Goal: Task Accomplishment & Management: Complete application form

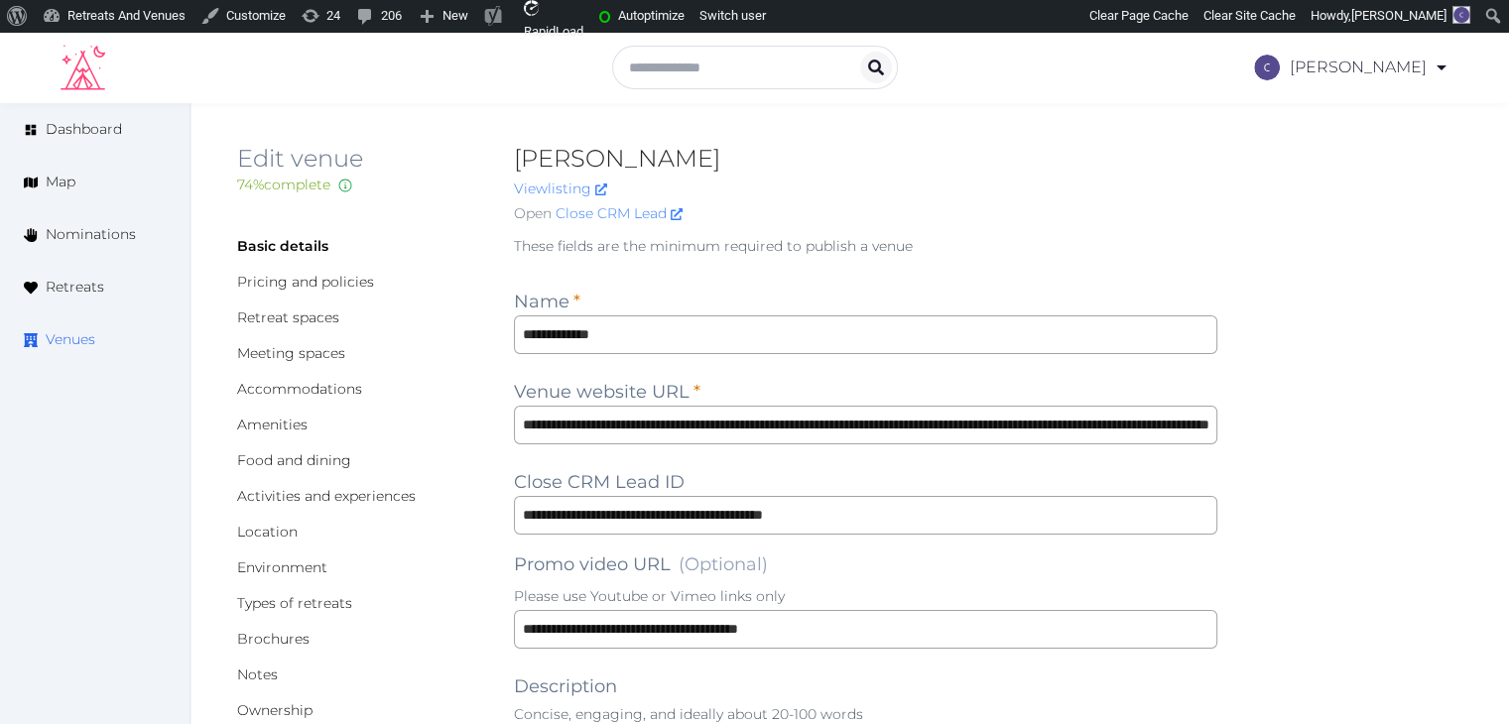
click at [73, 337] on span "Venues" at bounding box center [71, 339] width 50 height 21
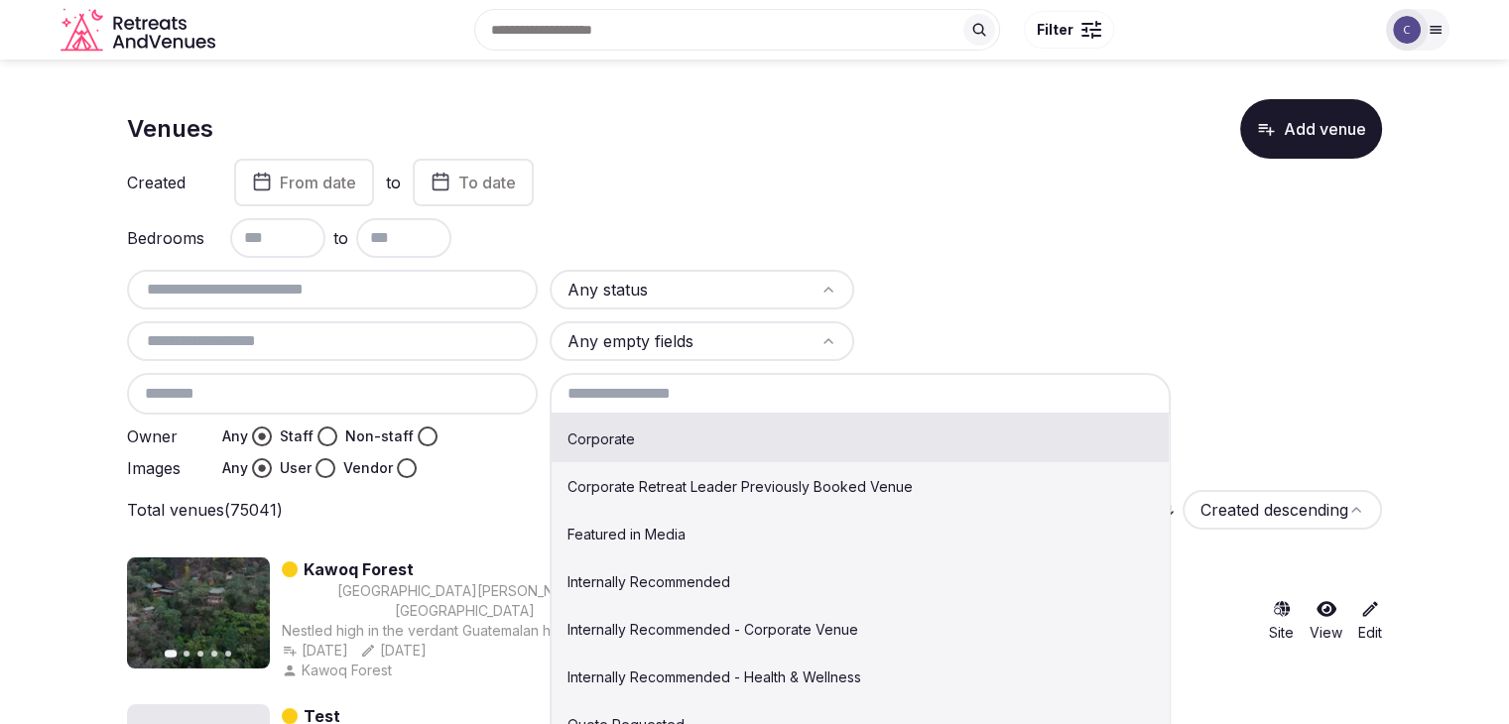
drag, startPoint x: 314, startPoint y: 19, endPoint x: 953, endPoint y: 382, distance: 734.9
click at [1003, 389] on input at bounding box center [861, 394] width 622 height 42
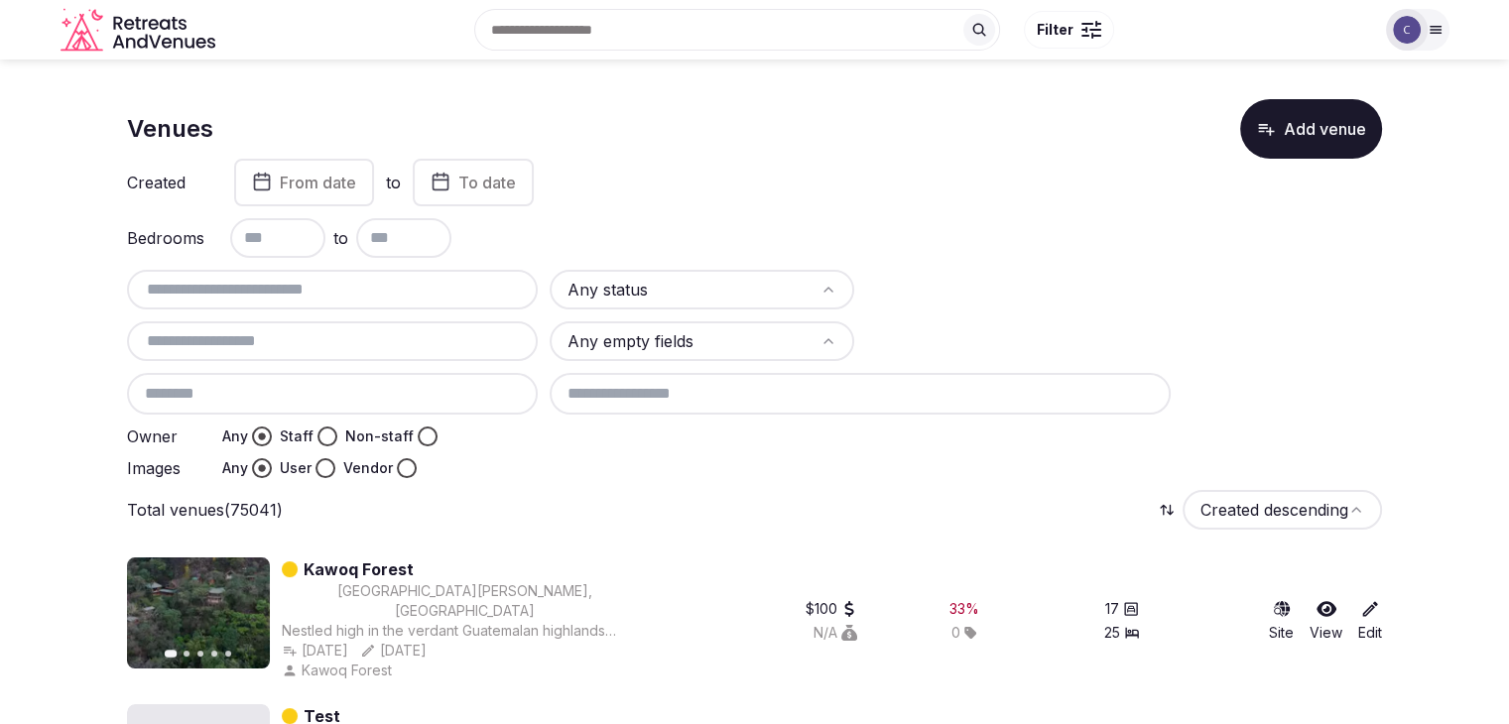
drag, startPoint x: 1021, startPoint y: 291, endPoint x: 1077, endPoint y: 307, distance: 58.7
click at [1019, 291] on div at bounding box center [1018, 290] width 305 height 40
click at [364, 283] on input "text" at bounding box center [332, 290] width 395 height 24
paste input "**********"
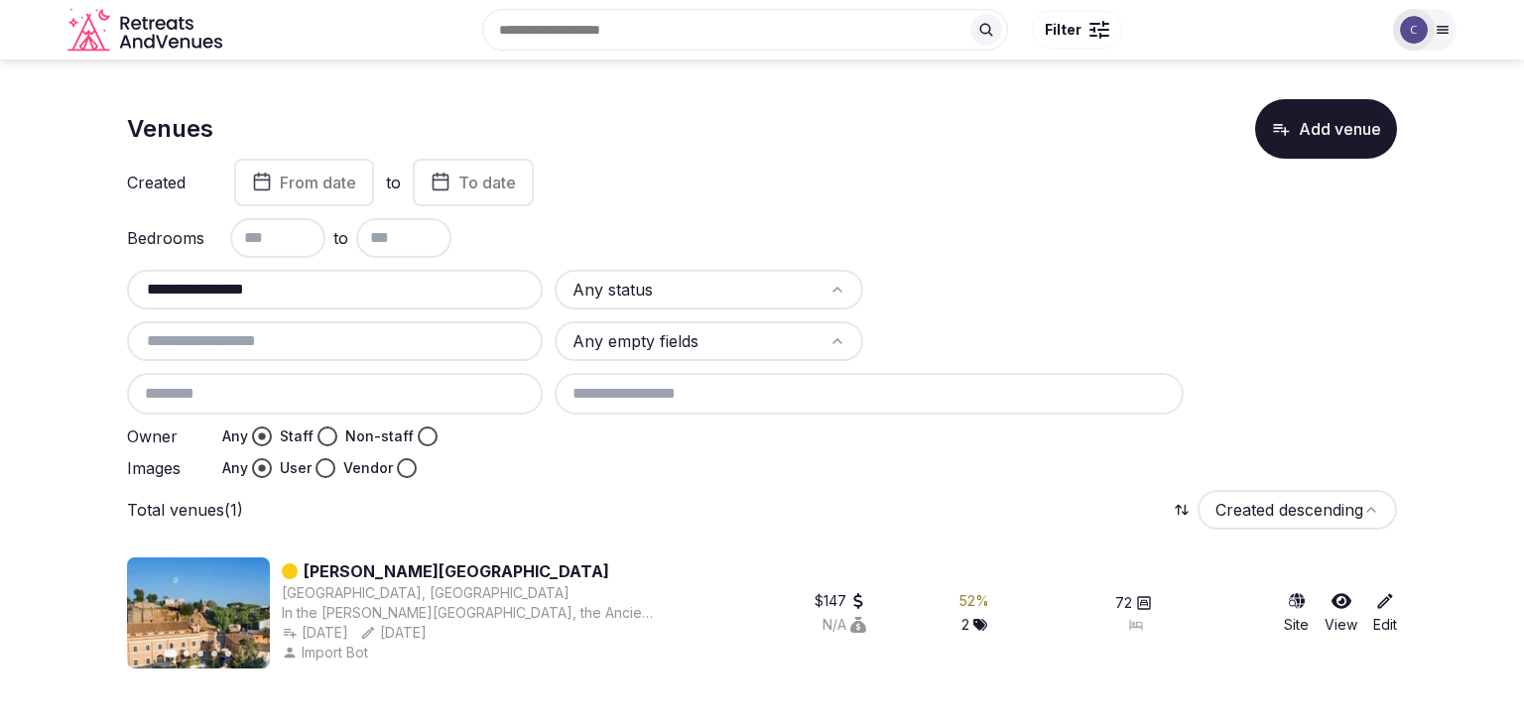
click at [467, 294] on input "**********" at bounding box center [335, 290] width 400 height 24
paste input "**********"
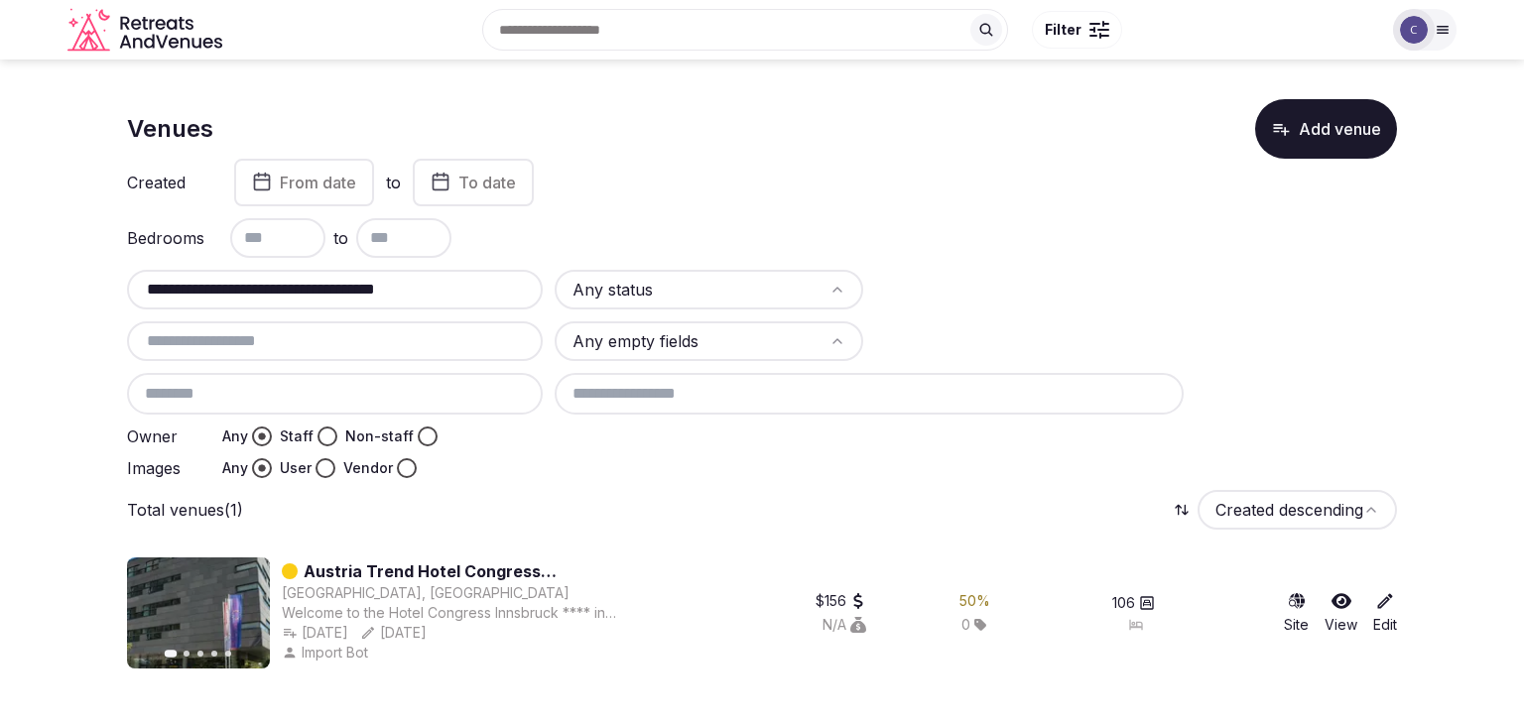
type input "**********"
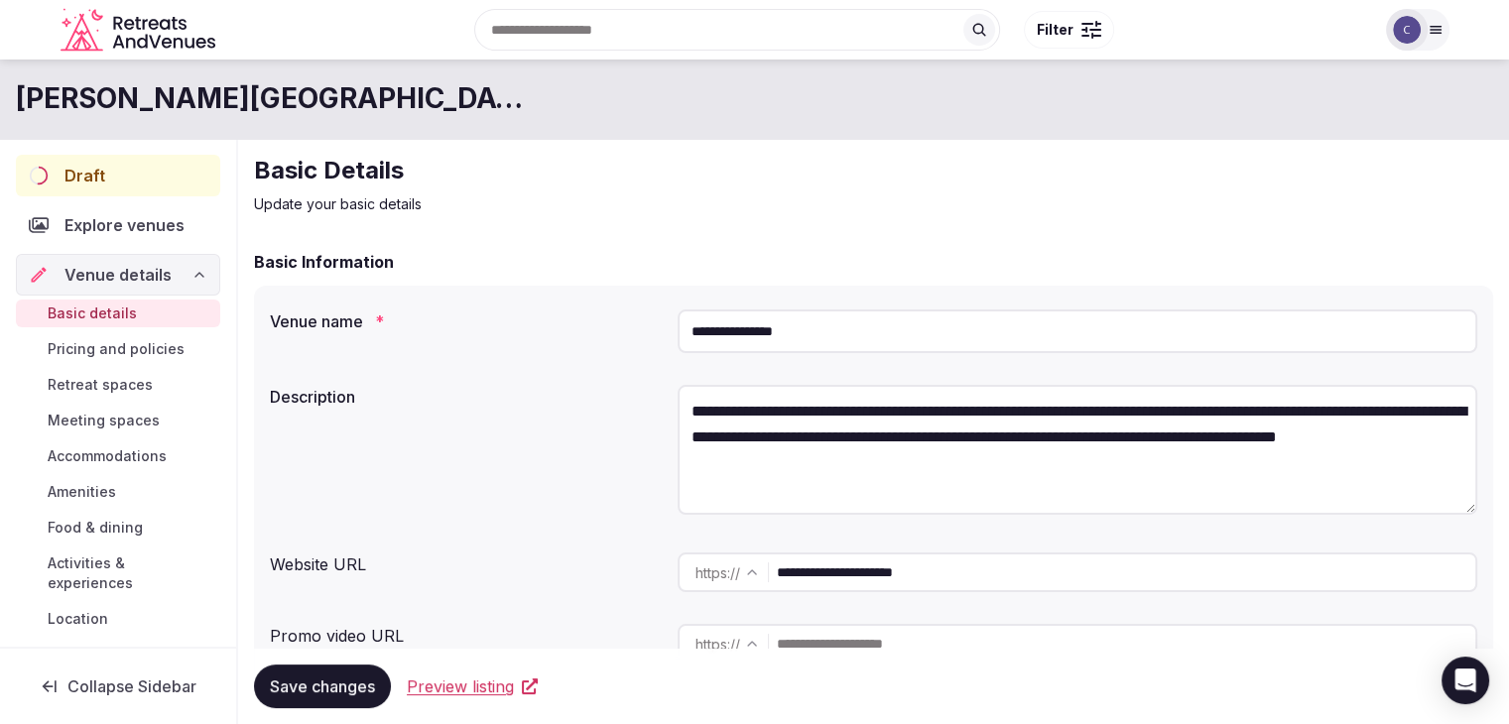
drag, startPoint x: 486, startPoint y: 680, endPoint x: 480, endPoint y: 689, distance: 10.7
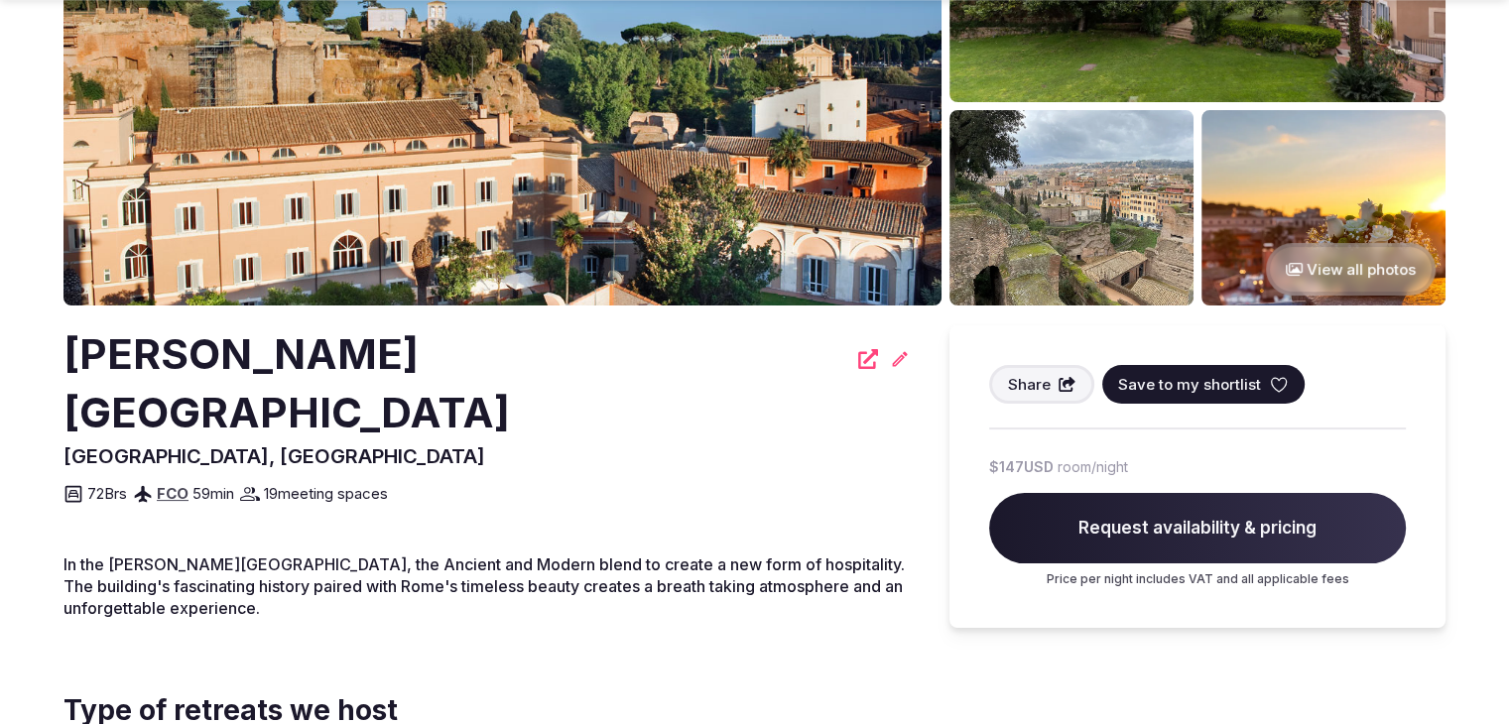
scroll to position [298, 0]
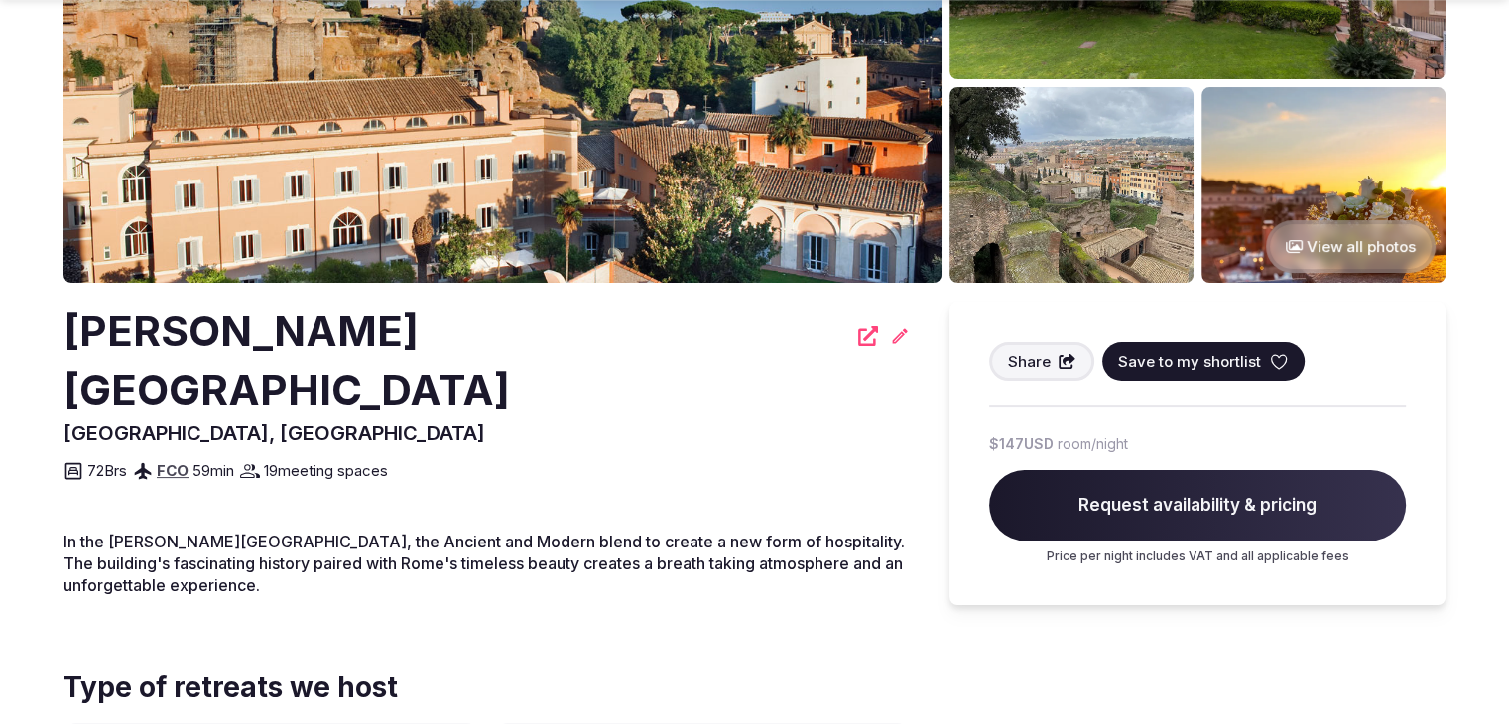
click at [370, 327] on h2 "[PERSON_NAME][GEOGRAPHIC_DATA]" at bounding box center [454, 361] width 783 height 117
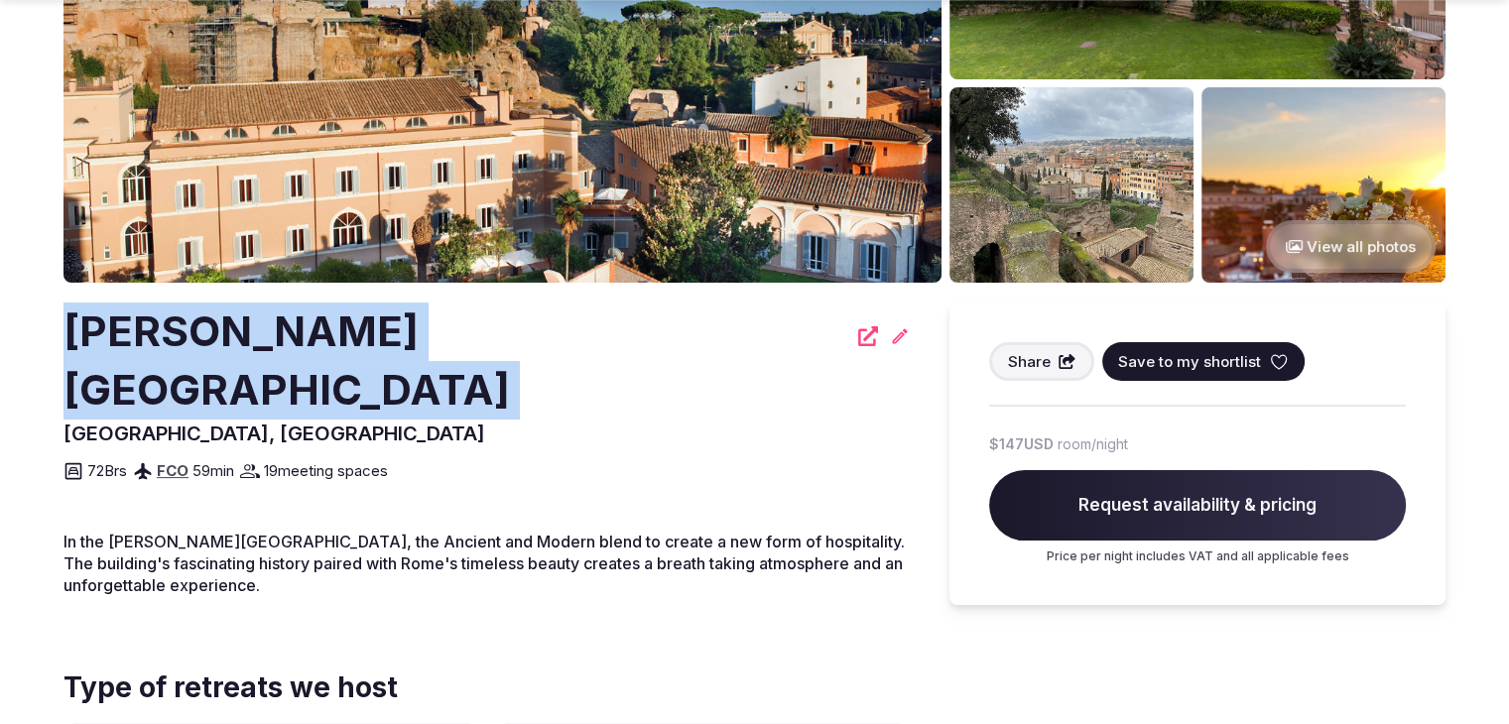
click at [370, 327] on h2 "[PERSON_NAME][GEOGRAPHIC_DATA]" at bounding box center [454, 361] width 783 height 117
copy div "Kolbe Hotel Rome"
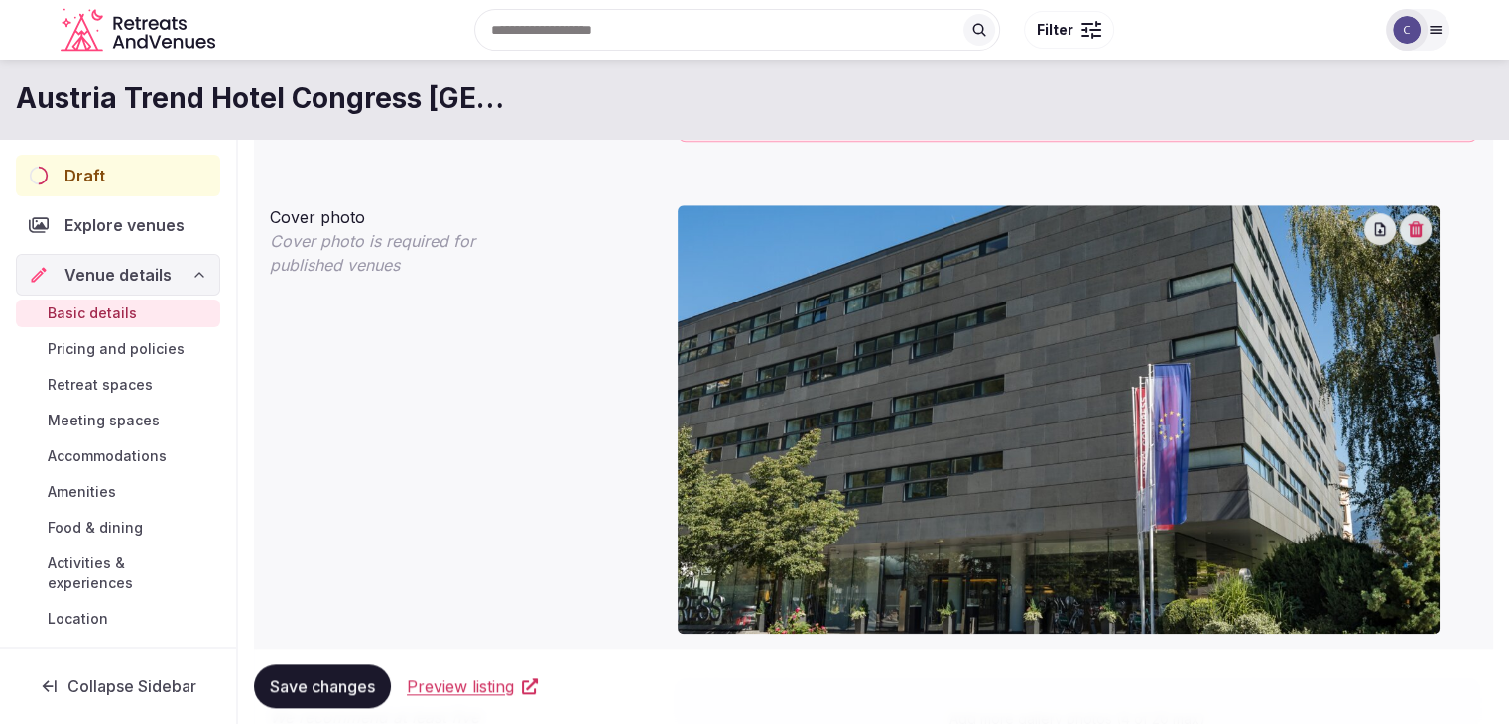
scroll to position [1521, 0]
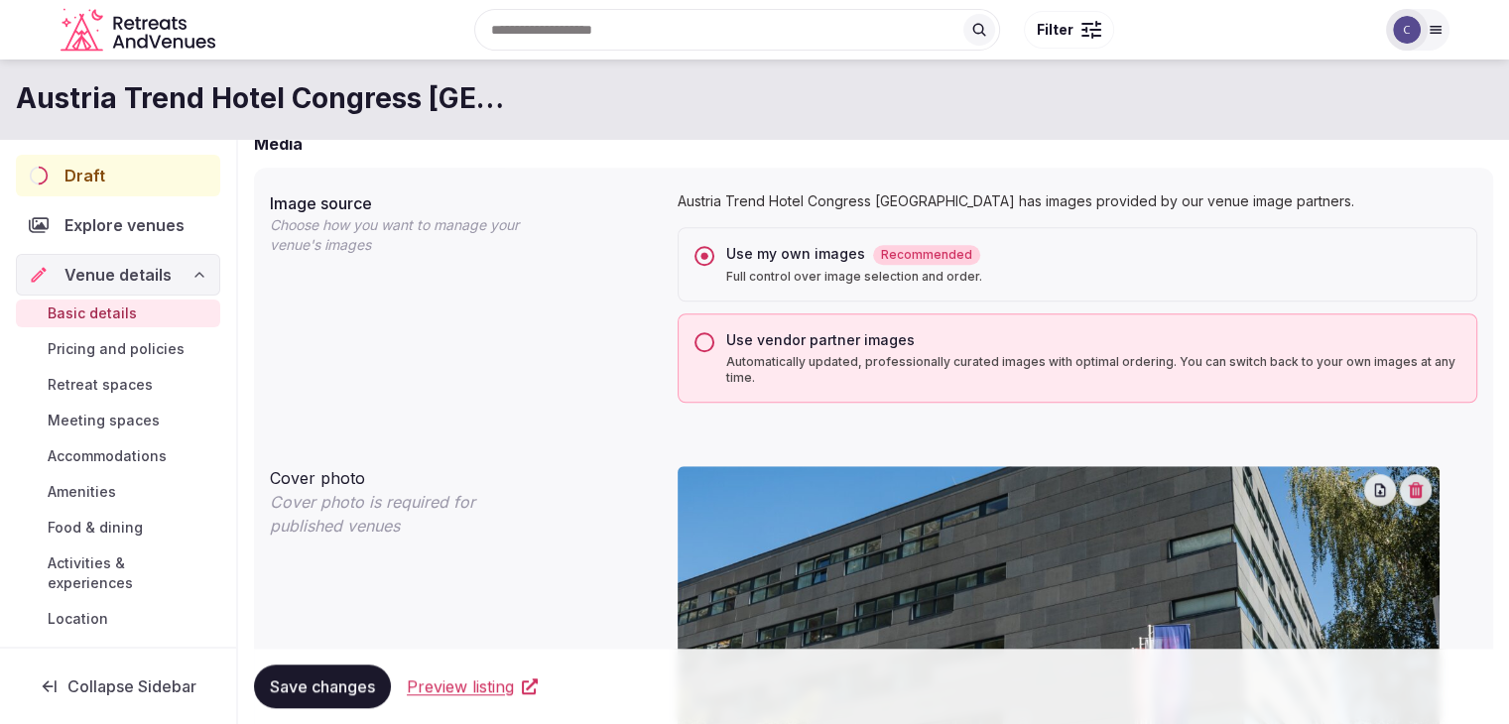
click at [95, 417] on span "Meeting spaces" at bounding box center [104, 421] width 112 height 20
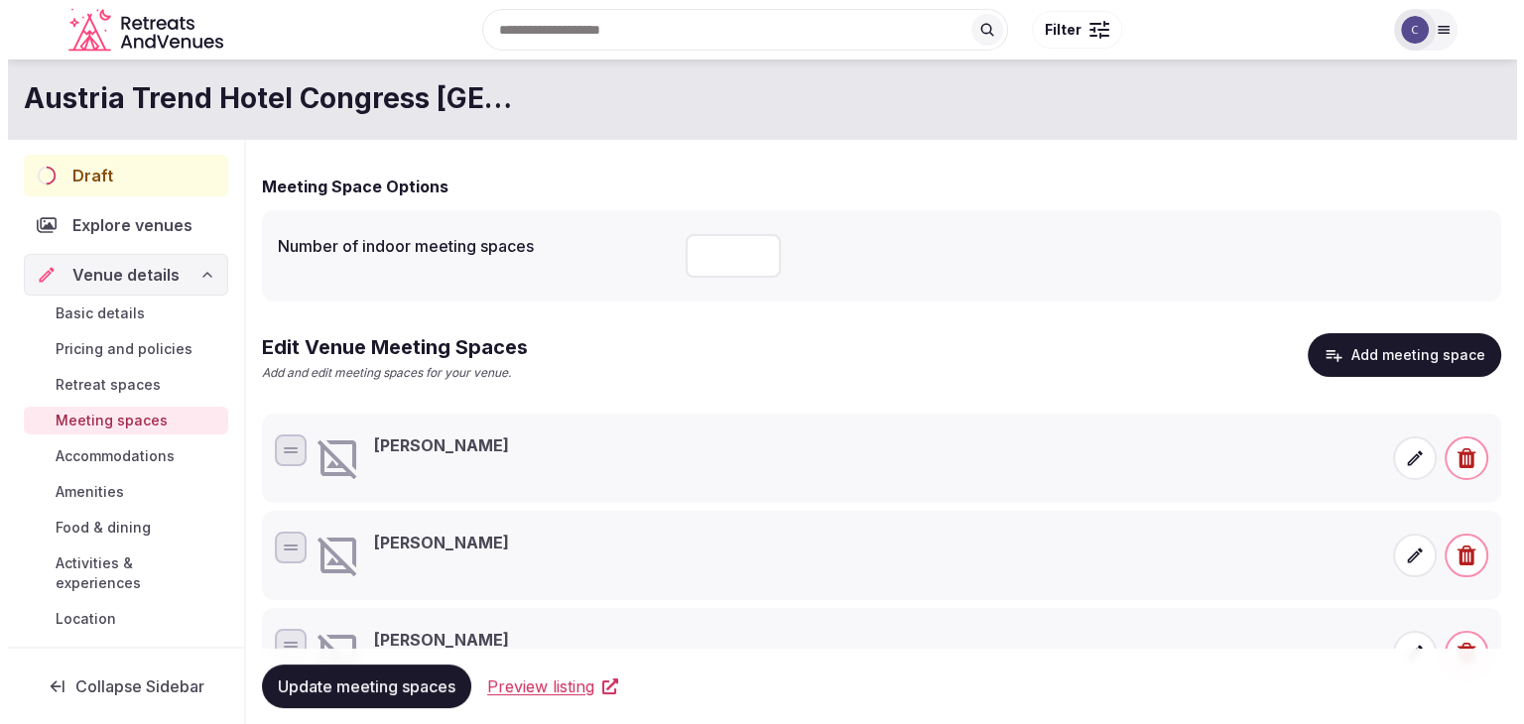
scroll to position [95, 0]
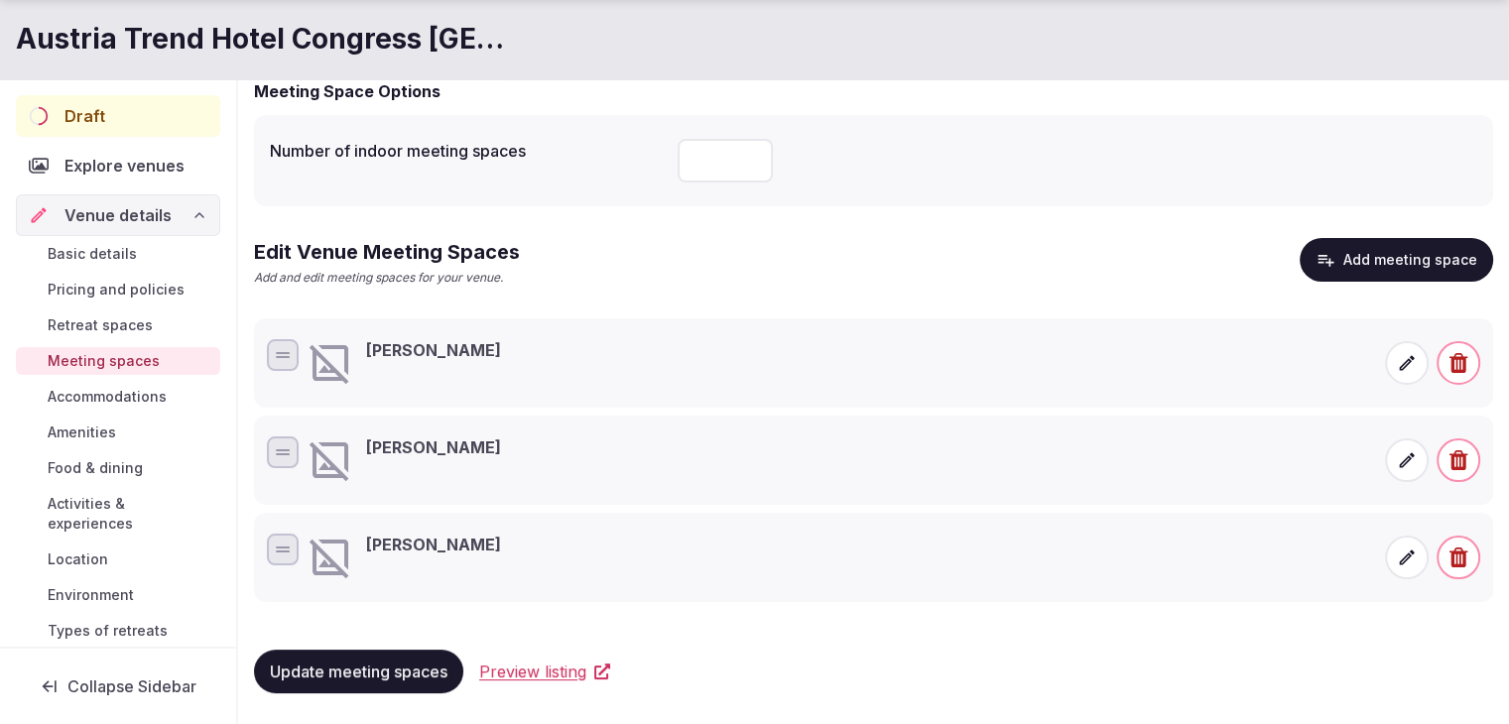
click at [1416, 361] on icon at bounding box center [1407, 363] width 20 height 20
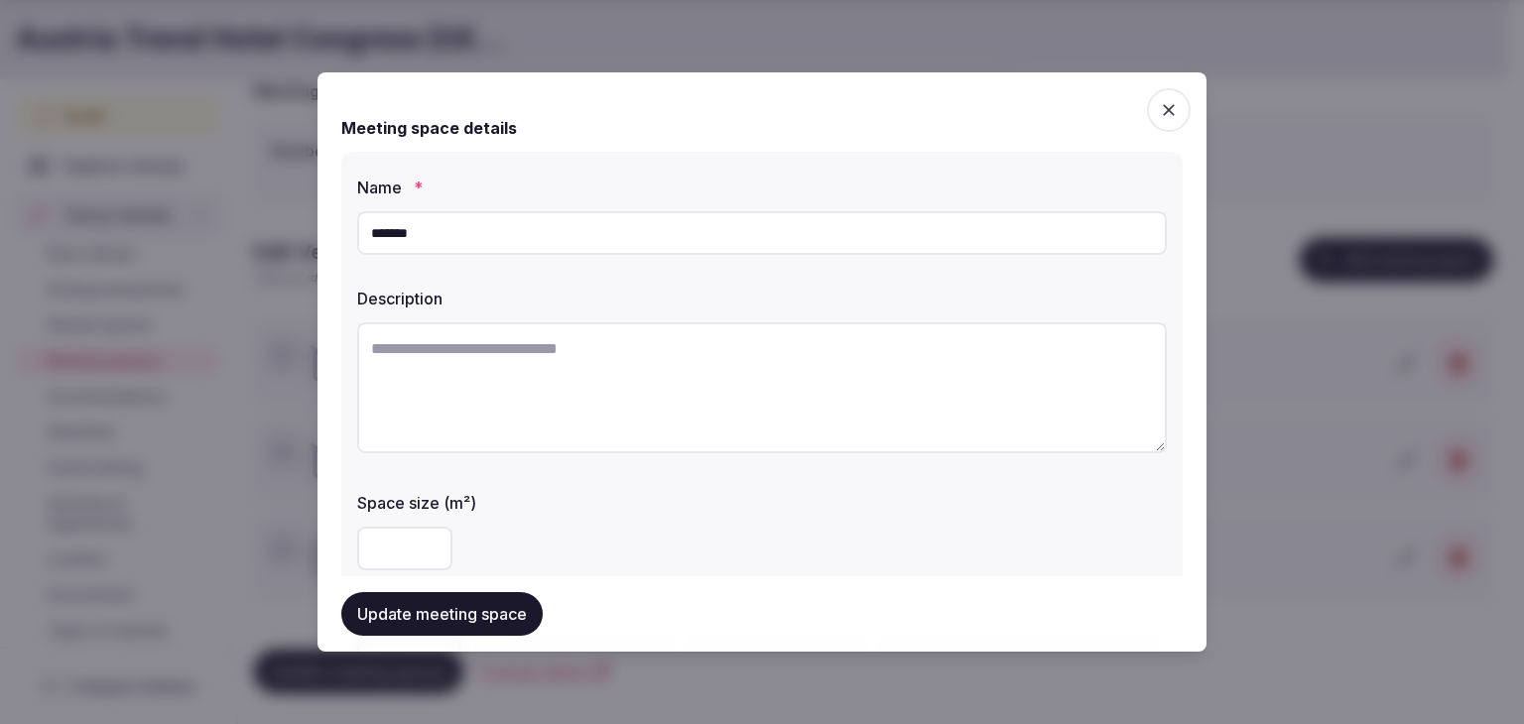
click at [1397, 363] on div at bounding box center [762, 362] width 1524 height 724
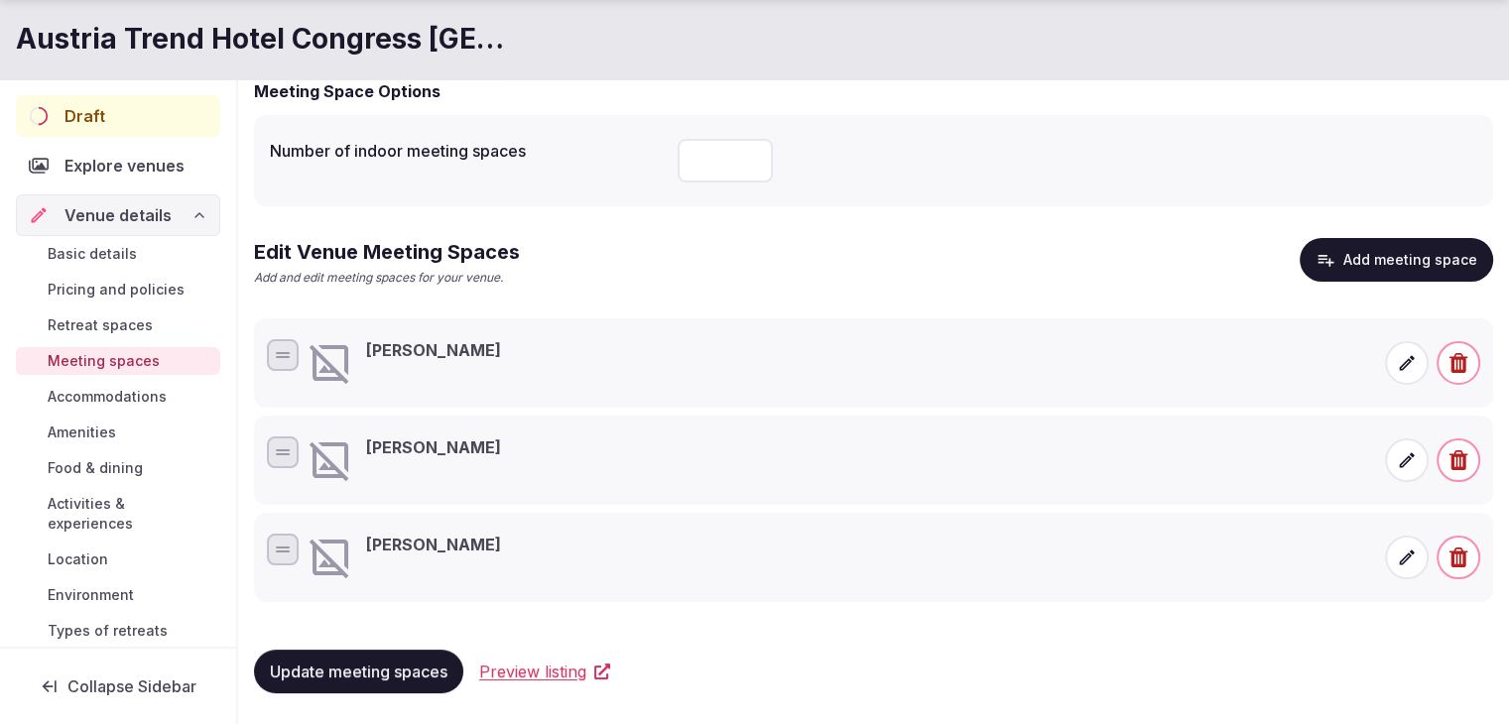
click at [446, 362] on div "[PERSON_NAME]" at bounding box center [571, 363] width 528 height 48
click at [1390, 365] on span at bounding box center [1407, 363] width 44 height 44
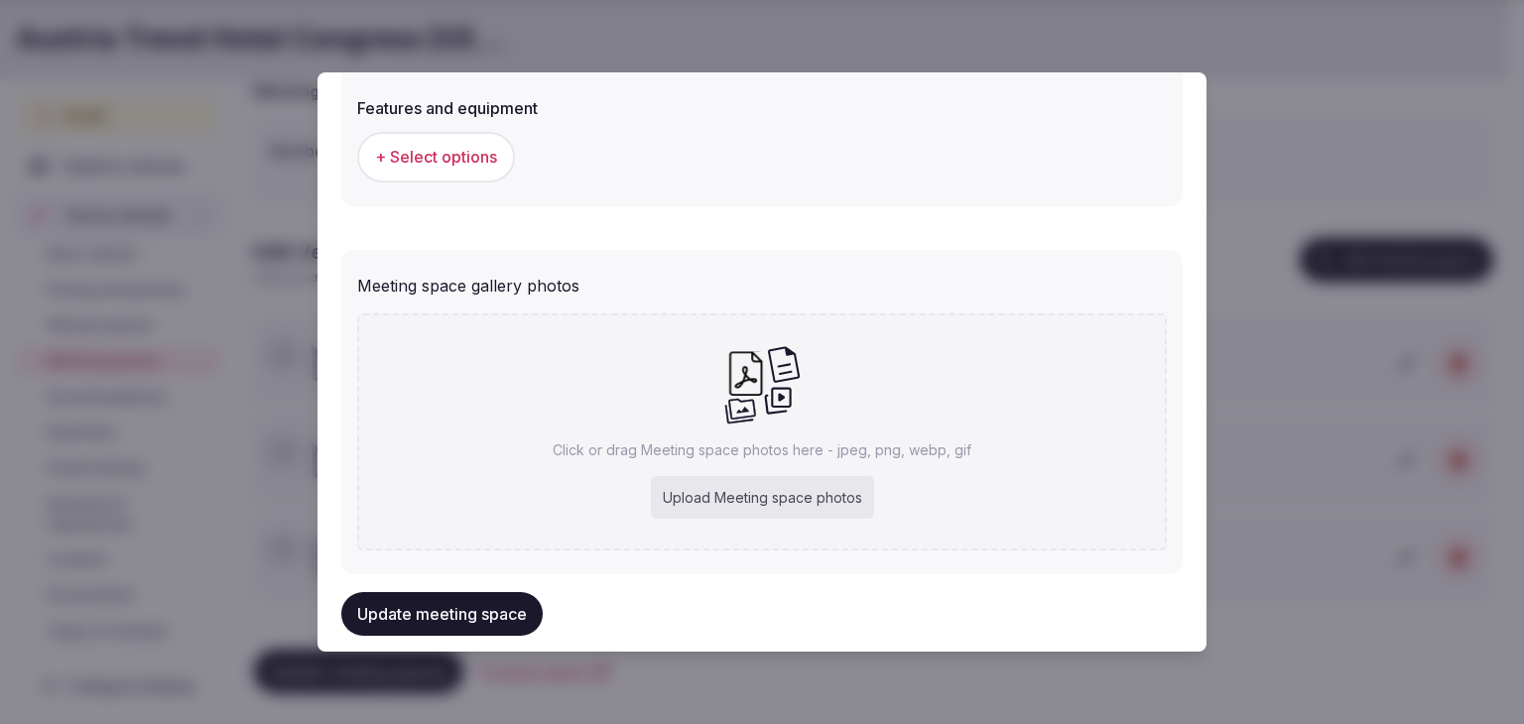
scroll to position [1290, 0]
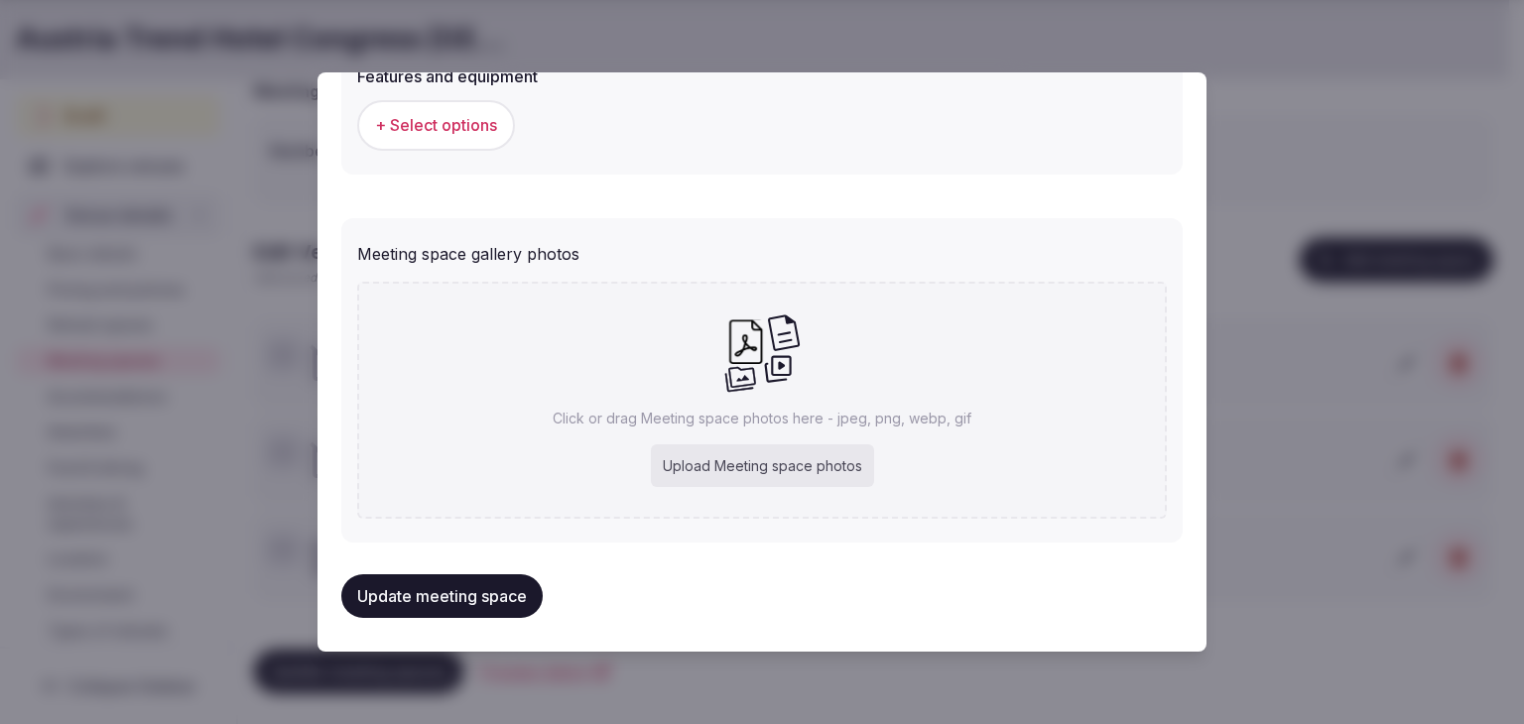
click at [786, 467] on div "Upload Meeting space photos" at bounding box center [762, 466] width 223 height 44
type input "**********"
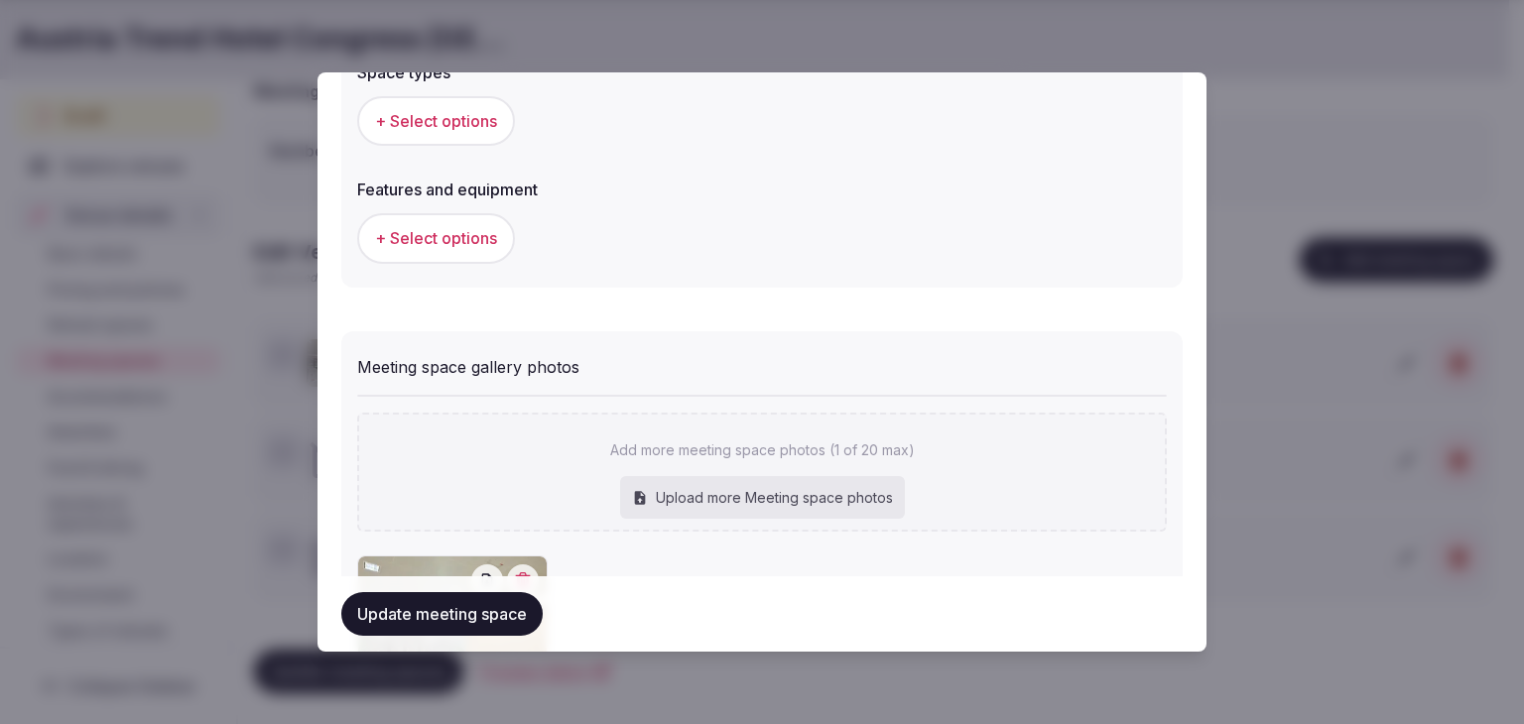
scroll to position [1091, 0]
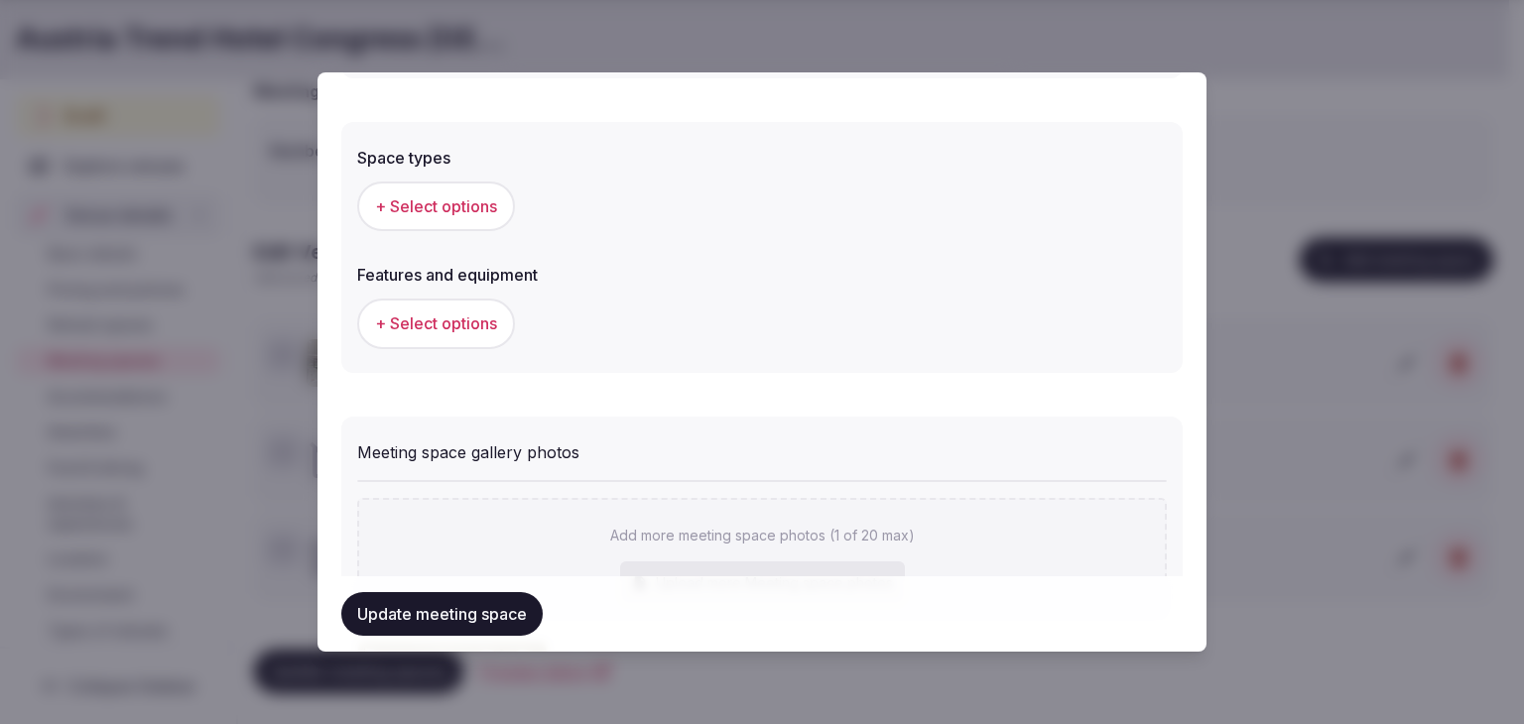
click at [451, 165] on div "Space types + Select options" at bounding box center [762, 188] width 810 height 101
click at [455, 195] on span "+ Select options" at bounding box center [436, 206] width 122 height 22
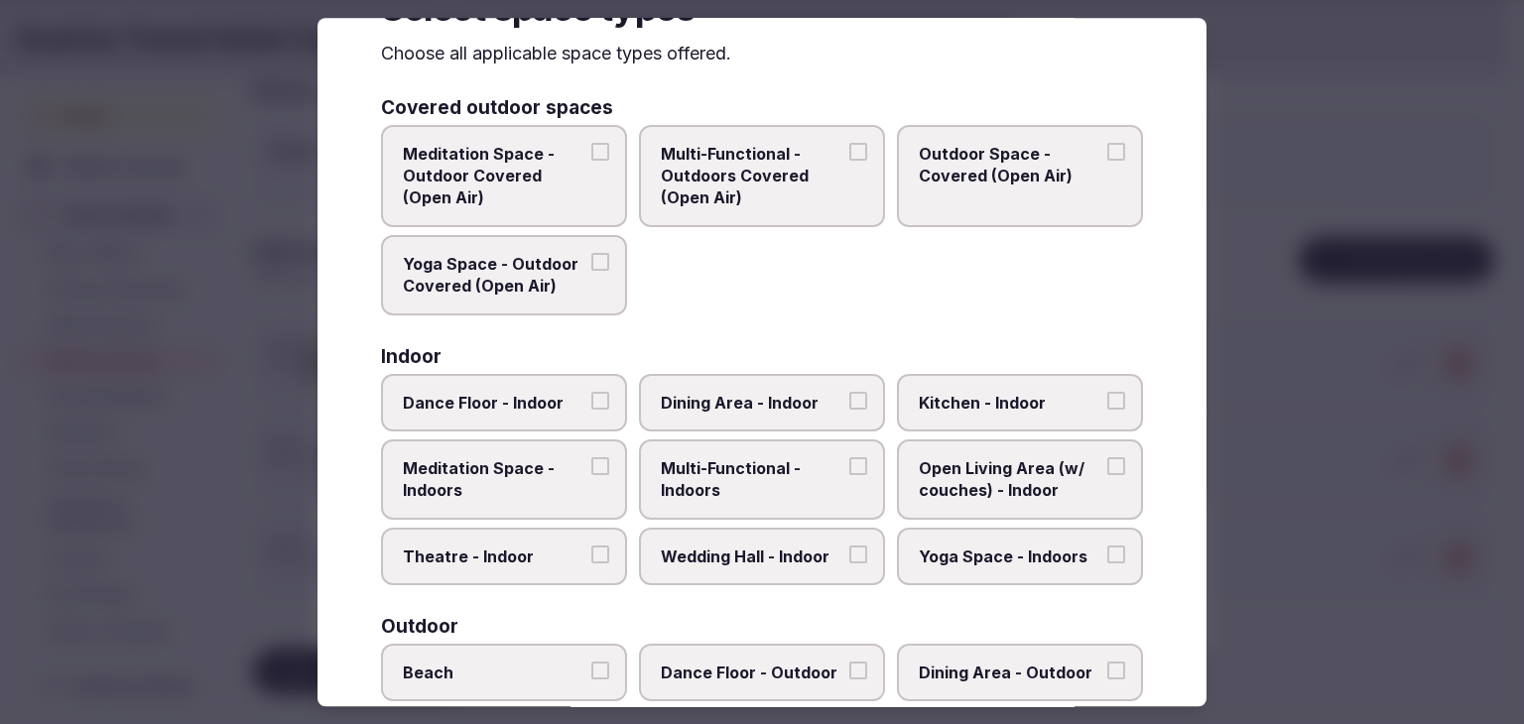
scroll to position [198, 0]
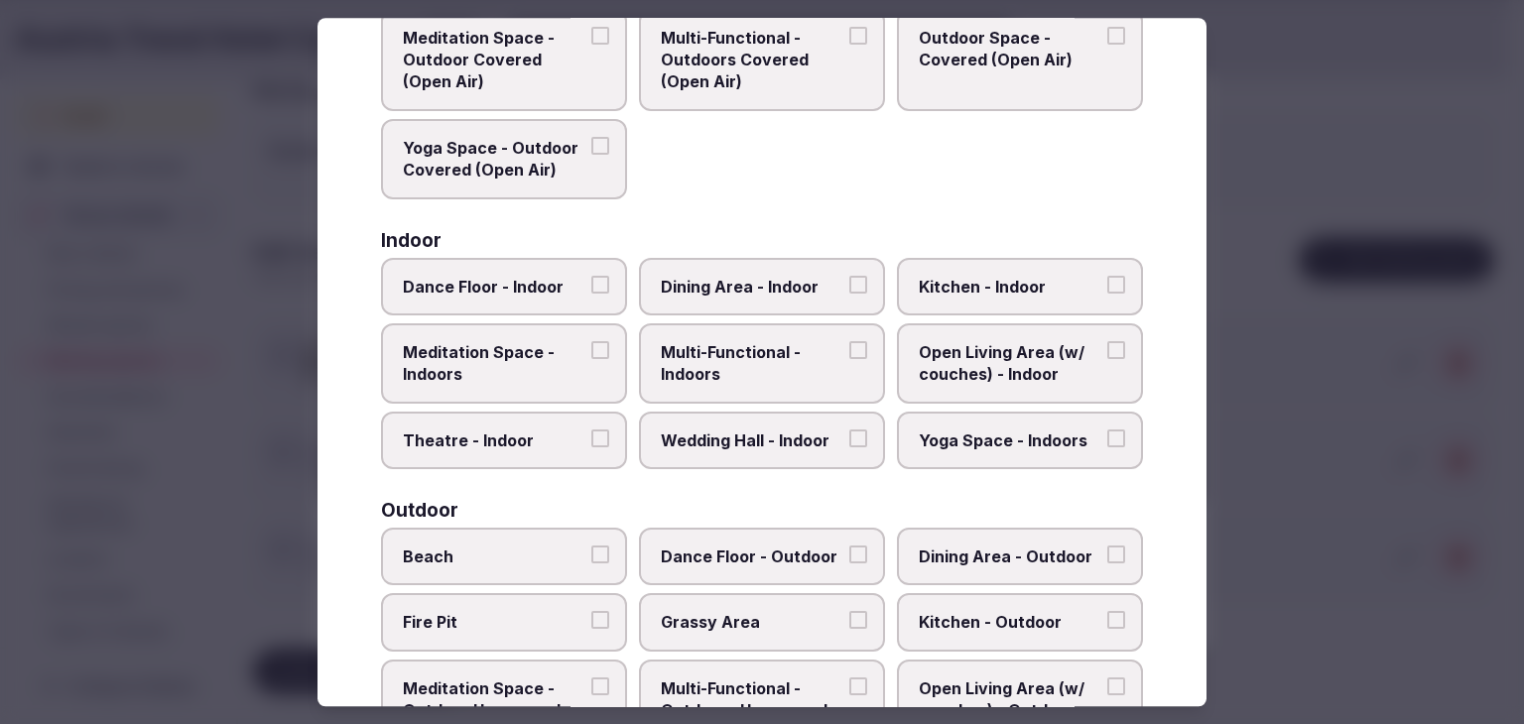
click at [790, 365] on span "Multi-Functional - Indoors" at bounding box center [752, 363] width 183 height 45
click at [849, 359] on button "Multi-Functional - Indoors" at bounding box center [858, 350] width 18 height 18
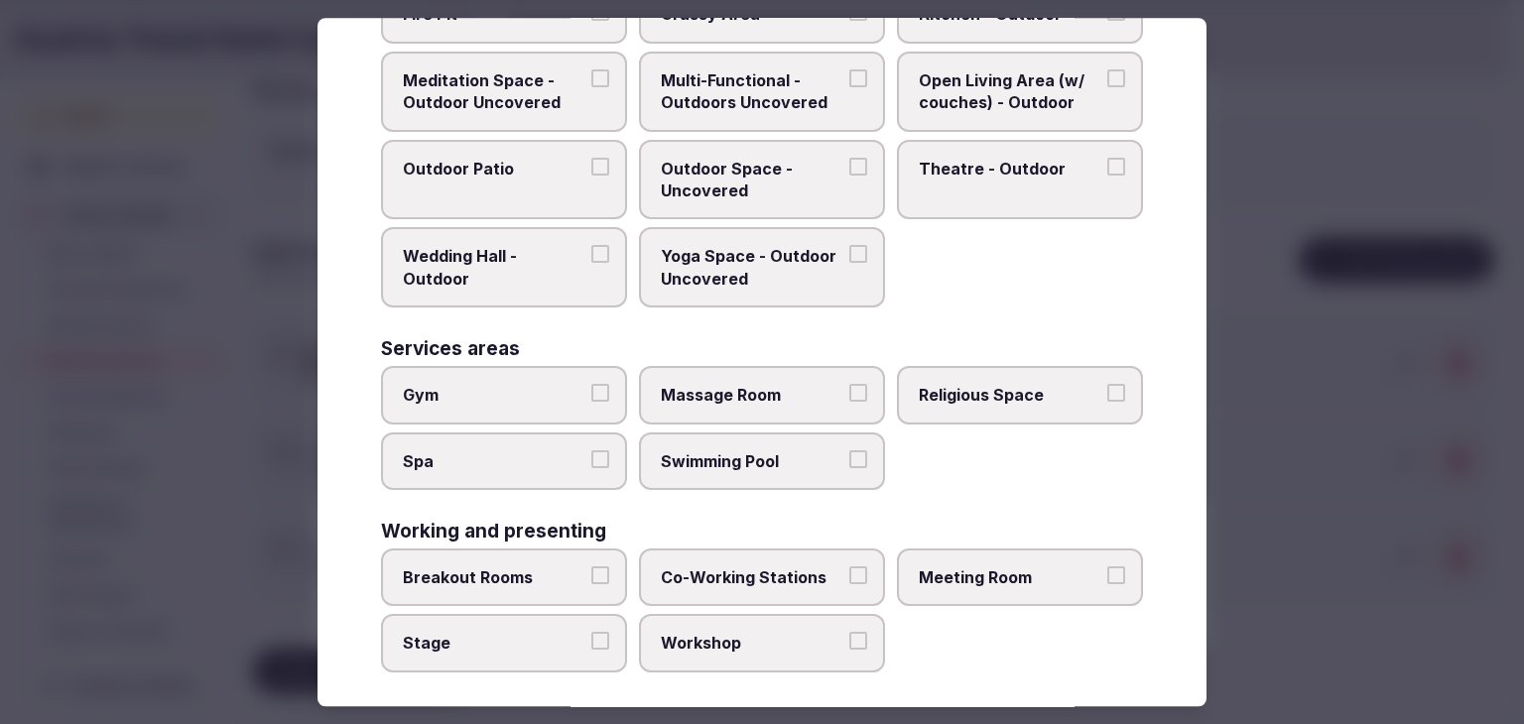
scroll to position [810, 0]
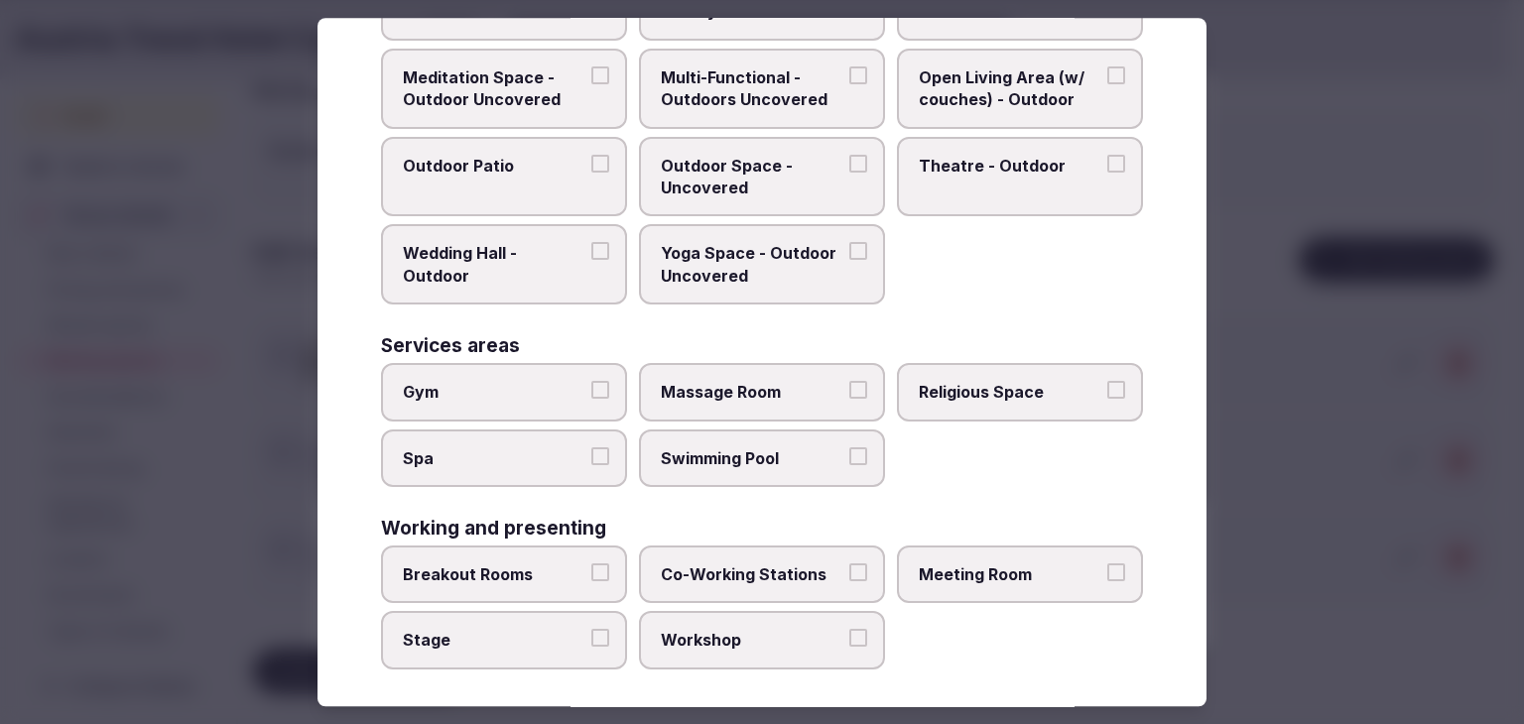
click at [1100, 577] on label "Meeting Room" at bounding box center [1020, 575] width 246 height 58
click at [1107, 577] on button "Meeting Room" at bounding box center [1116, 573] width 18 height 18
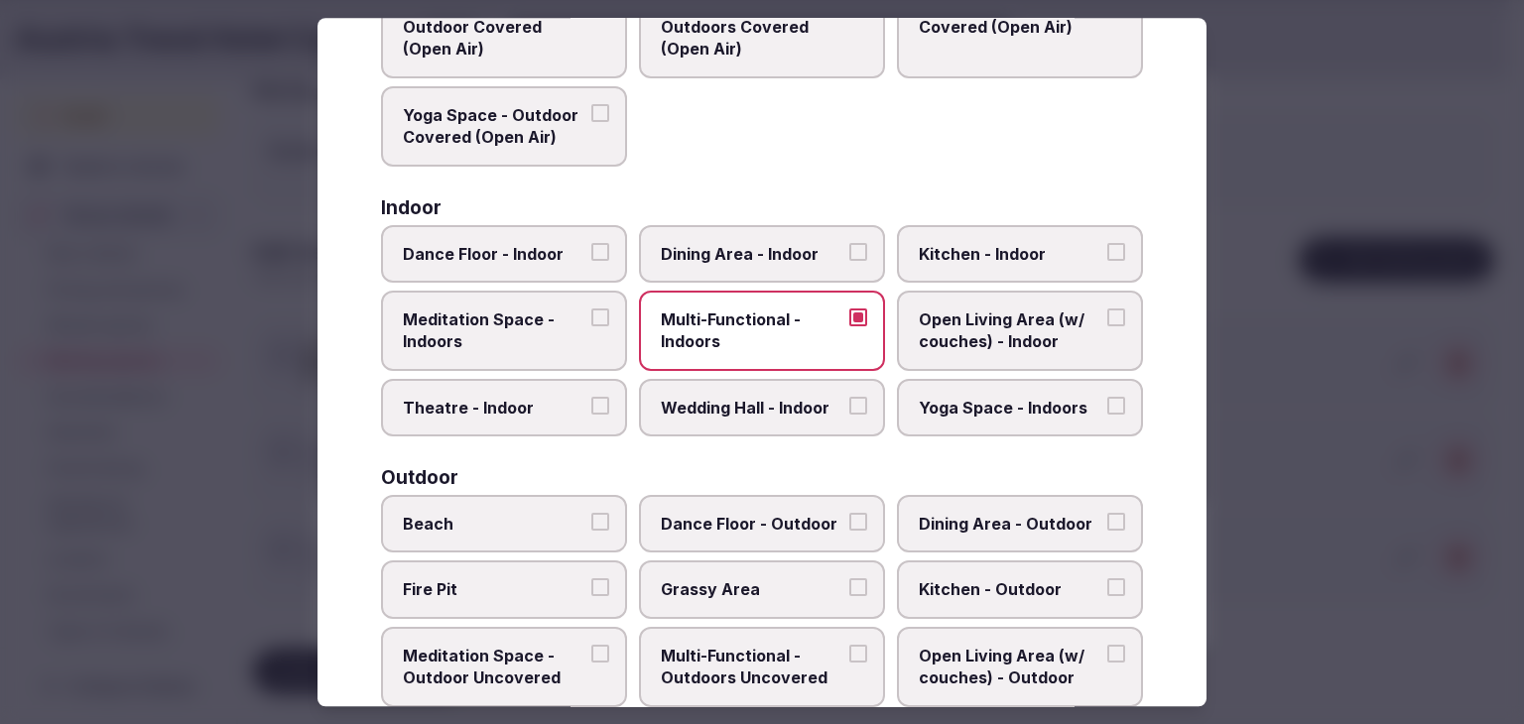
scroll to position [0, 0]
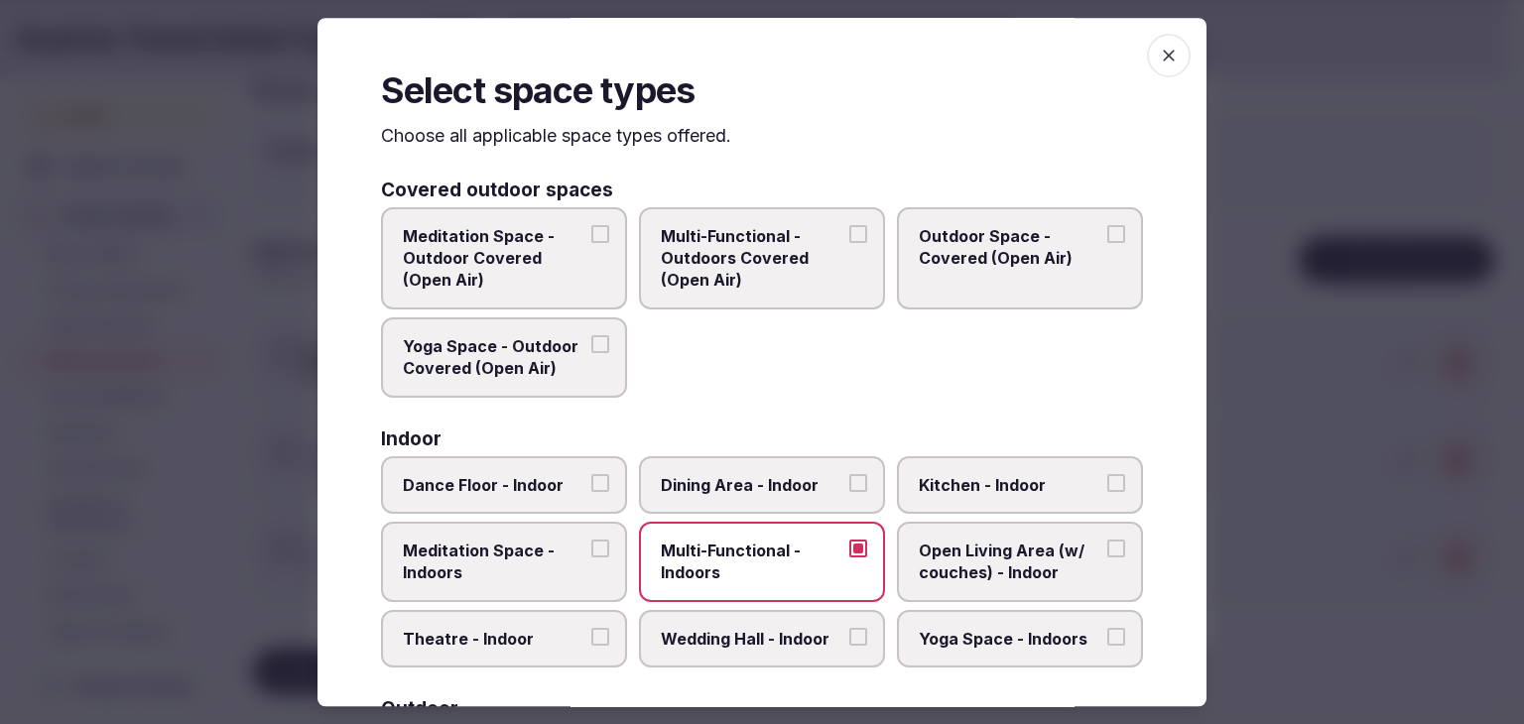
click at [1159, 56] on icon "button" at bounding box center [1169, 56] width 20 height 20
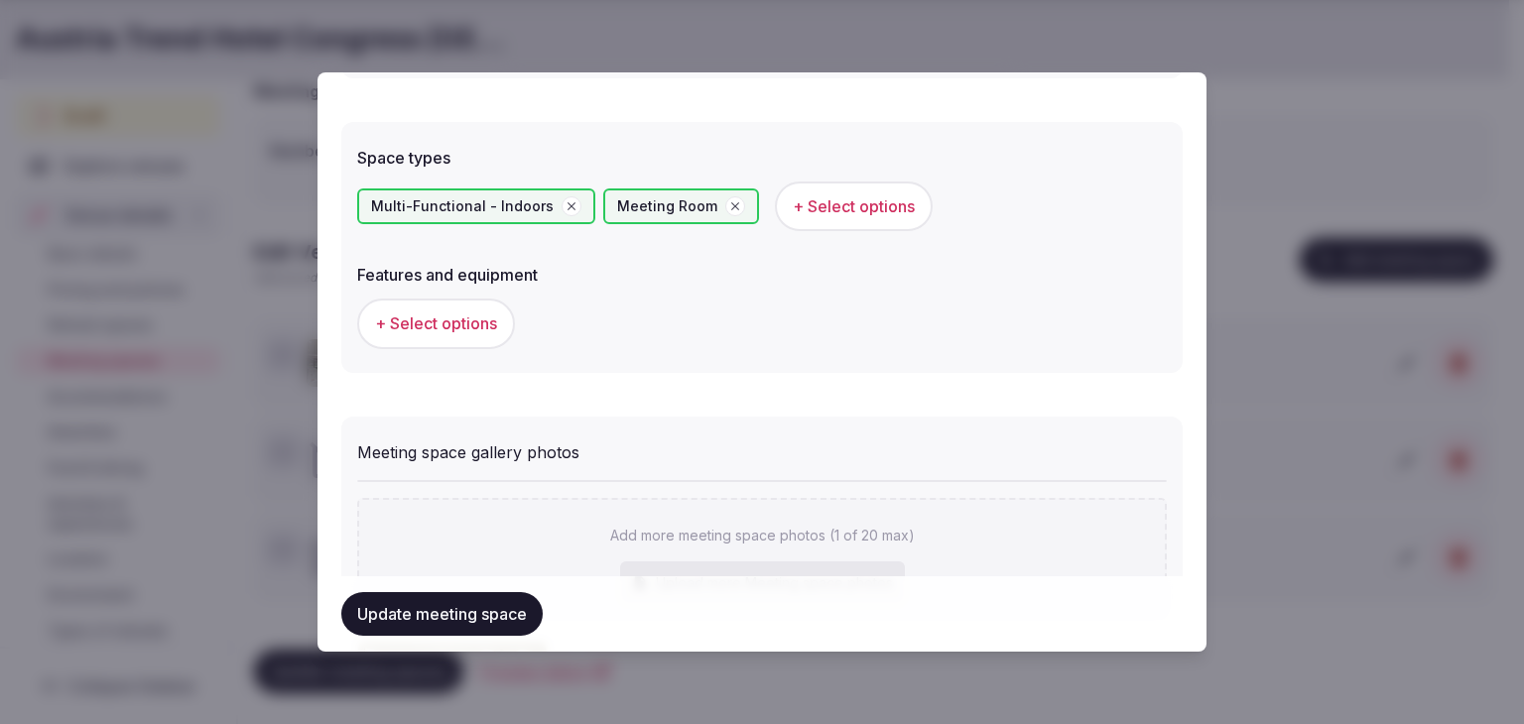
scroll to position [1191, 0]
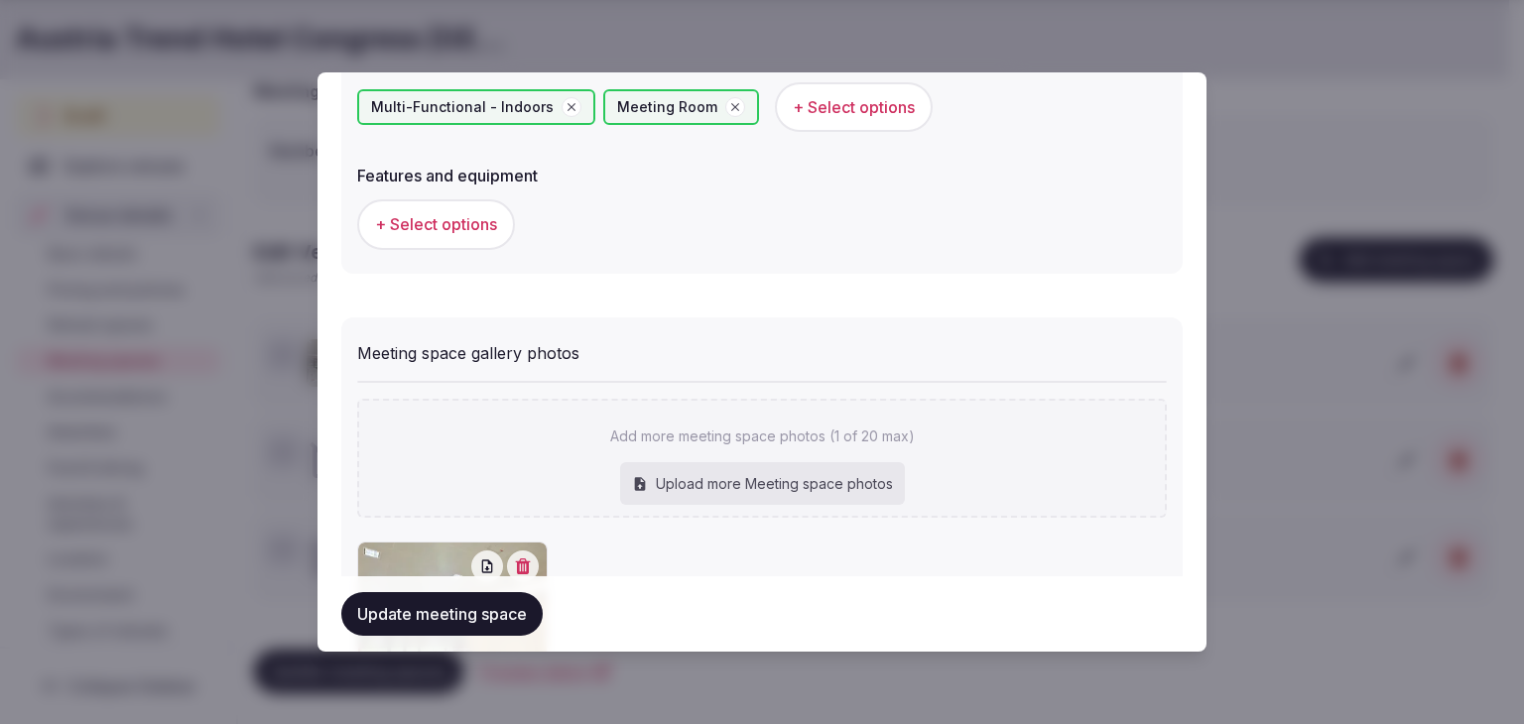
click at [485, 218] on span "+ Select options" at bounding box center [436, 224] width 122 height 22
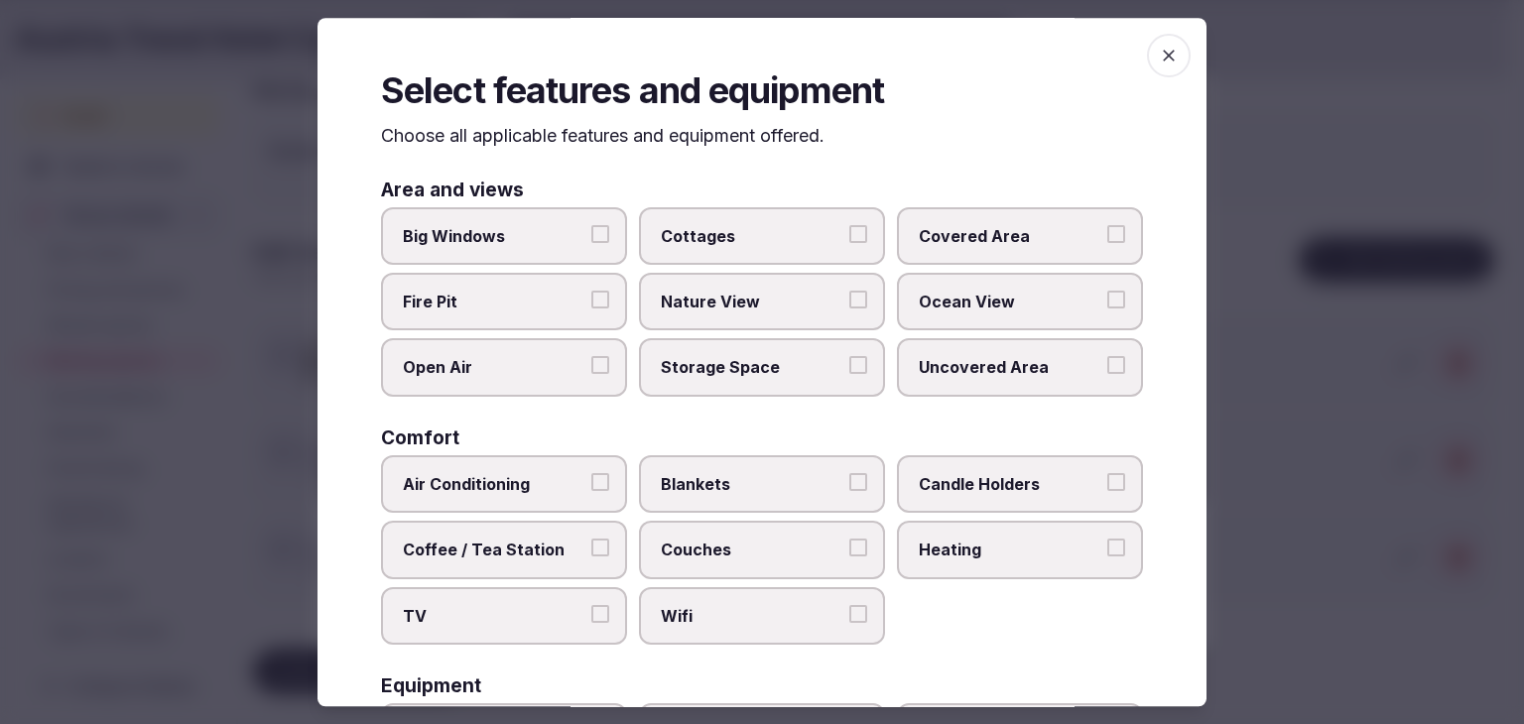
click at [724, 638] on label "Wifi" at bounding box center [762, 616] width 246 height 58
click at [849, 623] on button "Wifi" at bounding box center [858, 614] width 18 height 18
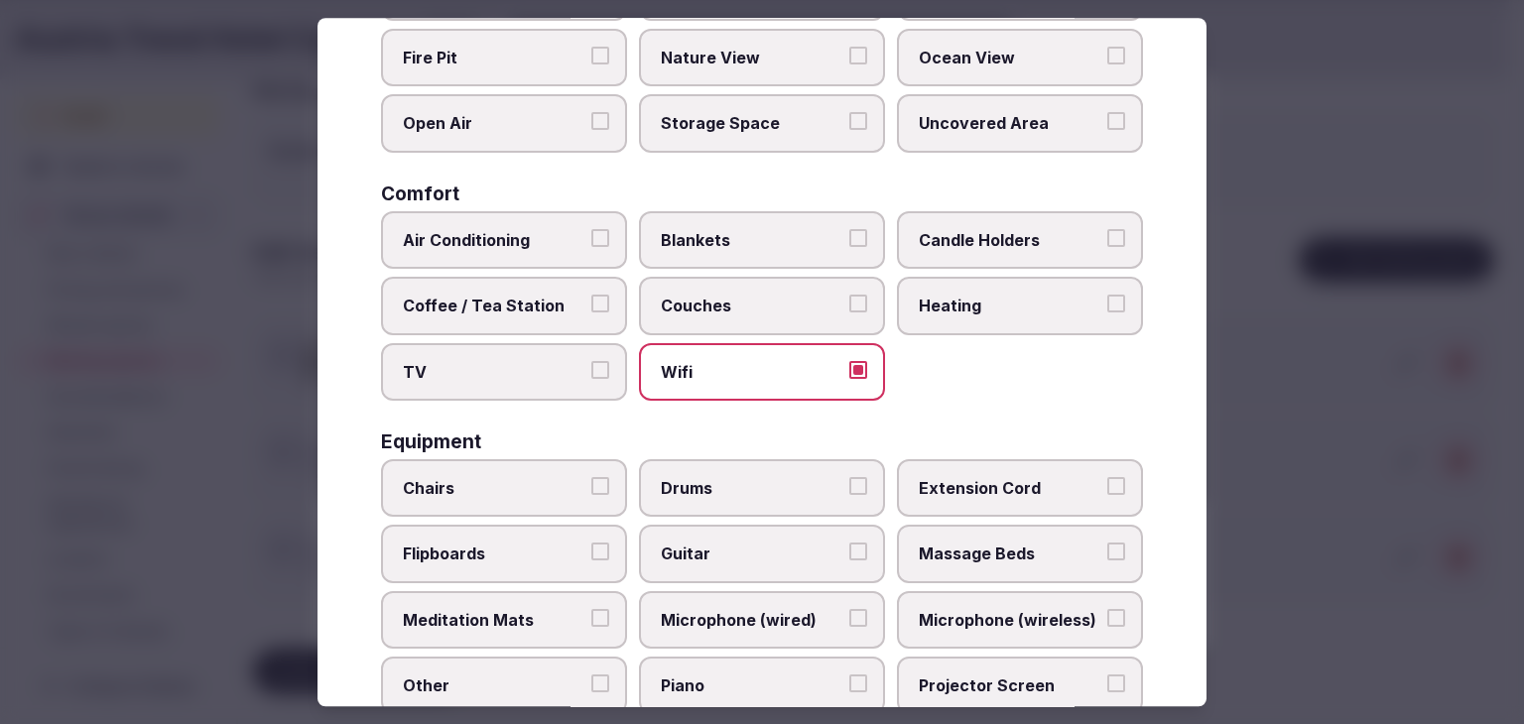
scroll to position [0, 0]
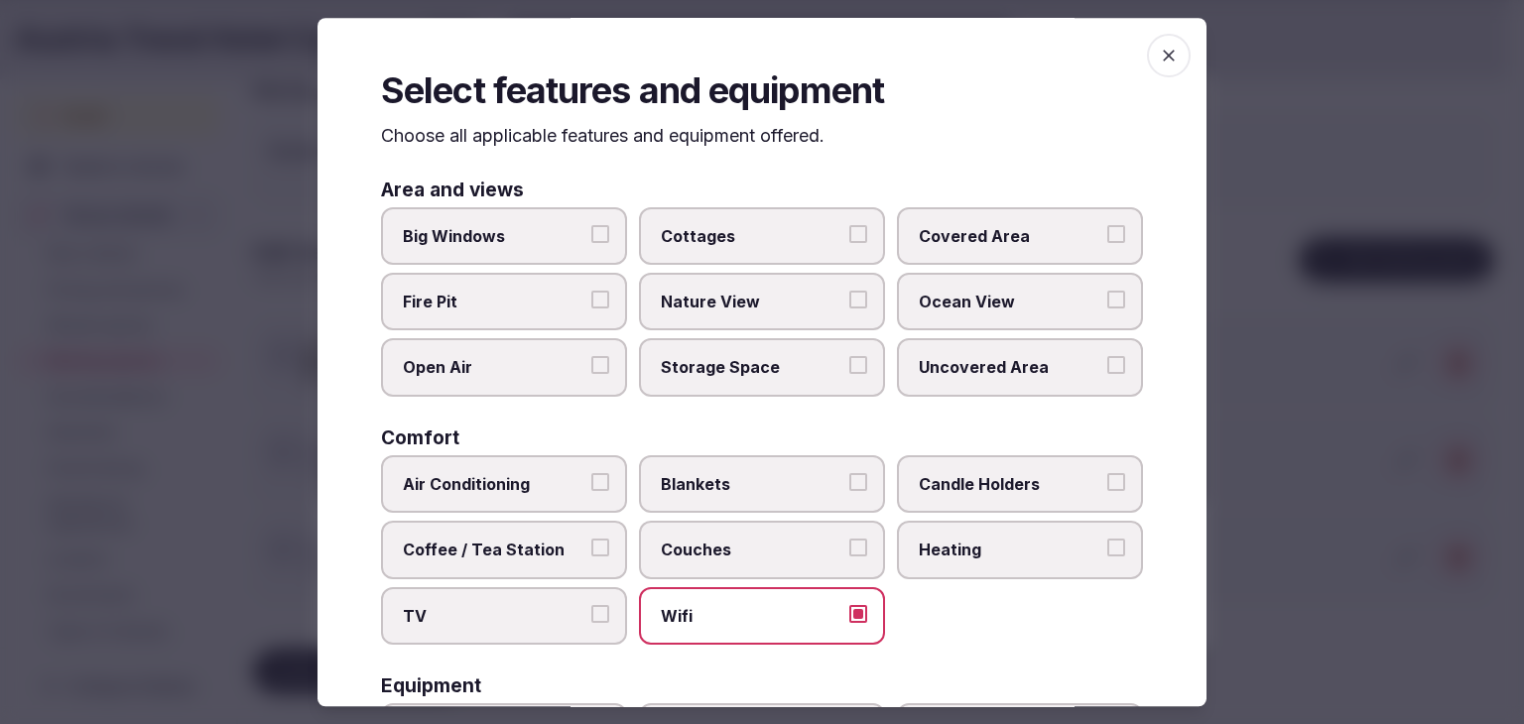
drag, startPoint x: 456, startPoint y: 240, endPoint x: 573, endPoint y: 380, distance: 182.4
click at [457, 243] on span "Big Windows" at bounding box center [494, 236] width 183 height 22
click at [531, 231] on span "Big Windows" at bounding box center [494, 236] width 183 height 22
click at [591, 231] on button "Big Windows" at bounding box center [600, 234] width 18 height 18
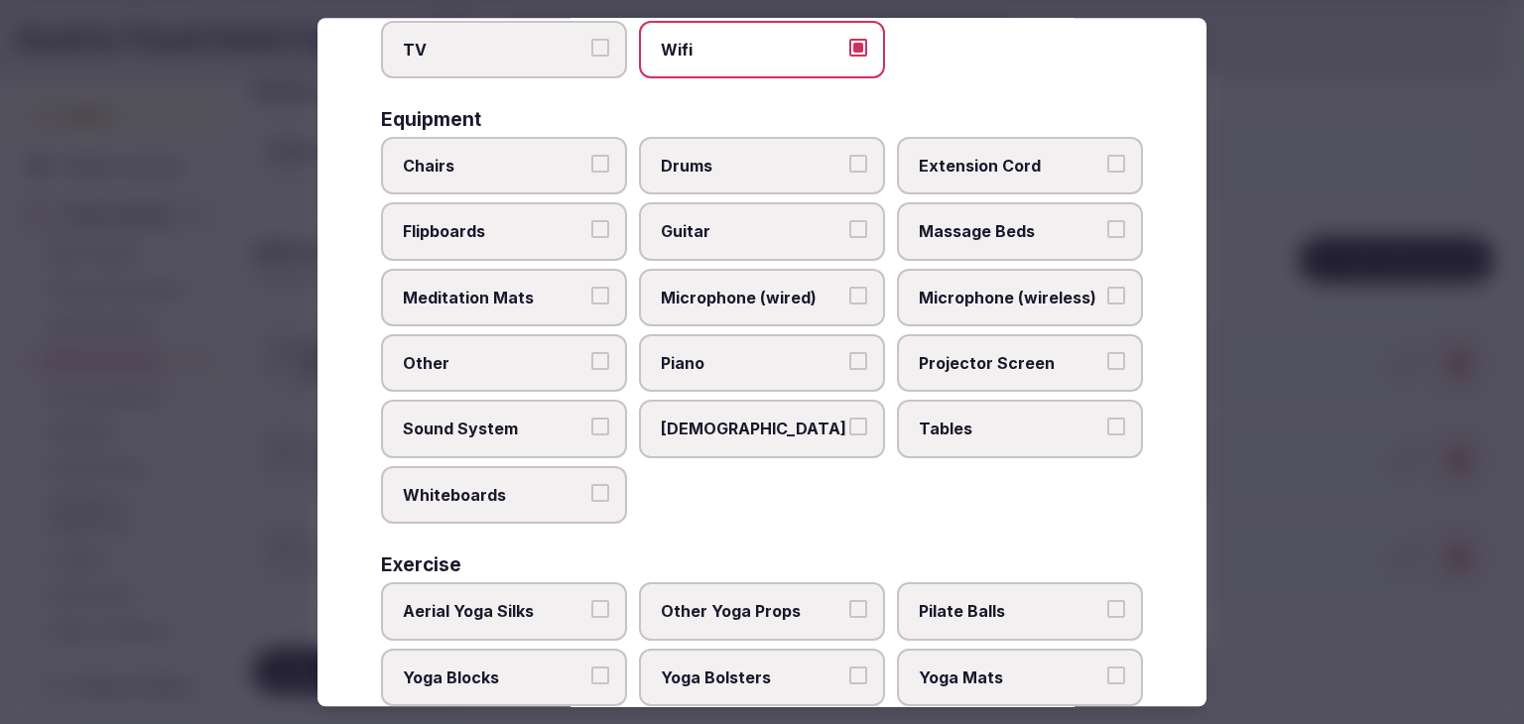
scroll to position [670, 0]
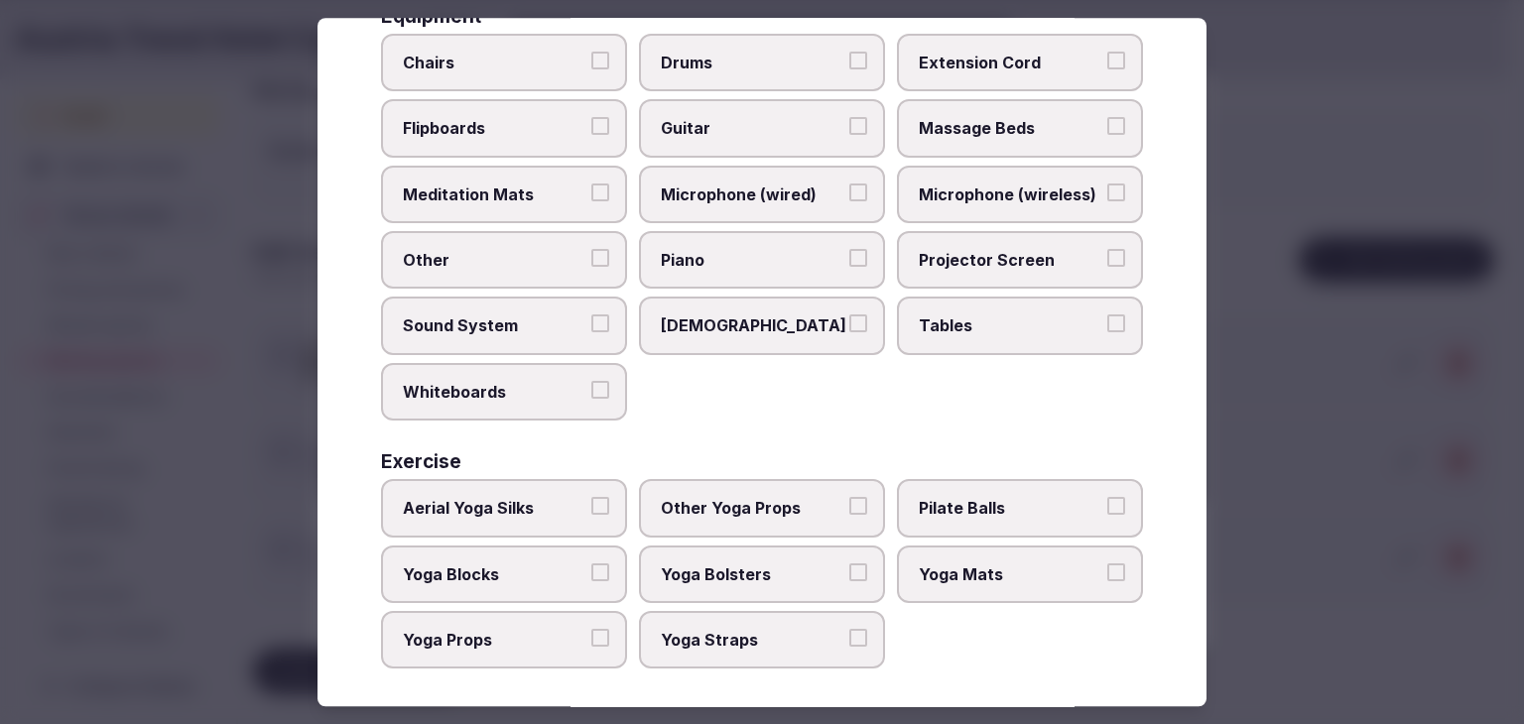
click at [1016, 332] on label "Tables" at bounding box center [1020, 327] width 246 height 58
click at [1107, 332] on button "Tables" at bounding box center [1116, 324] width 18 height 18
click at [1023, 251] on span "Projector Screen" at bounding box center [1010, 260] width 183 height 22
click at [1107, 251] on button "Projector Screen" at bounding box center [1116, 258] width 18 height 18
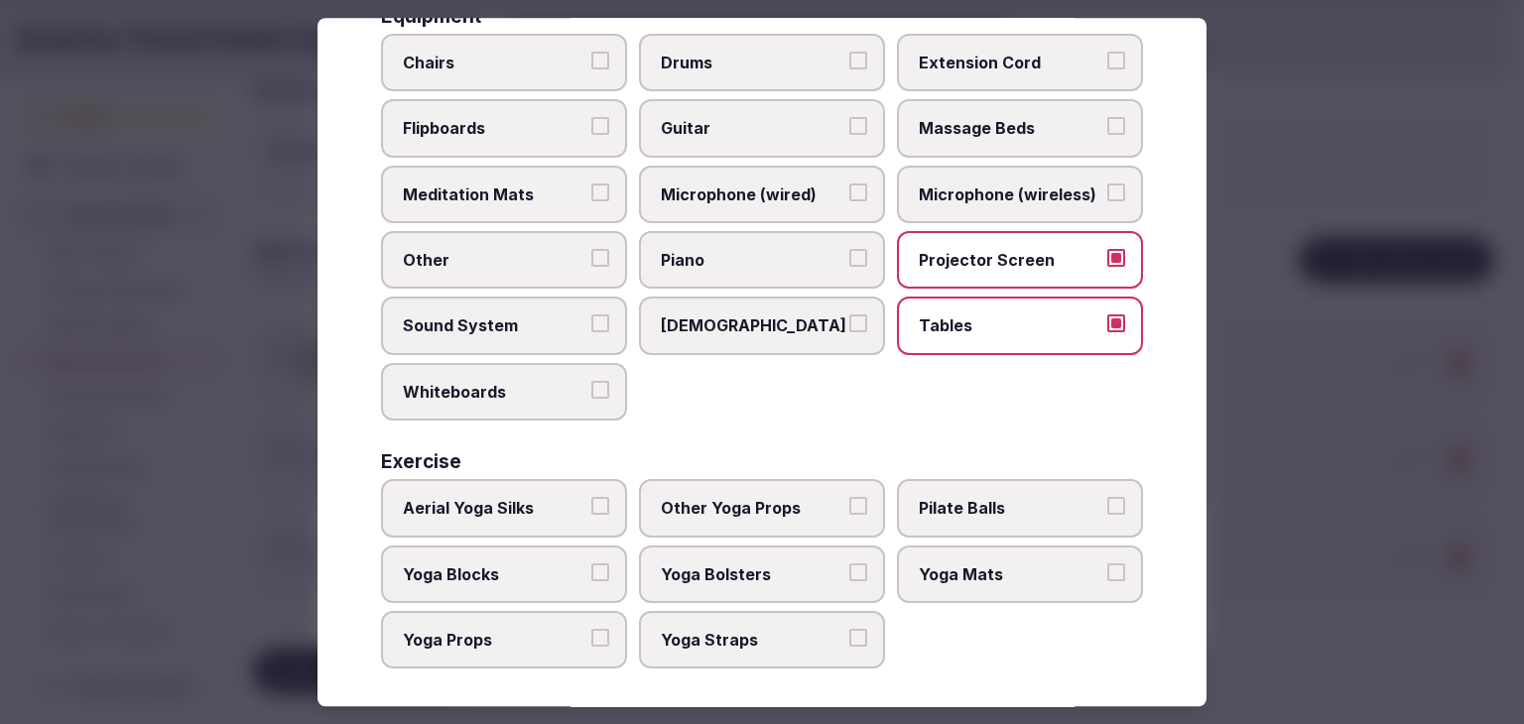
click at [548, 34] on label "Chairs" at bounding box center [504, 63] width 246 height 58
click at [591, 52] on button "Chairs" at bounding box center [600, 61] width 18 height 18
drag, startPoint x: 520, startPoint y: 140, endPoint x: 521, endPoint y: 153, distance: 12.9
click at [520, 140] on label "Flipboards" at bounding box center [504, 129] width 246 height 58
click at [591, 136] on button "Flipboards" at bounding box center [600, 127] width 18 height 18
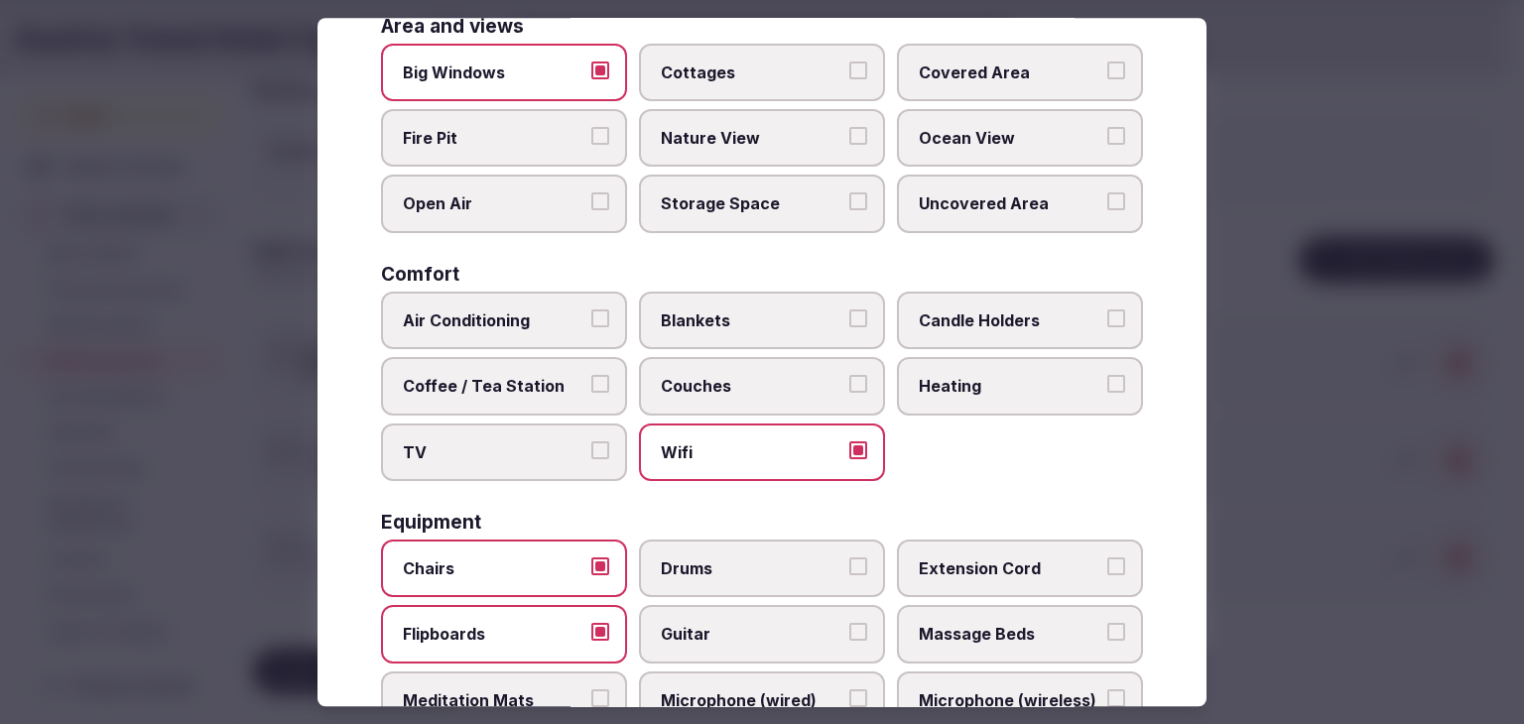
scroll to position [0, 0]
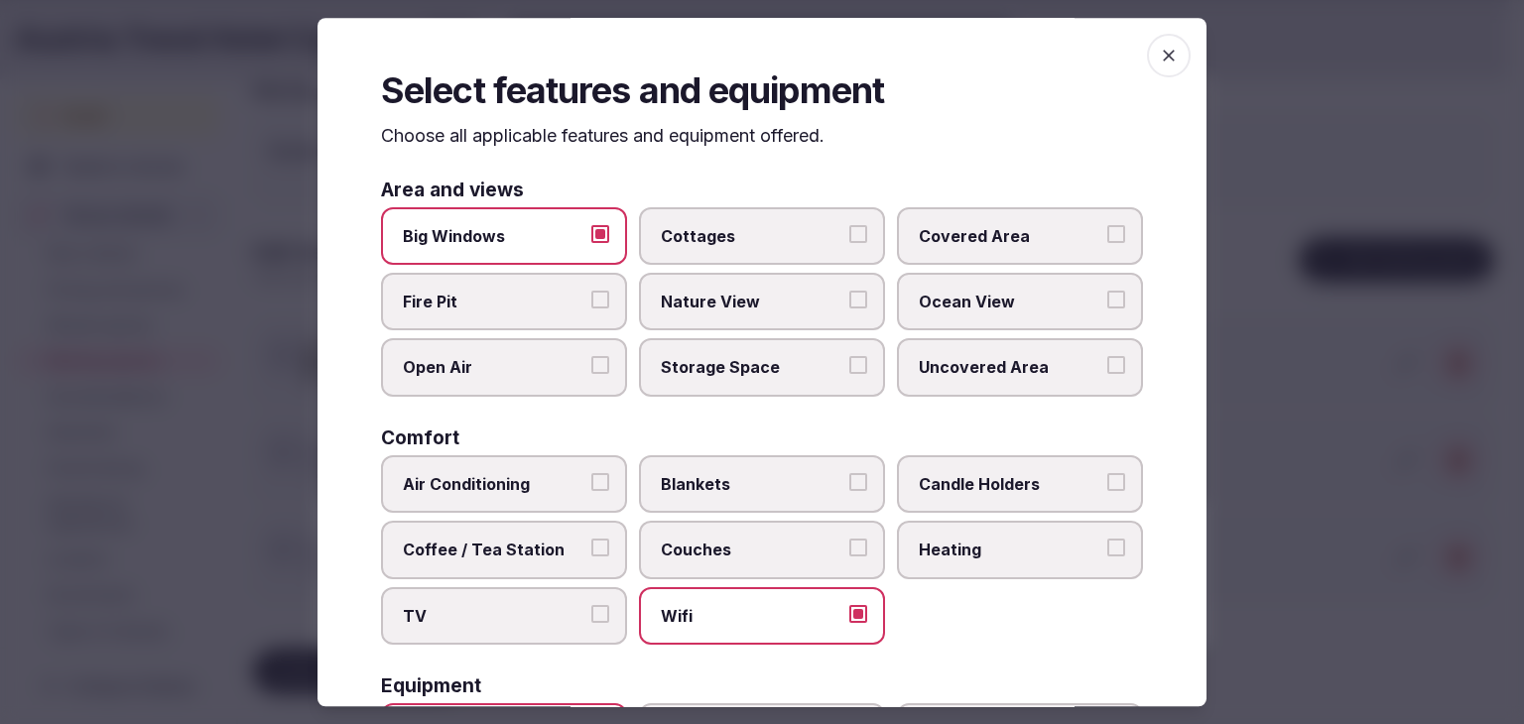
click at [1166, 50] on span "button" at bounding box center [1169, 56] width 44 height 44
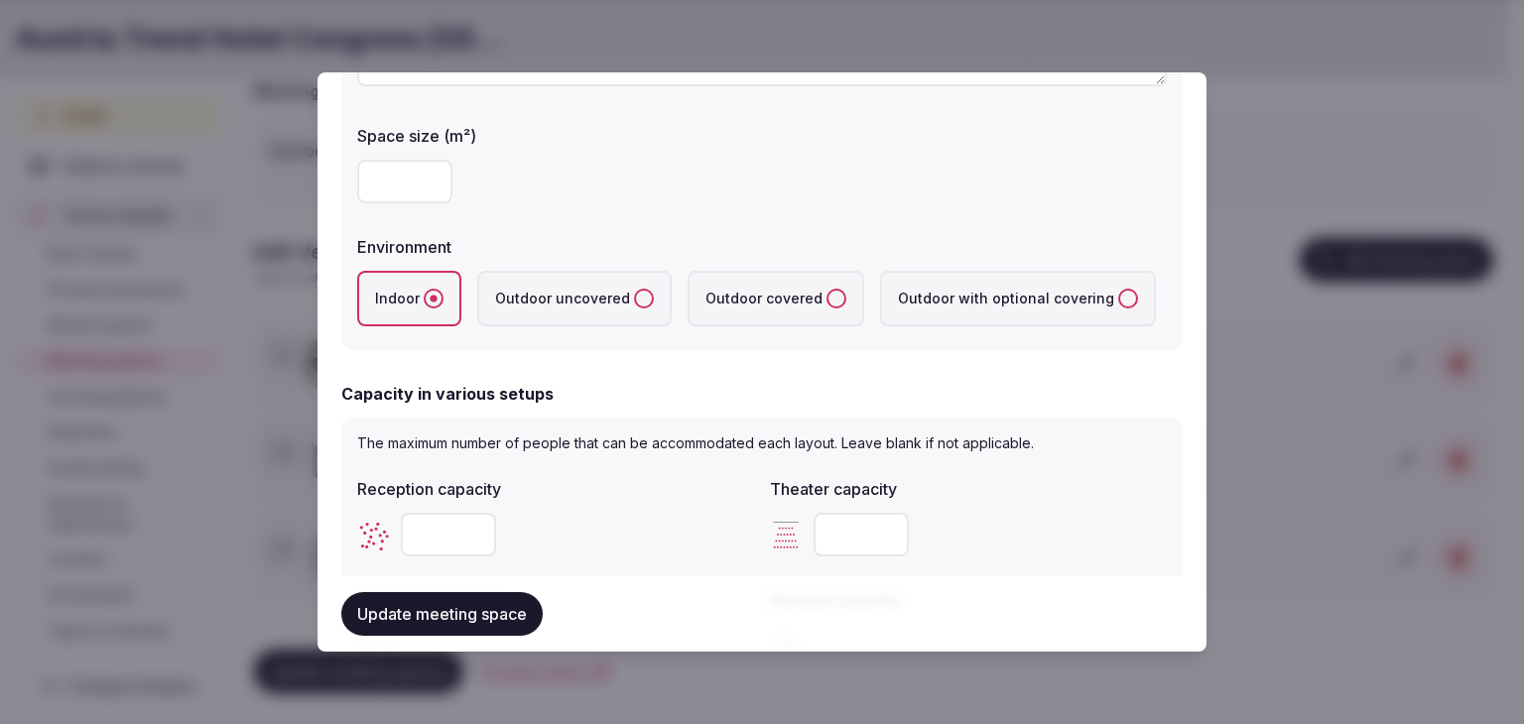
scroll to position [198, 0]
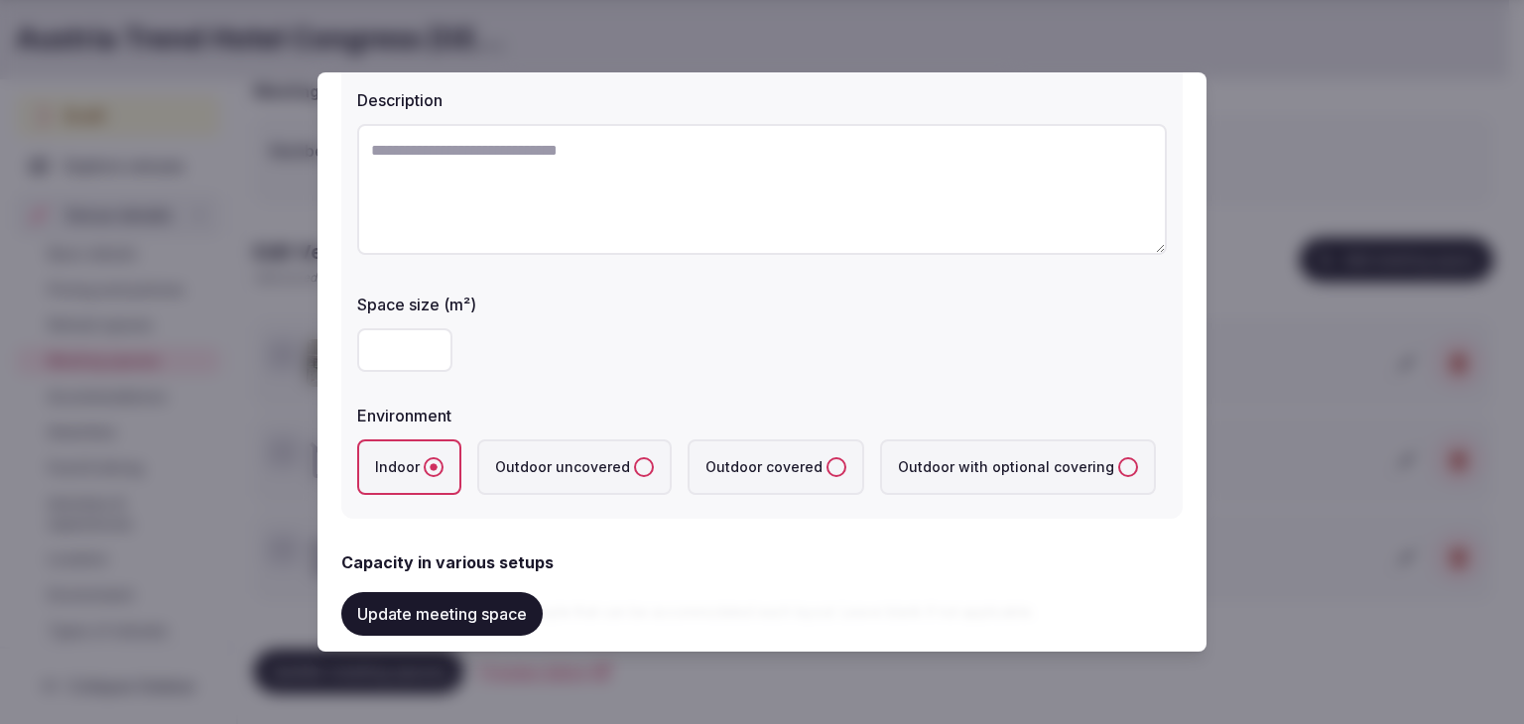
click at [419, 354] on input "number" at bounding box center [404, 350] width 95 height 44
type input "**"
click at [619, 374] on div "**" at bounding box center [762, 350] width 810 height 60
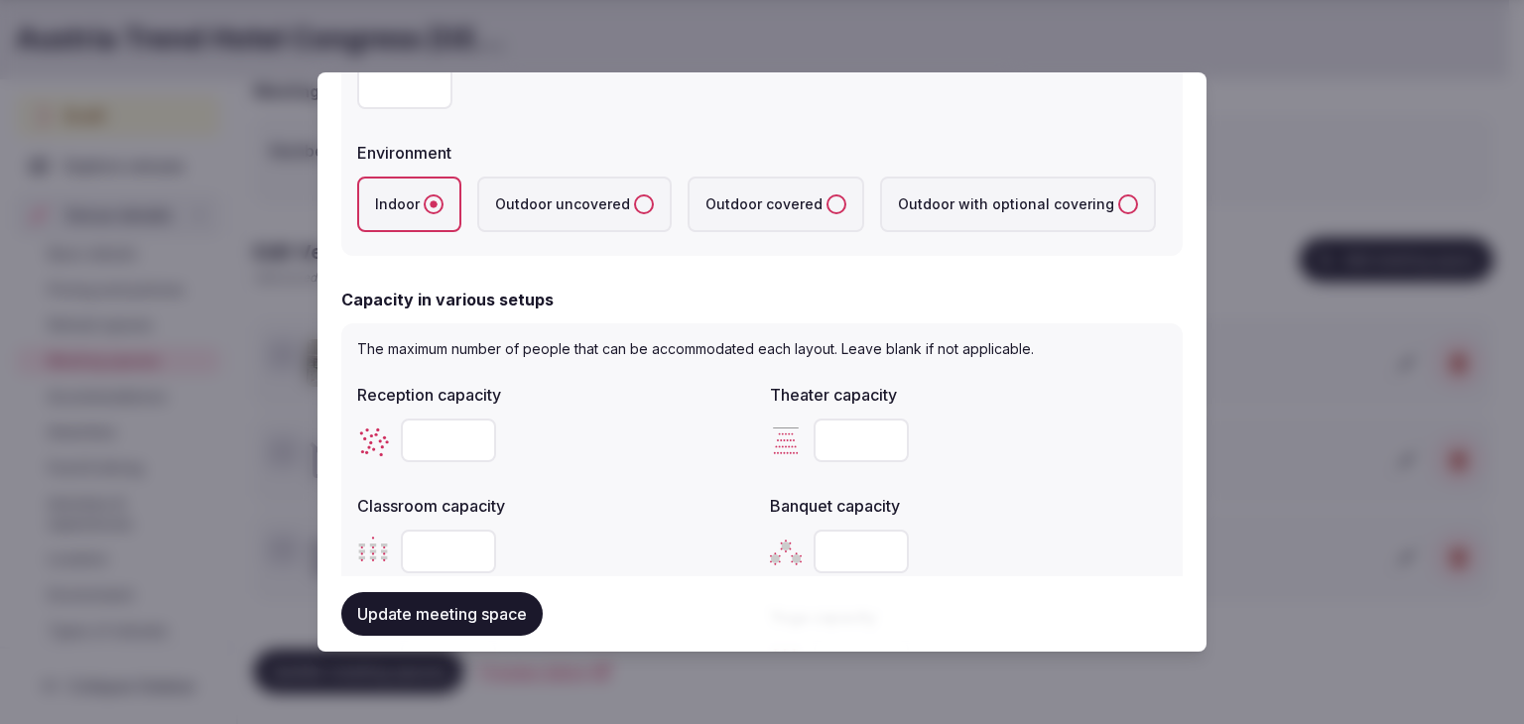
scroll to position [496, 0]
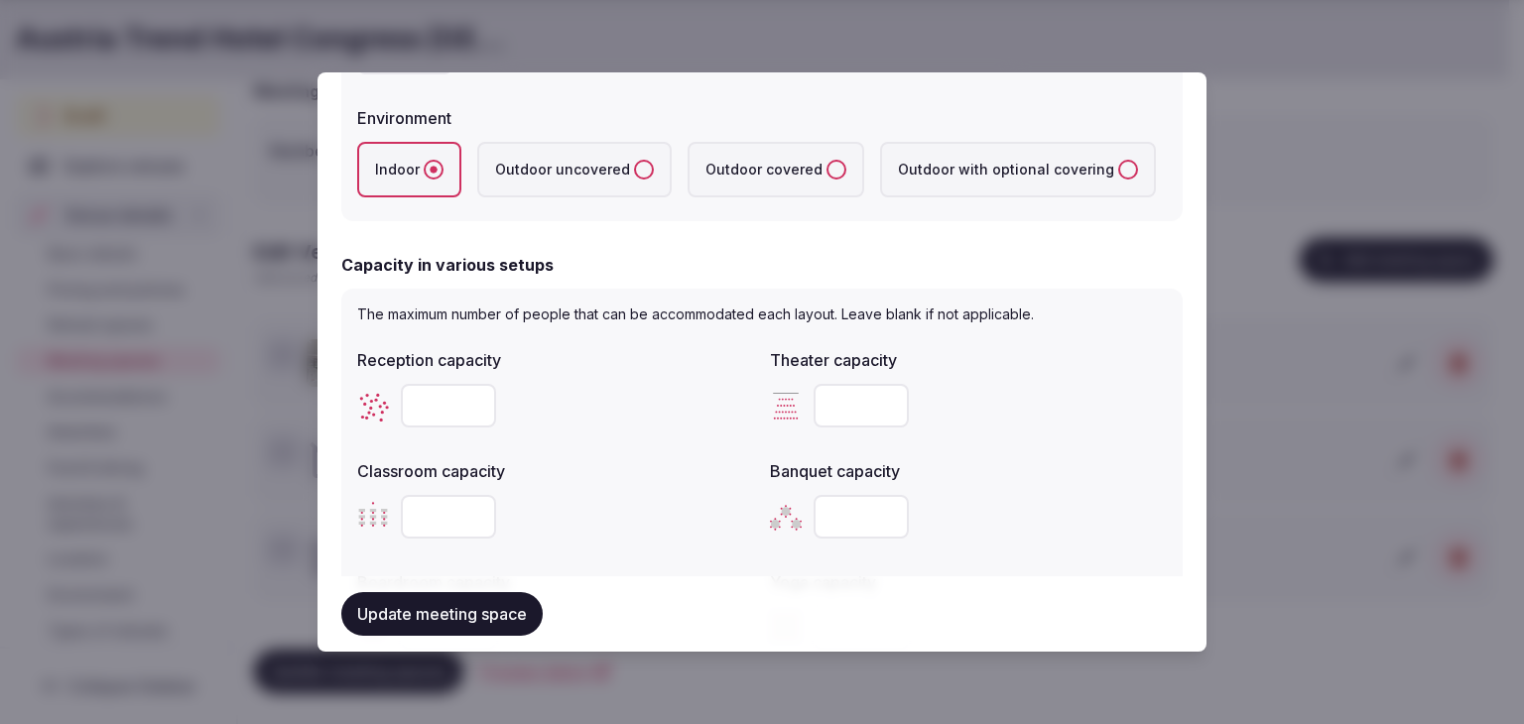
click at [829, 397] on input "number" at bounding box center [861, 406] width 95 height 44
type input "*"
type input "**"
click at [412, 396] on input "number" at bounding box center [448, 406] width 95 height 44
click at [415, 401] on input "number" at bounding box center [448, 406] width 95 height 44
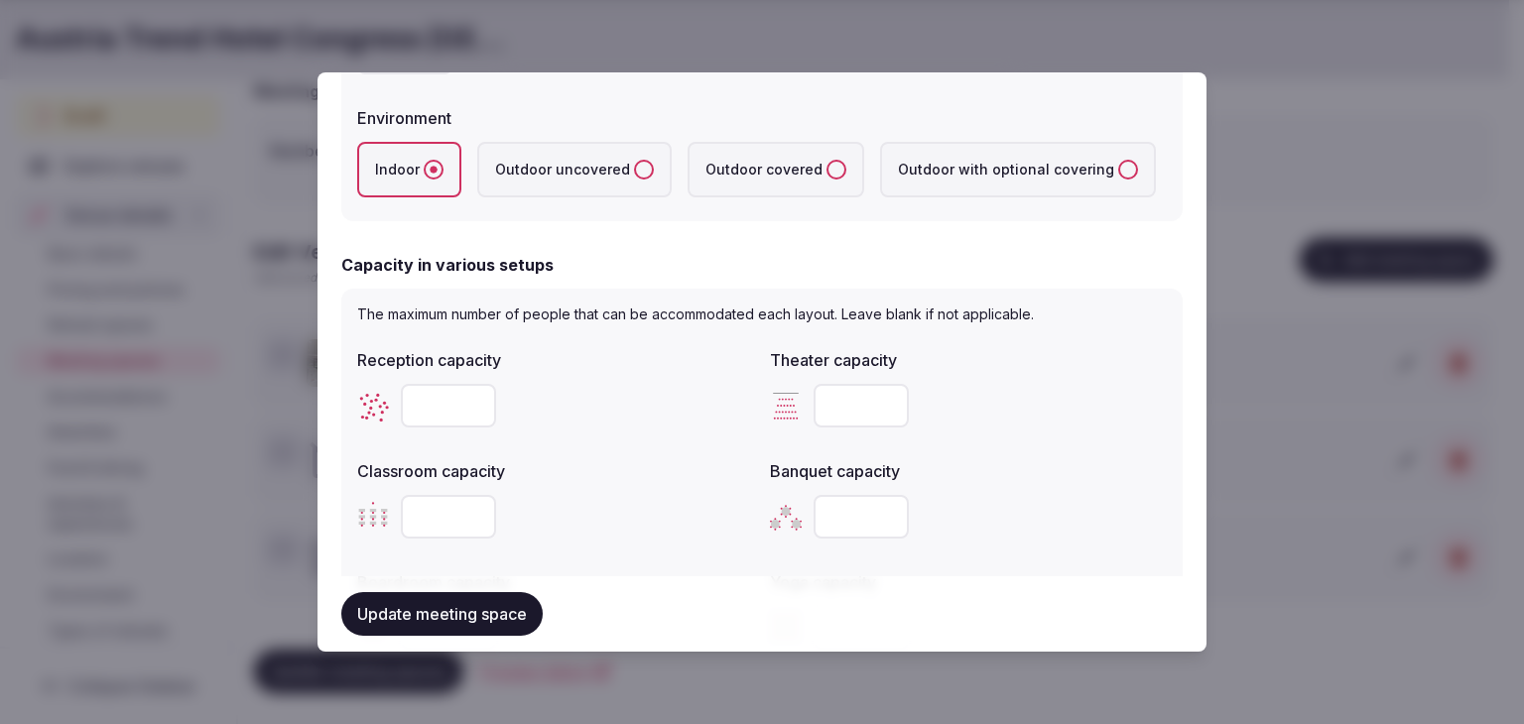
type input "**"
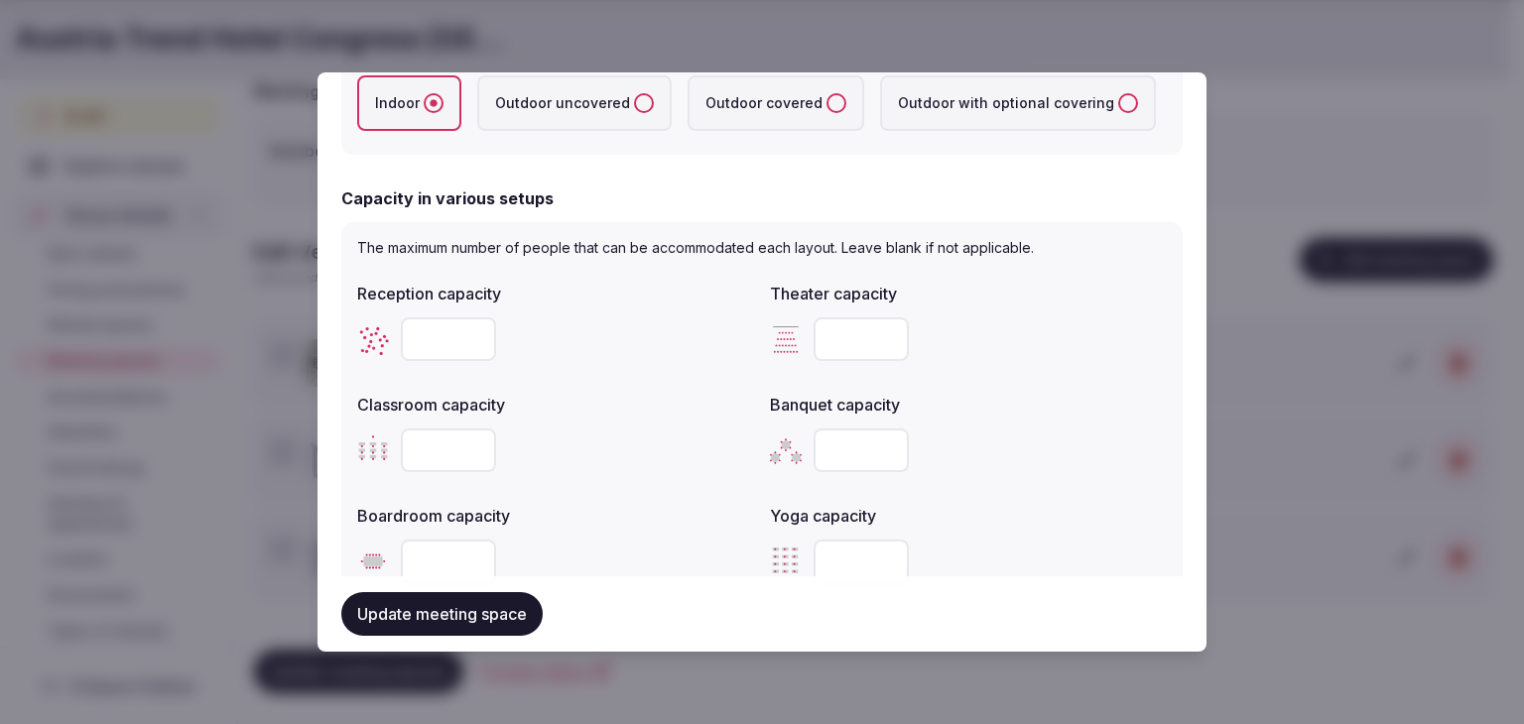
scroll to position [694, 0]
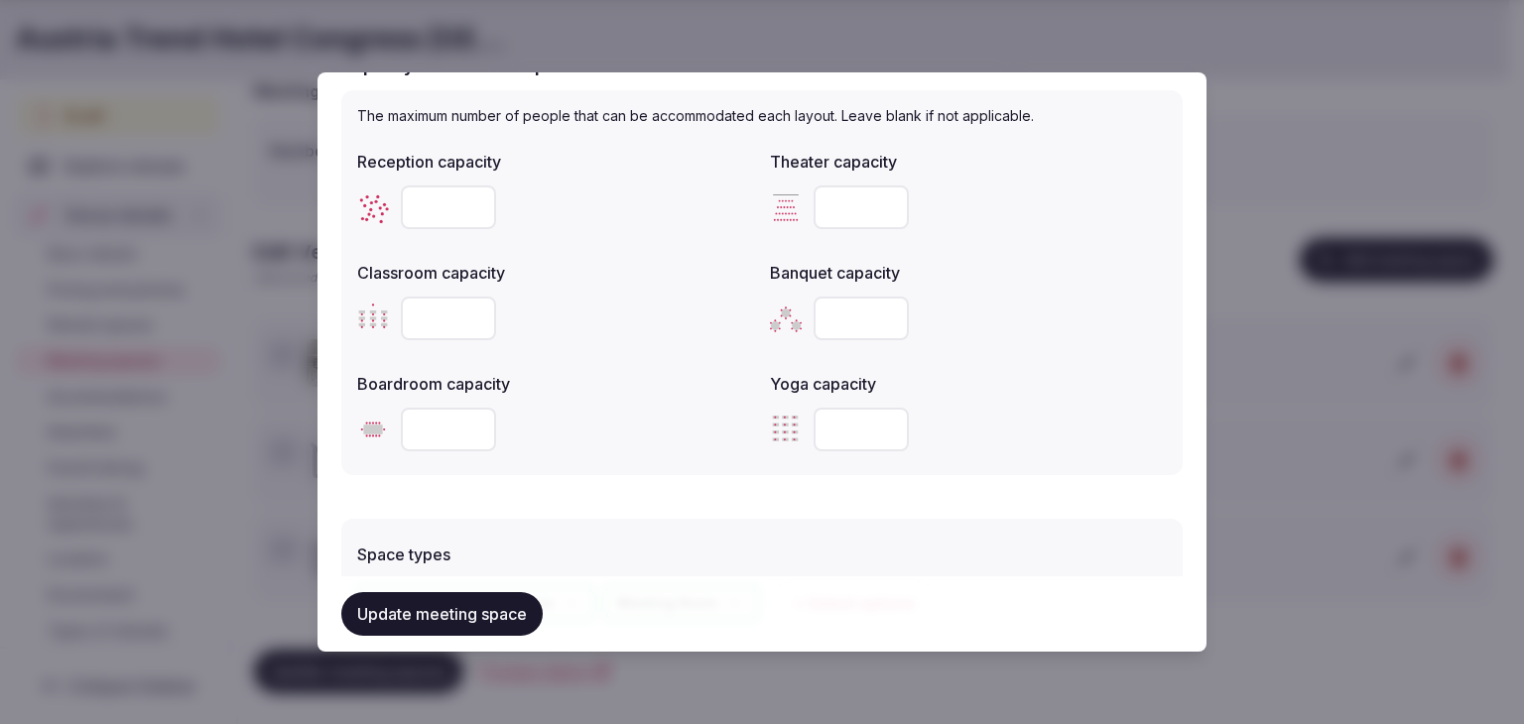
click at [456, 321] on input "number" at bounding box center [448, 319] width 95 height 44
type input "**"
click at [583, 444] on div at bounding box center [555, 430] width 397 height 44
click at [471, 613] on button "Update meeting space" at bounding box center [441, 614] width 201 height 44
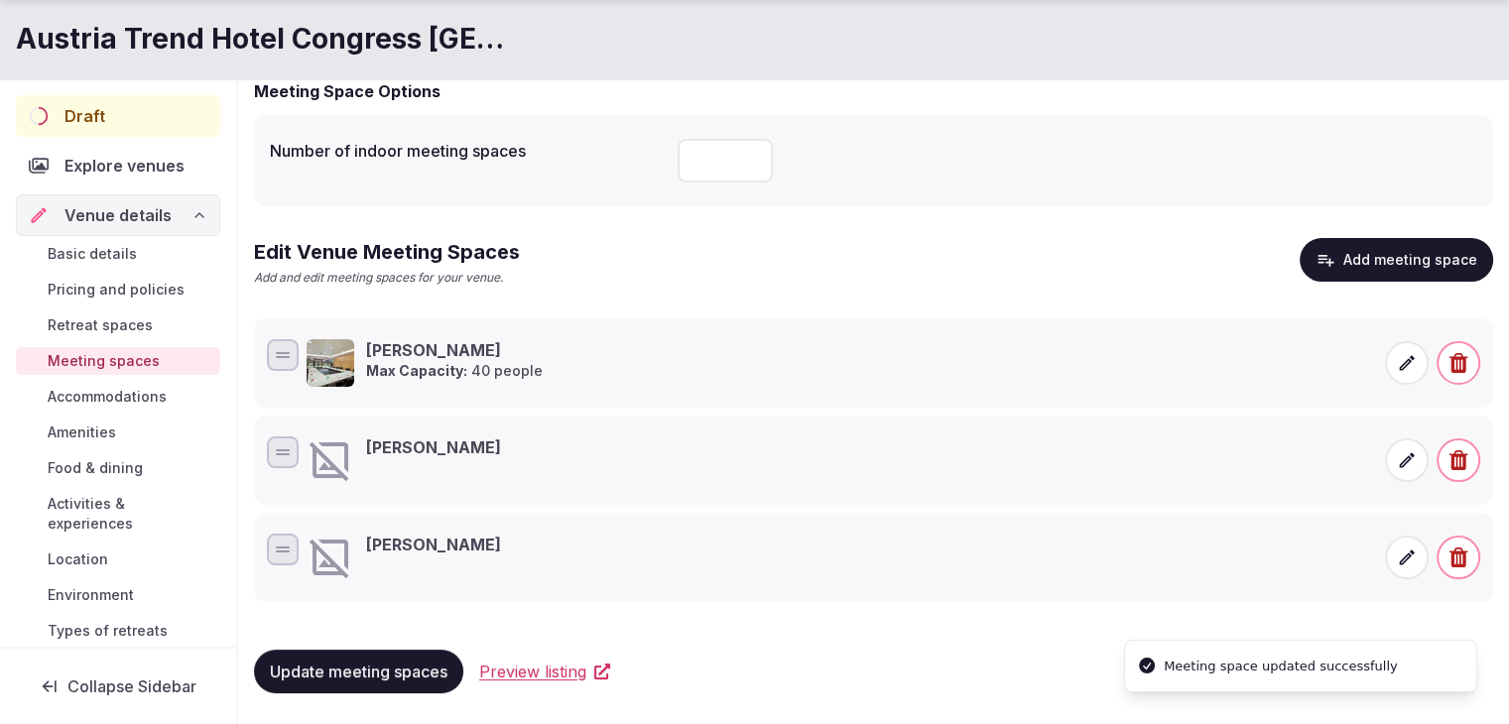
click at [1403, 451] on icon at bounding box center [1407, 460] width 20 height 20
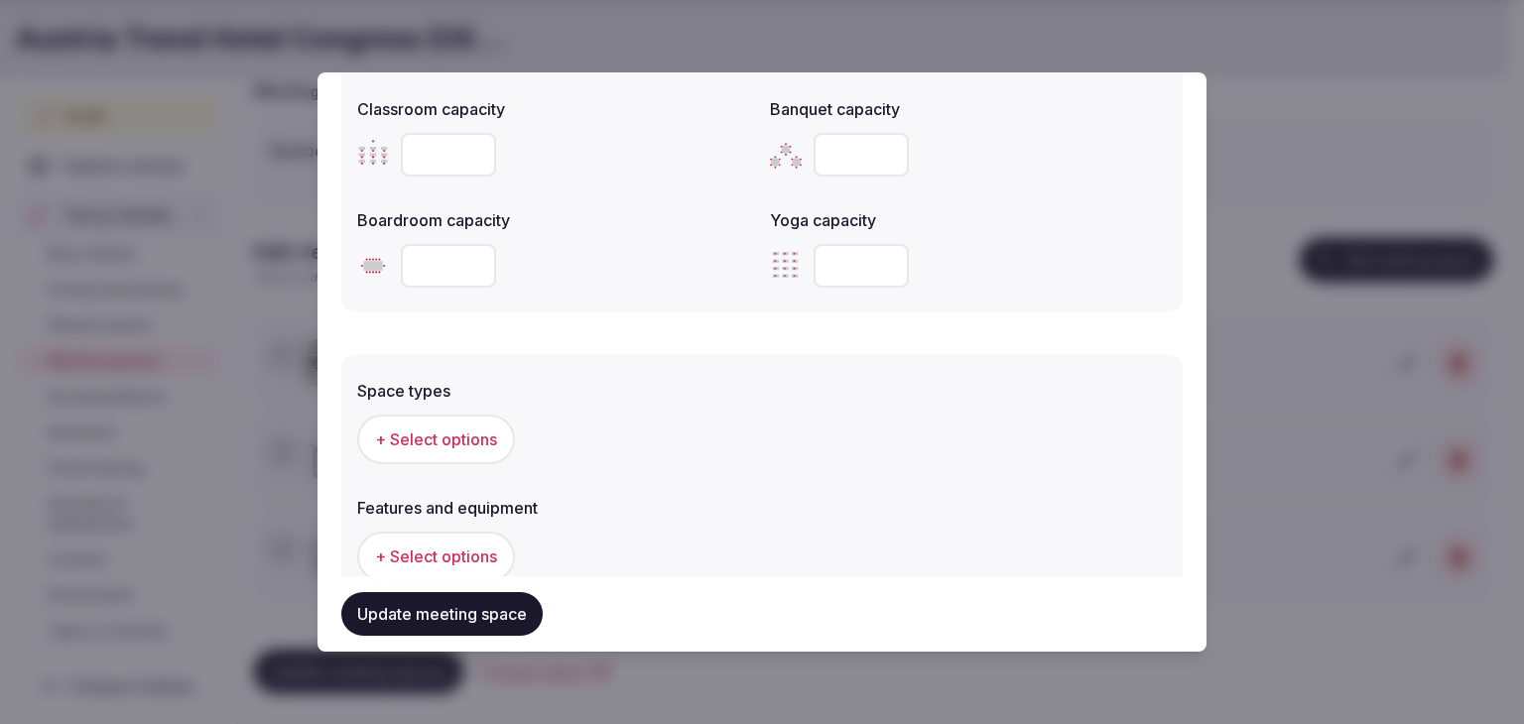
scroll to position [992, 0]
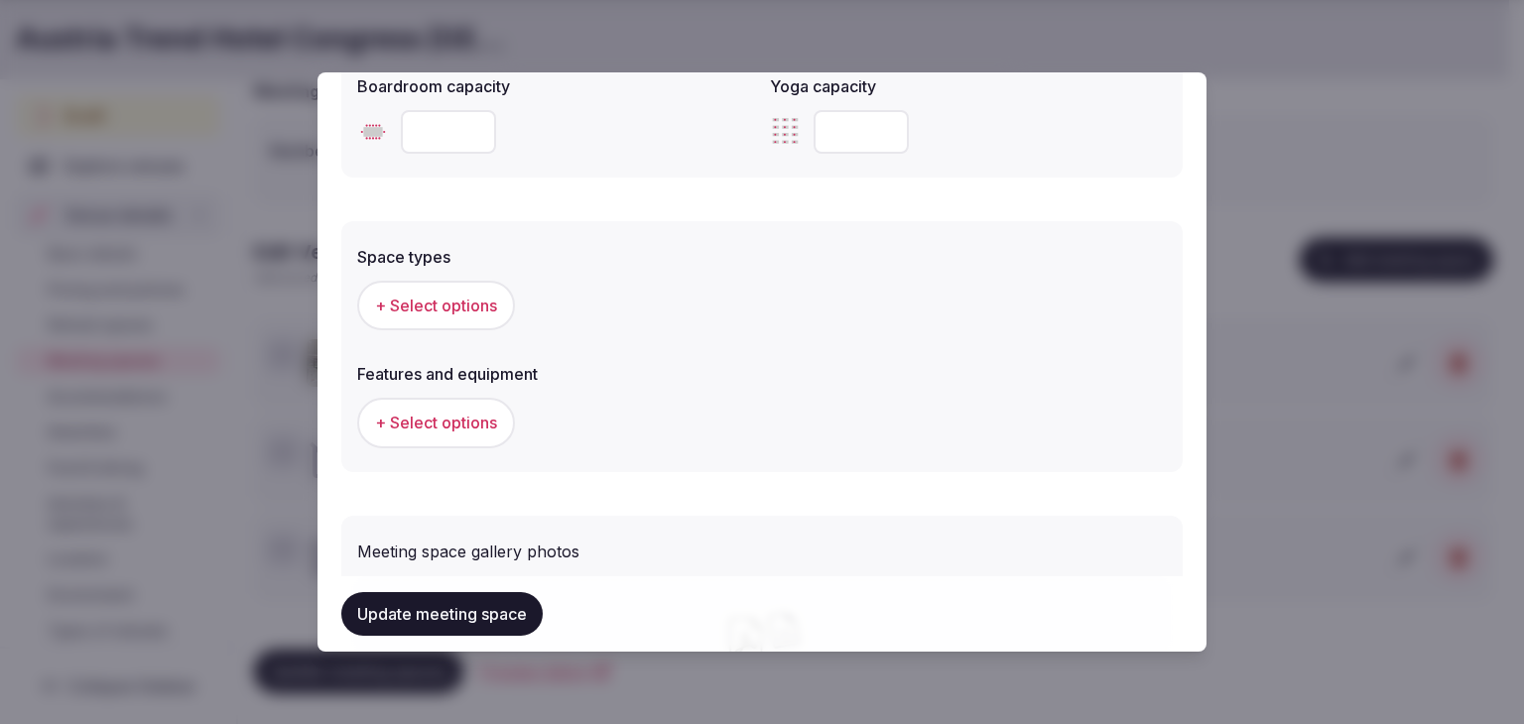
click at [490, 308] on span "+ Select options" at bounding box center [436, 306] width 122 height 22
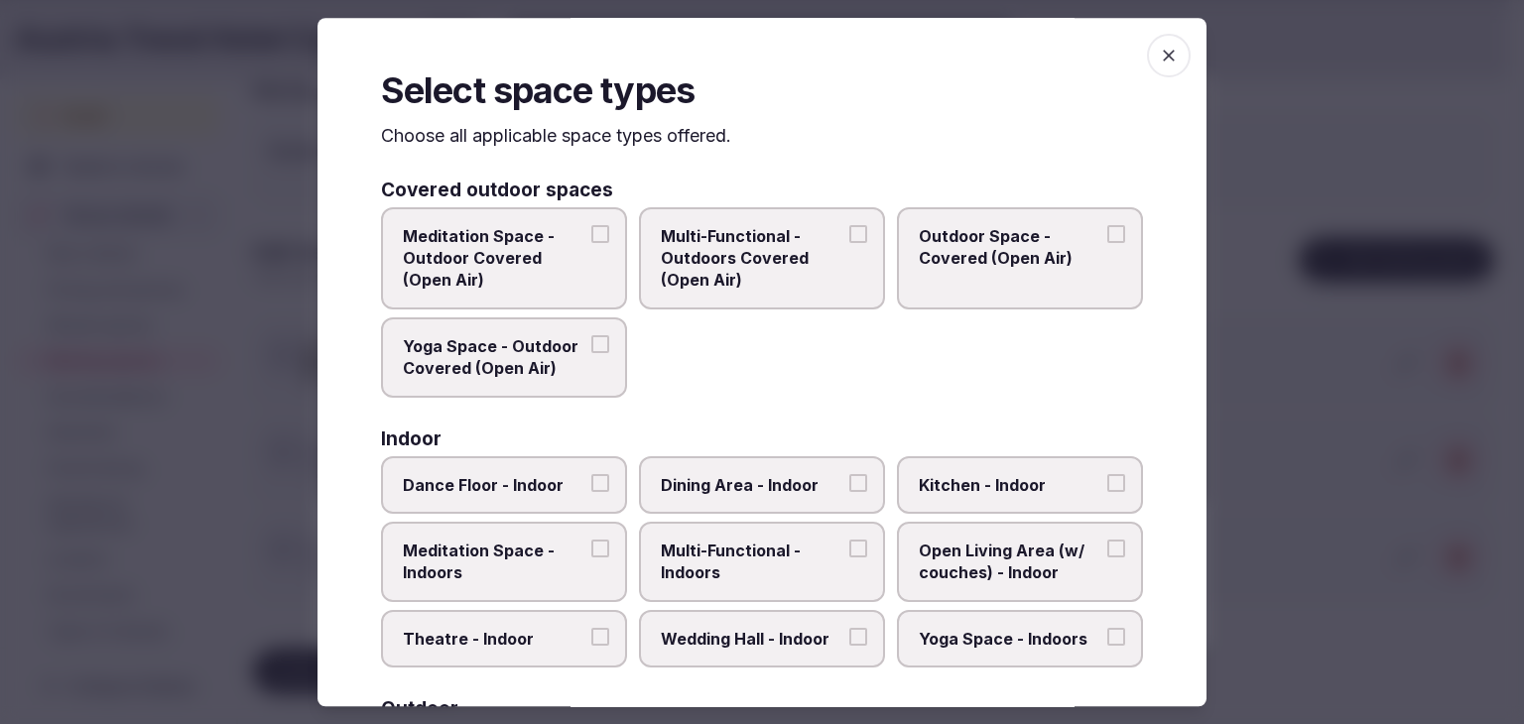
click at [793, 551] on span "Multi-Functional - Indoors" at bounding box center [752, 562] width 183 height 45
click at [849, 551] on button "Multi-Functional - Indoors" at bounding box center [858, 549] width 18 height 18
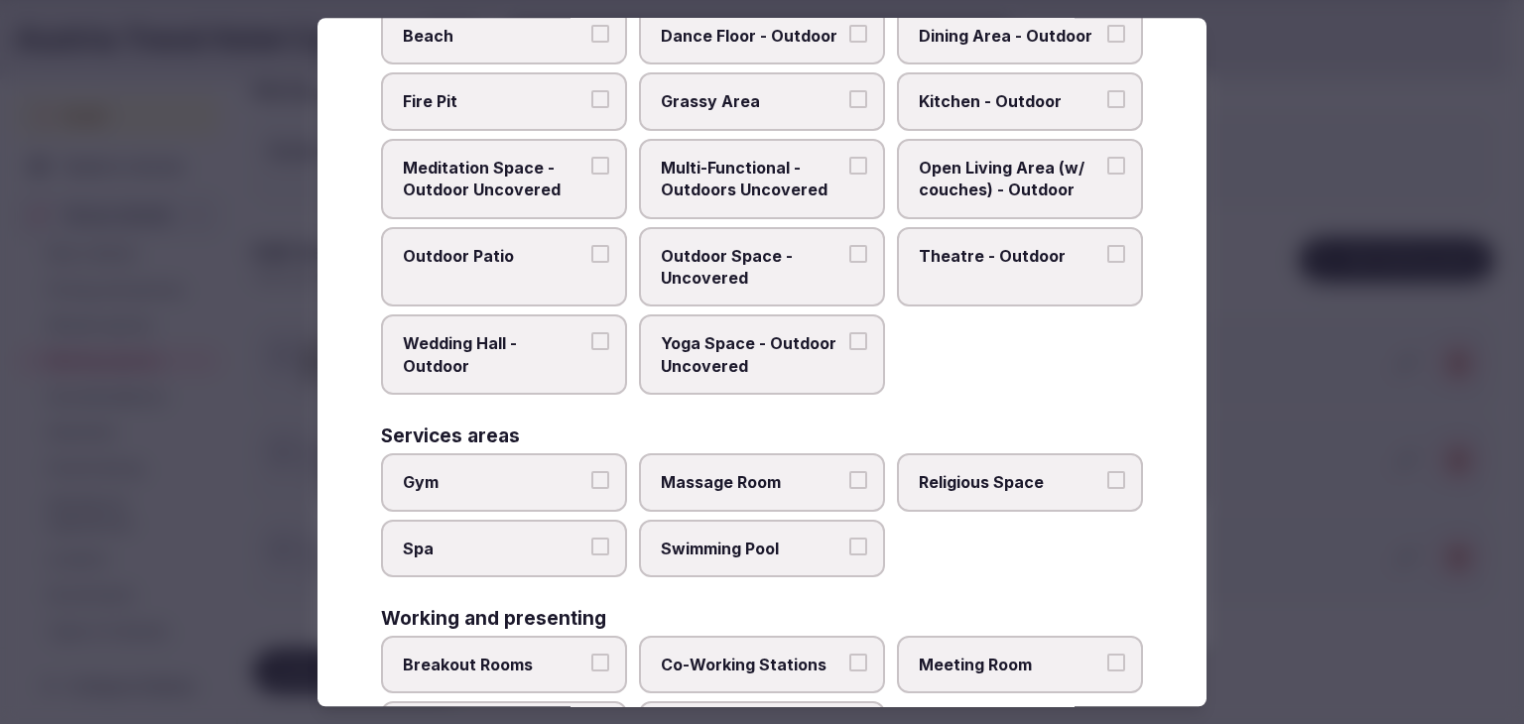
scroll to position [810, 0]
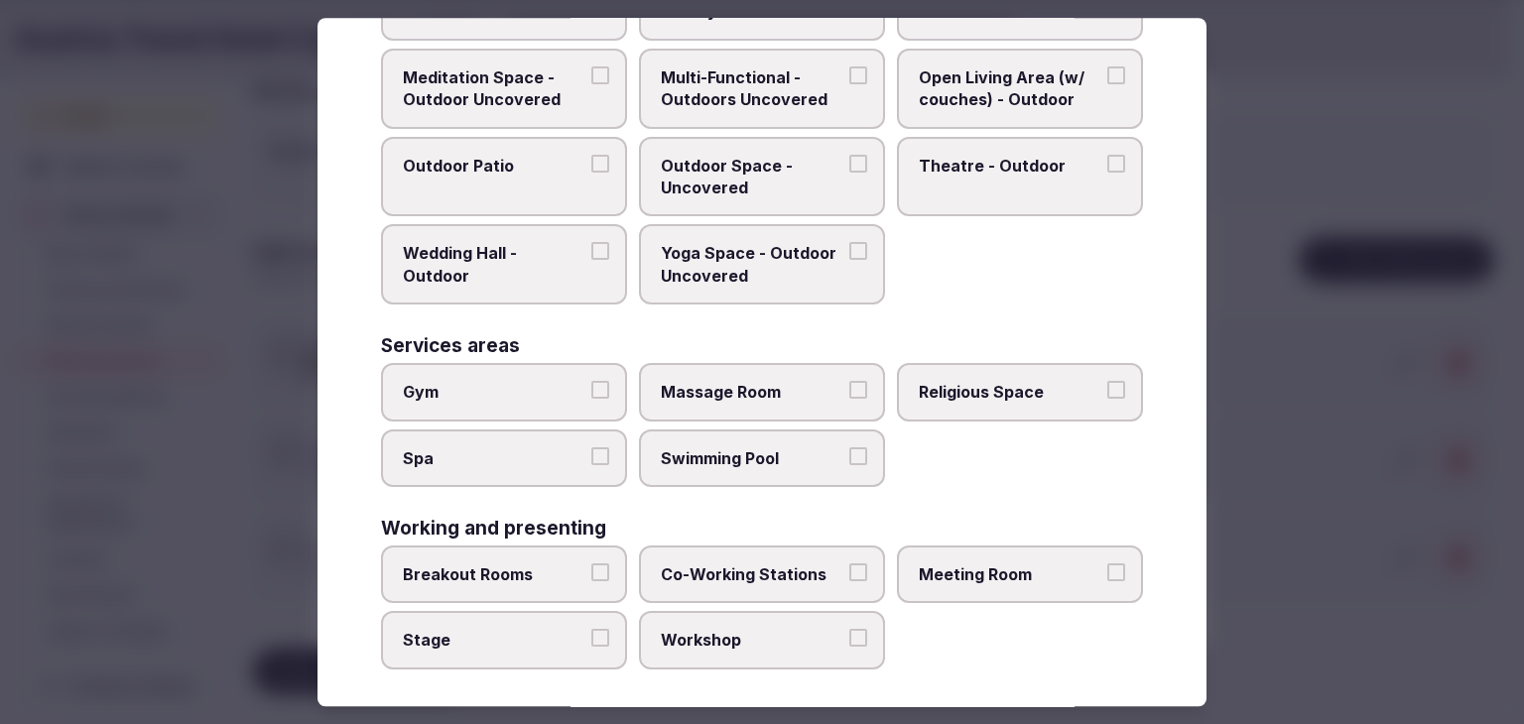
click at [964, 564] on span "Meeting Room" at bounding box center [1010, 575] width 183 height 22
click at [1107, 564] on button "Meeting Room" at bounding box center [1116, 573] width 18 height 18
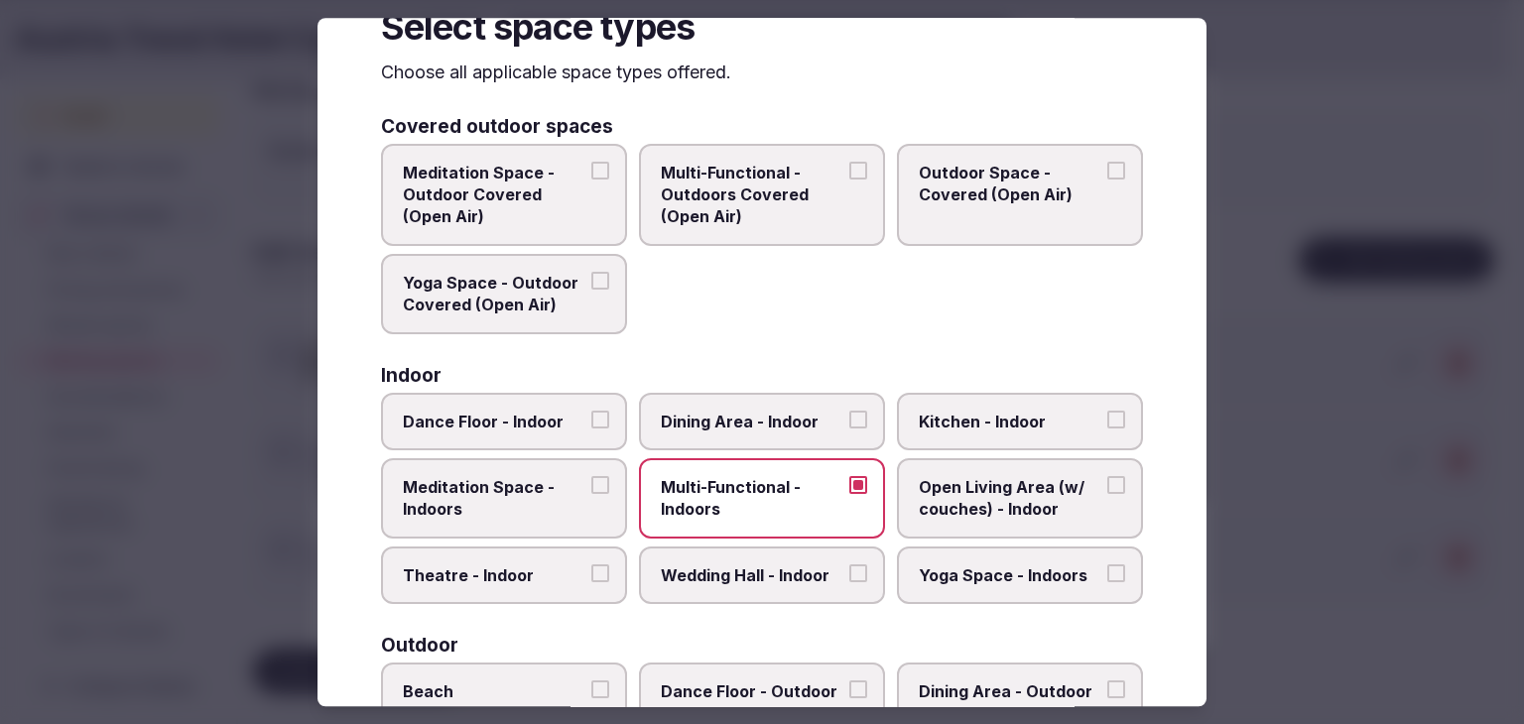
scroll to position [0, 0]
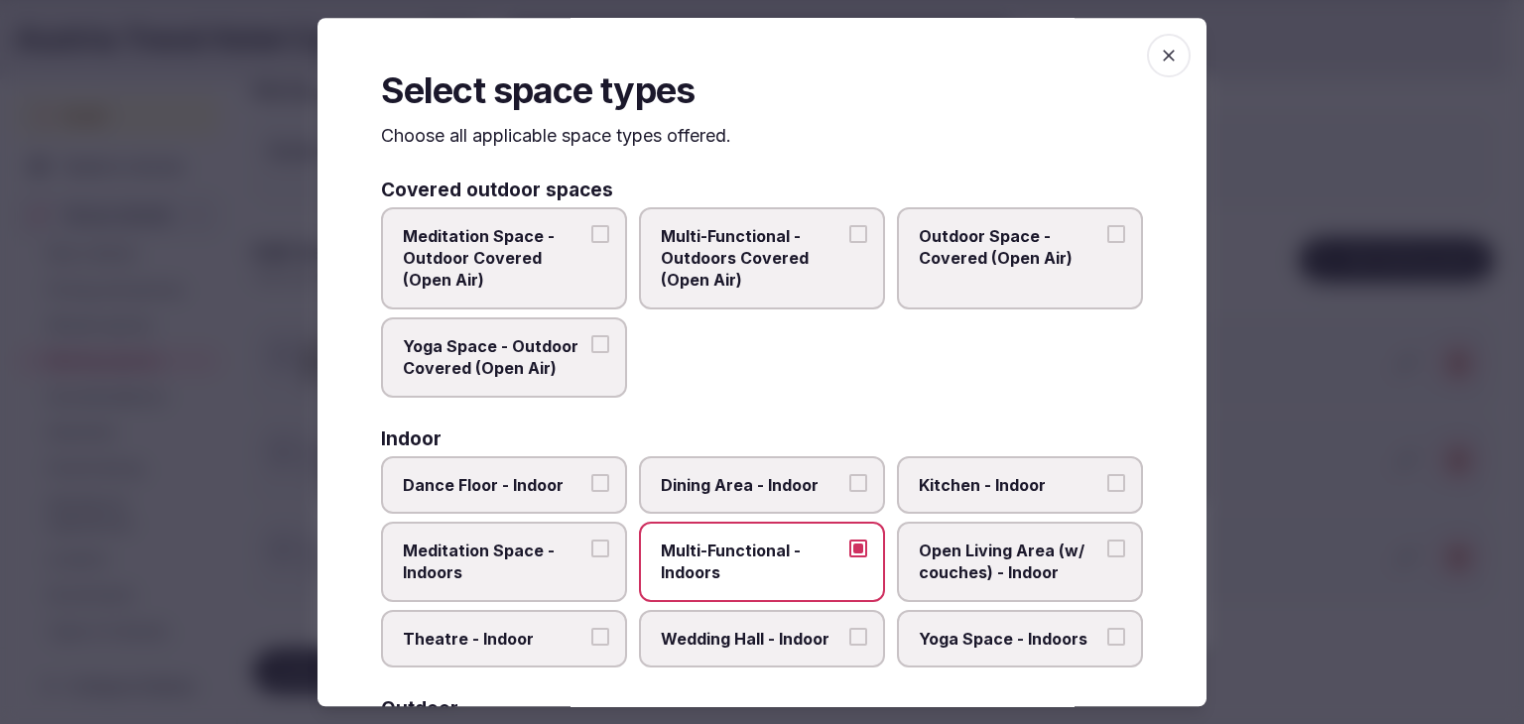
click at [1165, 45] on span "button" at bounding box center [1169, 56] width 44 height 44
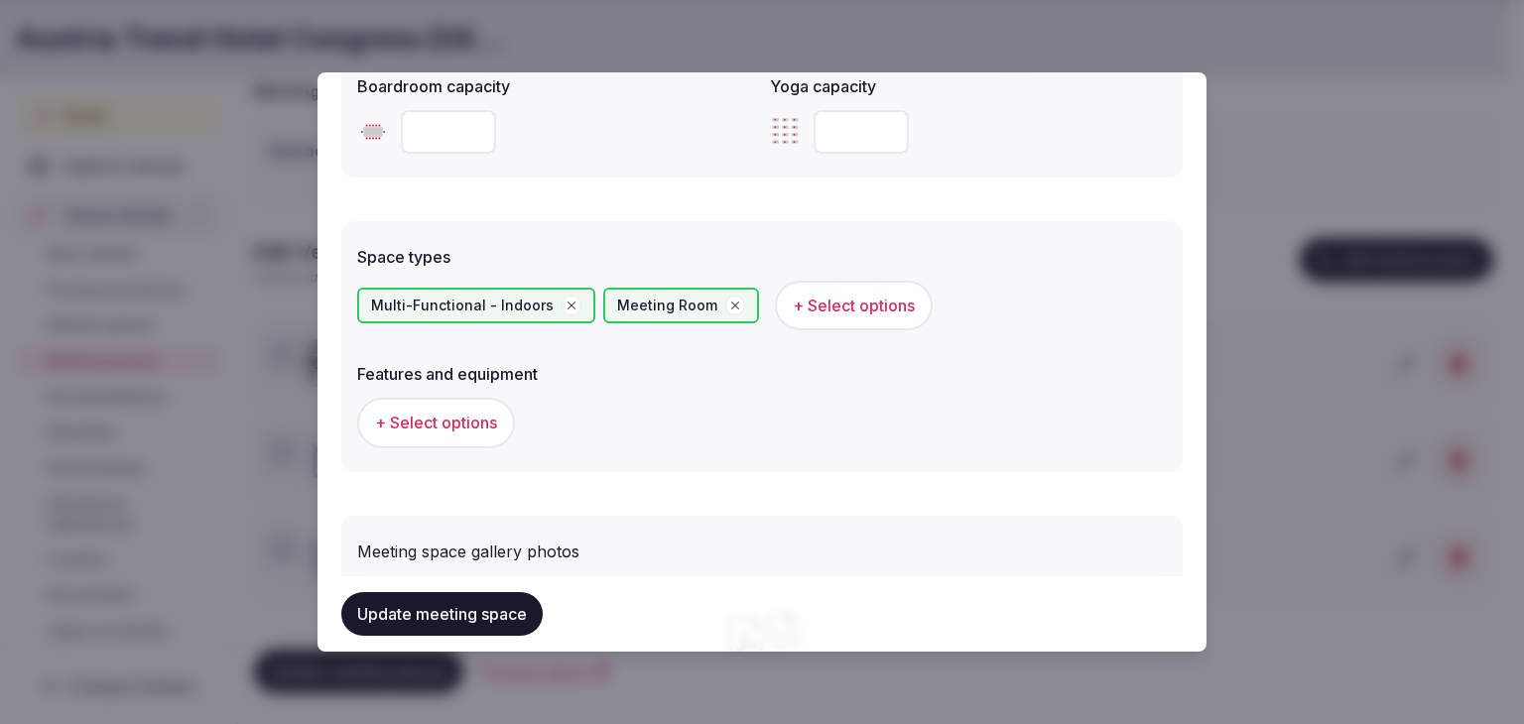
scroll to position [1290, 0]
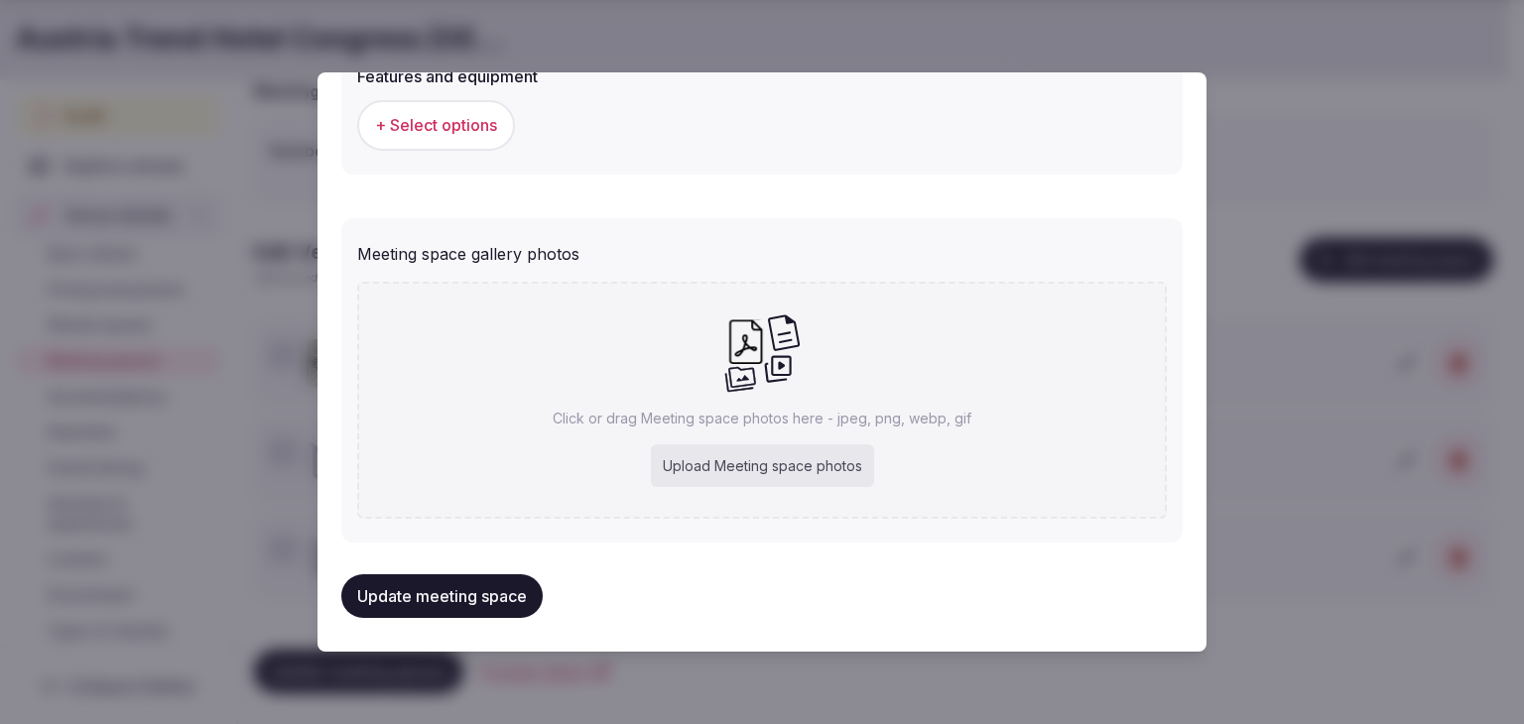
click at [494, 120] on span "+ Select options" at bounding box center [436, 125] width 122 height 22
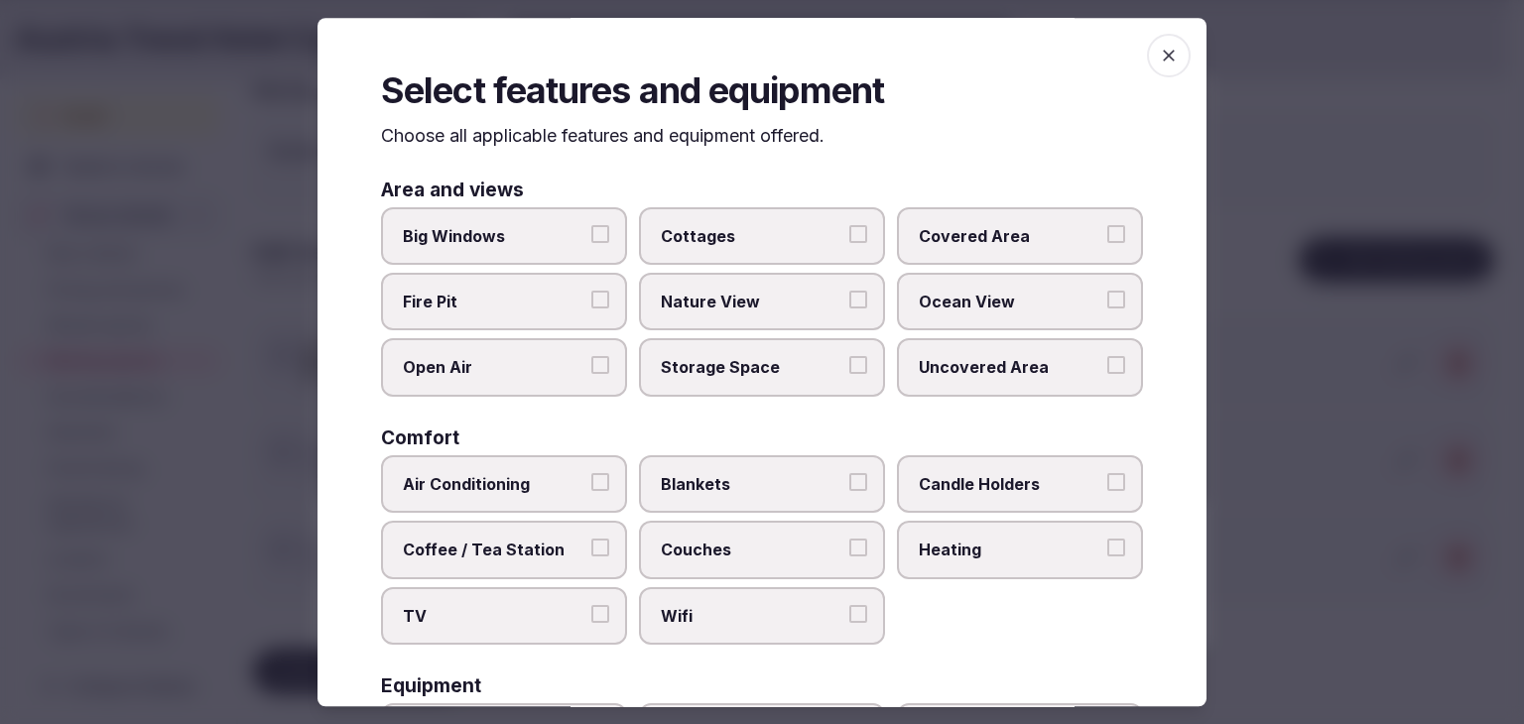
click at [765, 587] on label "Wifi" at bounding box center [762, 616] width 246 height 58
click at [849, 605] on button "Wifi" at bounding box center [858, 614] width 18 height 18
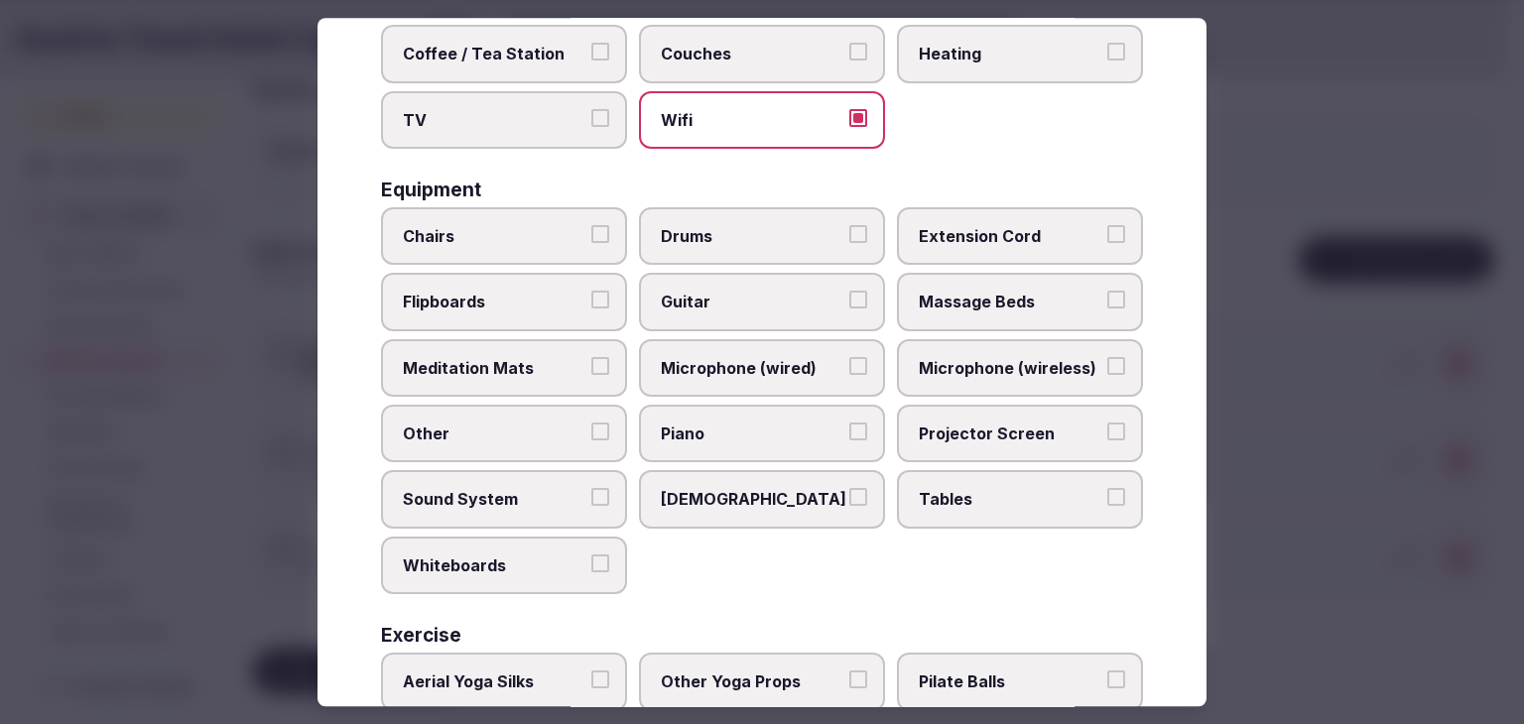
scroll to position [670, 0]
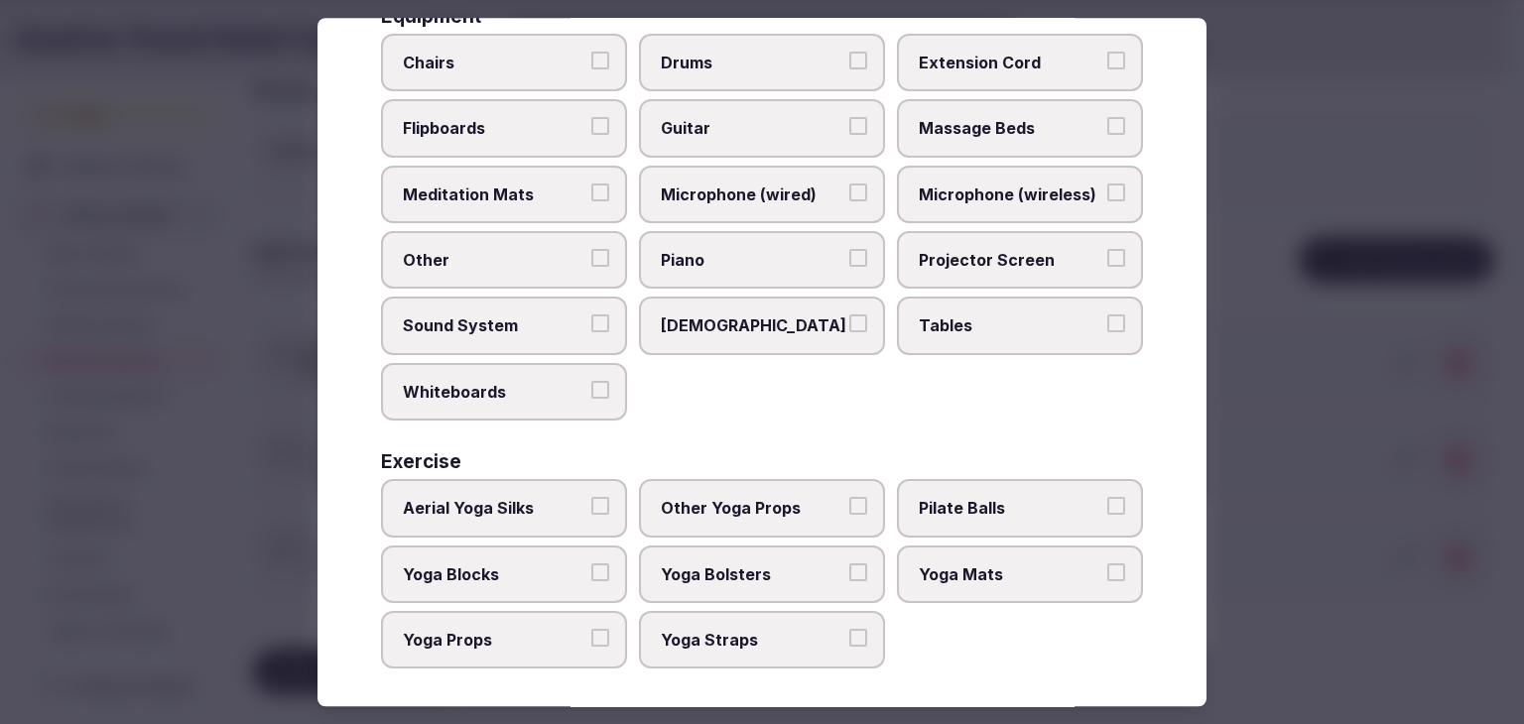
click at [956, 317] on span "Tables" at bounding box center [1010, 326] width 183 height 22
click at [1107, 317] on button "Tables" at bounding box center [1116, 324] width 18 height 18
click at [969, 249] on span "Projector Screen" at bounding box center [1010, 260] width 183 height 22
click at [1107, 249] on button "Projector Screen" at bounding box center [1116, 258] width 18 height 18
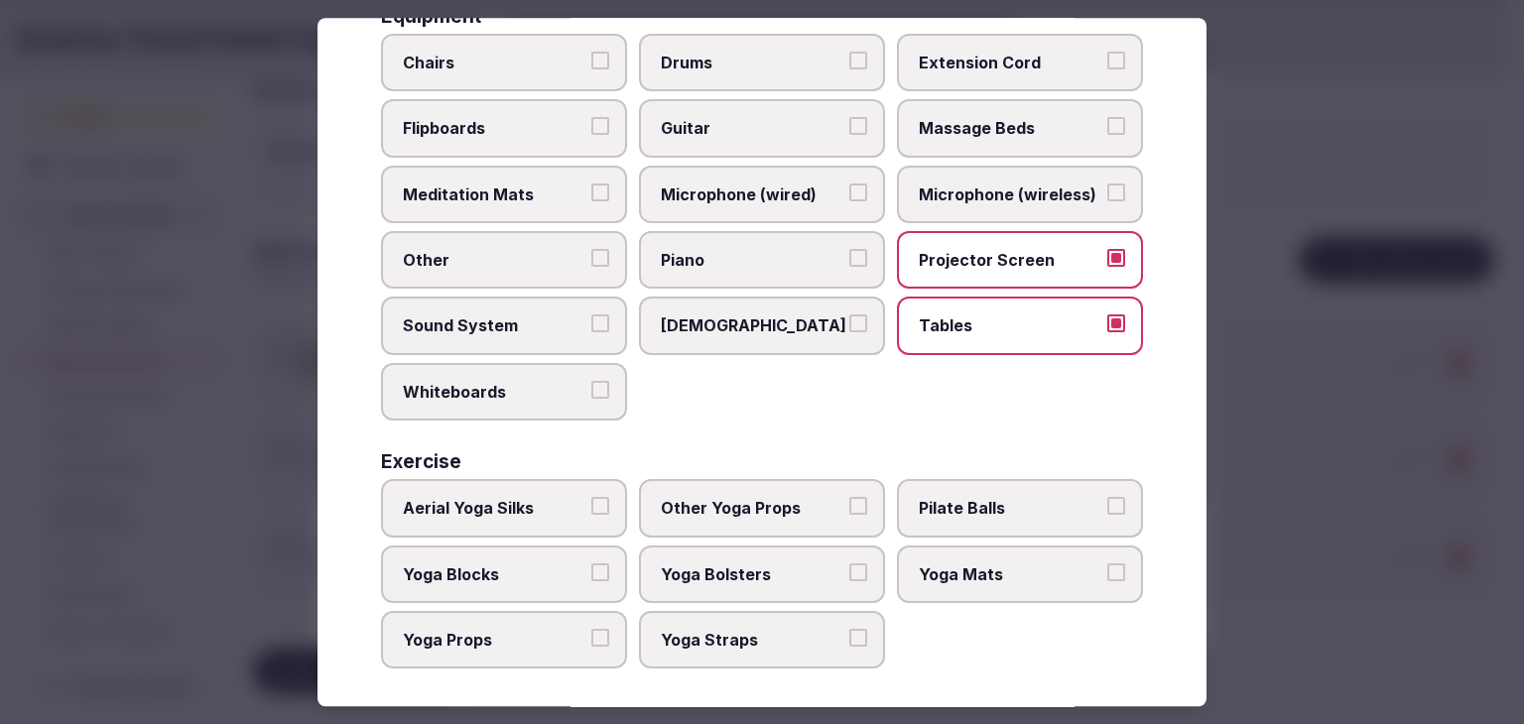
click at [458, 131] on span "Flipboards" at bounding box center [494, 129] width 183 height 22
click at [591, 131] on button "Flipboards" at bounding box center [600, 127] width 18 height 18
drag, startPoint x: 486, startPoint y: 62, endPoint x: 488, endPoint y: 110, distance: 48.7
click at [486, 61] on span "Chairs" at bounding box center [494, 63] width 183 height 22
click at [591, 61] on button "Chairs" at bounding box center [600, 61] width 18 height 18
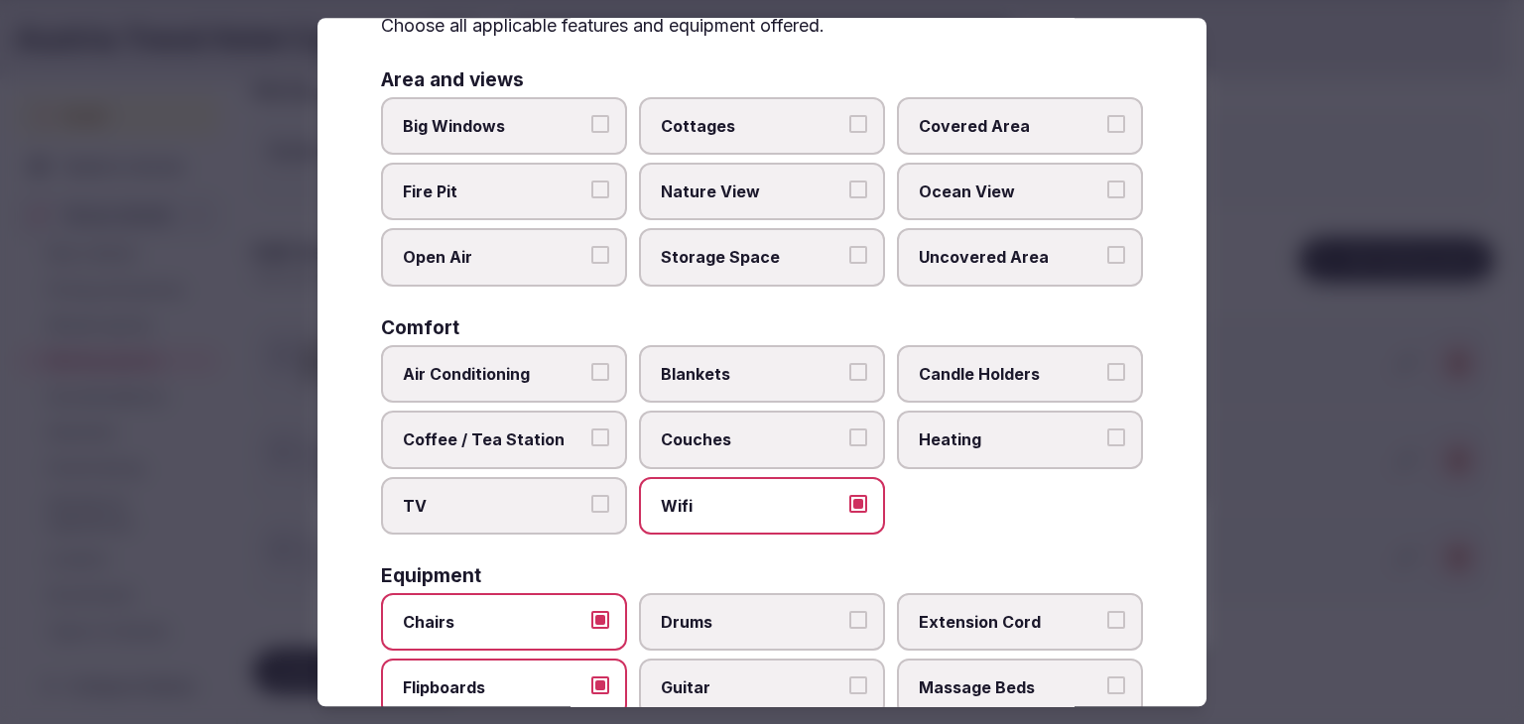
scroll to position [0, 0]
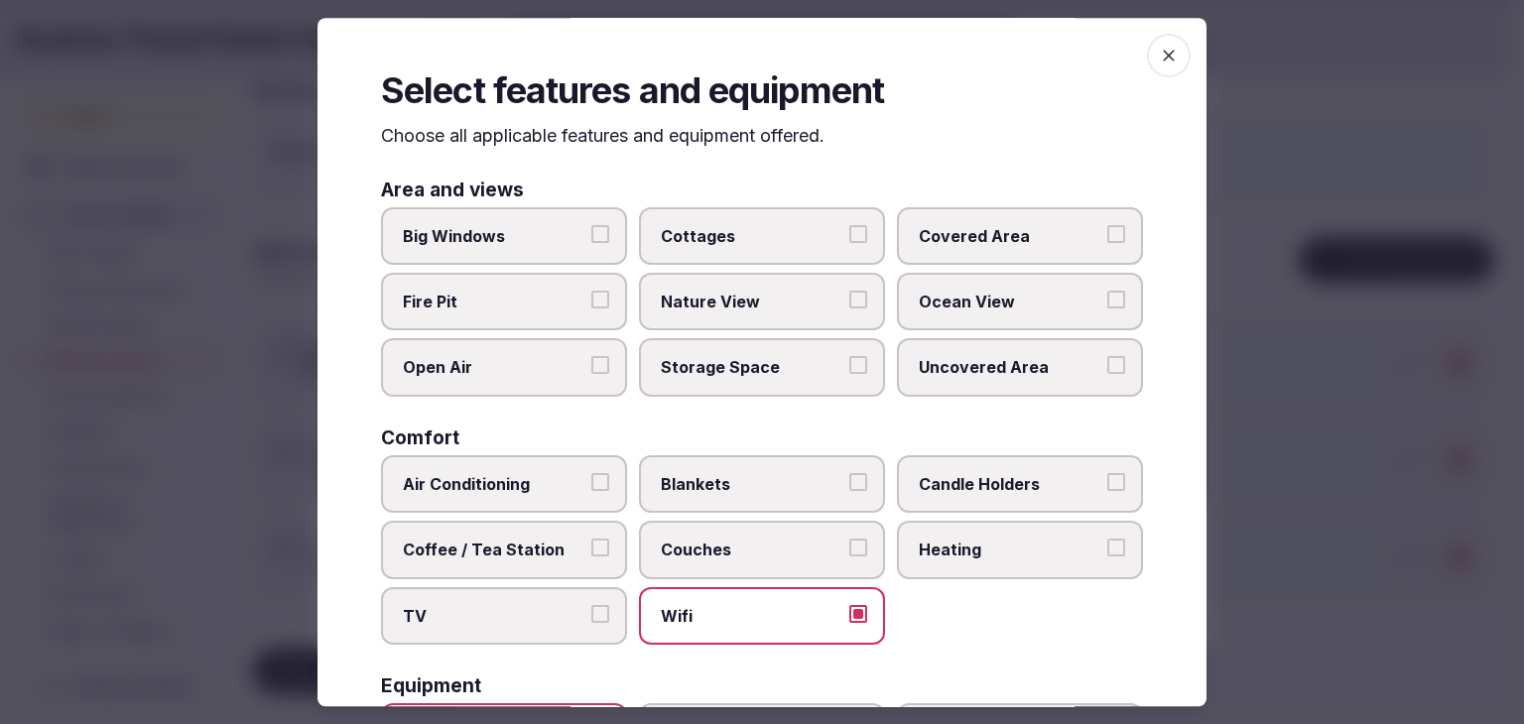
drag, startPoint x: 1153, startPoint y: 40, endPoint x: 1154, endPoint y: 56, distance: 15.9
click at [1152, 40] on span "button" at bounding box center [1169, 56] width 44 height 44
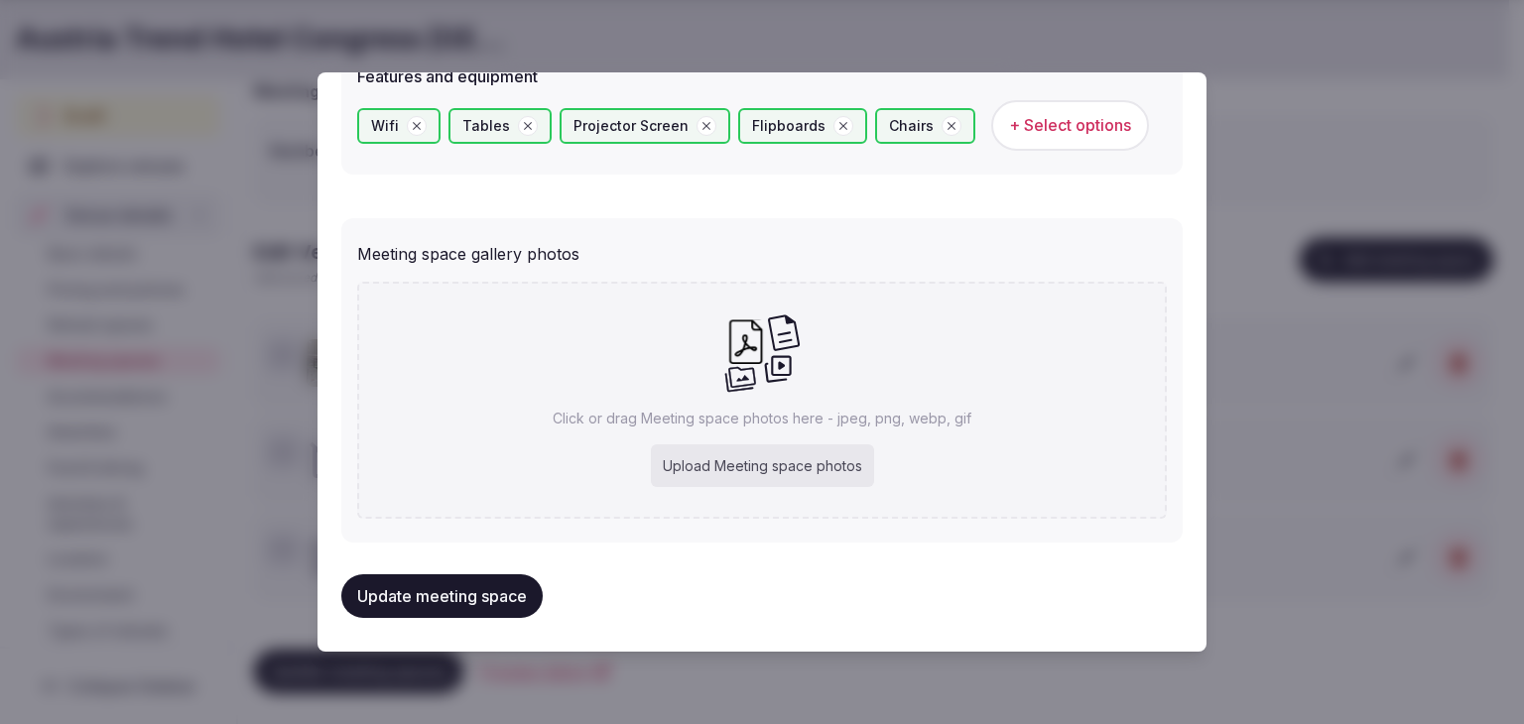
click at [792, 463] on div "Upload Meeting space photos" at bounding box center [762, 466] width 223 height 44
type input "**********"
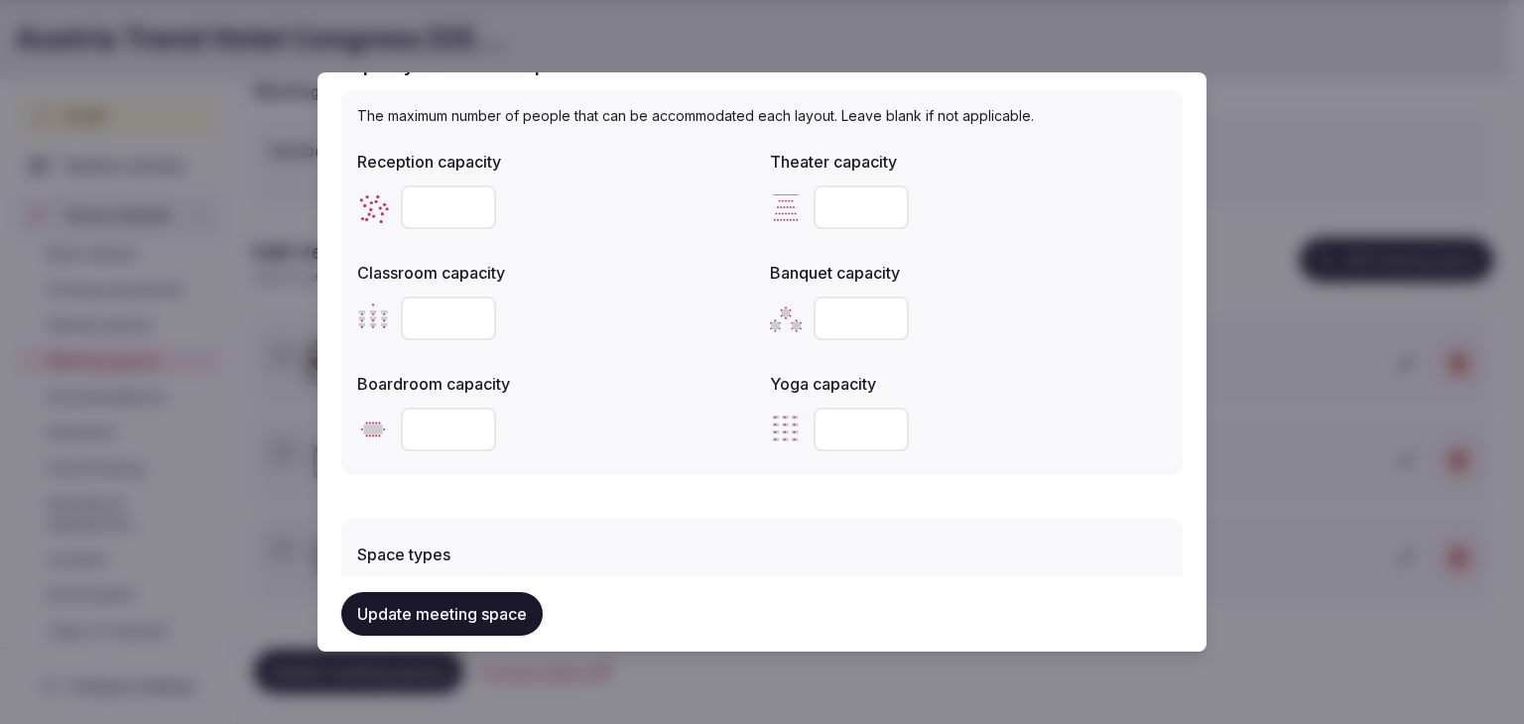
scroll to position [694, 0]
click at [837, 180] on div at bounding box center [968, 208] width 397 height 60
click at [830, 221] on input "number" at bounding box center [861, 208] width 95 height 44
type input "**"
click at [1062, 291] on div at bounding box center [968, 319] width 397 height 60
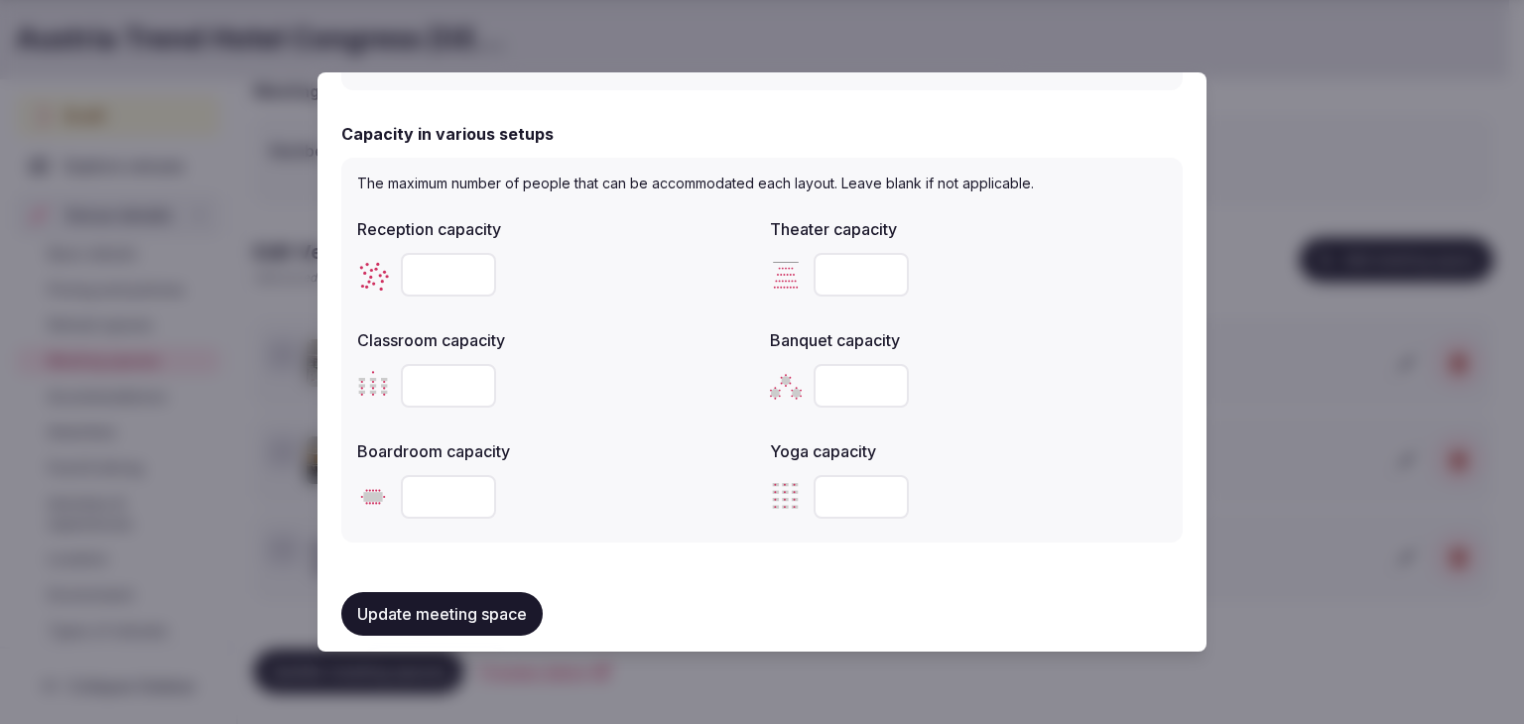
scroll to position [198, 0]
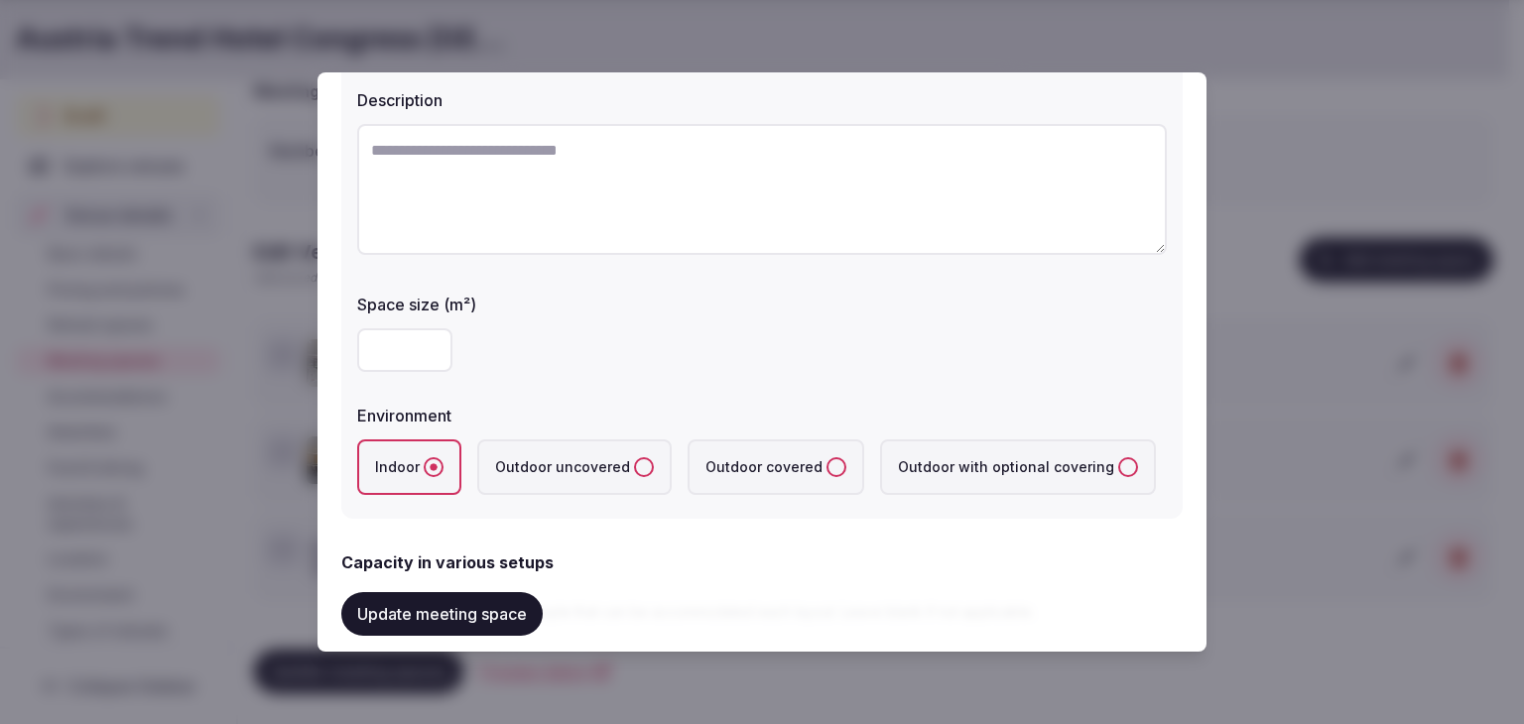
click at [430, 337] on input "number" at bounding box center [404, 350] width 95 height 44
type input "**"
click at [592, 358] on div "**" at bounding box center [762, 350] width 810 height 44
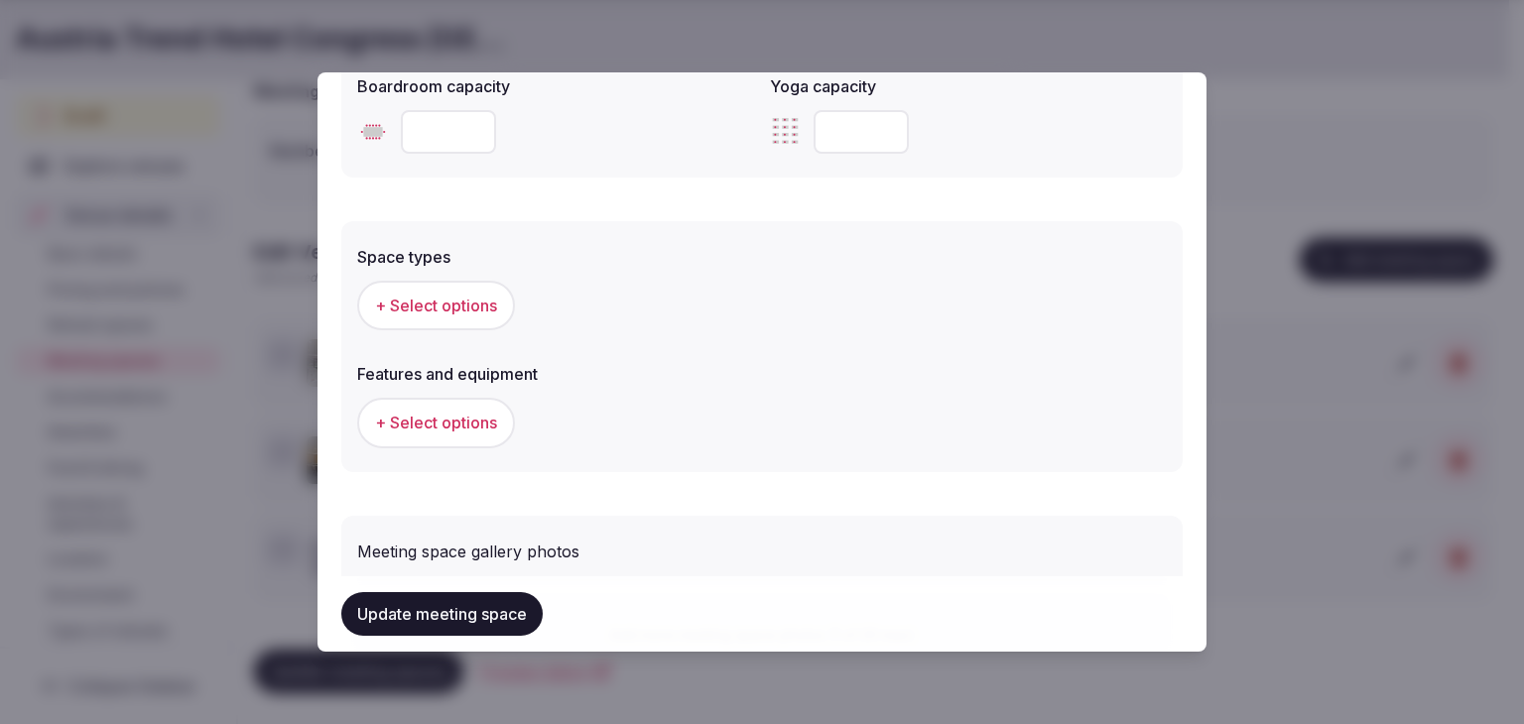
scroll to position [496, 0]
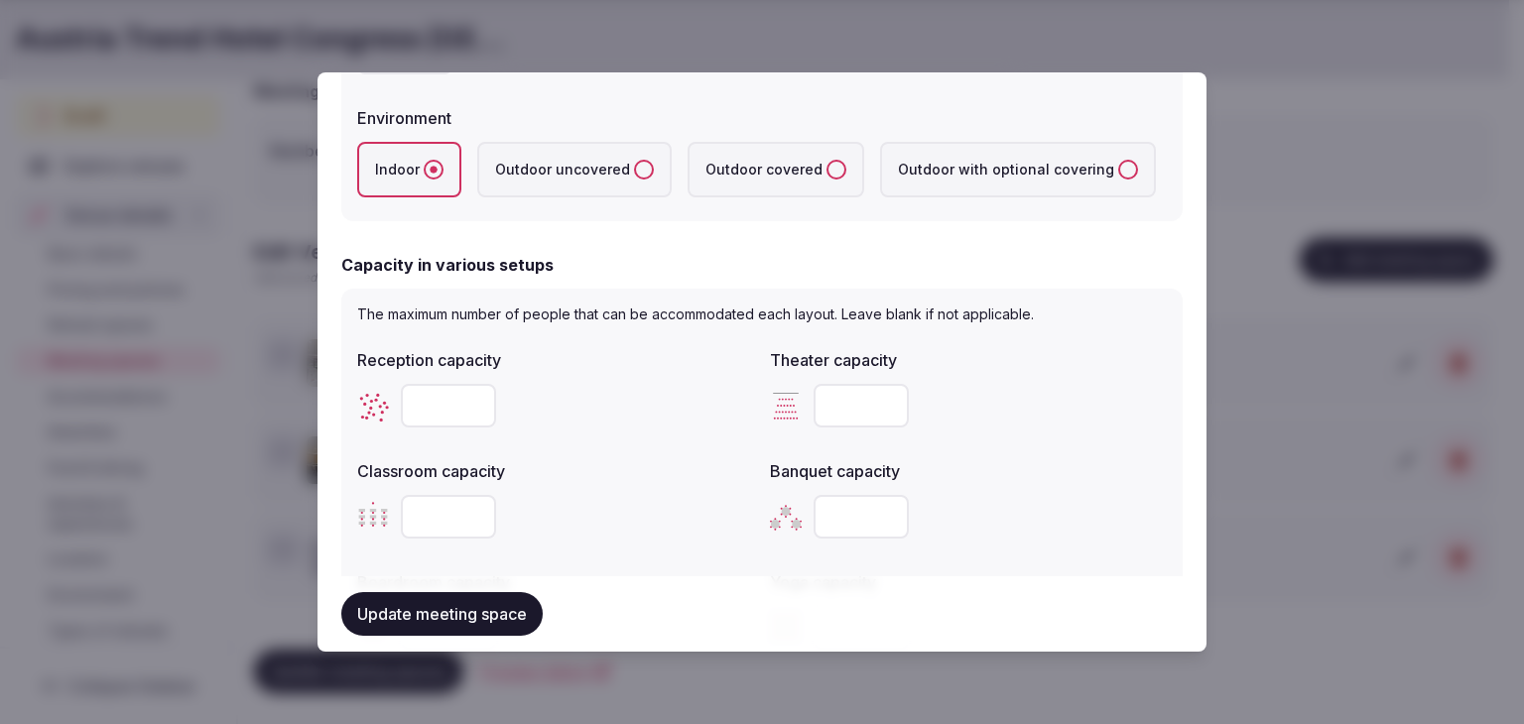
click at [826, 397] on input "number" at bounding box center [861, 406] width 95 height 44
type input "**"
click at [440, 398] on input "number" at bounding box center [448, 406] width 95 height 44
click at [439, 405] on input "number" at bounding box center [448, 406] width 95 height 44
type input "**"
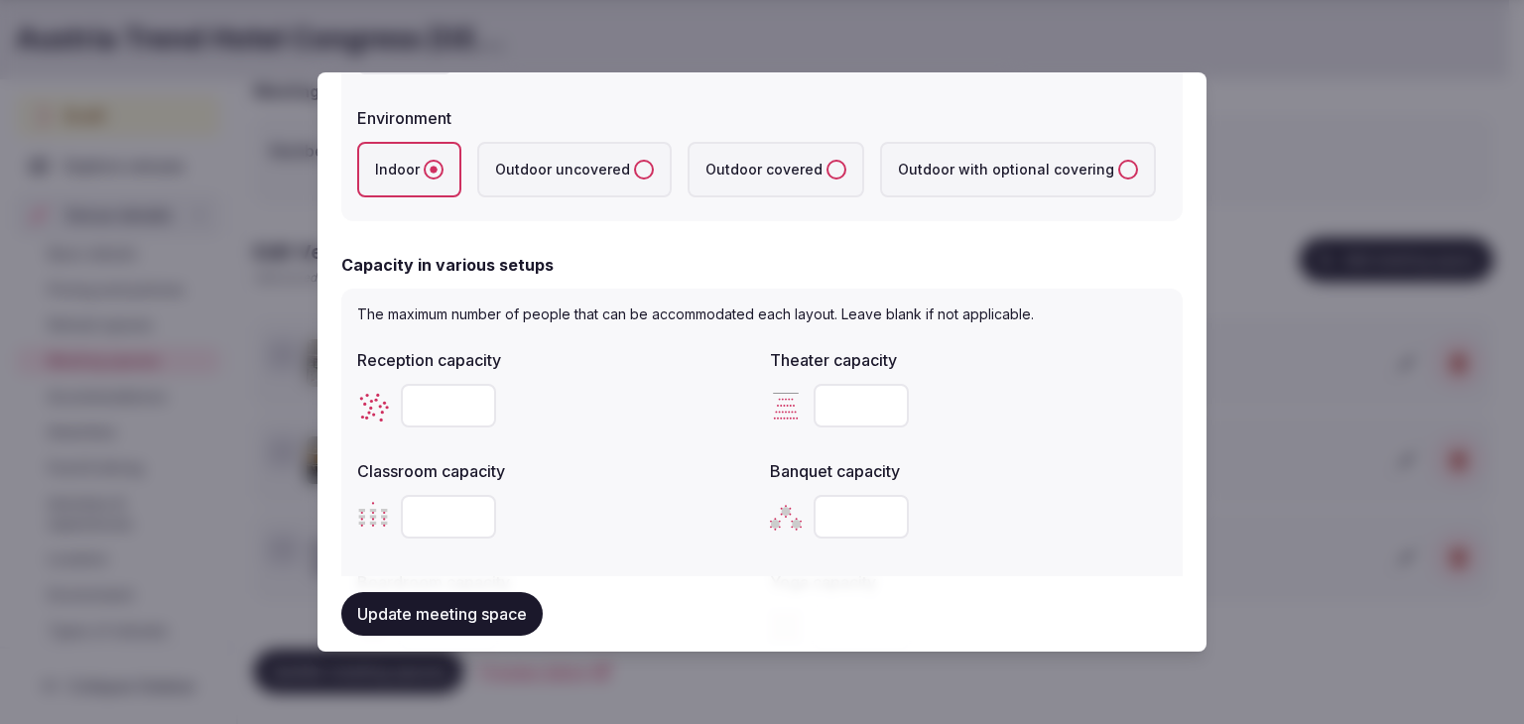
click at [436, 499] on input "number" at bounding box center [448, 517] width 95 height 44
click at [437, 506] on input "number" at bounding box center [448, 517] width 95 height 44
type input "**"
click at [607, 524] on div "**" at bounding box center [555, 517] width 397 height 44
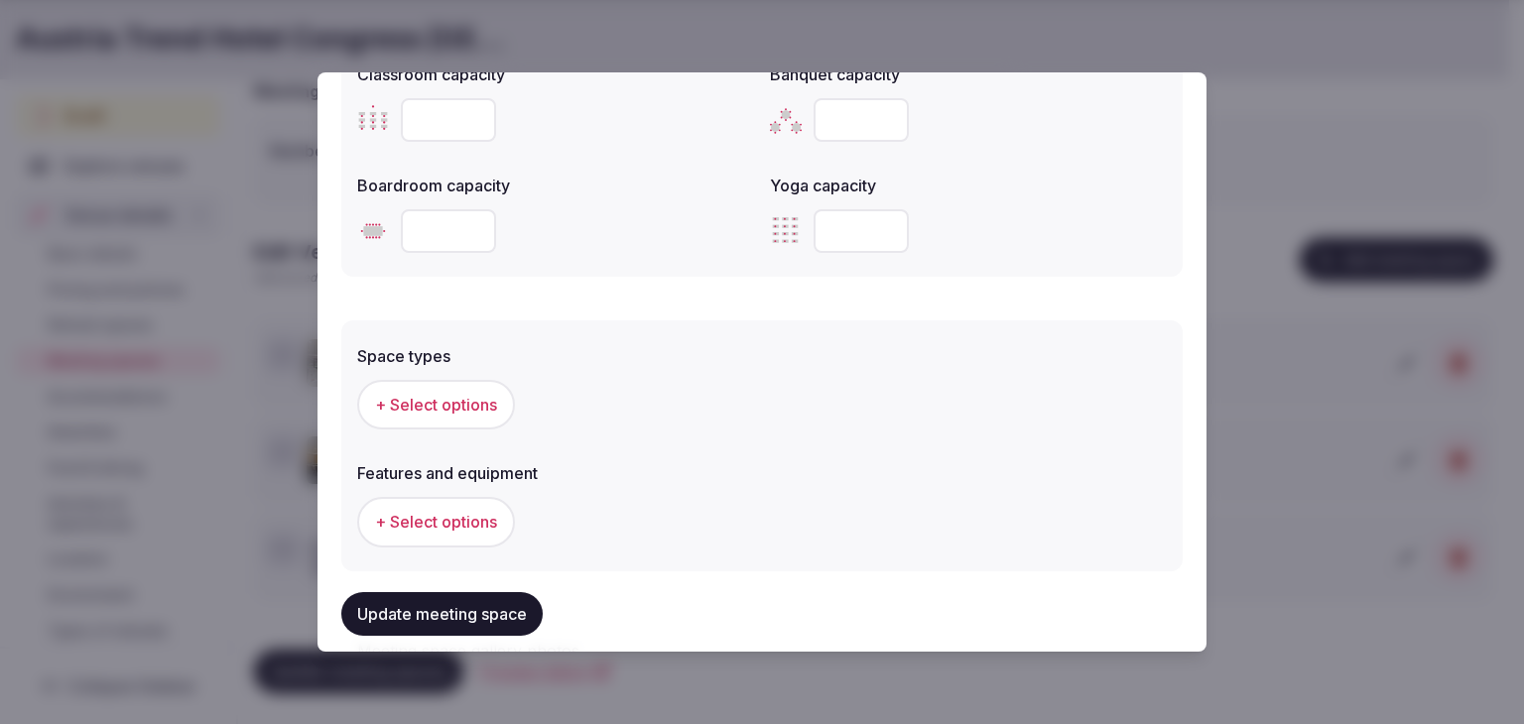
scroll to position [1191, 0]
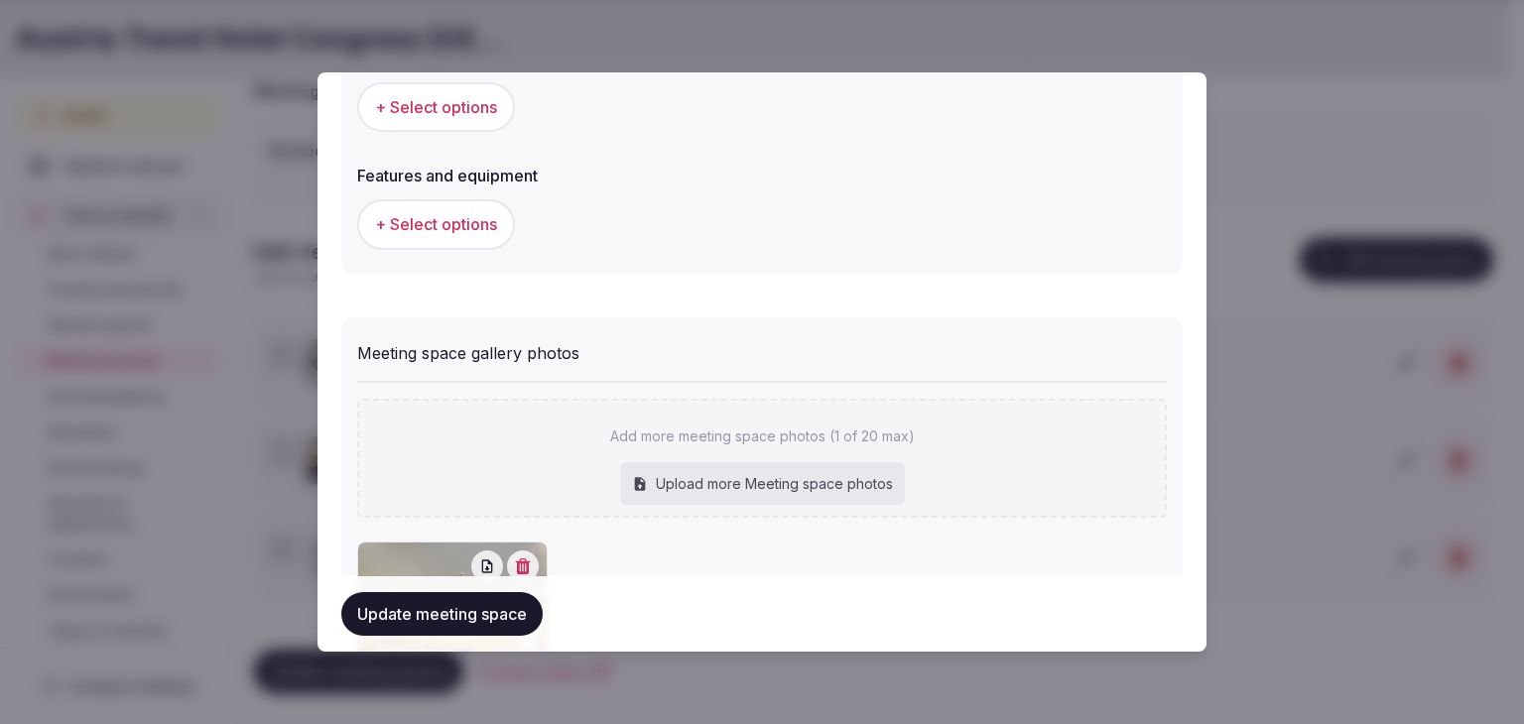
click at [432, 98] on span "+ Select options" at bounding box center [436, 107] width 122 height 22
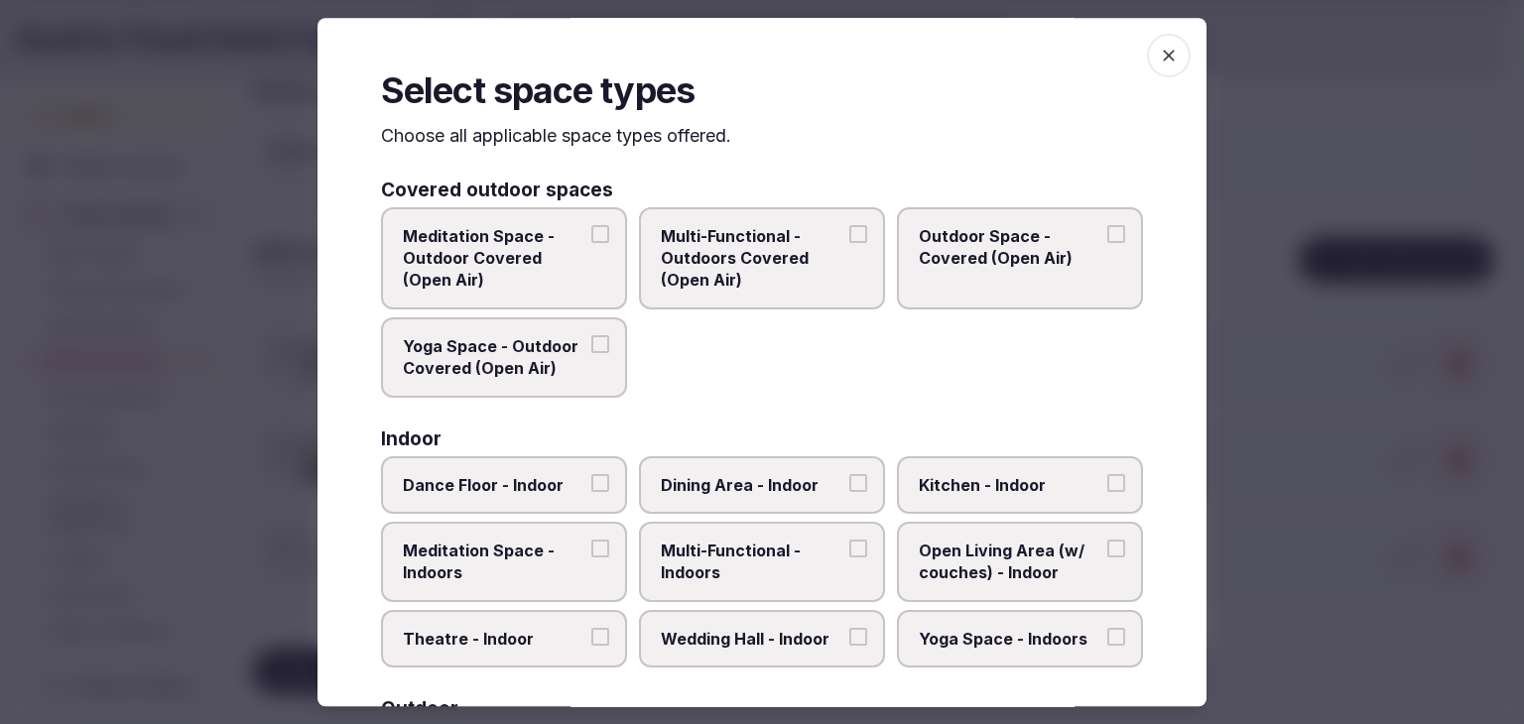
click at [774, 554] on span "Multi-Functional - Indoors" at bounding box center [752, 562] width 183 height 45
click at [849, 554] on button "Multi-Functional - Indoors" at bounding box center [858, 549] width 18 height 18
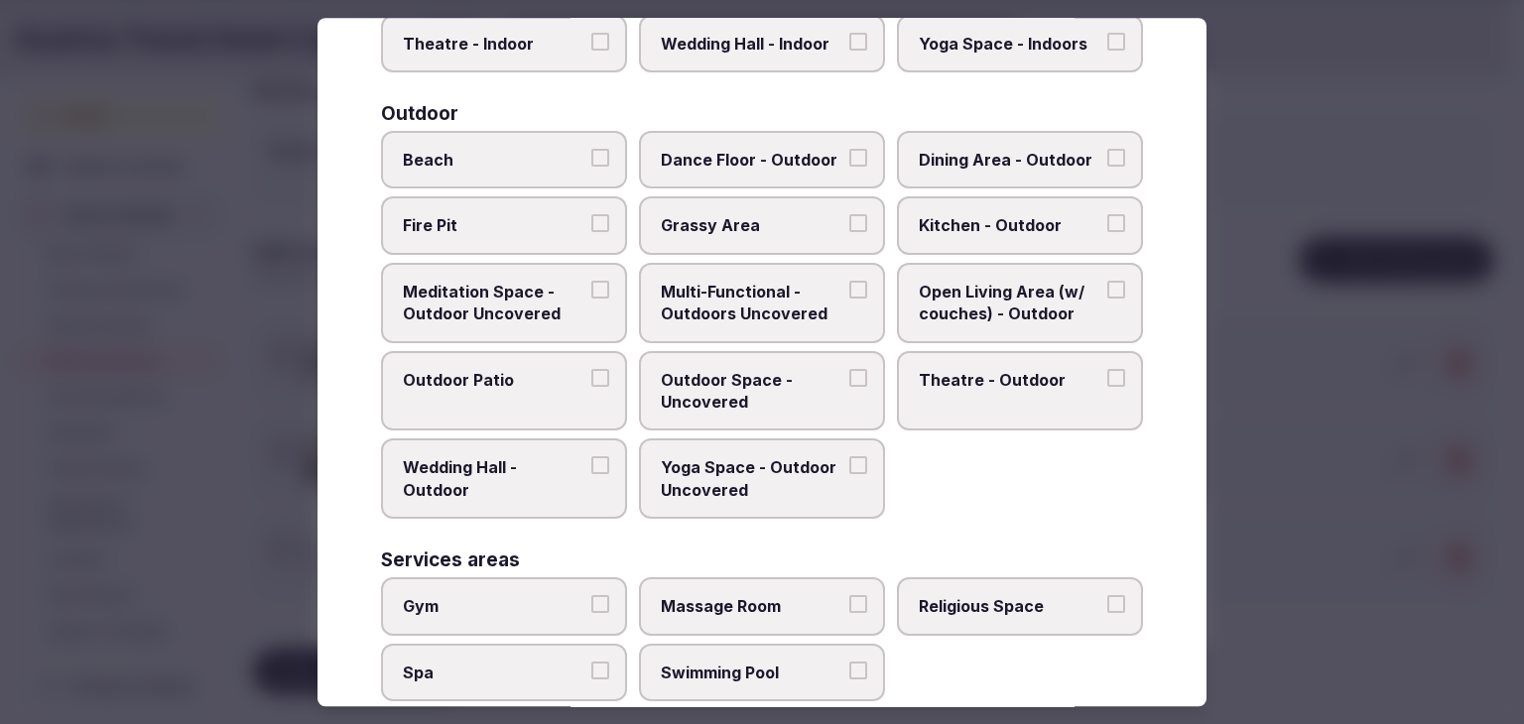
scroll to position [810, 0]
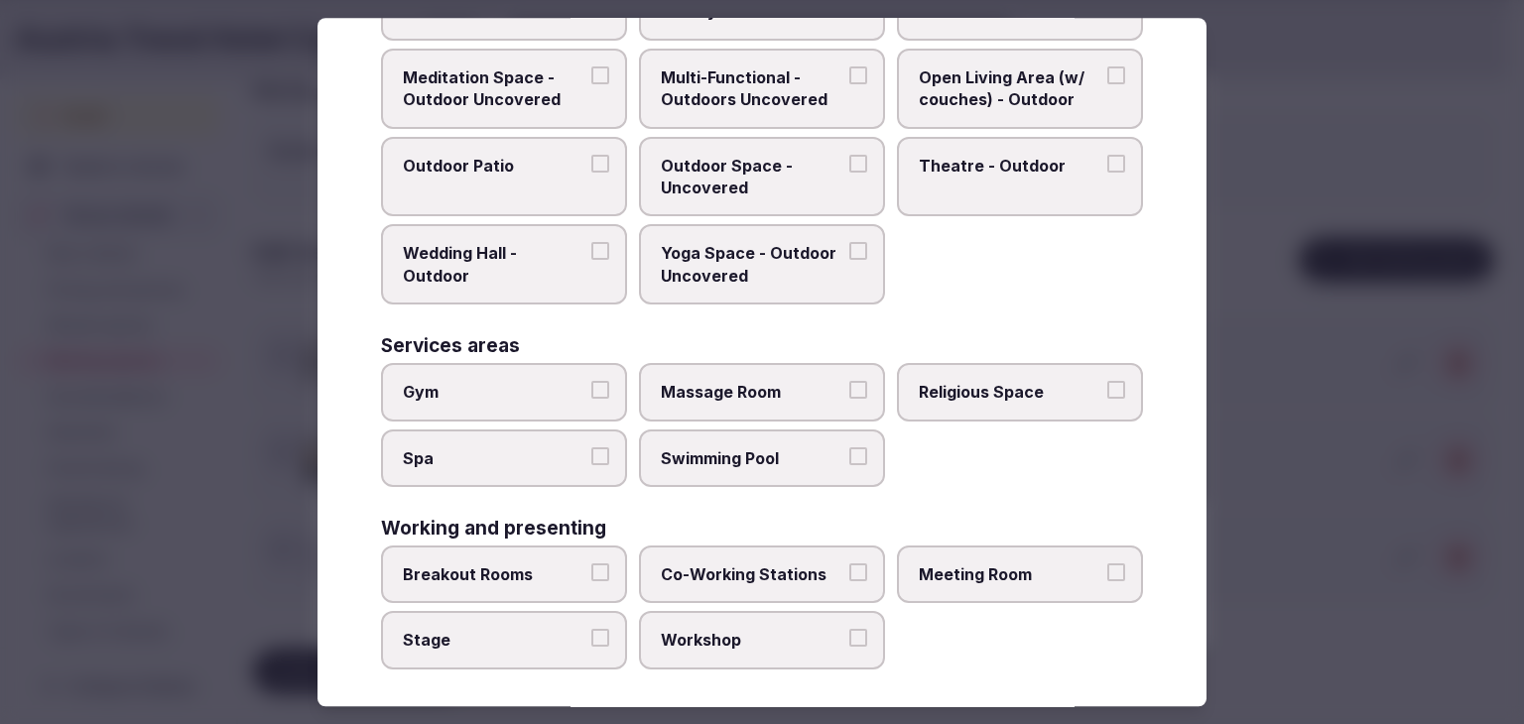
click at [933, 569] on span "Meeting Room" at bounding box center [1010, 575] width 183 height 22
click at [1107, 569] on button "Meeting Room" at bounding box center [1116, 573] width 18 height 18
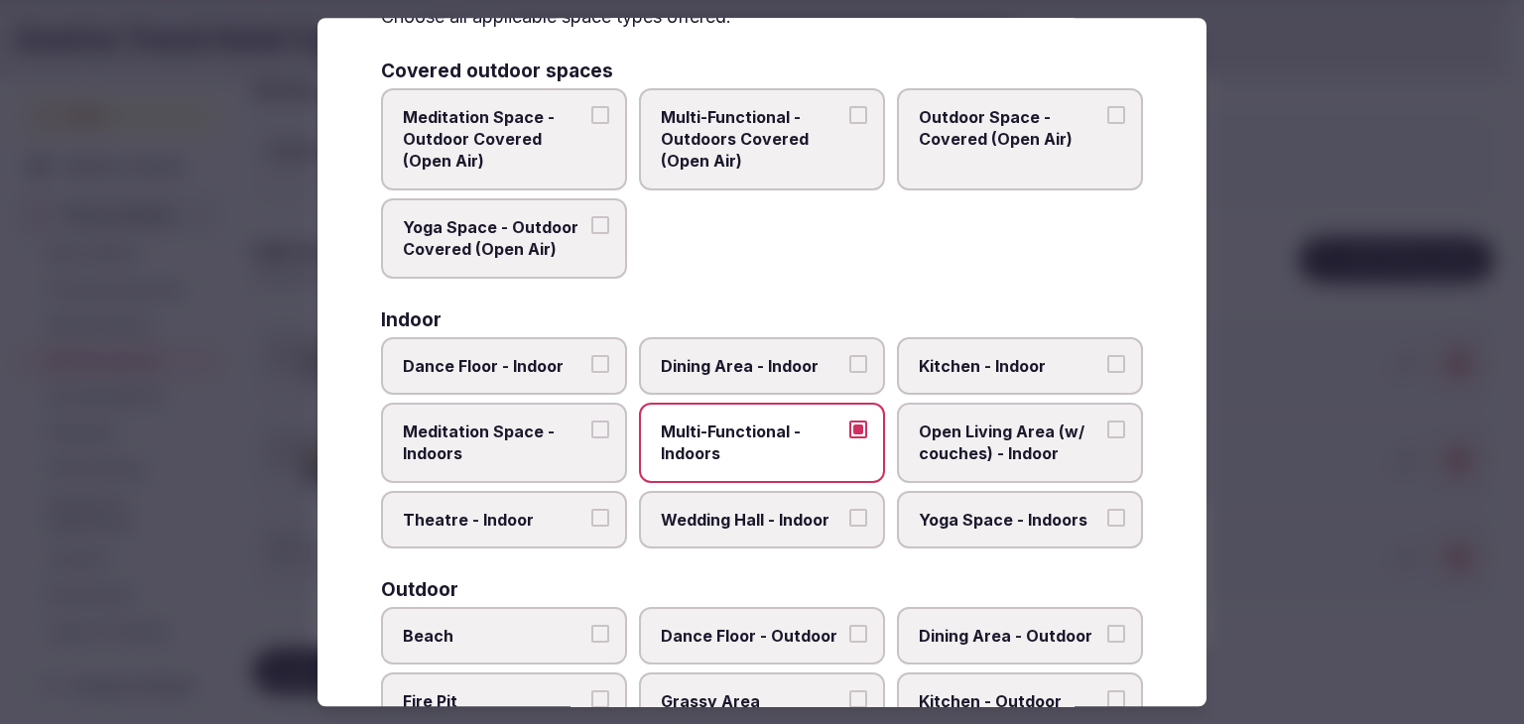
scroll to position [0, 0]
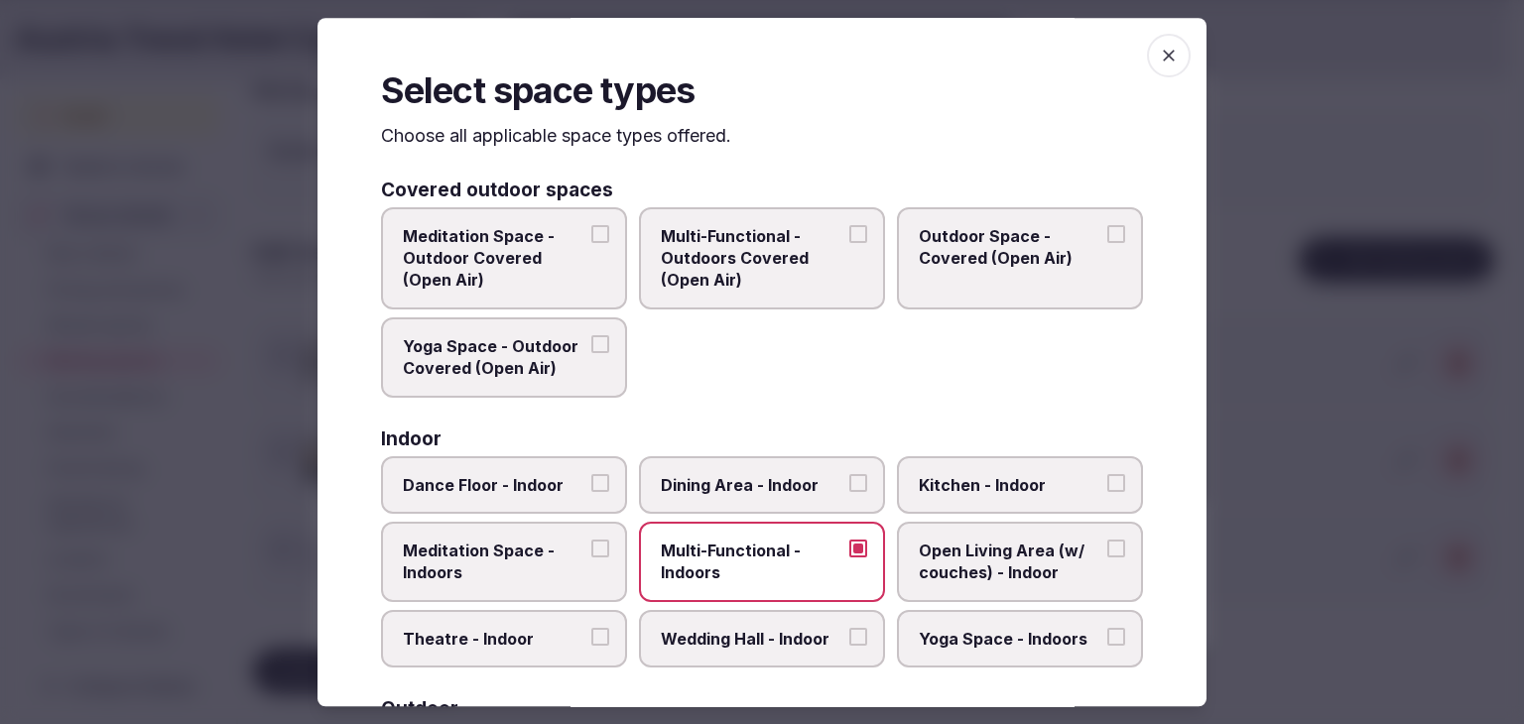
click at [1163, 53] on icon "button" at bounding box center [1169, 56] width 20 height 20
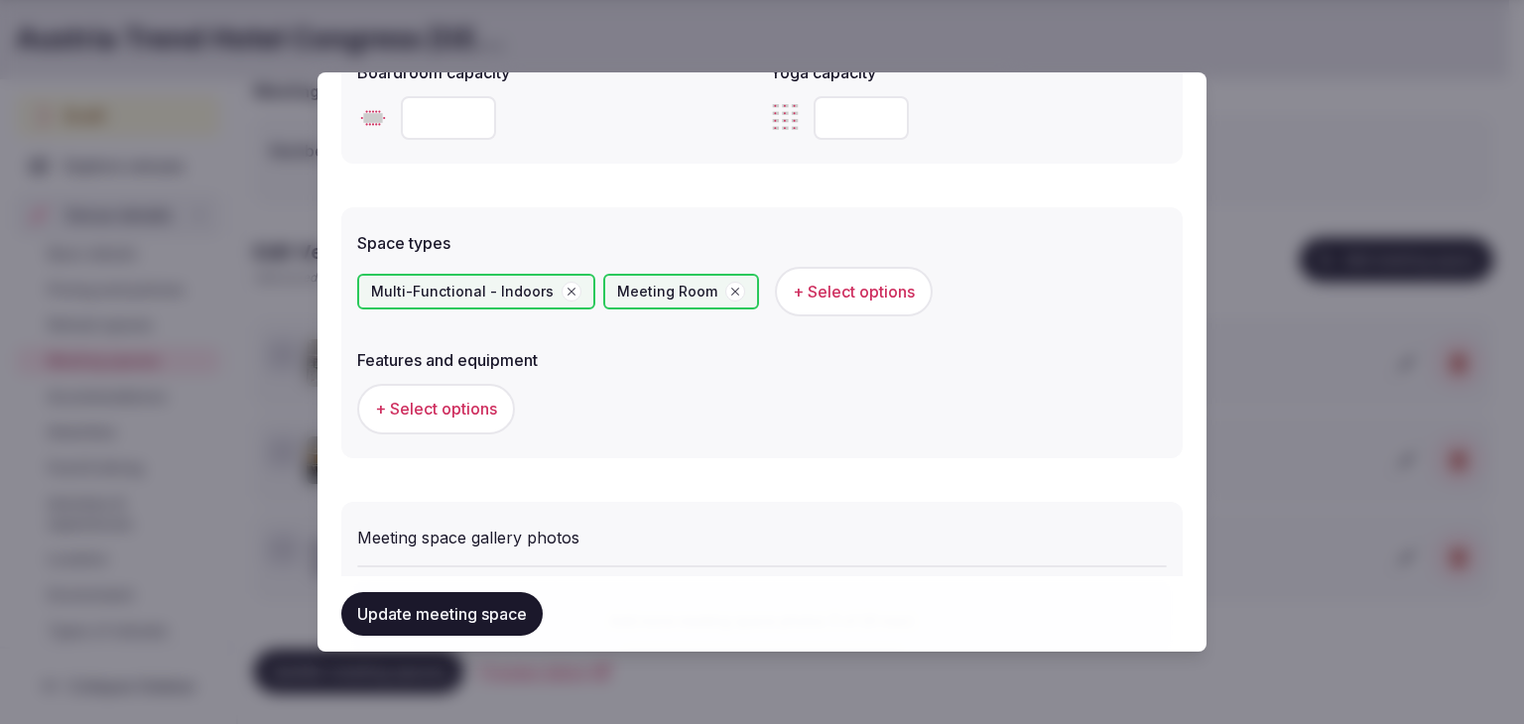
scroll to position [1005, 0]
click at [488, 399] on span "+ Select options" at bounding box center [436, 410] width 122 height 22
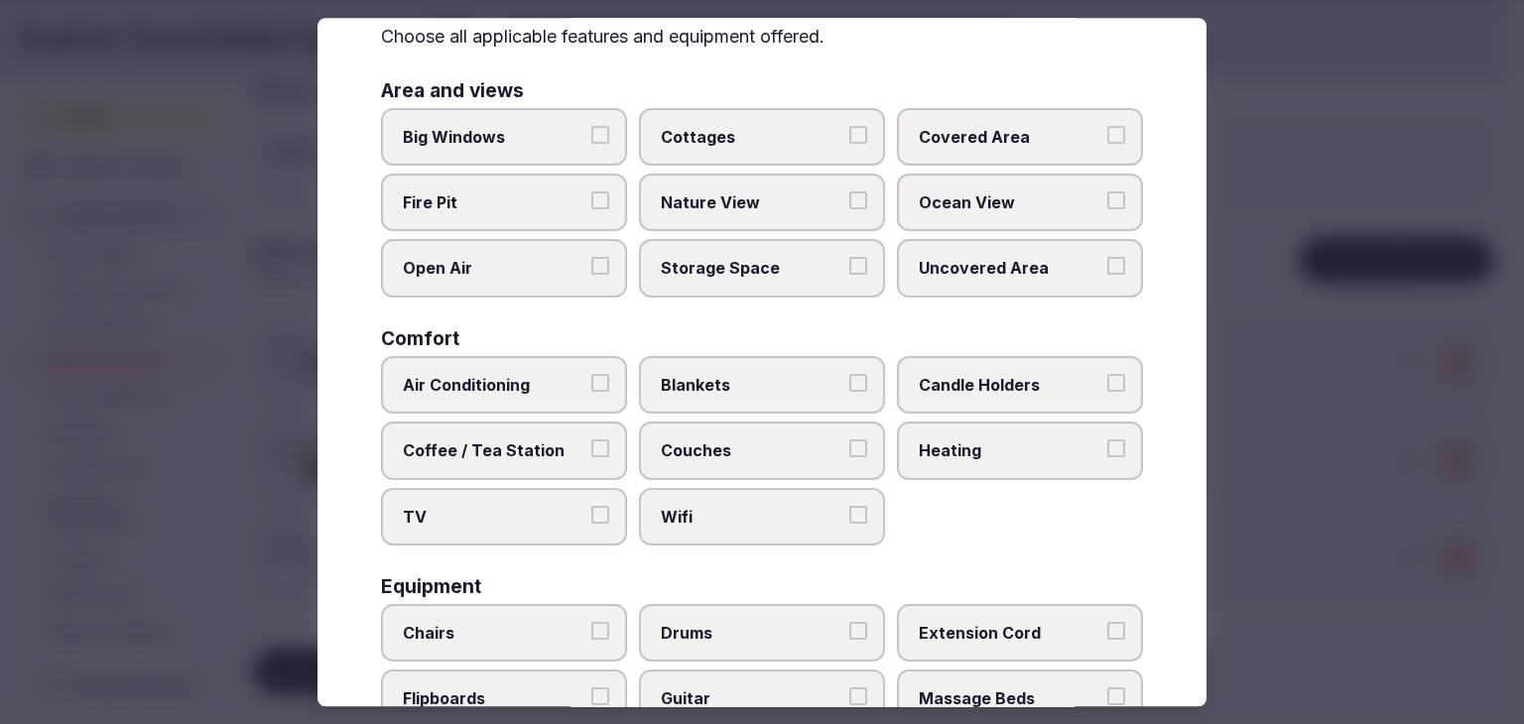
click at [730, 514] on span "Wifi" at bounding box center [752, 517] width 183 height 22
click at [849, 514] on button "Wifi" at bounding box center [858, 515] width 18 height 18
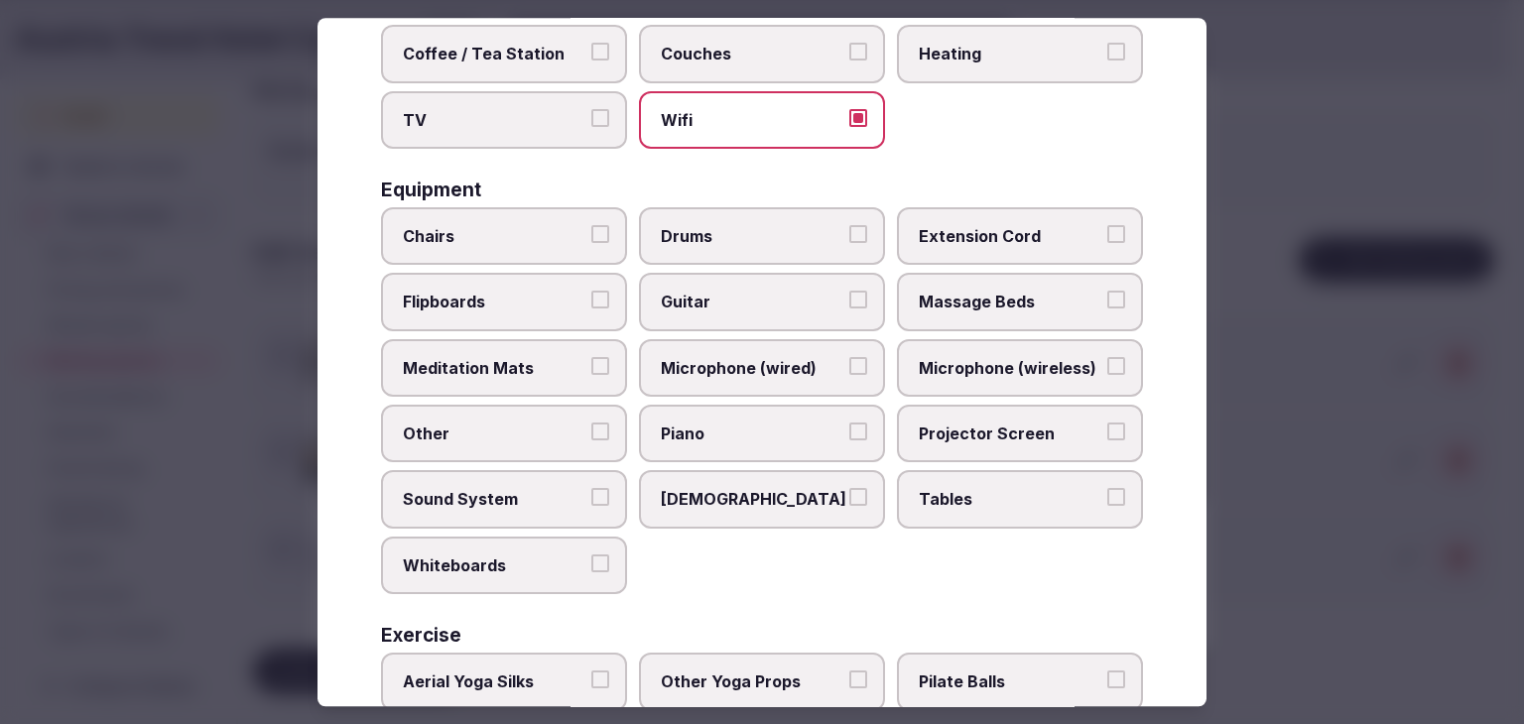
scroll to position [670, 0]
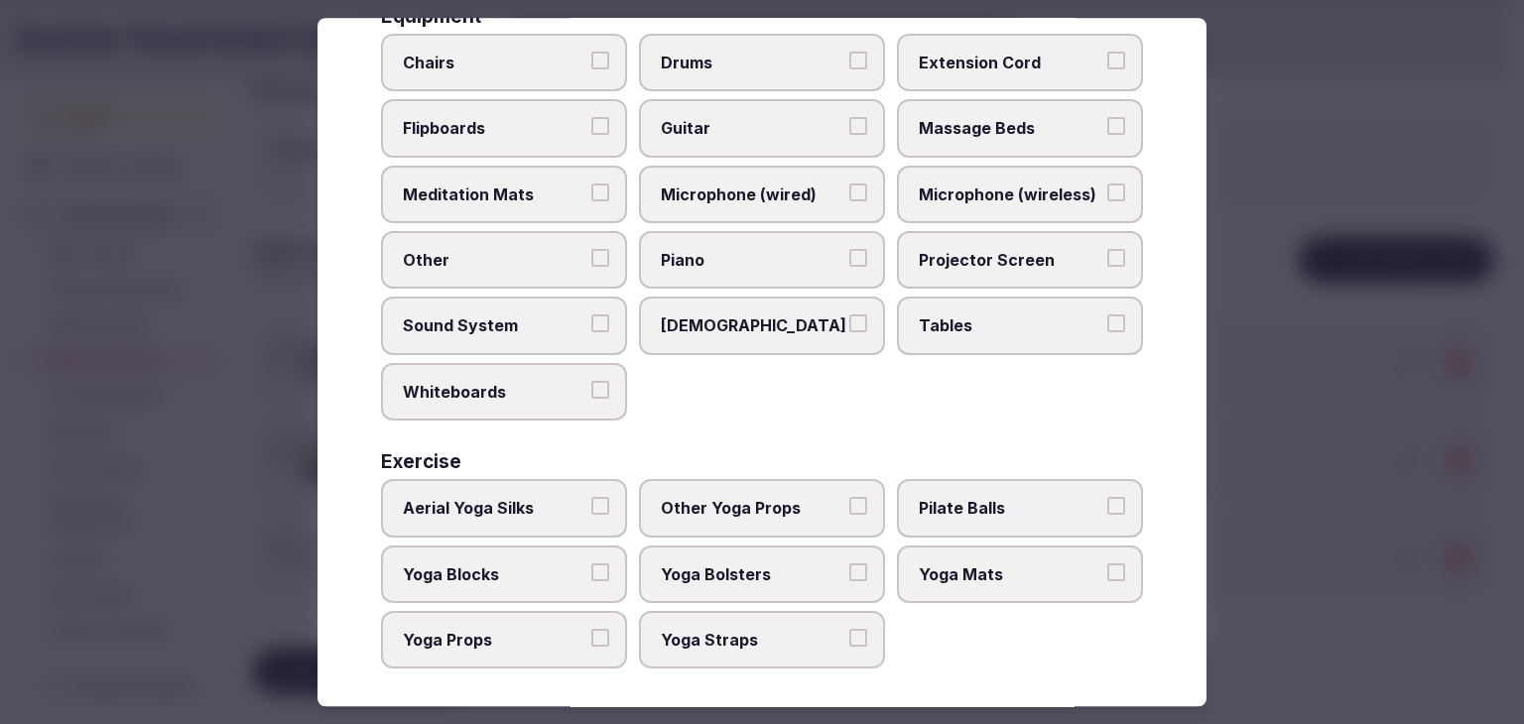
click at [928, 315] on span "Tables" at bounding box center [1010, 326] width 183 height 22
click at [1107, 315] on button "Tables" at bounding box center [1116, 324] width 18 height 18
drag, startPoint x: 960, startPoint y: 254, endPoint x: 969, endPoint y: 149, distance: 105.5
click at [960, 252] on span "Projector Screen" at bounding box center [1010, 260] width 183 height 22
click at [1107, 252] on button "Projector Screen" at bounding box center [1116, 258] width 18 height 18
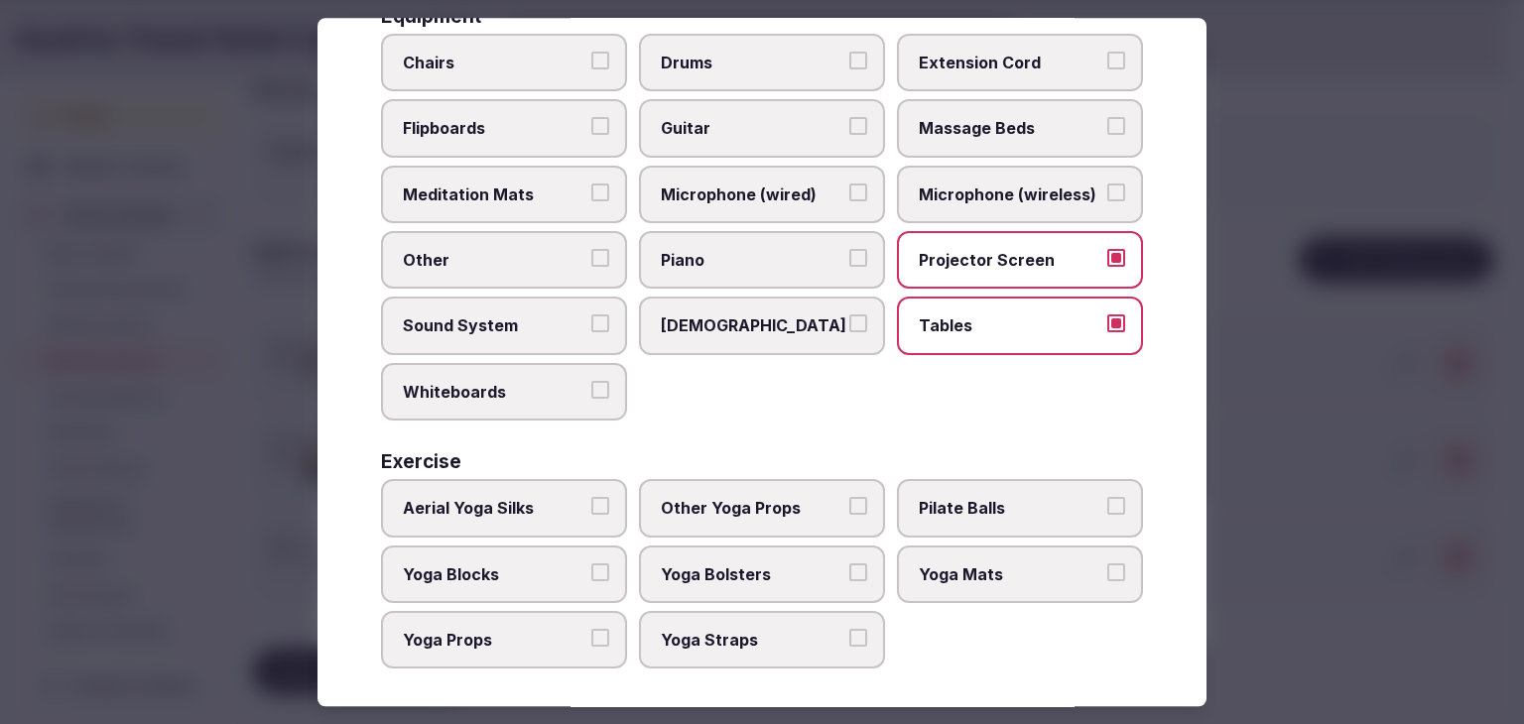
click at [484, 126] on span "Flipboards" at bounding box center [494, 129] width 183 height 22
click at [591, 126] on button "Flipboards" at bounding box center [600, 127] width 18 height 18
click at [497, 57] on span "Chairs" at bounding box center [494, 63] width 183 height 22
click at [591, 57] on button "Chairs" at bounding box center [600, 61] width 18 height 18
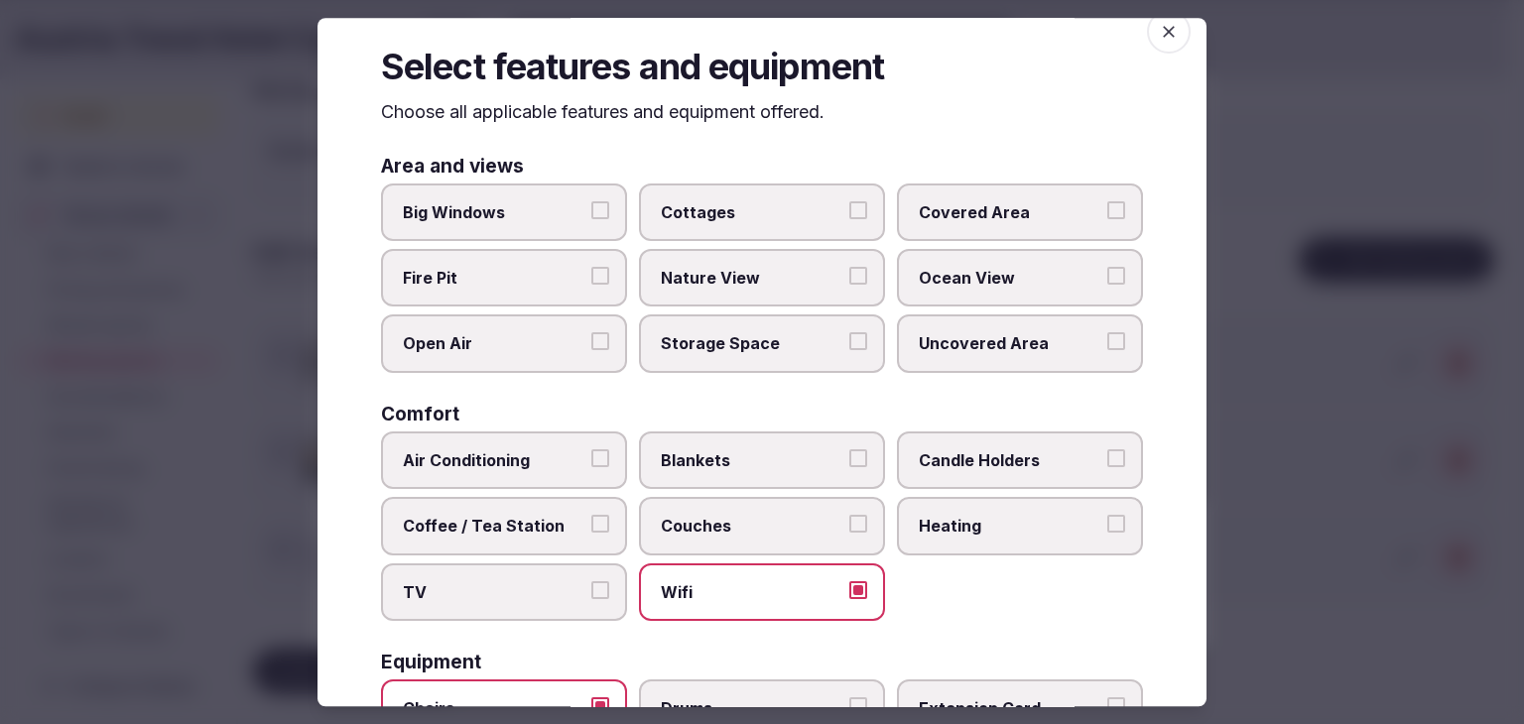
scroll to position [0, 0]
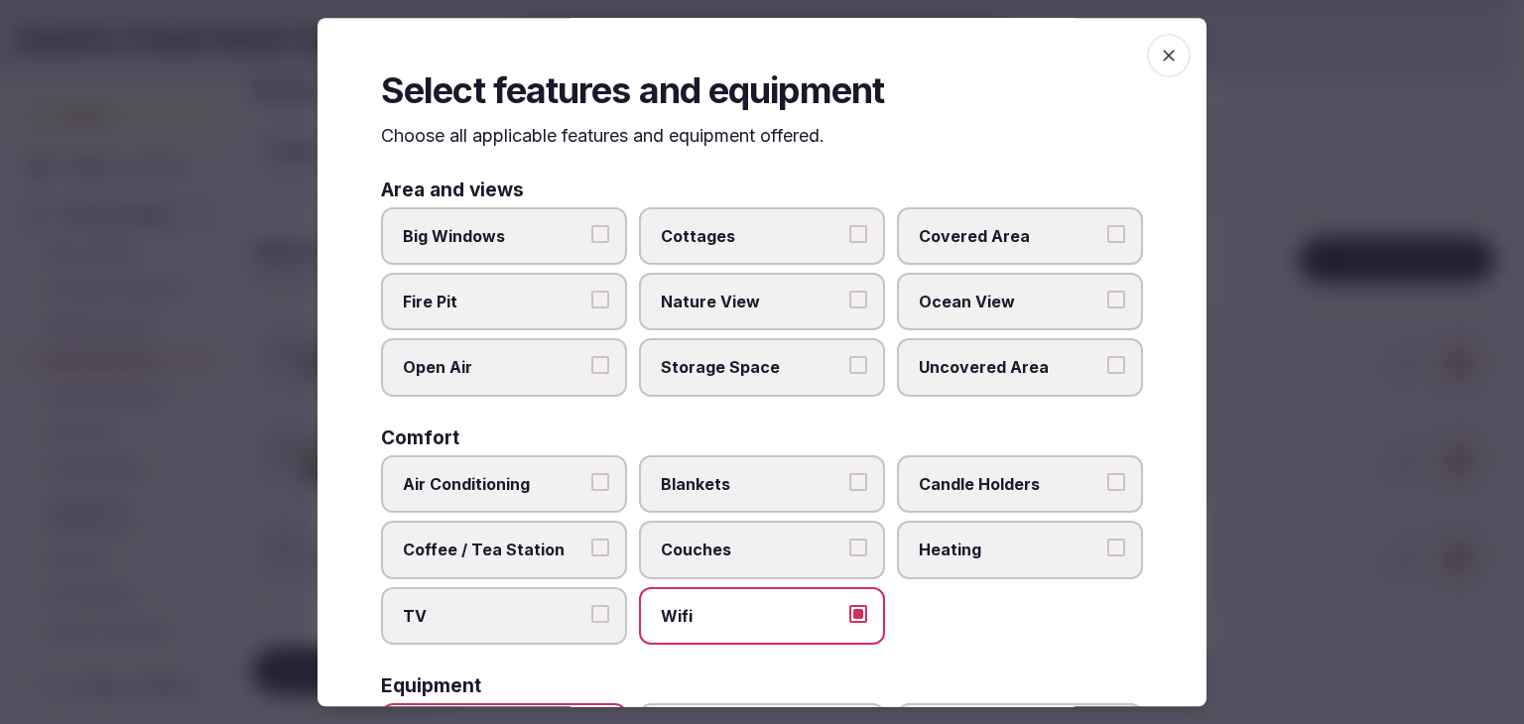
click at [1172, 55] on span "button" at bounding box center [1169, 56] width 44 height 44
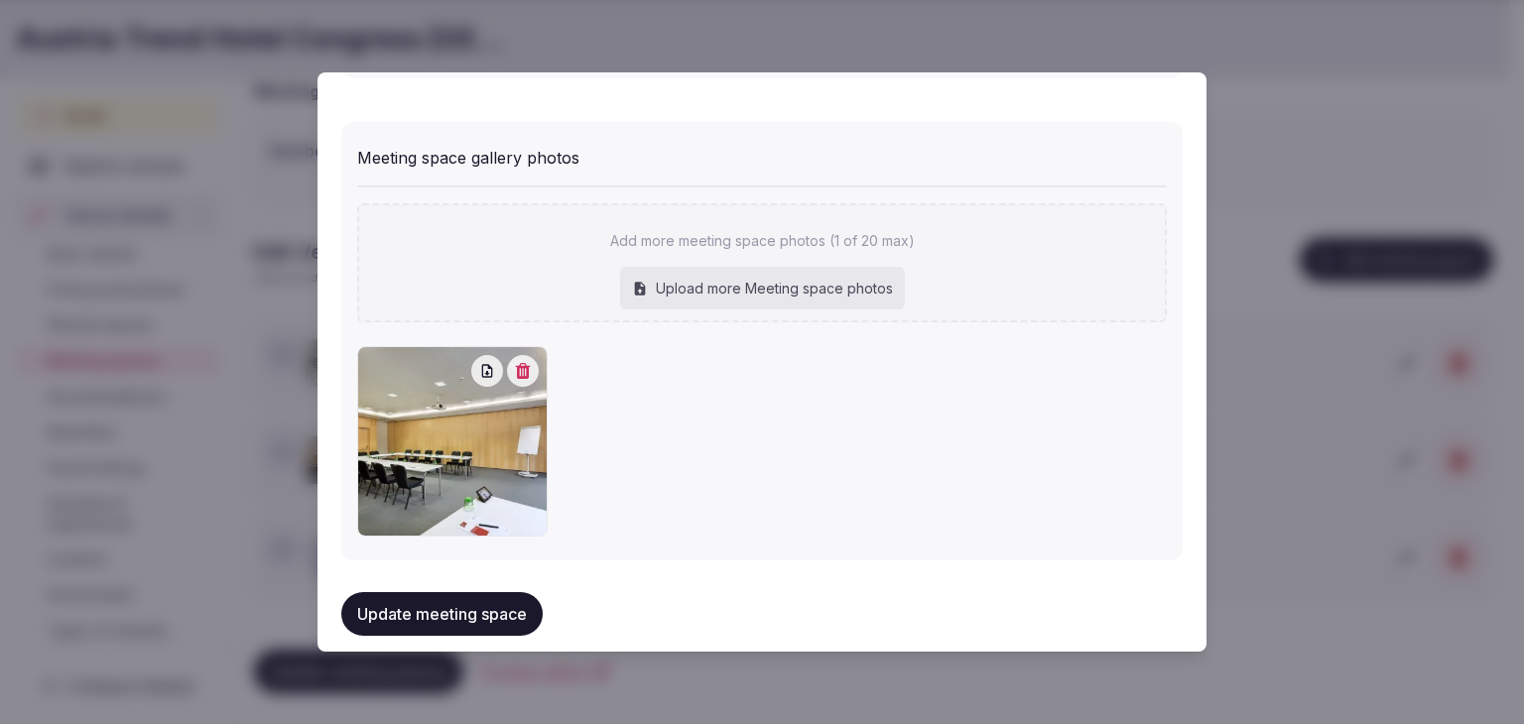
scroll to position [1402, 0]
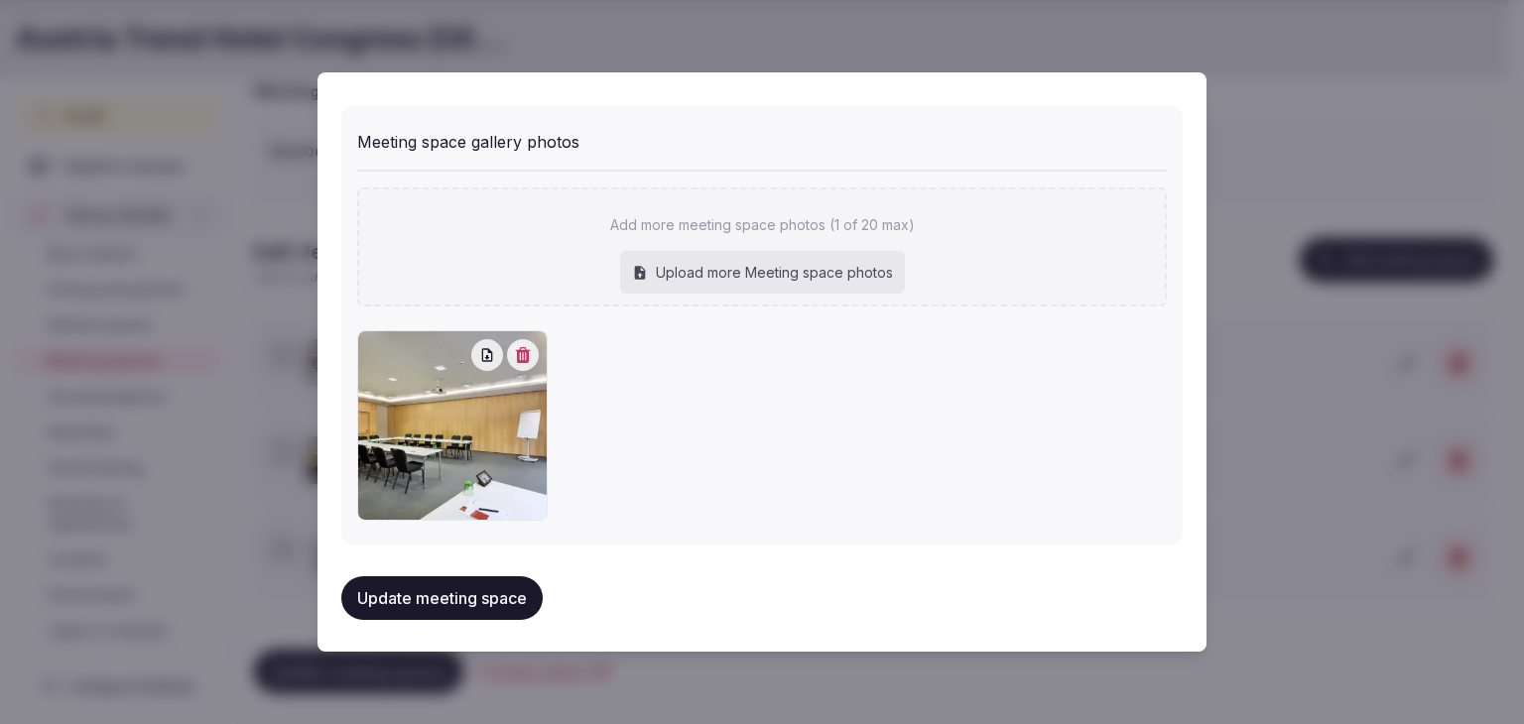
click at [492, 590] on button "Update meeting space" at bounding box center [441, 598] width 201 height 44
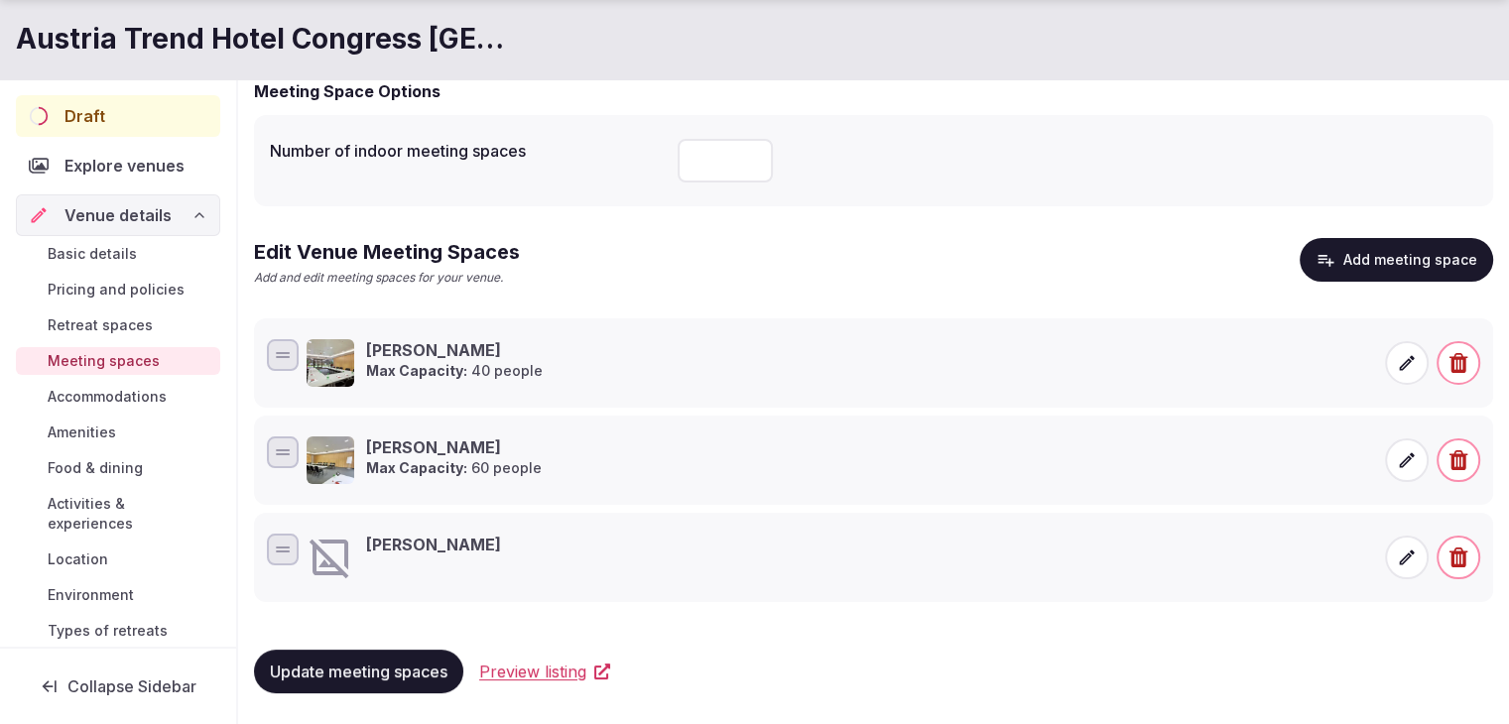
click at [1394, 539] on span at bounding box center [1407, 558] width 44 height 44
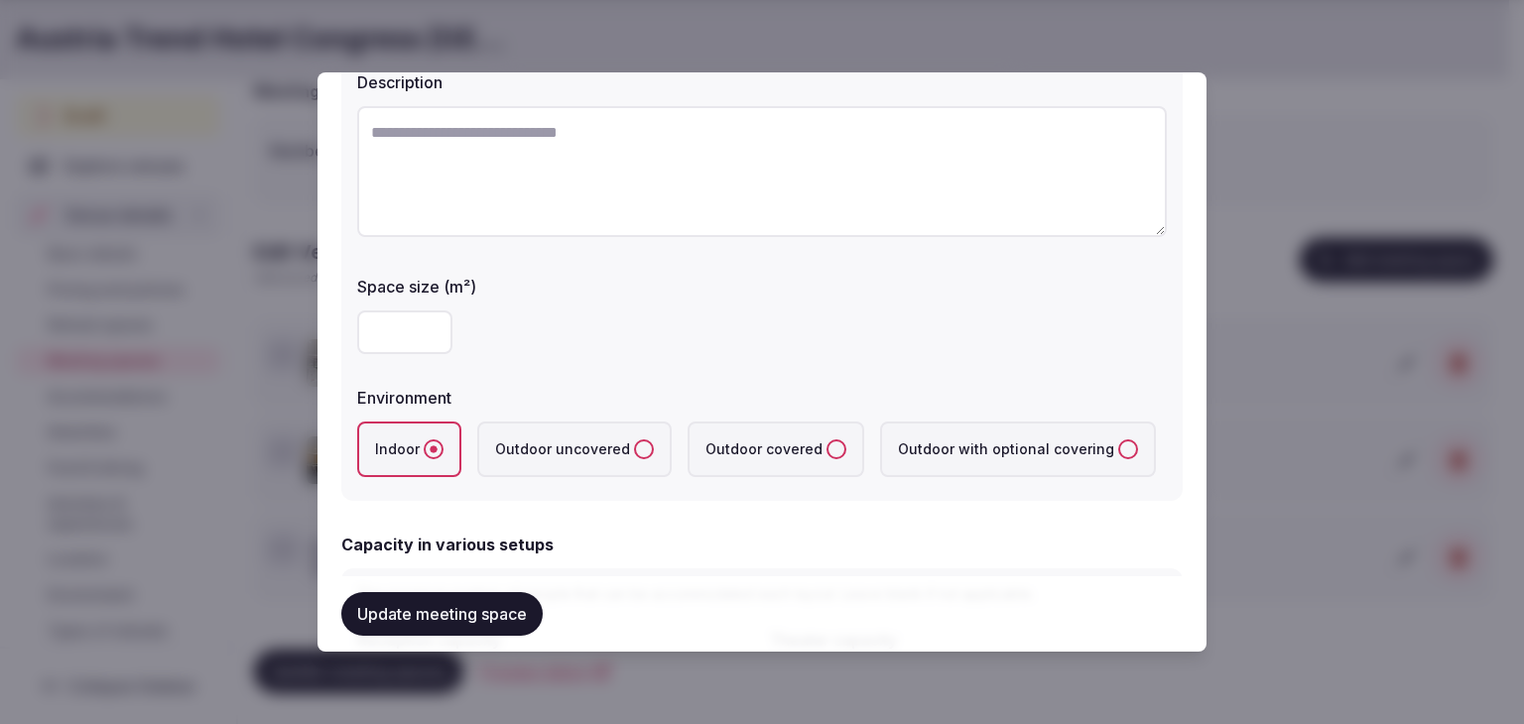
scroll to position [298, 0]
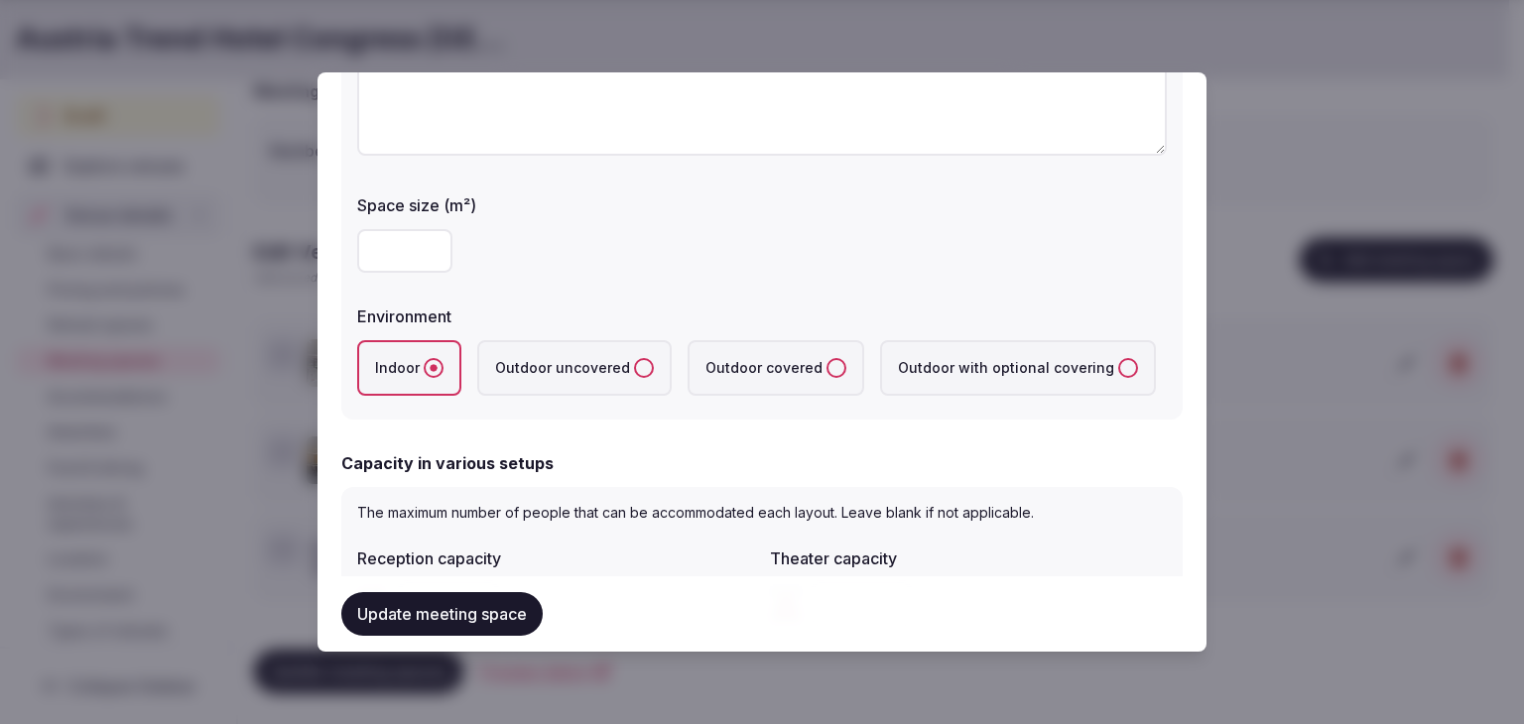
click at [385, 244] on input "number" at bounding box center [404, 251] width 95 height 44
type input "**"
click at [619, 257] on div "**" at bounding box center [762, 251] width 810 height 44
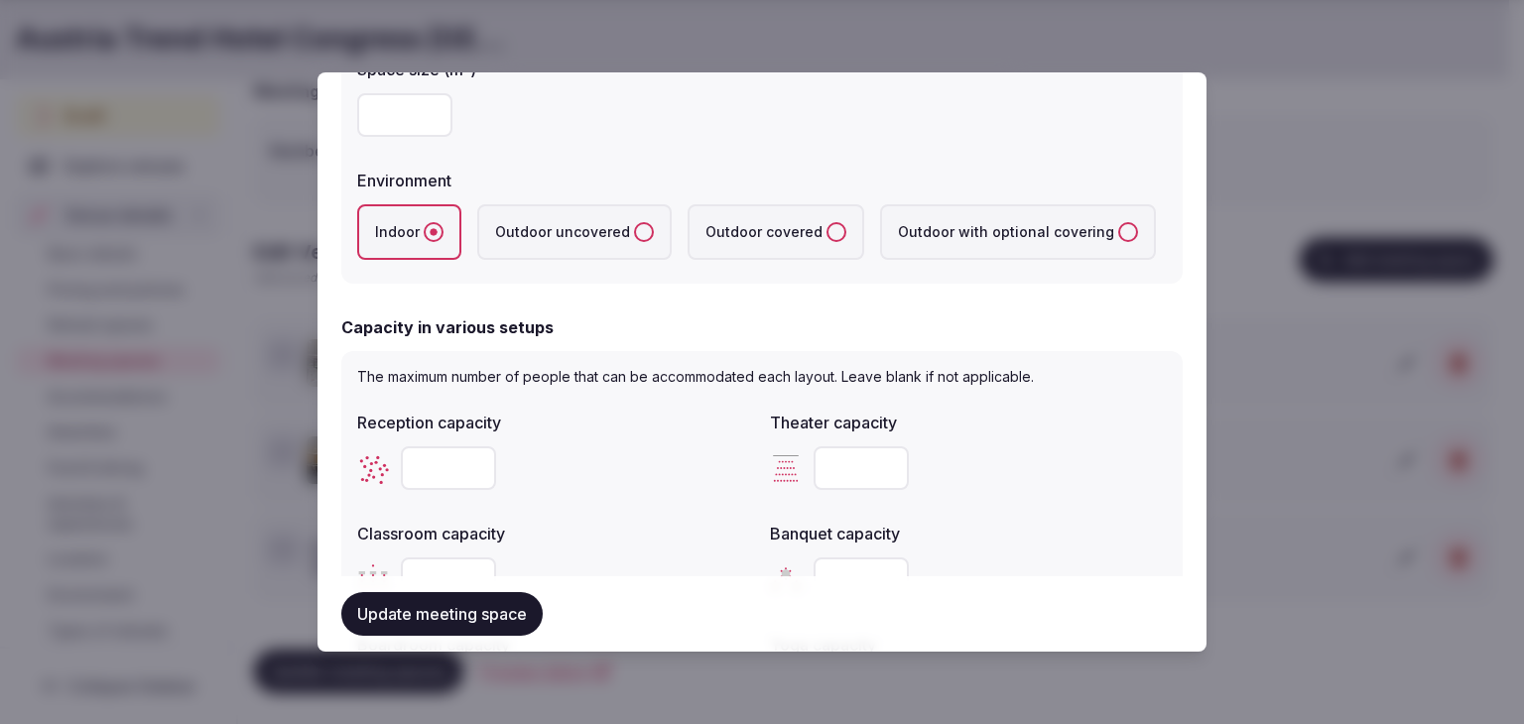
scroll to position [694, 0]
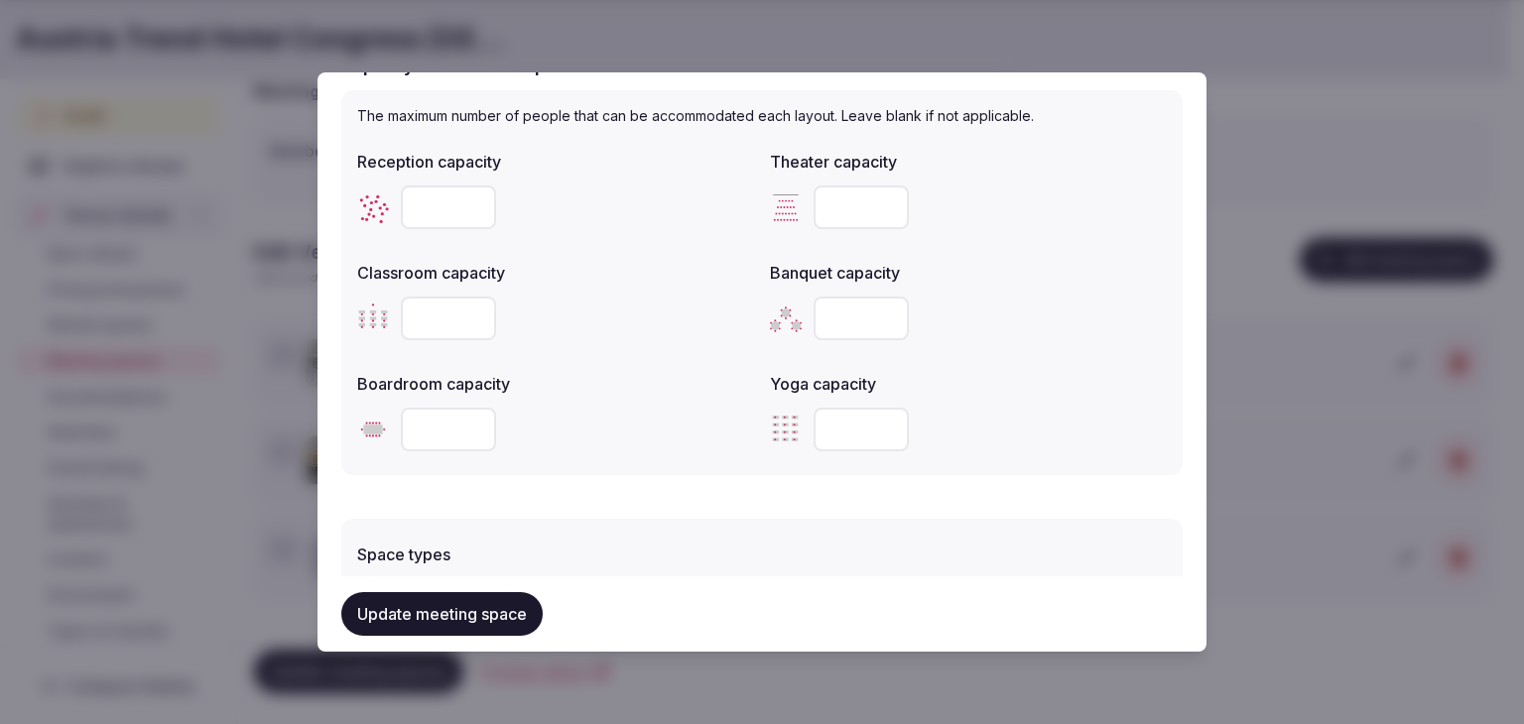
click at [821, 215] on input "number" at bounding box center [861, 208] width 95 height 44
type input "**"
click at [426, 207] on input "number" at bounding box center [448, 208] width 95 height 44
click at [443, 204] on input "number" at bounding box center [448, 208] width 95 height 44
type input "**"
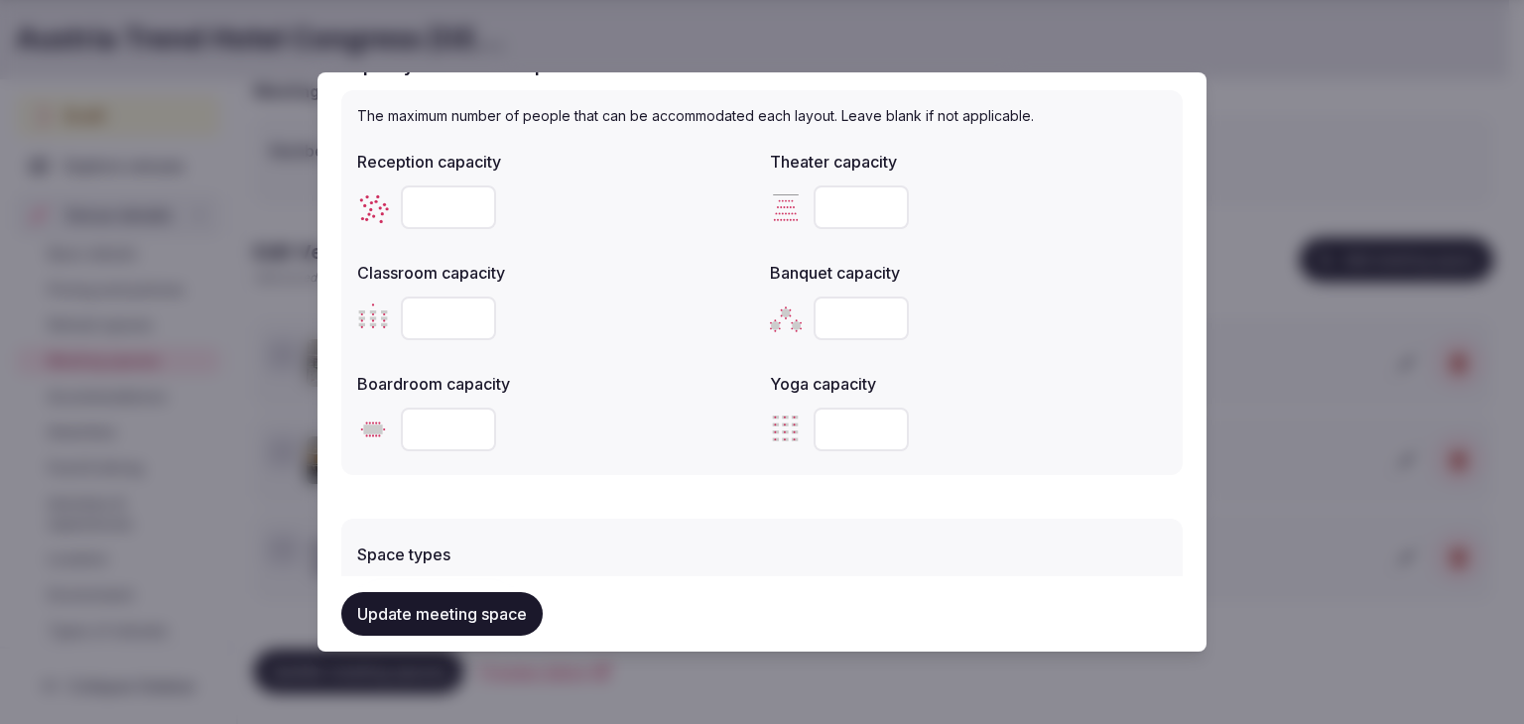
click at [584, 332] on div at bounding box center [555, 319] width 397 height 44
drag, startPoint x: 411, startPoint y: 303, endPoint x: 417, endPoint y: 312, distance: 10.7
click at [413, 308] on input "number" at bounding box center [448, 319] width 95 height 44
type input "**"
click at [645, 364] on div "Boardroom capacity" at bounding box center [555, 378] width 397 height 28
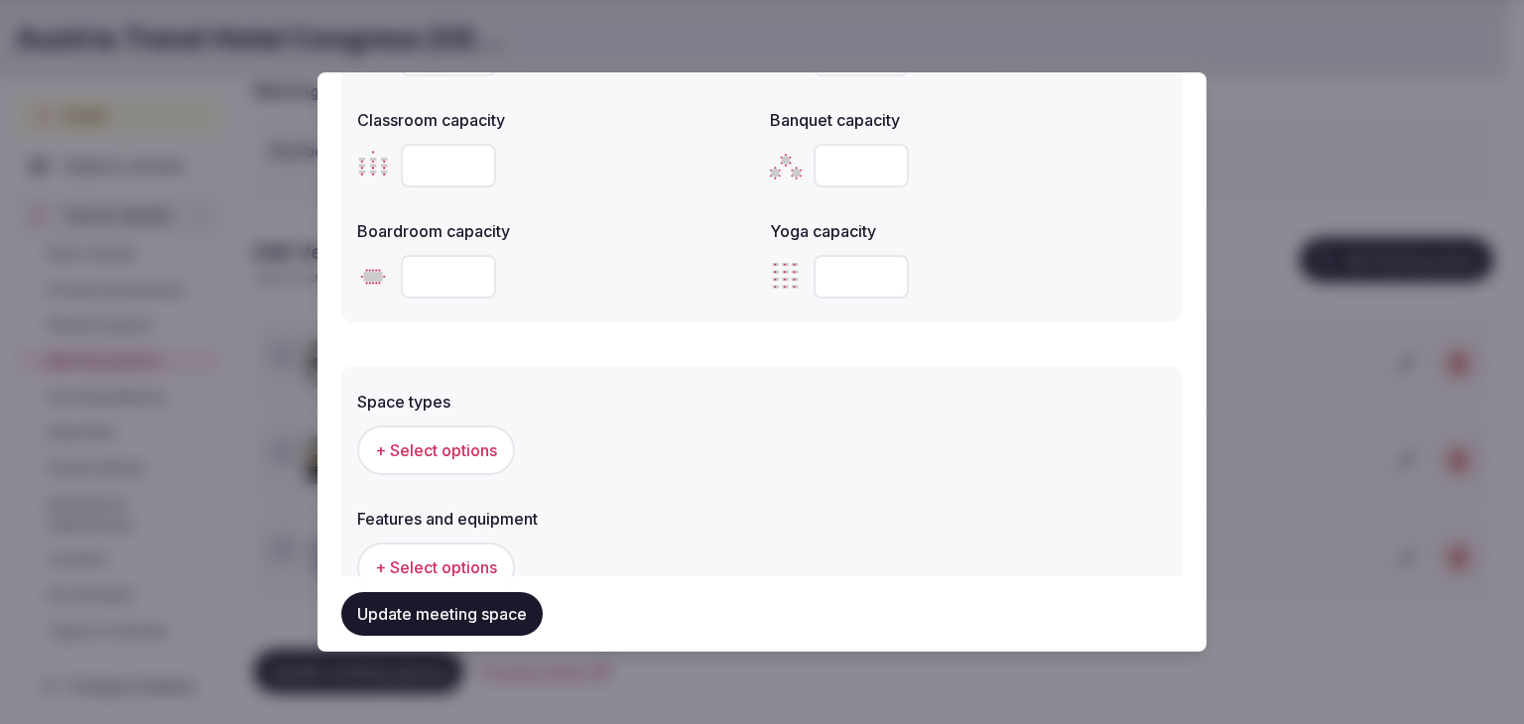
scroll to position [992, 0]
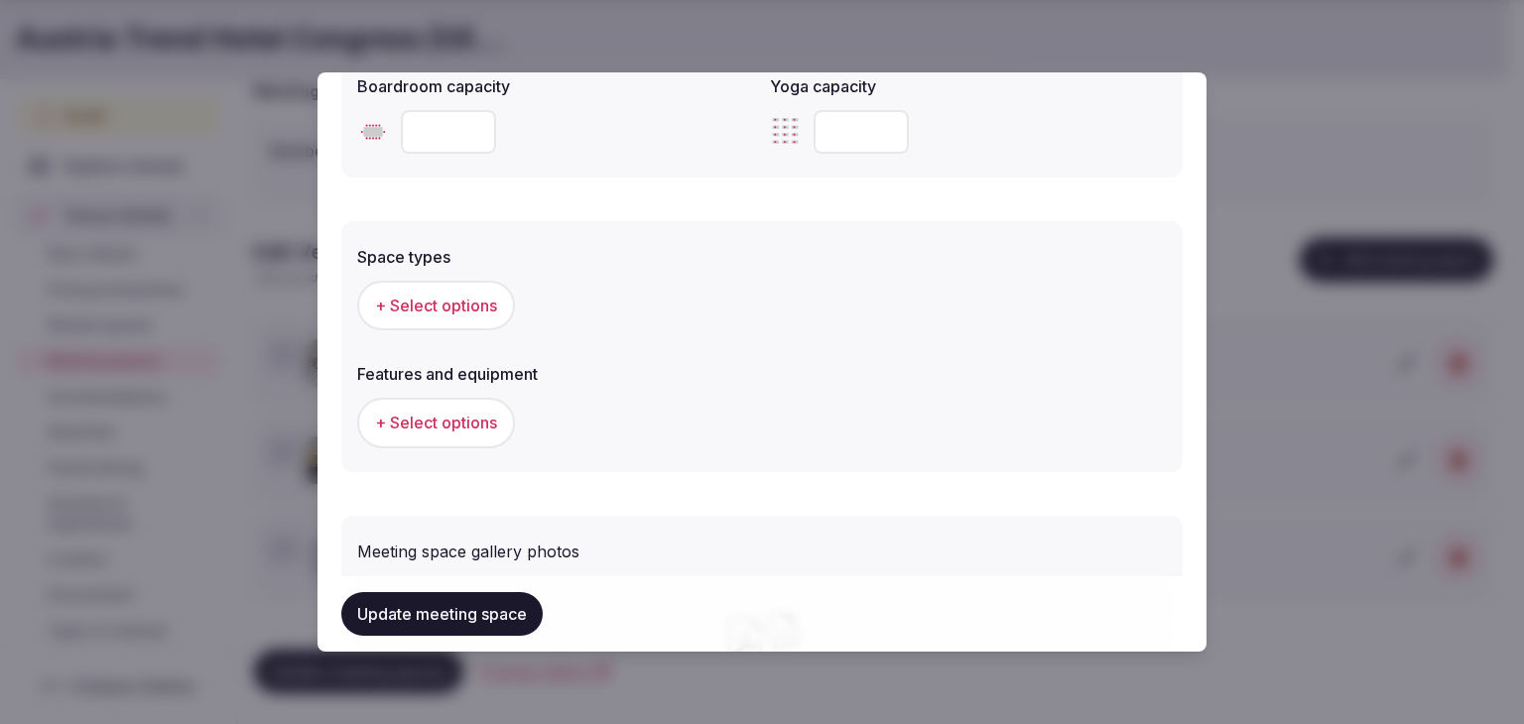
click at [432, 303] on span "+ Select options" at bounding box center [436, 306] width 122 height 22
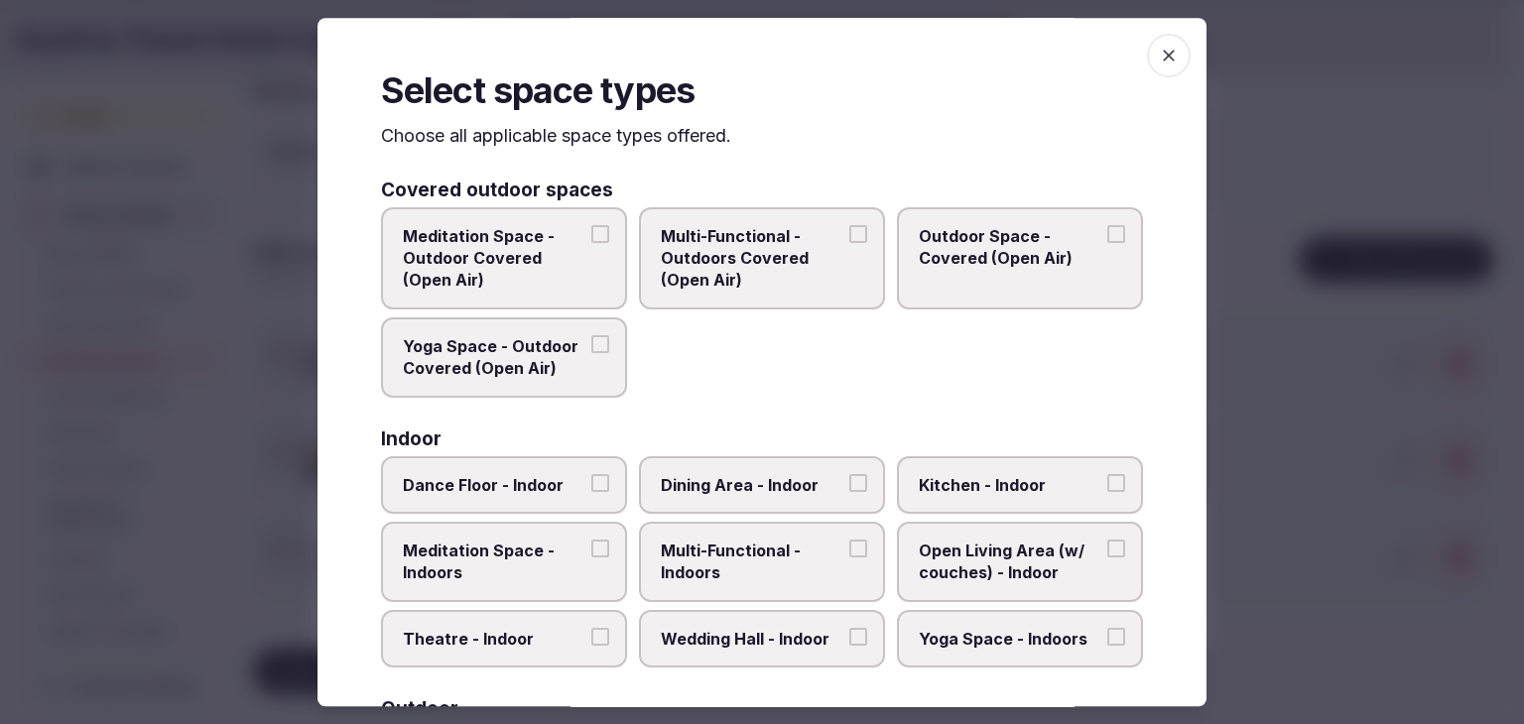
scroll to position [198, 0]
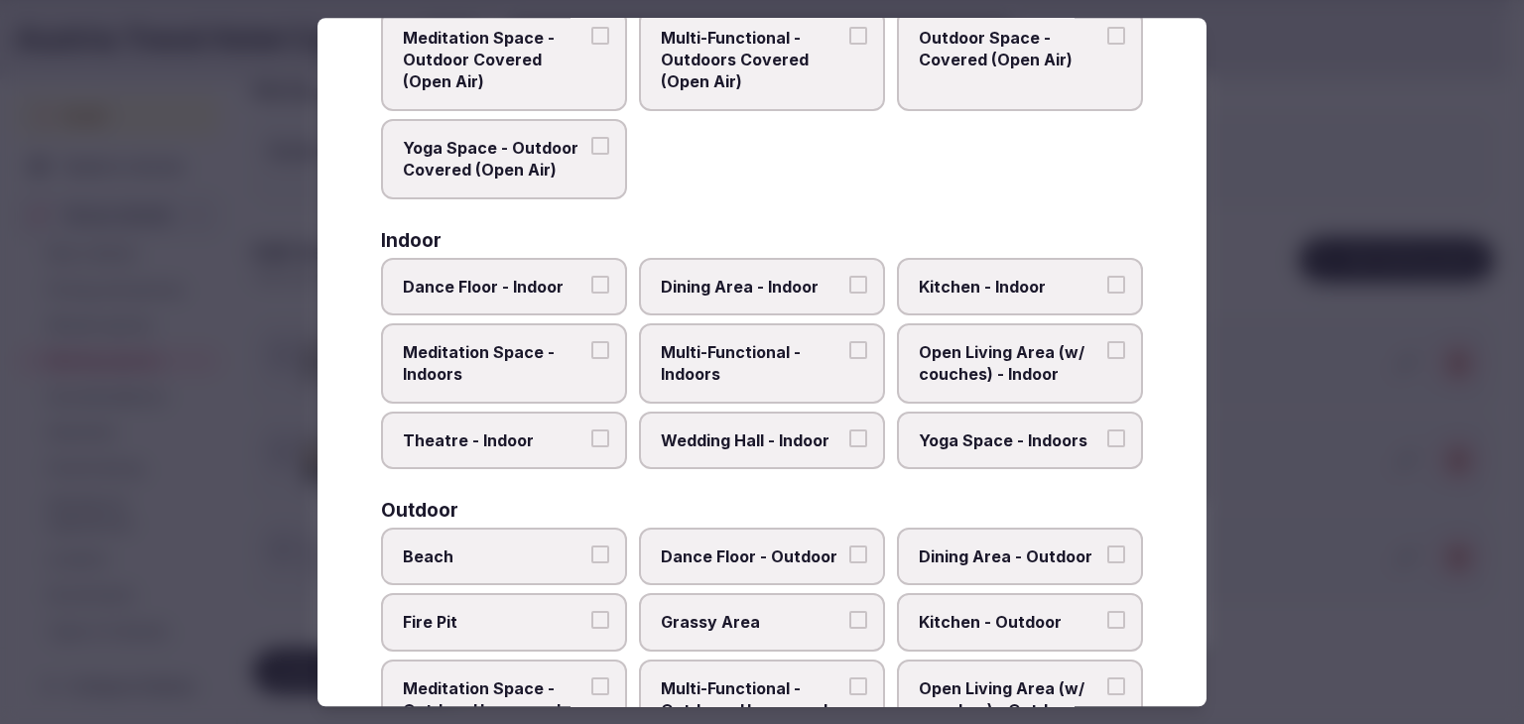
click at [762, 361] on span "Multi-Functional - Indoors" at bounding box center [752, 363] width 183 height 45
click at [849, 359] on button "Multi-Functional - Indoors" at bounding box center [858, 350] width 18 height 18
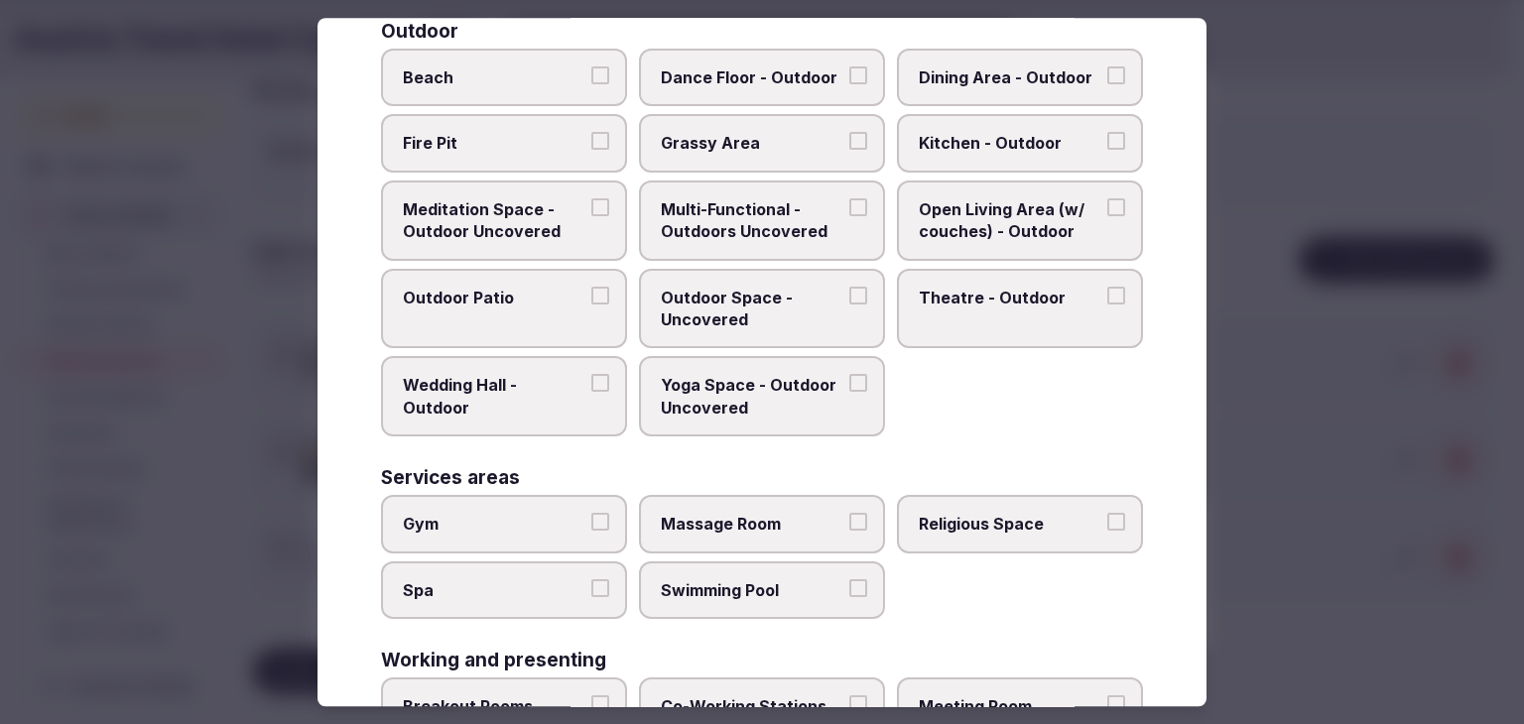
scroll to position [794, 0]
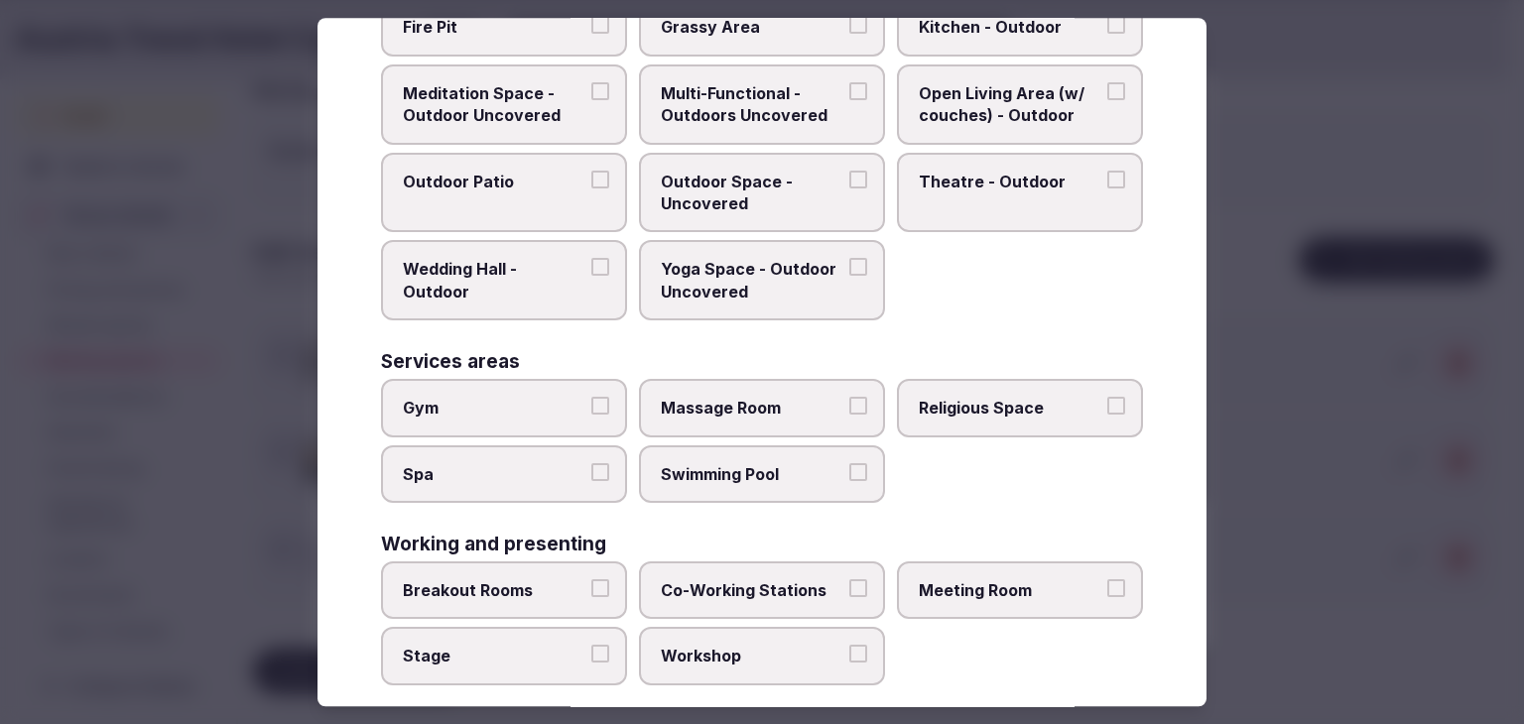
click at [962, 580] on span "Meeting Room" at bounding box center [1010, 590] width 183 height 22
click at [1107, 580] on button "Meeting Room" at bounding box center [1116, 588] width 18 height 18
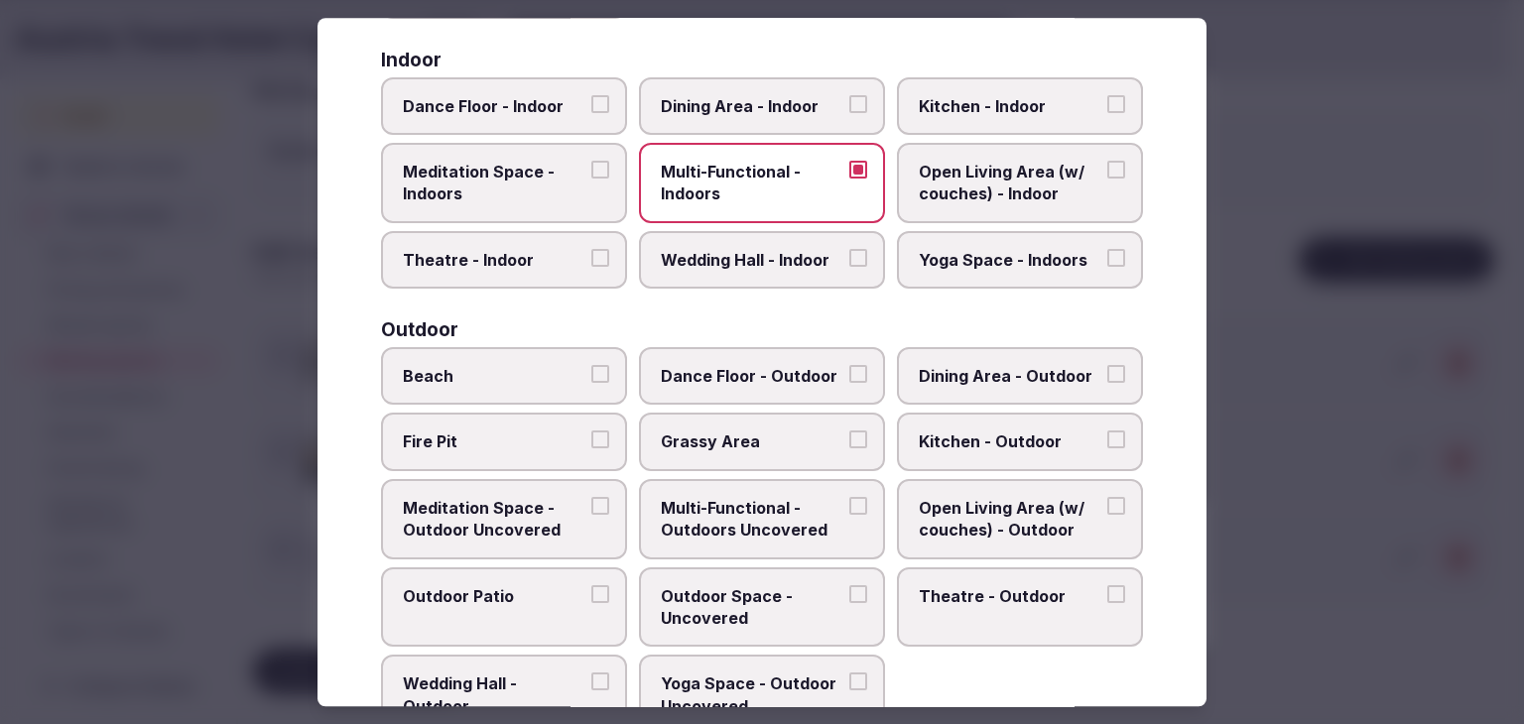
scroll to position [0, 0]
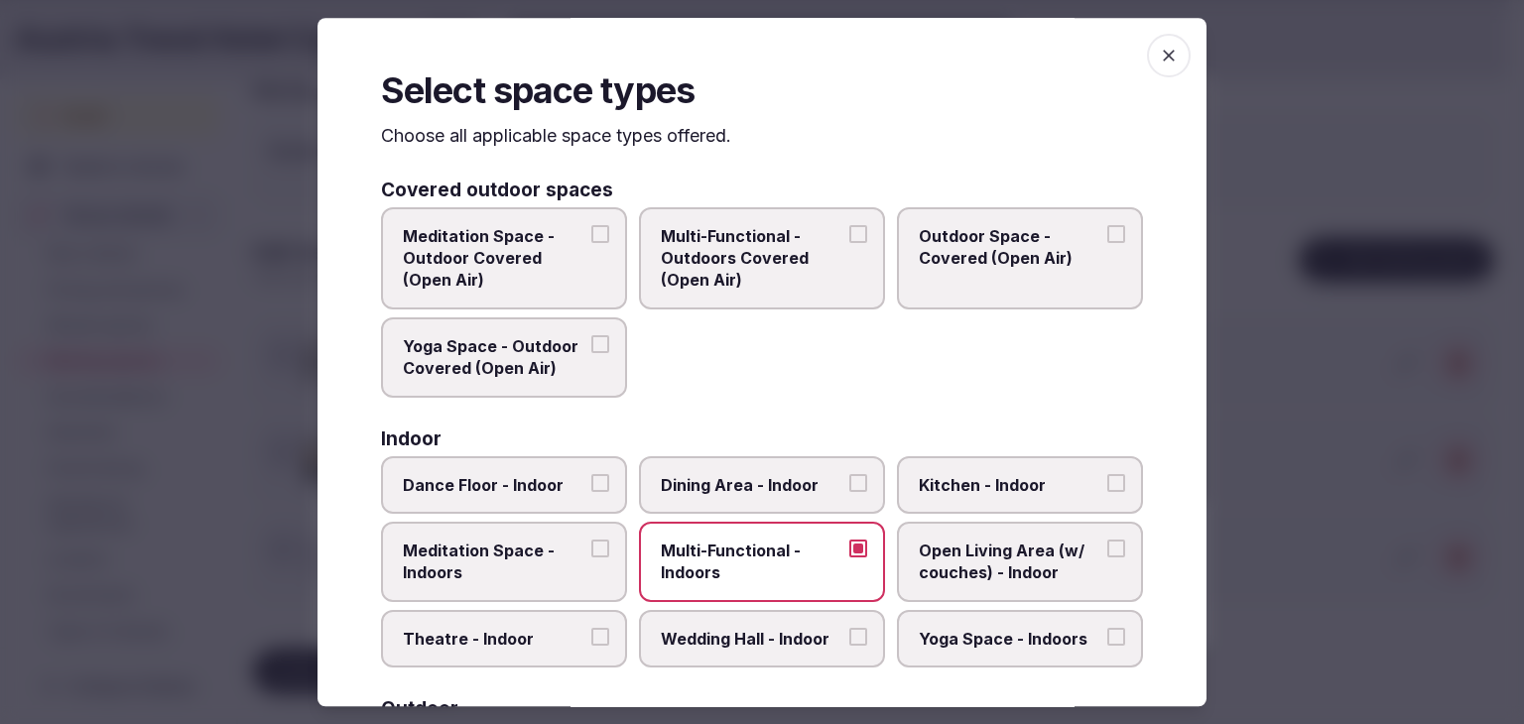
click at [1159, 52] on icon "button" at bounding box center [1169, 56] width 20 height 20
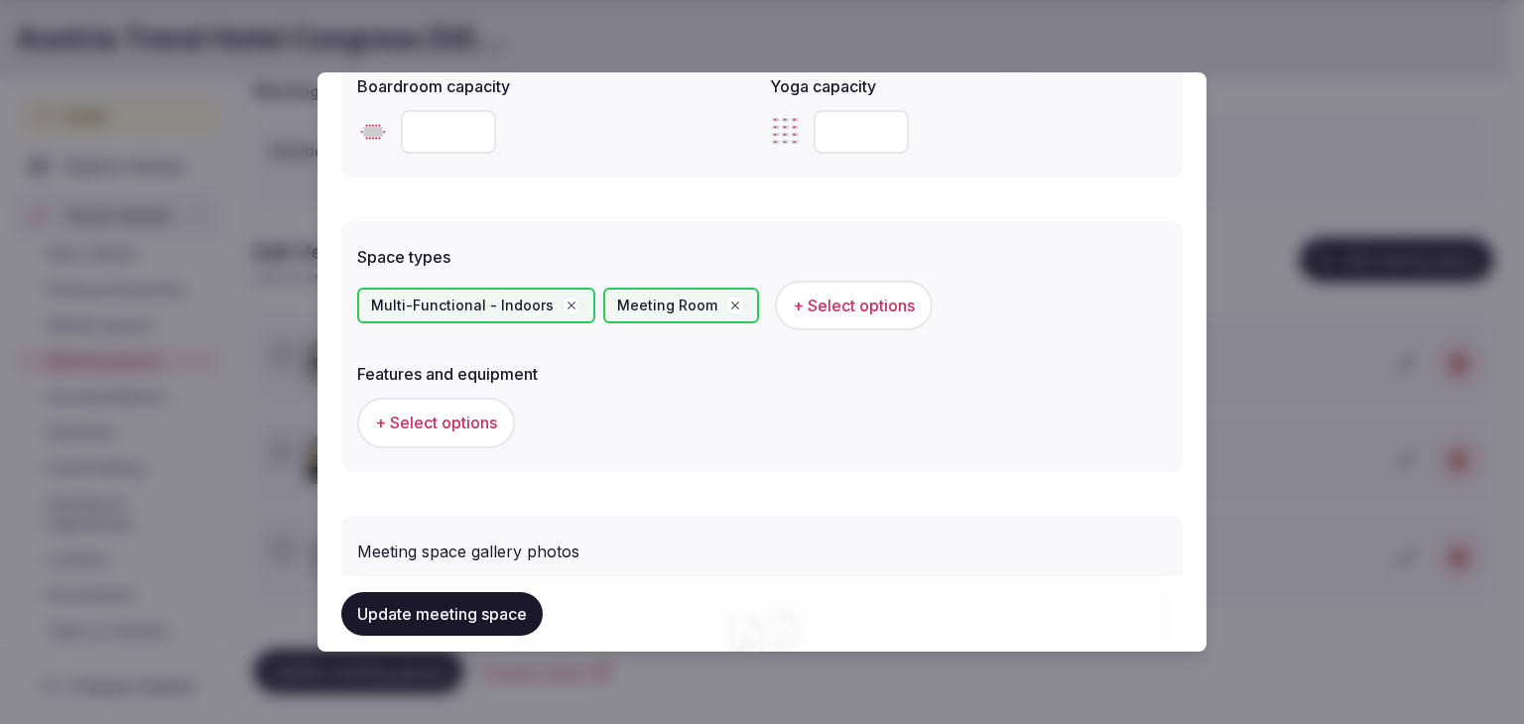
click at [475, 438] on button "+ Select options" at bounding box center [436, 423] width 158 height 50
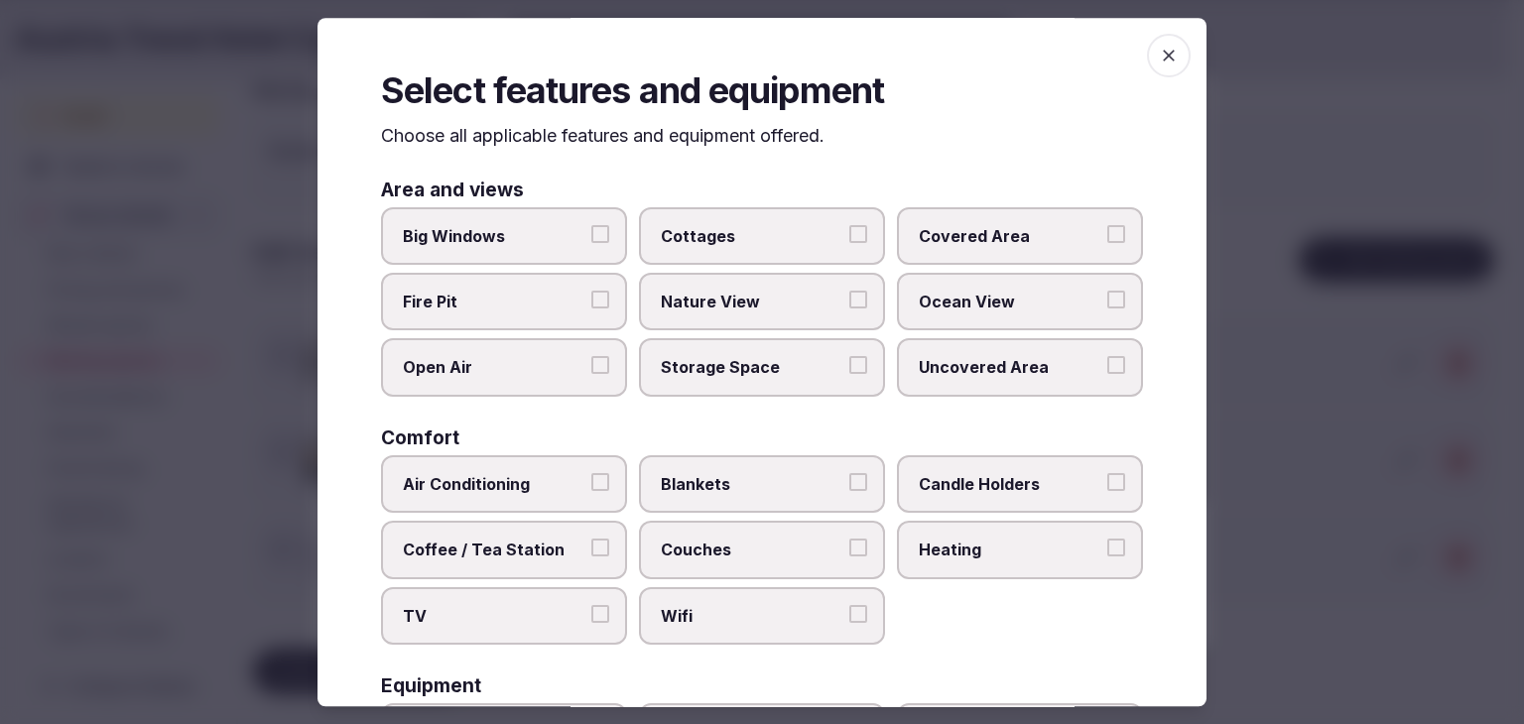
click at [720, 618] on span "Wifi" at bounding box center [752, 616] width 183 height 22
click at [849, 618] on button "Wifi" at bounding box center [858, 614] width 18 height 18
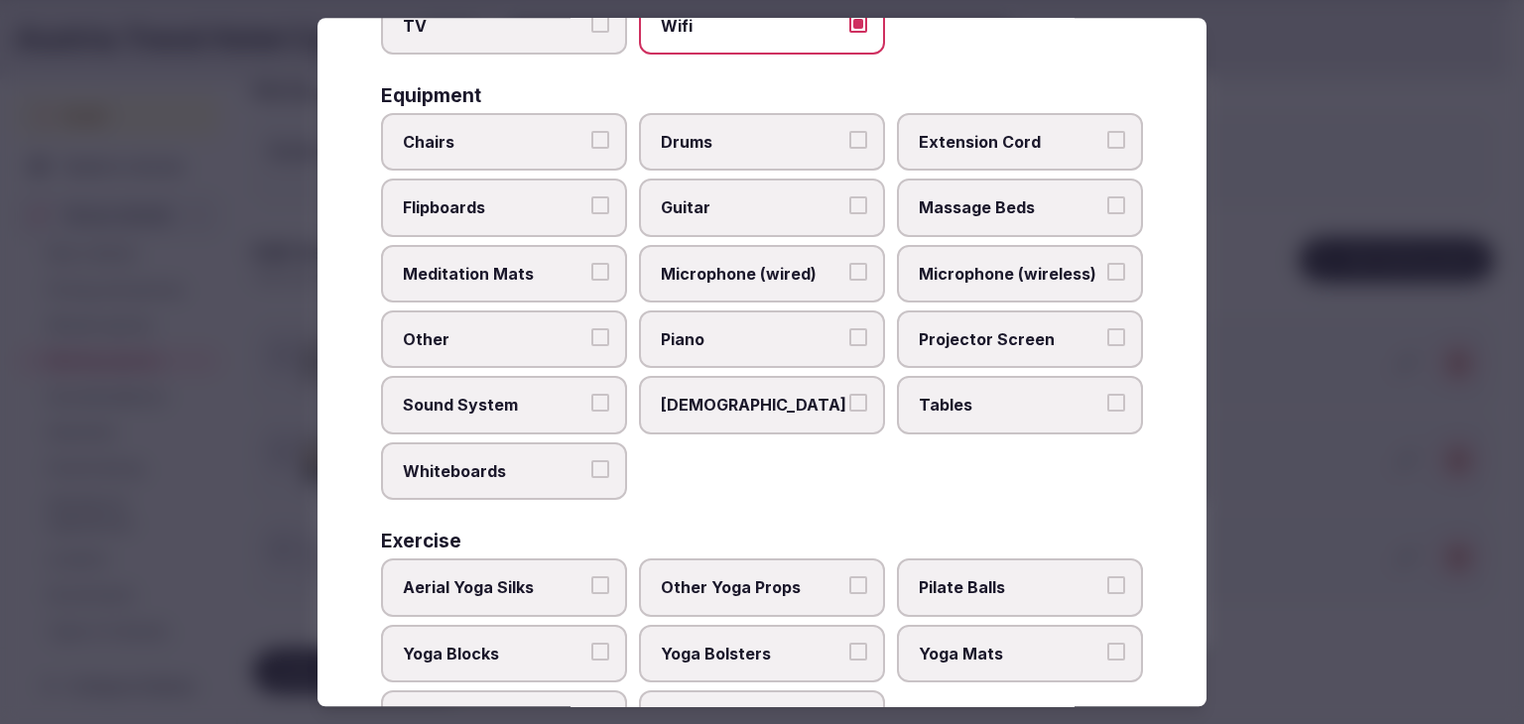
scroll to position [670, 0]
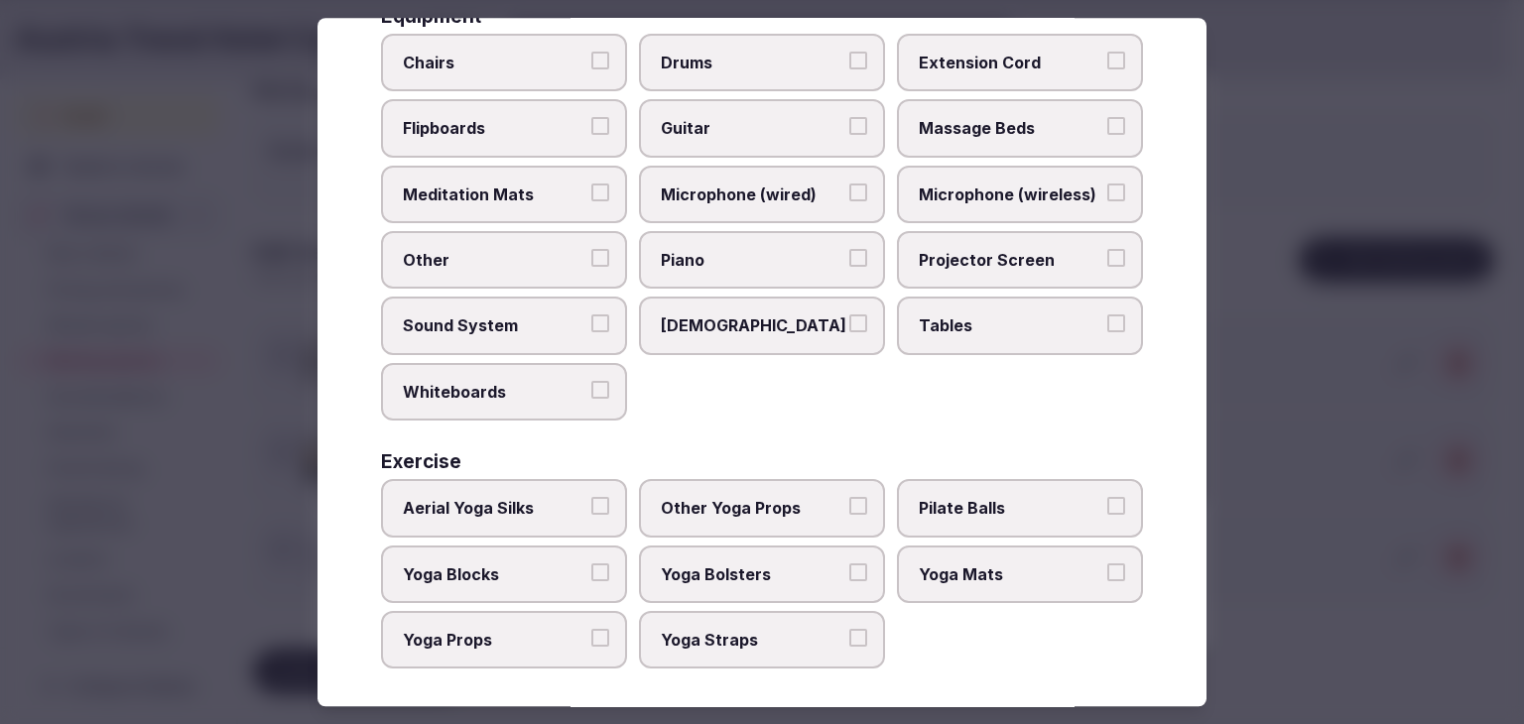
click at [946, 315] on span "Tables" at bounding box center [1010, 326] width 183 height 22
click at [1107, 315] on button "Tables" at bounding box center [1116, 324] width 18 height 18
click at [968, 249] on span "Projector Screen" at bounding box center [1010, 260] width 183 height 22
click at [1107, 249] on button "Projector Screen" at bounding box center [1116, 258] width 18 height 18
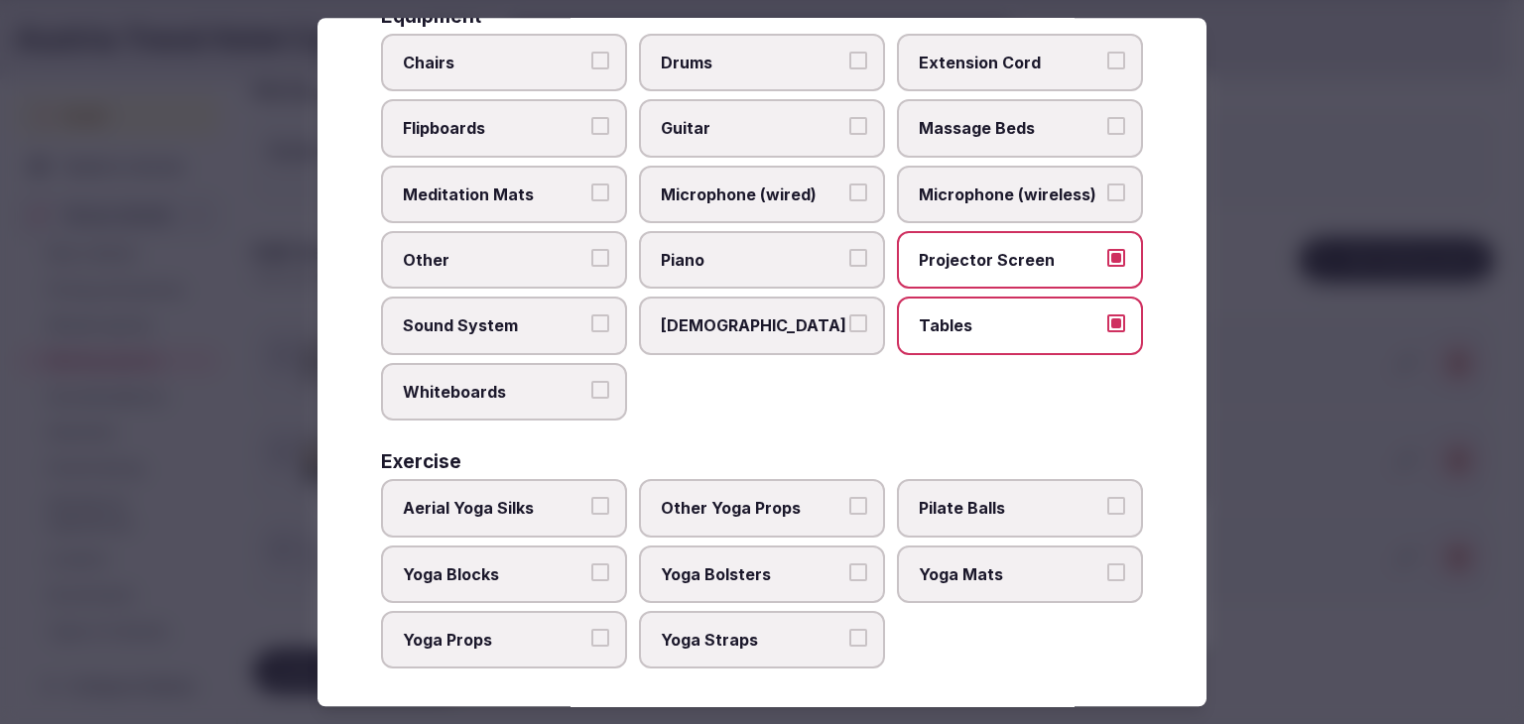
scroll to position [570, 0]
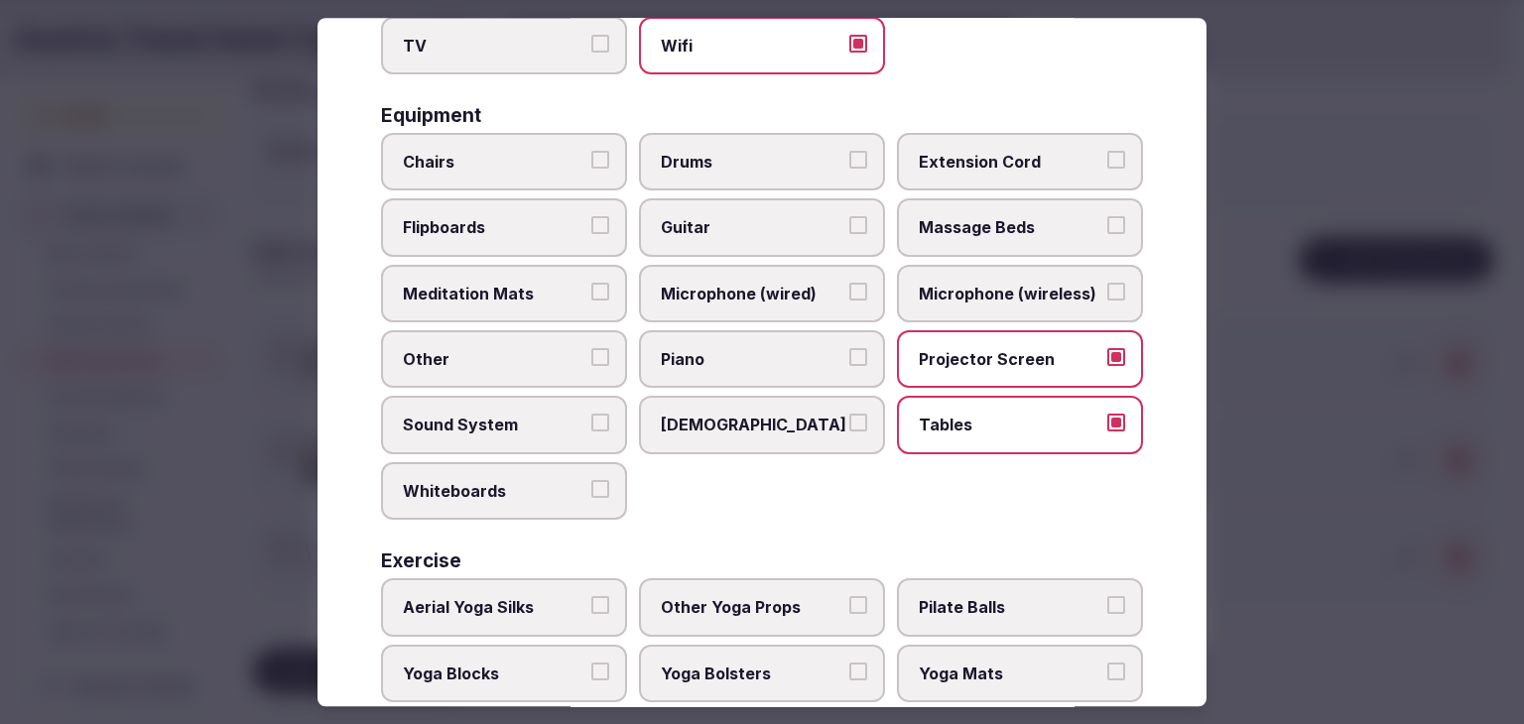
click at [501, 155] on span "Chairs" at bounding box center [494, 162] width 183 height 22
click at [591, 155] on button "Chairs" at bounding box center [600, 160] width 18 height 18
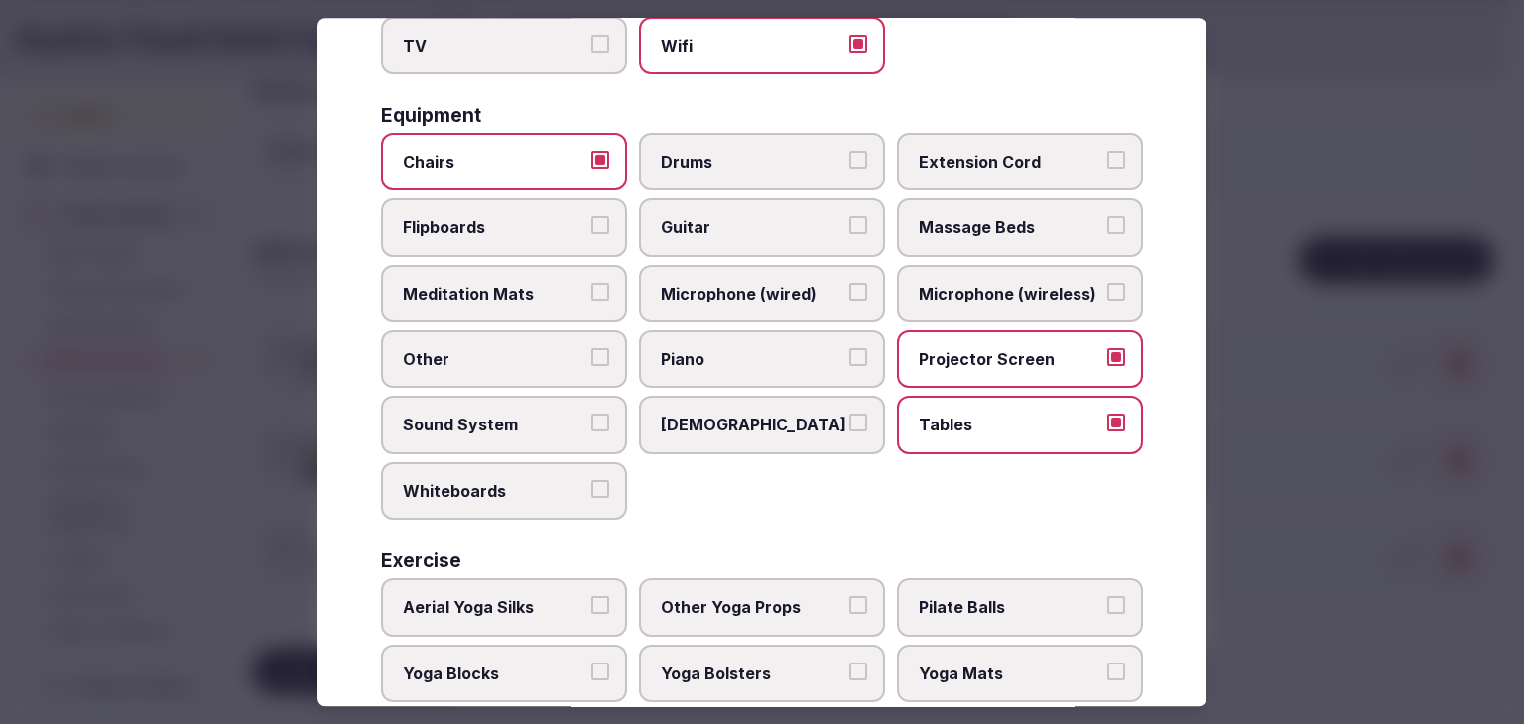
click at [495, 223] on span "Flipboards" at bounding box center [494, 228] width 183 height 22
click at [591, 223] on button "Flipboards" at bounding box center [600, 226] width 18 height 18
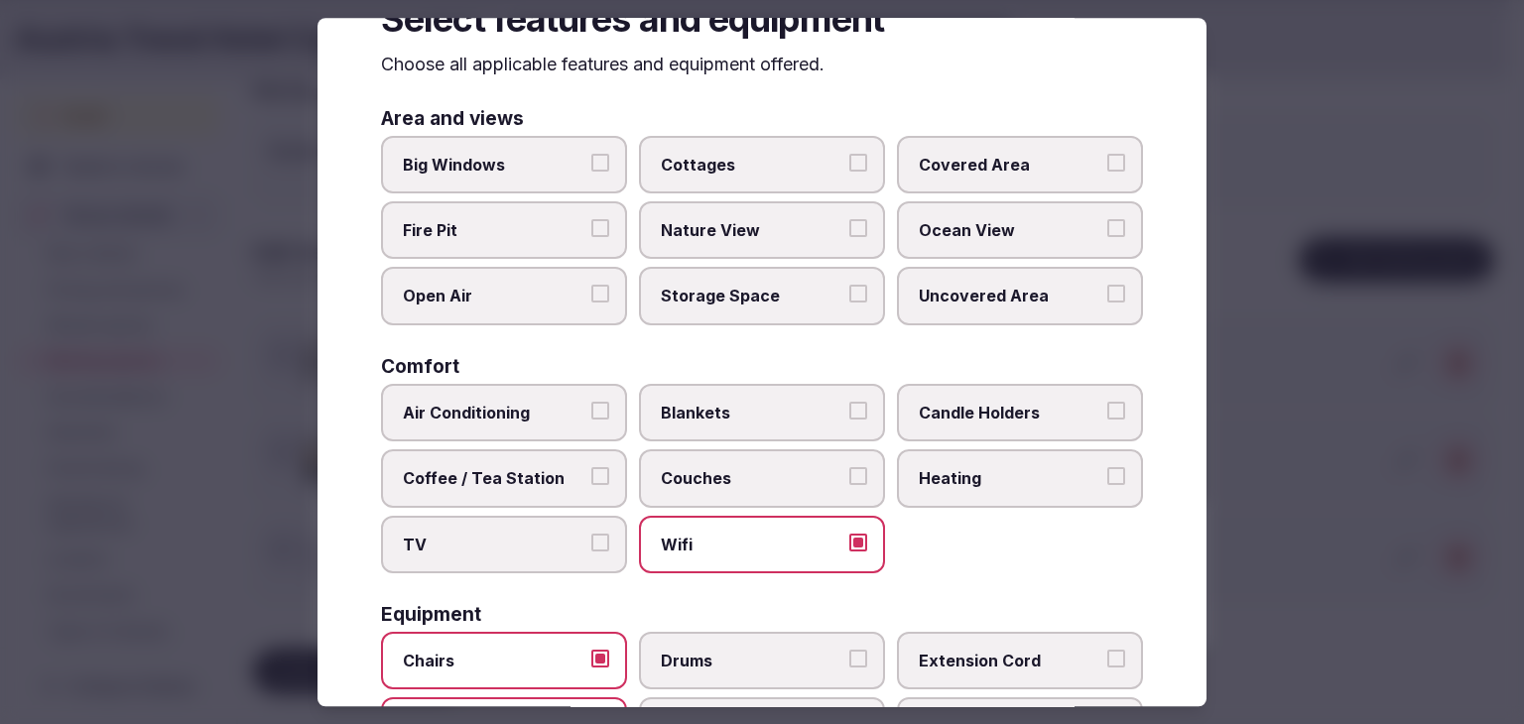
scroll to position [0, 0]
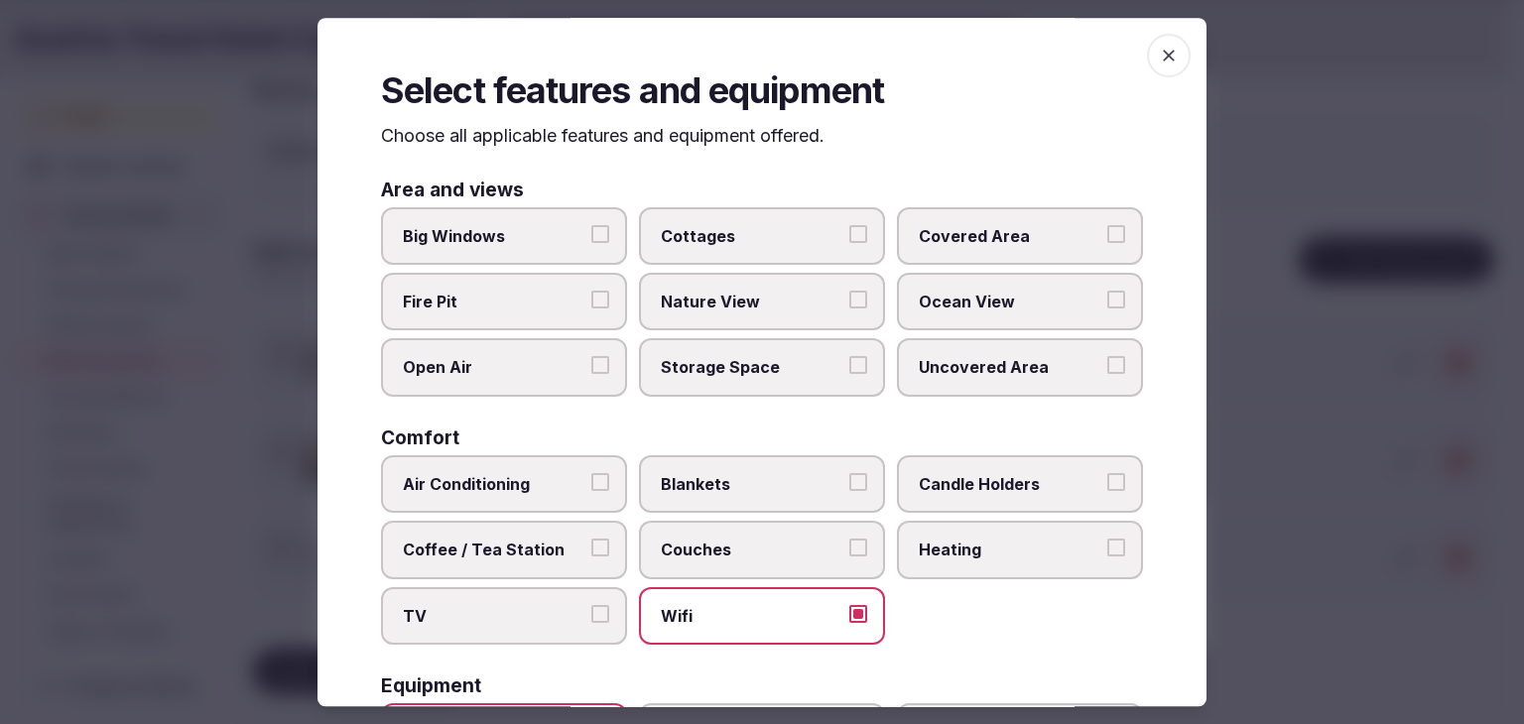
click at [1159, 60] on icon "button" at bounding box center [1169, 56] width 20 height 20
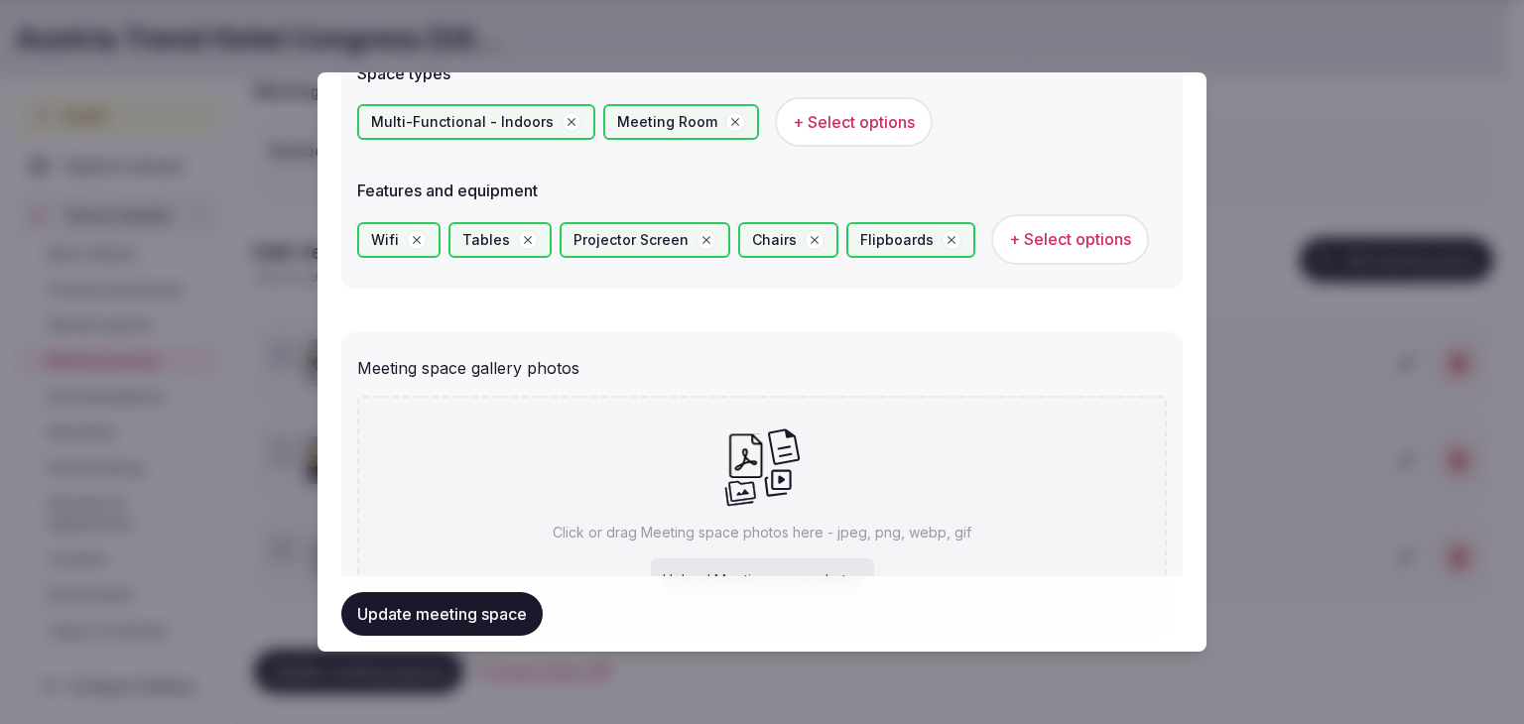
scroll to position [1290, 0]
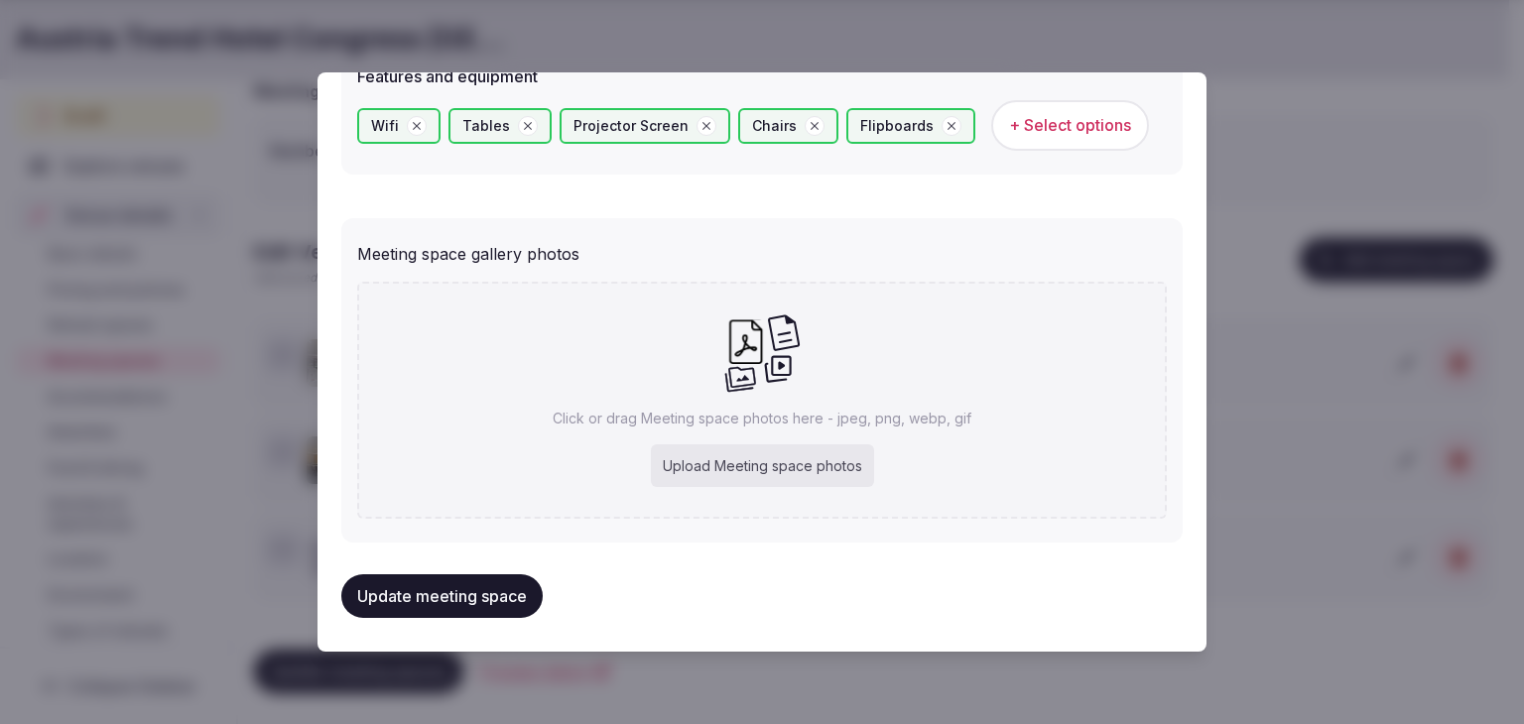
click at [774, 464] on div "Upload Meeting space photos" at bounding box center [762, 466] width 223 height 44
type input "**********"
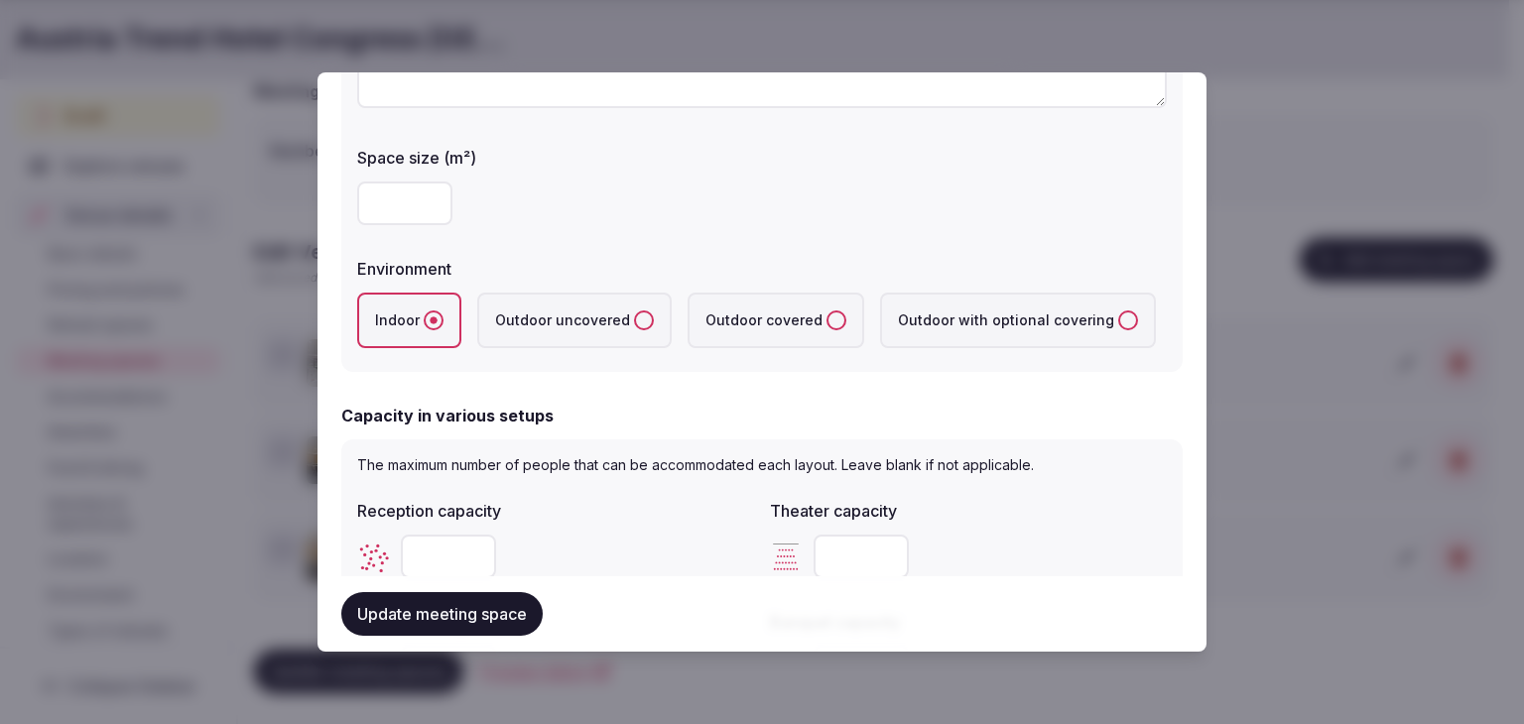
scroll to position [298, 0]
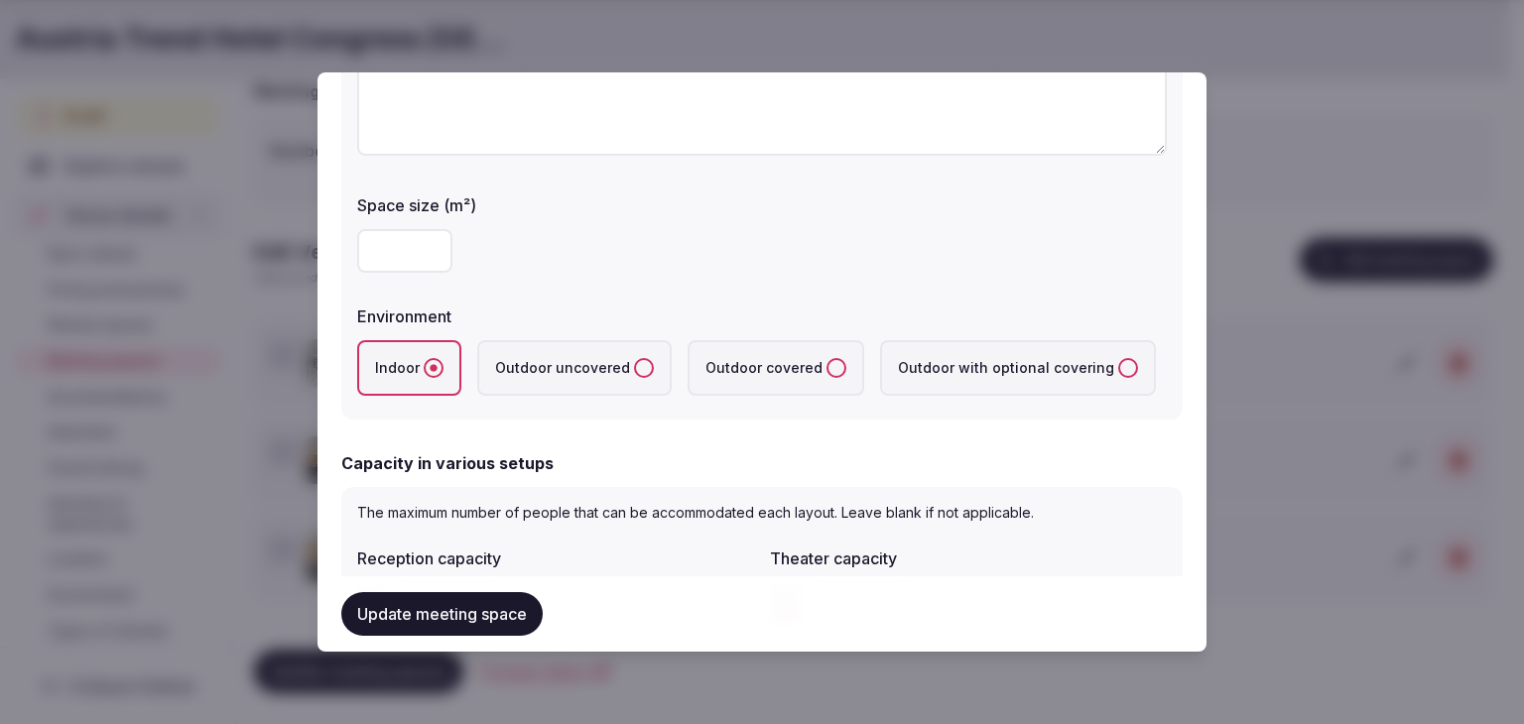
click at [400, 239] on input "number" at bounding box center [404, 251] width 95 height 44
click at [404, 261] on input "number" at bounding box center [404, 251] width 95 height 44
type input "**"
click at [603, 243] on div "**" at bounding box center [762, 251] width 810 height 44
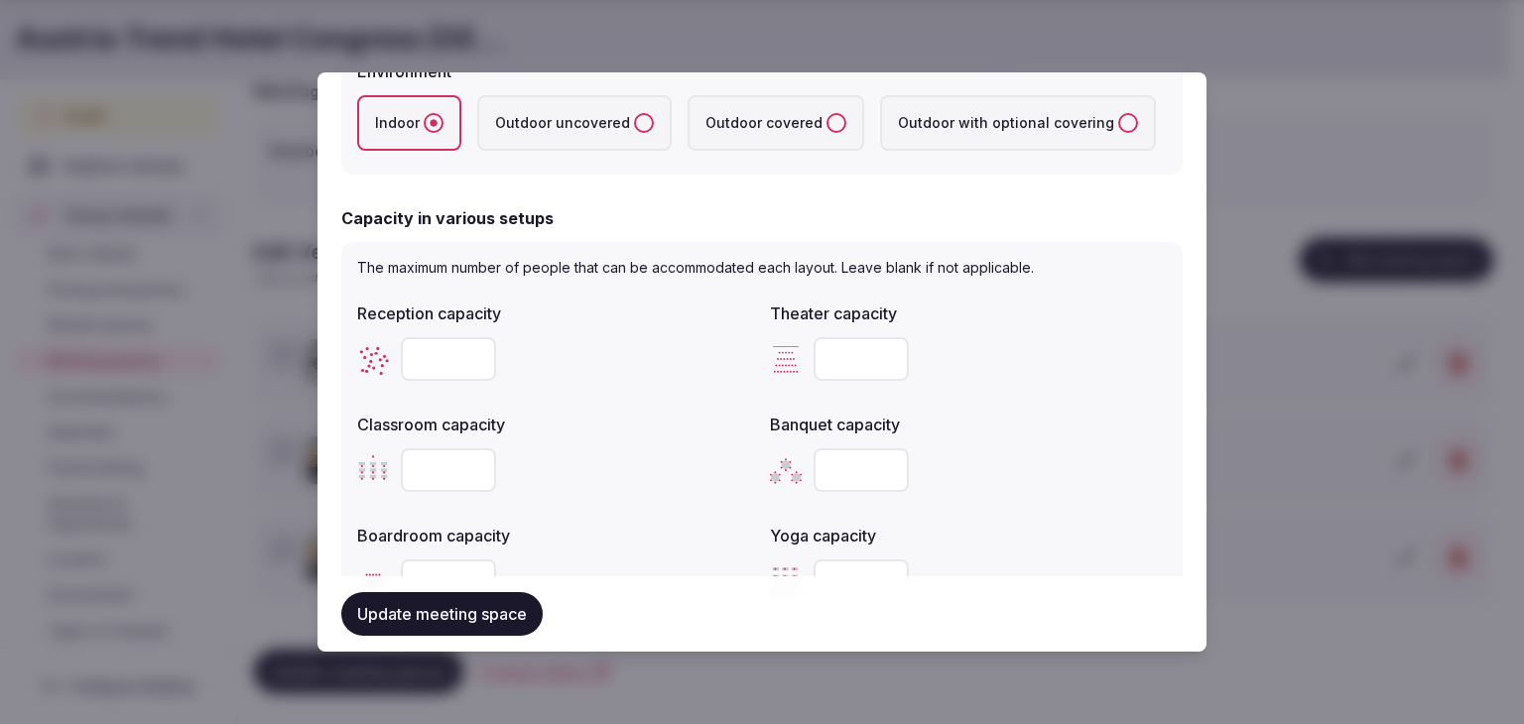
scroll to position [694, 0]
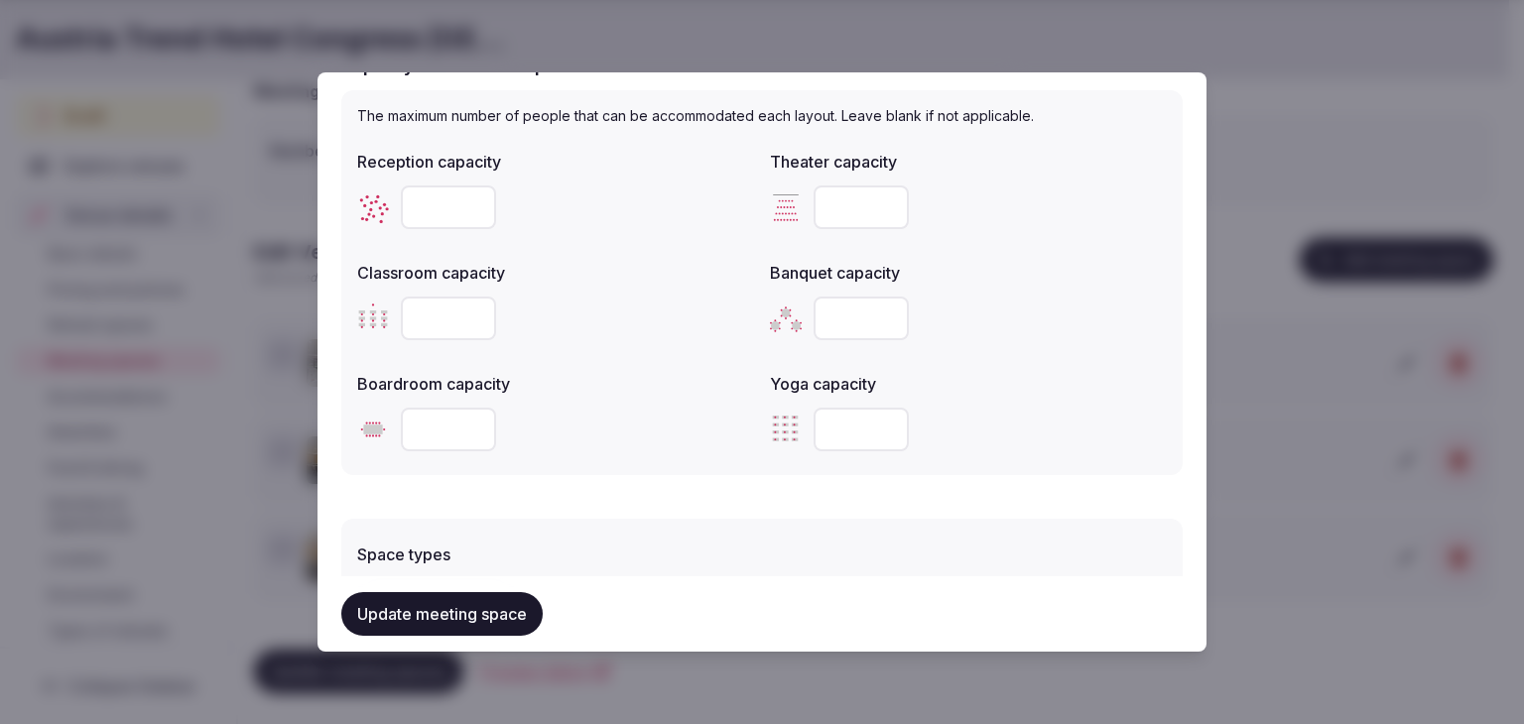
click at [443, 213] on input "number" at bounding box center [448, 208] width 95 height 44
type input "**"
click at [841, 212] on input "number" at bounding box center [861, 208] width 95 height 44
click at [842, 207] on input "number" at bounding box center [861, 208] width 95 height 44
type input "**"
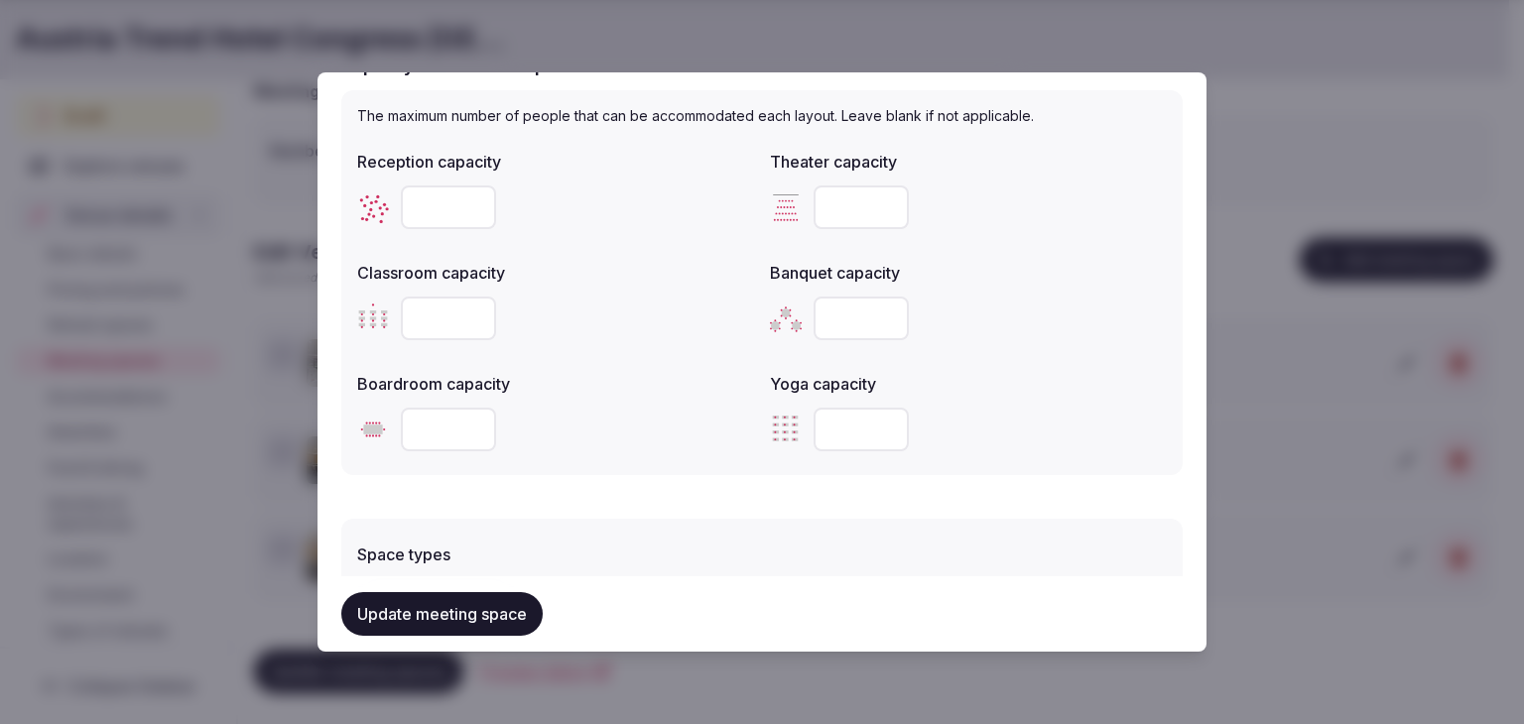
click at [434, 327] on input "number" at bounding box center [448, 319] width 95 height 44
click at [438, 309] on input "number" at bounding box center [448, 319] width 95 height 44
type input "**"
click at [536, 364] on div "Boardroom capacity" at bounding box center [555, 378] width 397 height 28
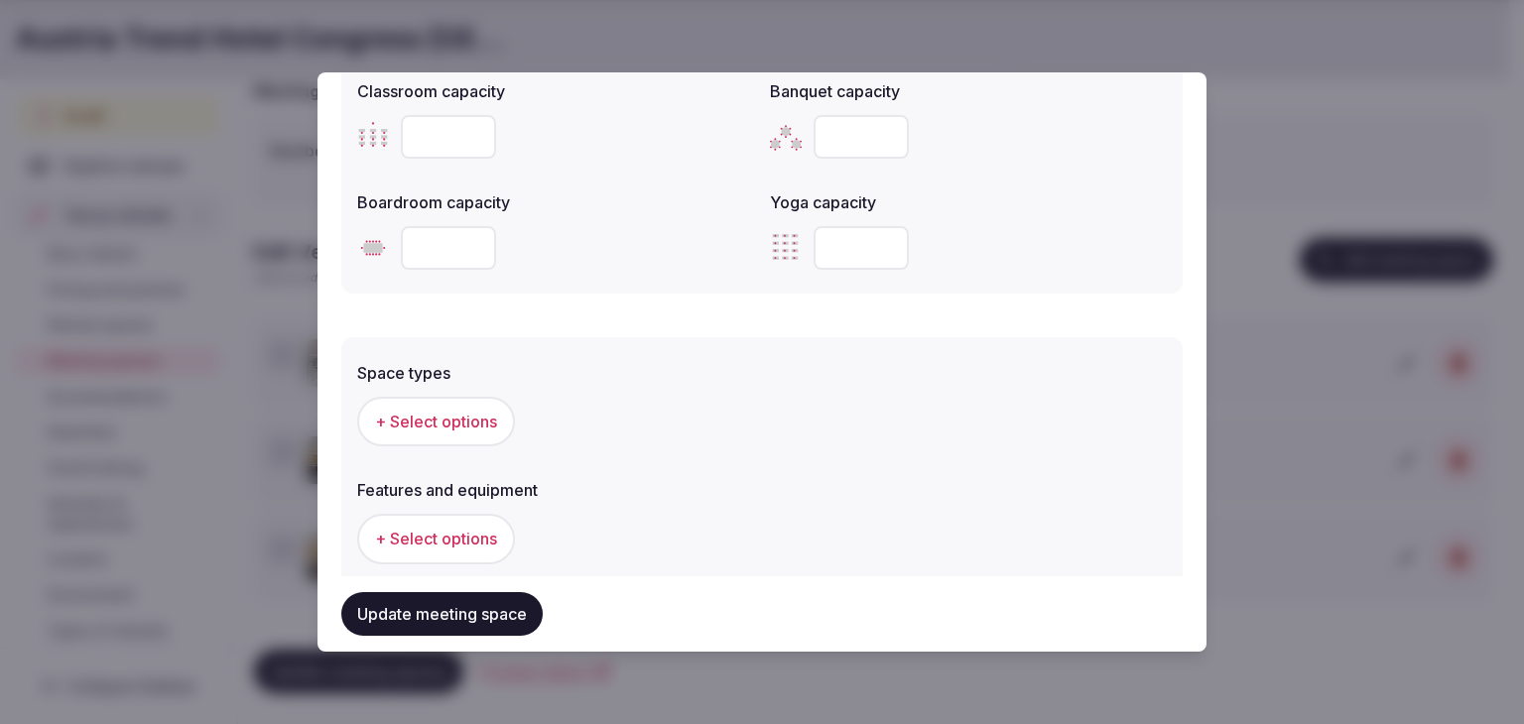
scroll to position [992, 0]
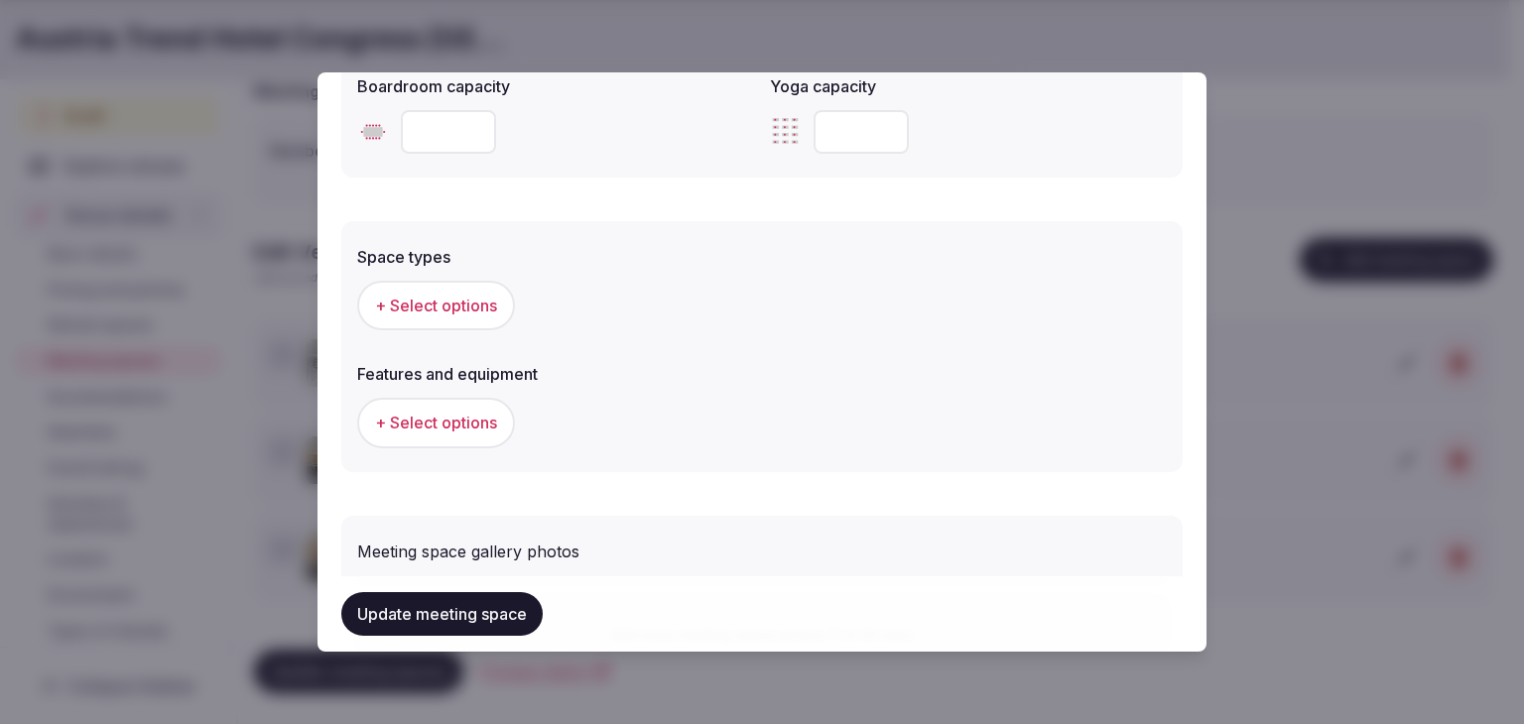
click at [451, 304] on span "+ Select options" at bounding box center [436, 306] width 122 height 22
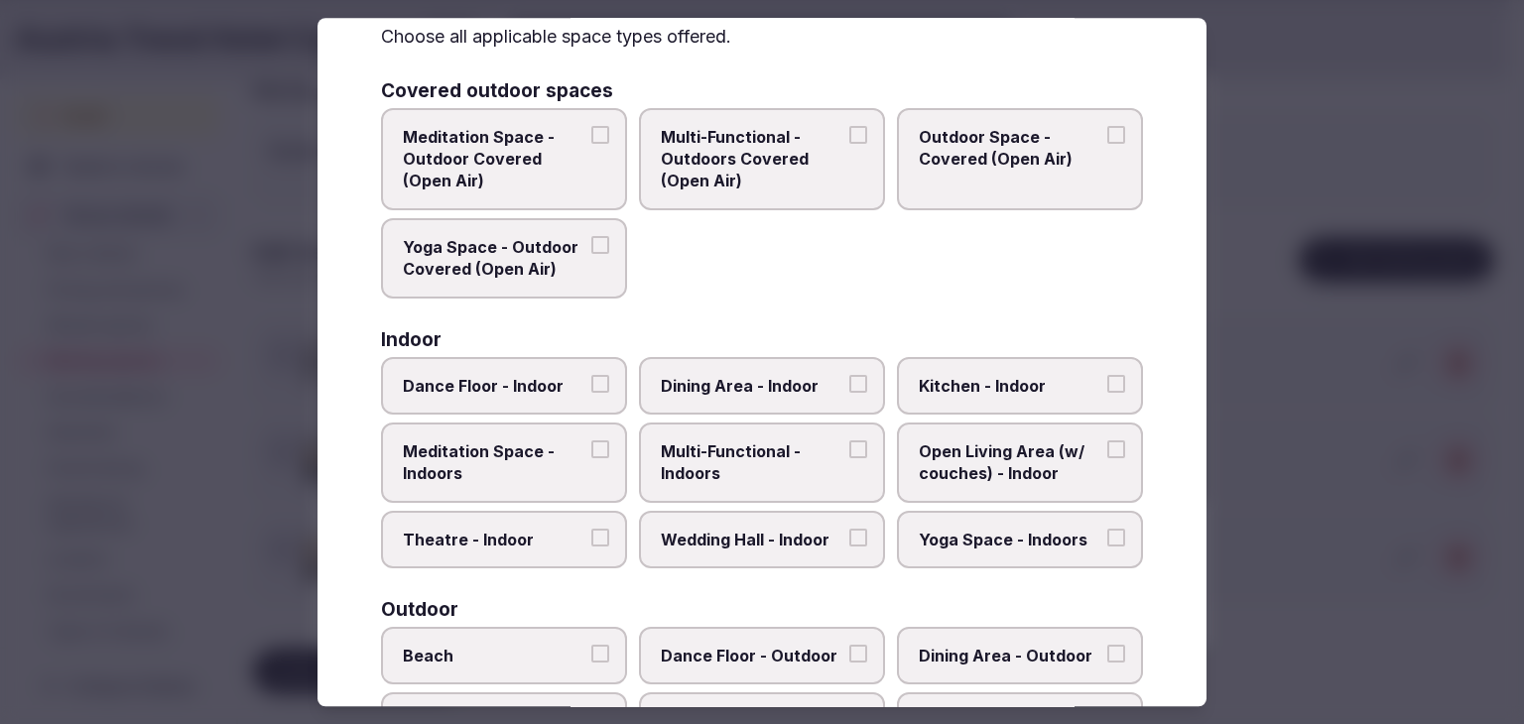
click at [790, 473] on span "Multi-Functional - Indoors" at bounding box center [752, 462] width 183 height 45
click at [849, 458] on button "Multi-Functional - Indoors" at bounding box center [858, 449] width 18 height 18
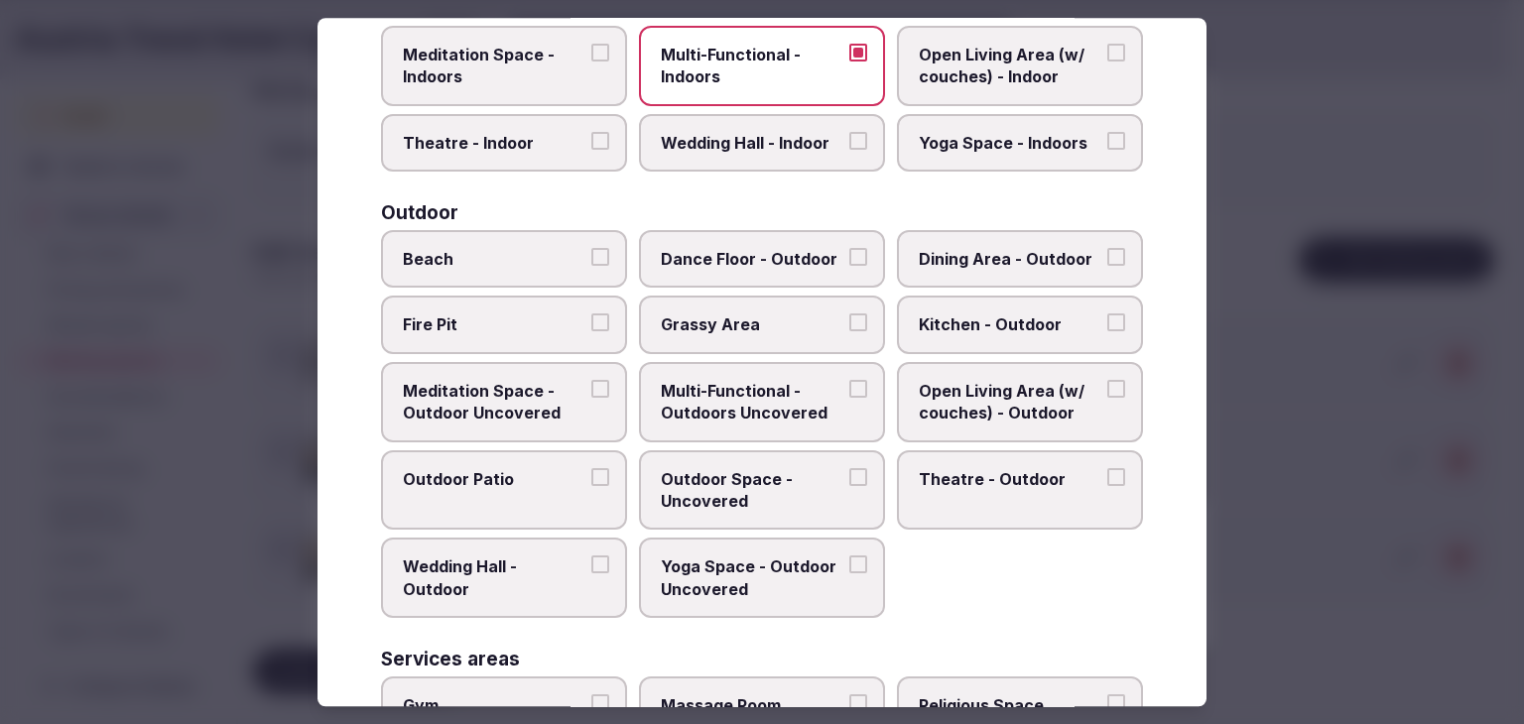
scroll to position [810, 0]
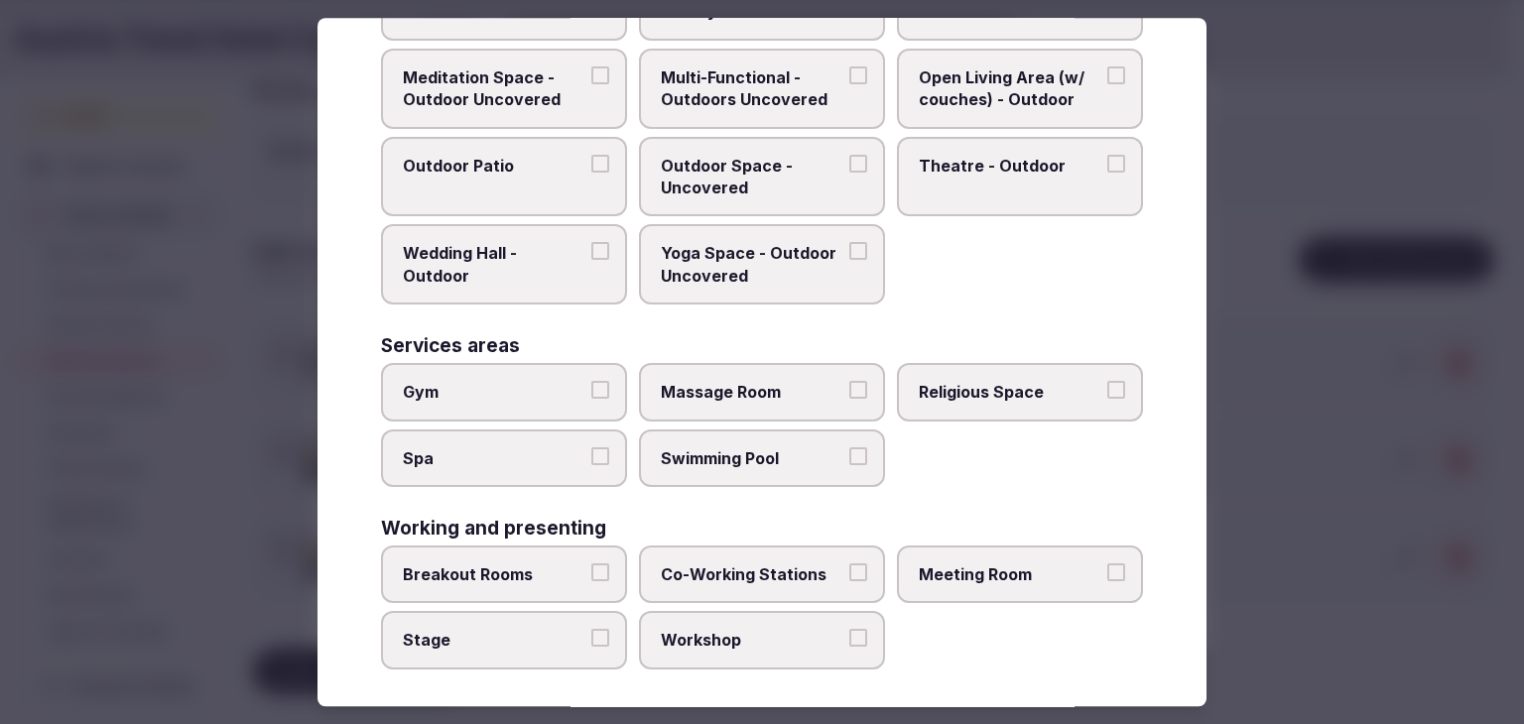
click at [1038, 564] on span "Meeting Room" at bounding box center [1010, 575] width 183 height 22
click at [1107, 564] on button "Meeting Room" at bounding box center [1116, 573] width 18 height 18
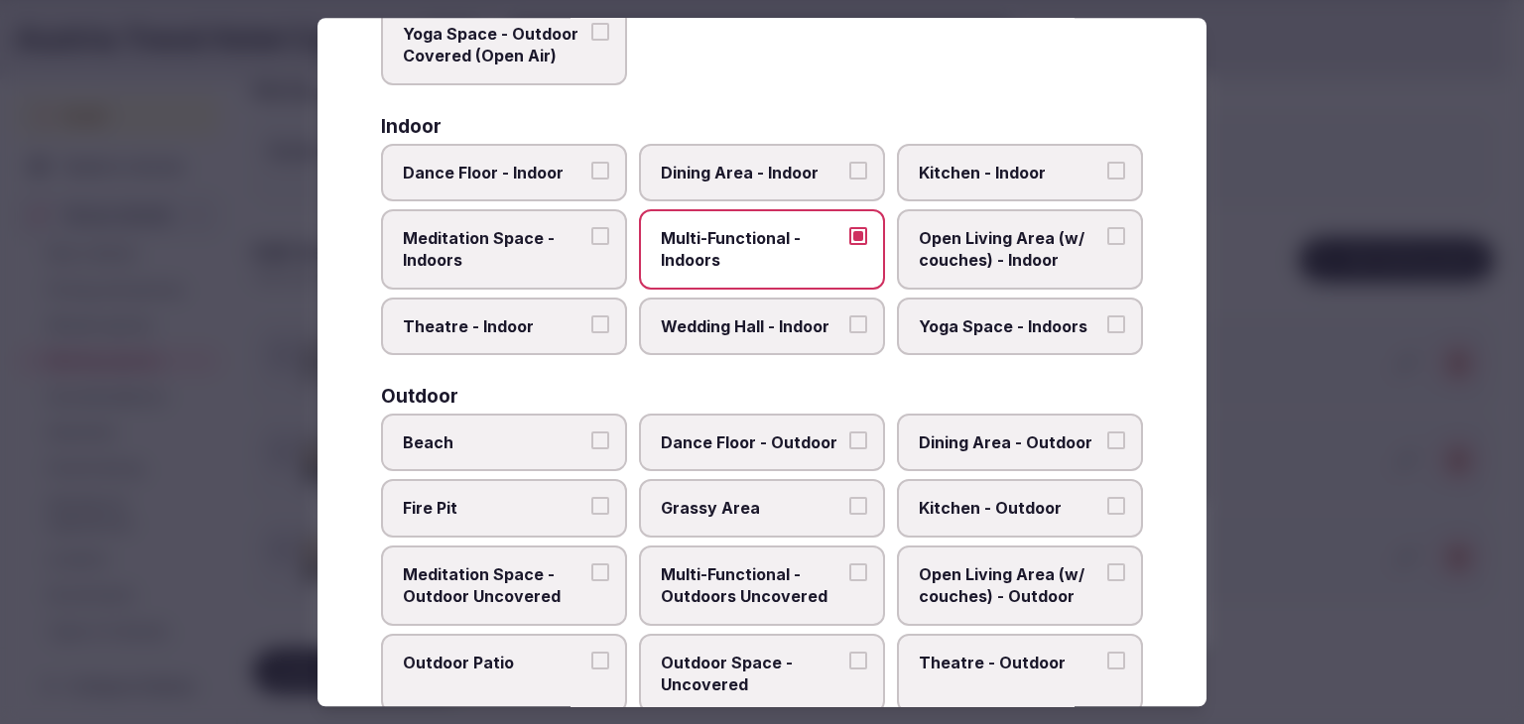
scroll to position [0, 0]
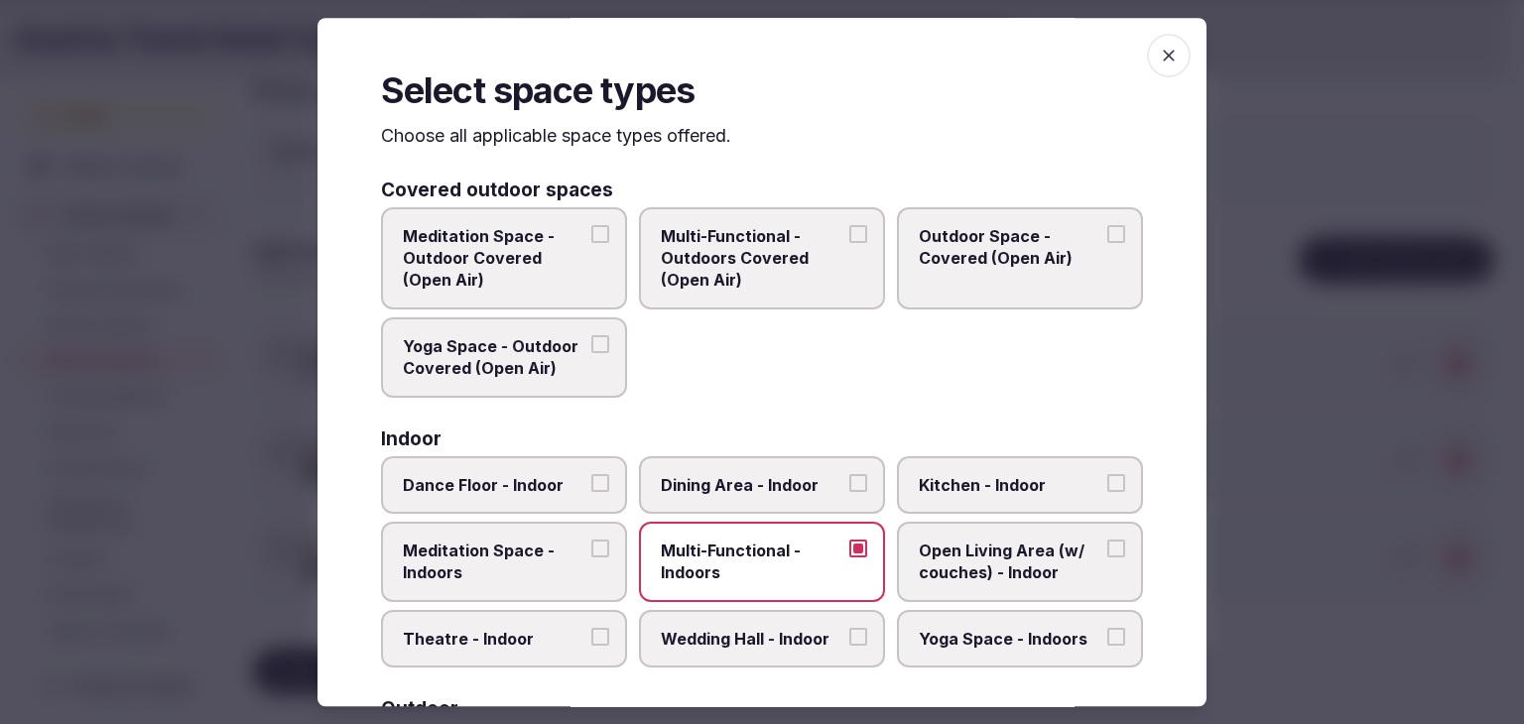
click at [1163, 61] on icon "button" at bounding box center [1169, 56] width 12 height 12
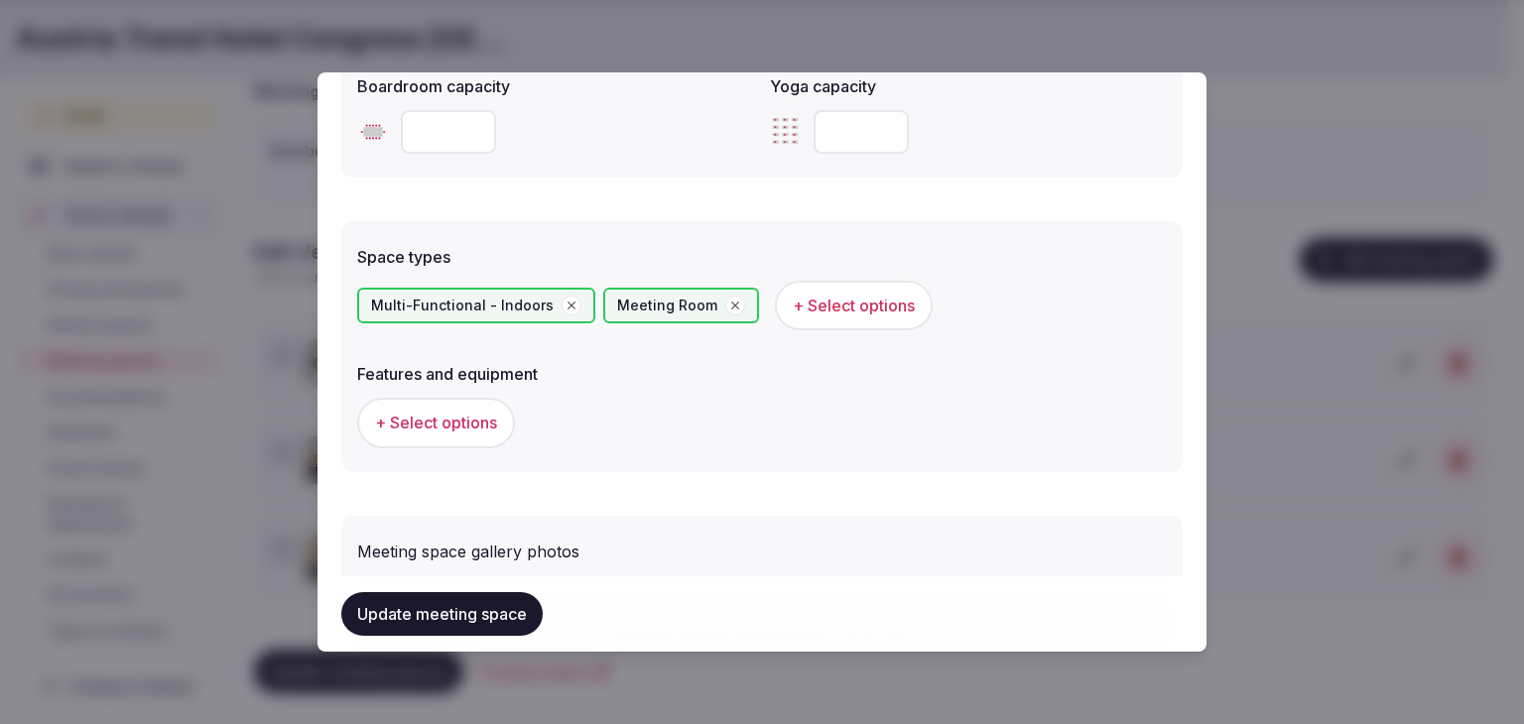
click at [488, 426] on span "+ Select options" at bounding box center [436, 423] width 122 height 22
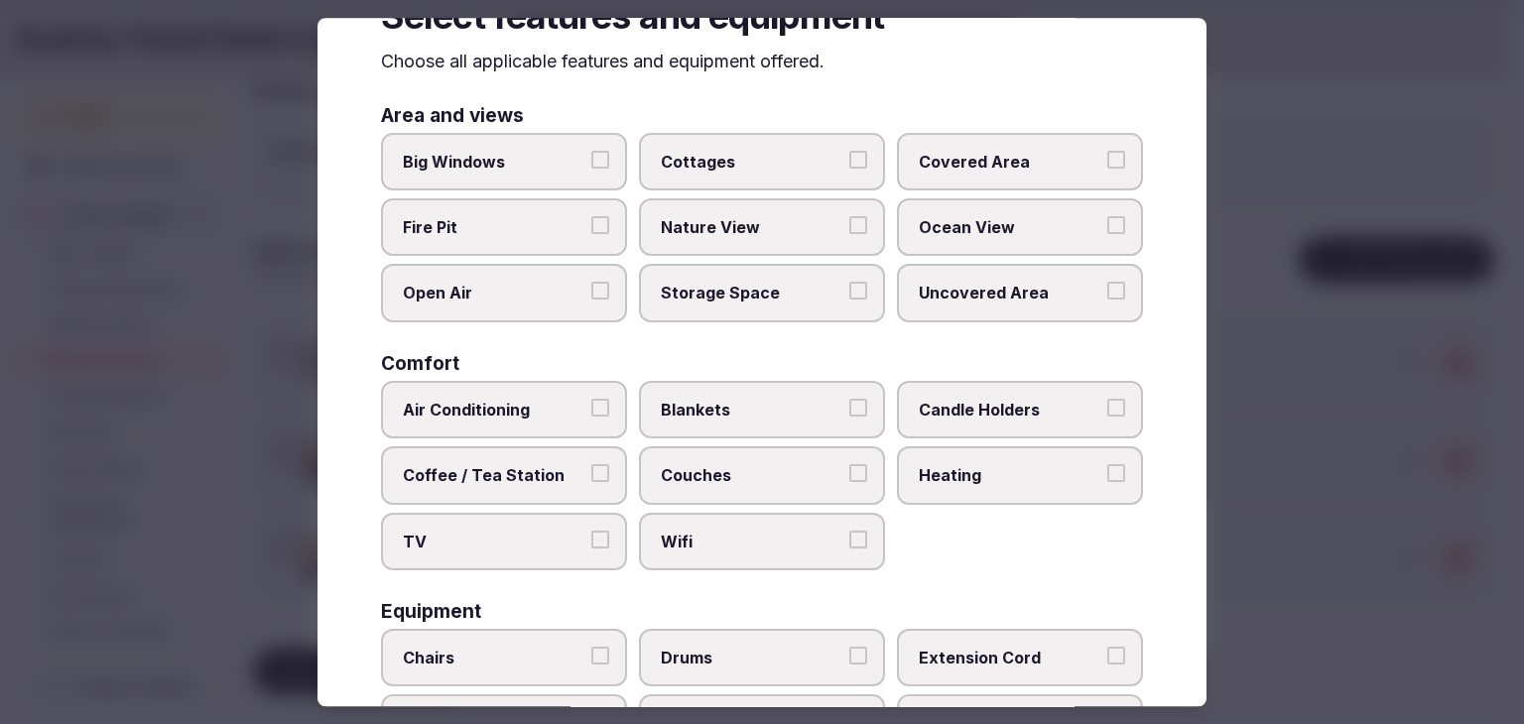
scroll to position [198, 0]
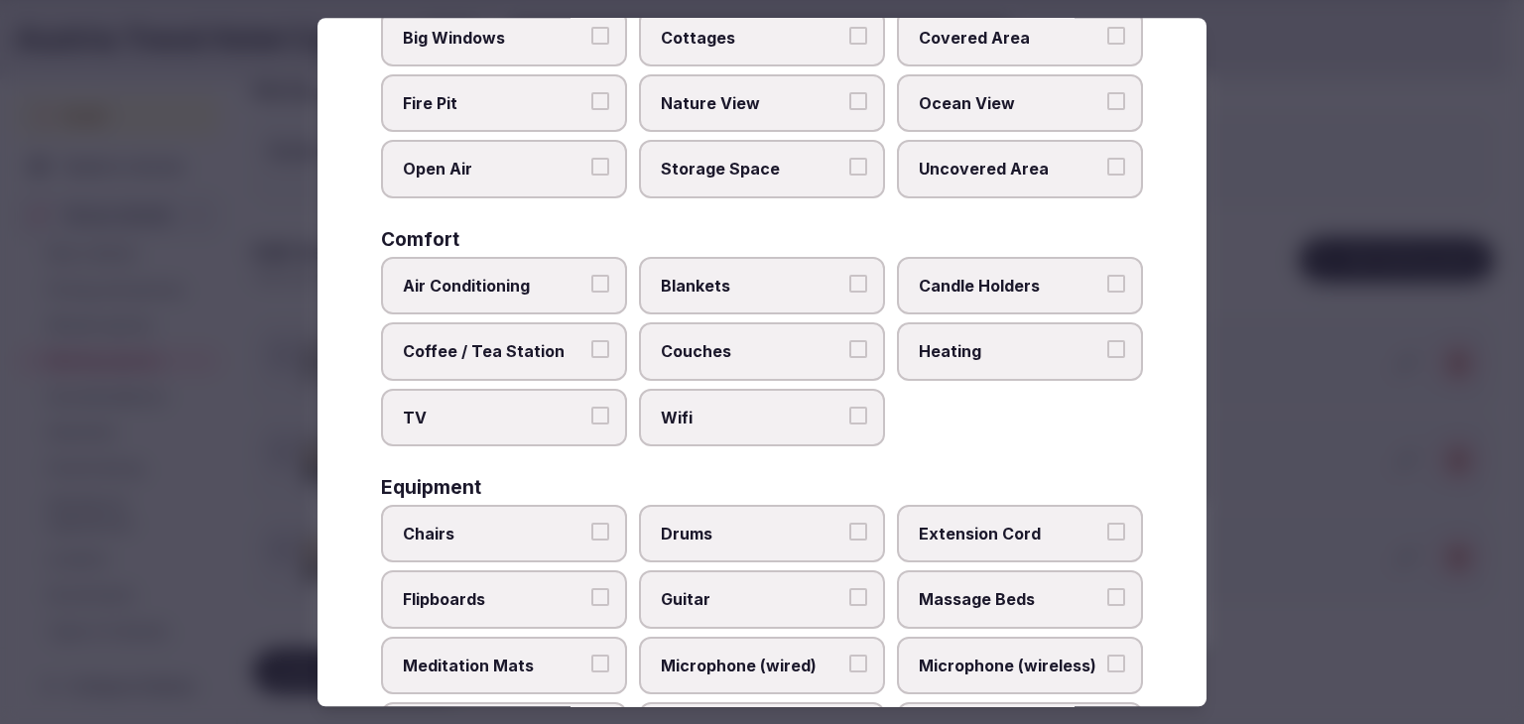
click at [694, 417] on span "Wifi" at bounding box center [752, 418] width 183 height 22
click at [849, 417] on button "Wifi" at bounding box center [858, 416] width 18 height 18
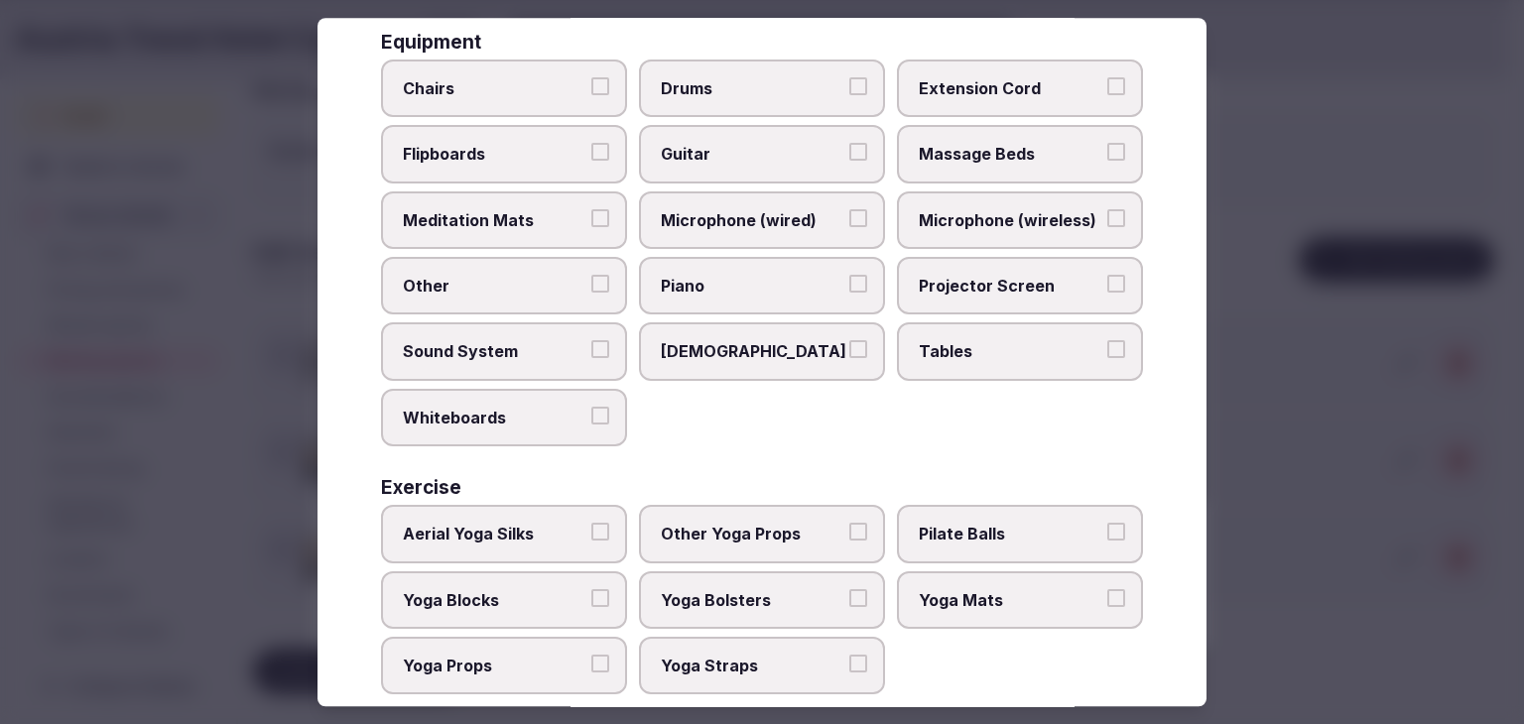
scroll to position [670, 0]
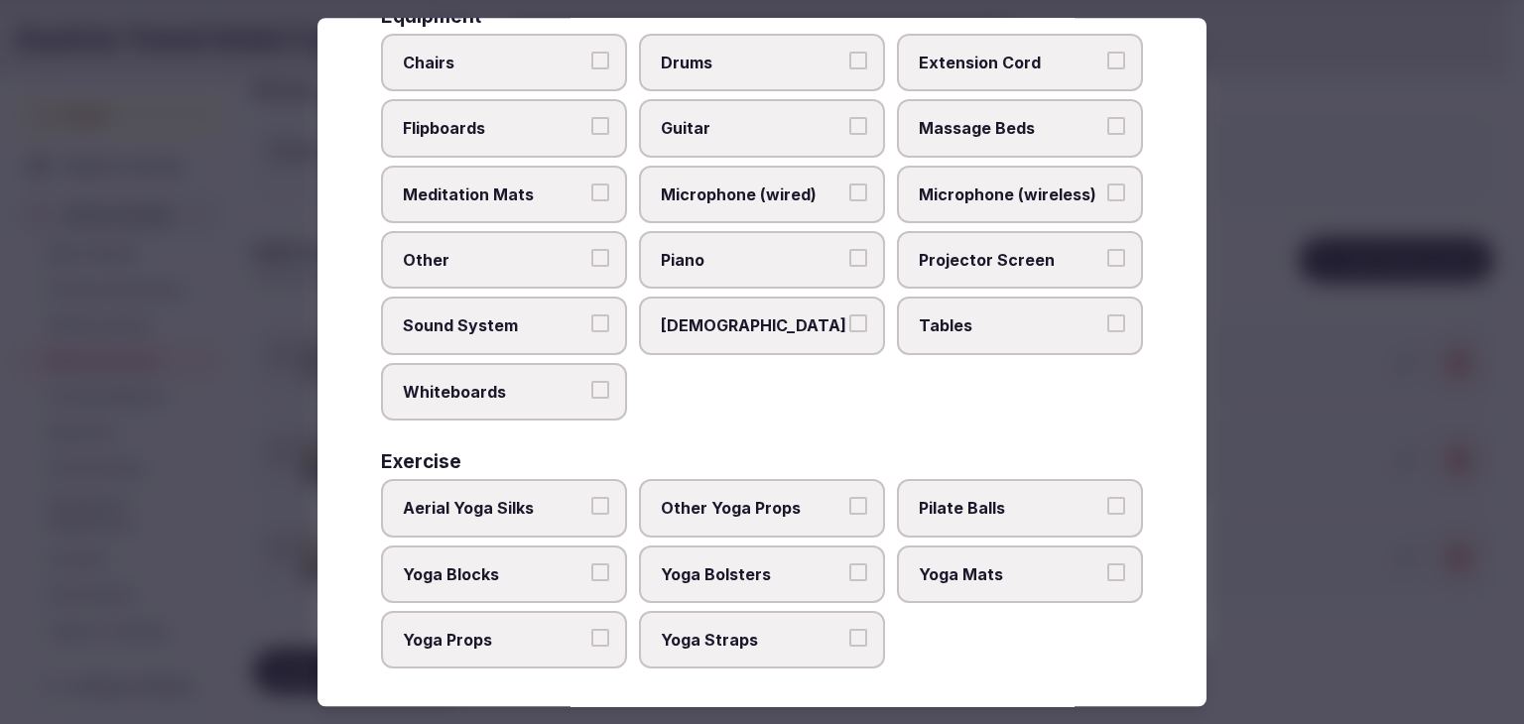
click at [989, 306] on label "Tables" at bounding box center [1020, 327] width 246 height 58
click at [1107, 315] on button "Tables" at bounding box center [1116, 324] width 18 height 18
click at [985, 255] on span "Projector Screen" at bounding box center [1010, 260] width 183 height 22
click at [1107, 255] on button "Projector Screen" at bounding box center [1116, 258] width 18 height 18
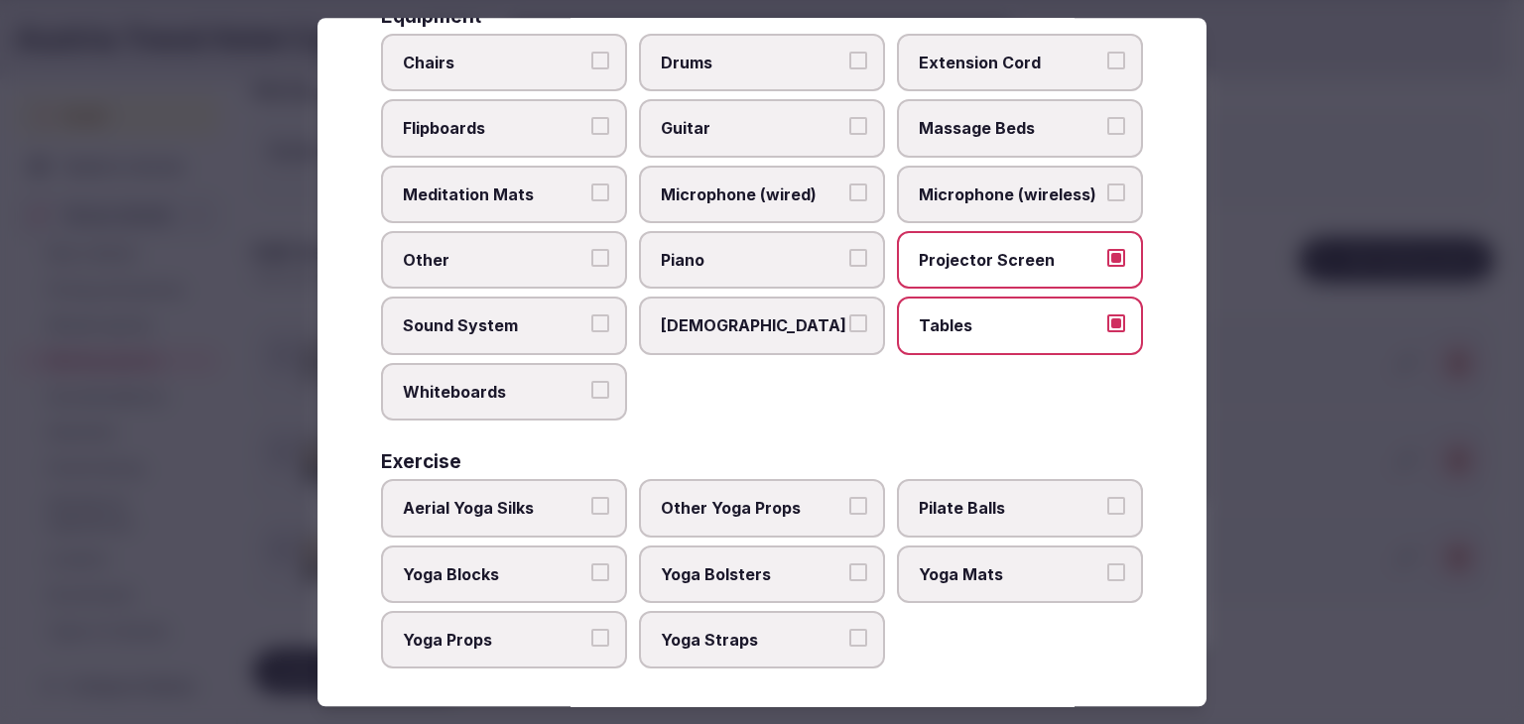
click at [534, 118] on span "Flipboards" at bounding box center [494, 129] width 183 height 22
click at [591, 118] on button "Flipboards" at bounding box center [600, 127] width 18 height 18
click at [533, 59] on span "Chairs" at bounding box center [494, 63] width 183 height 22
click at [591, 59] on button "Chairs" at bounding box center [600, 61] width 18 height 18
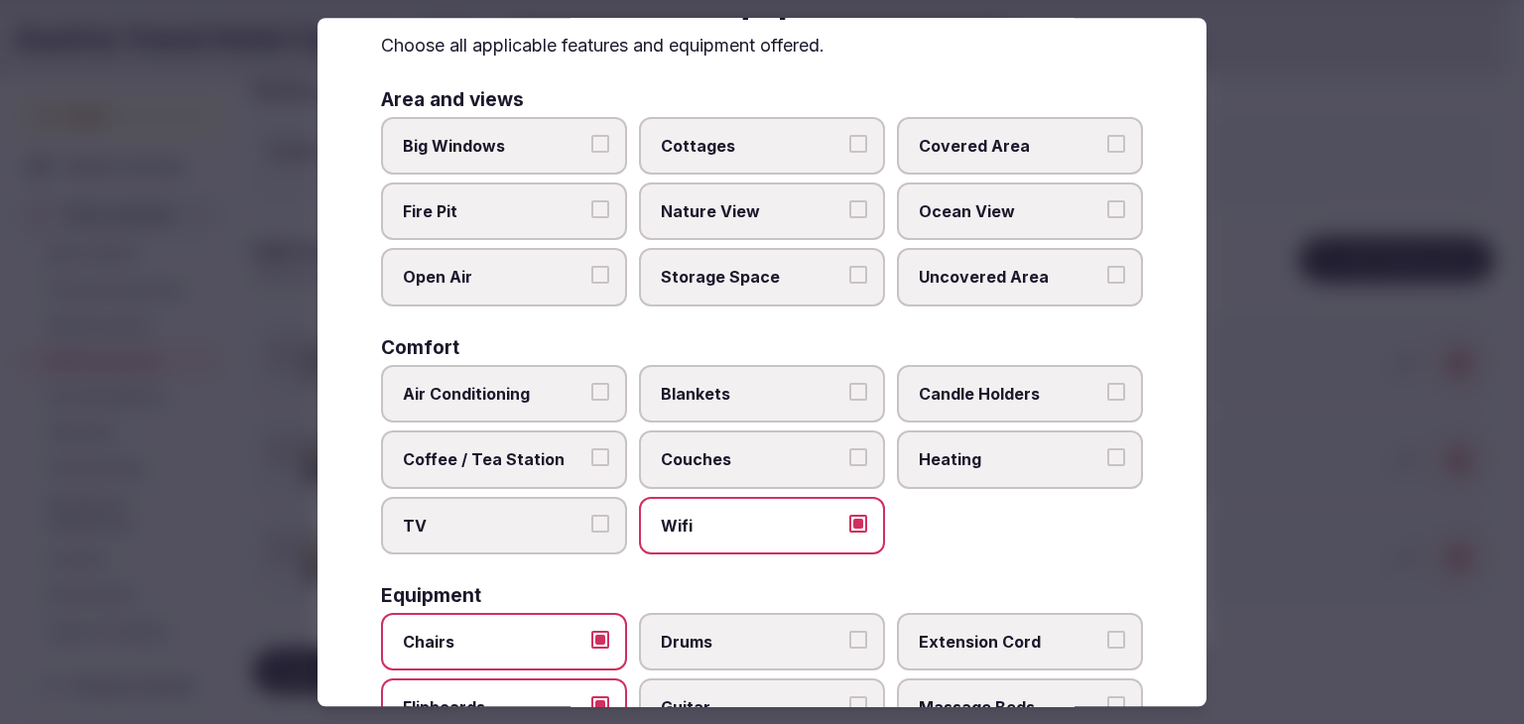
scroll to position [0, 0]
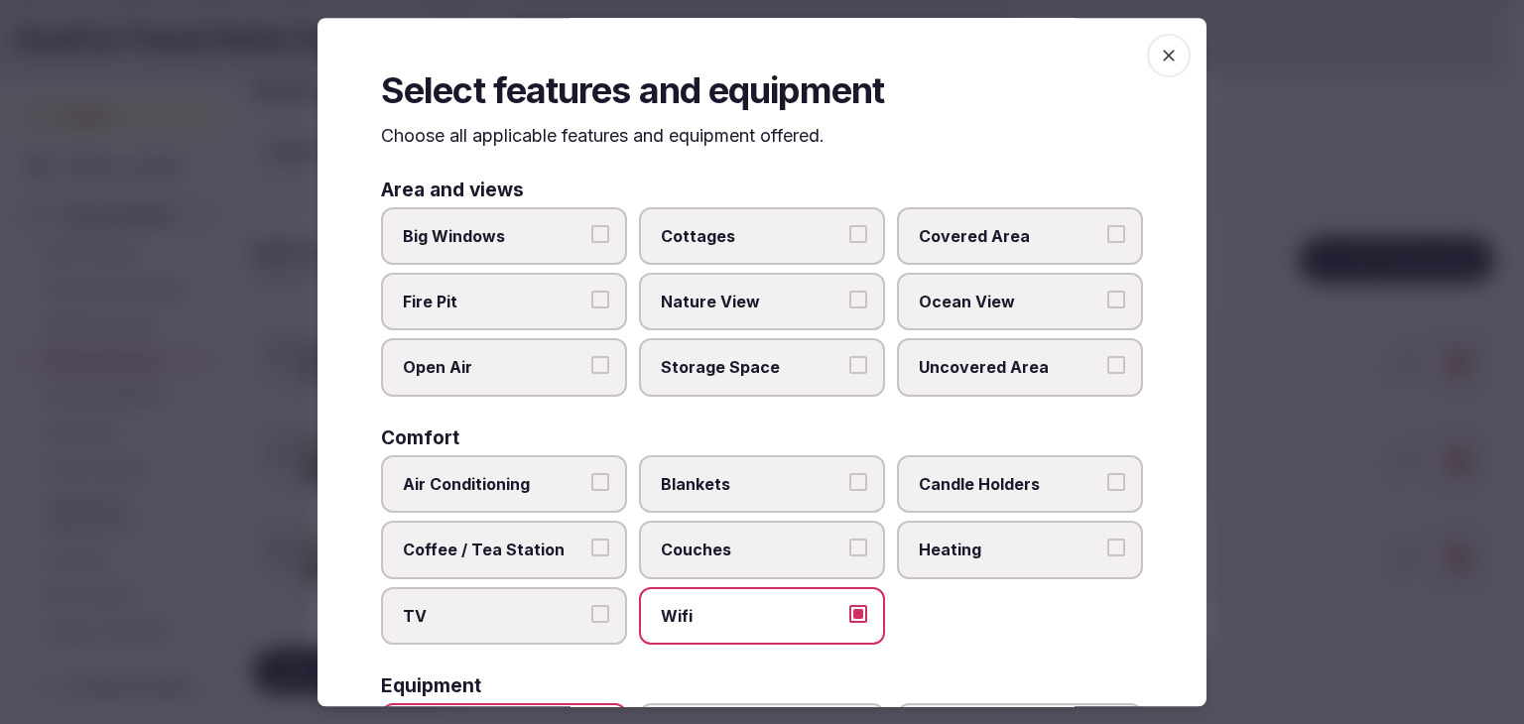
click at [1147, 63] on span "button" at bounding box center [1169, 56] width 44 height 44
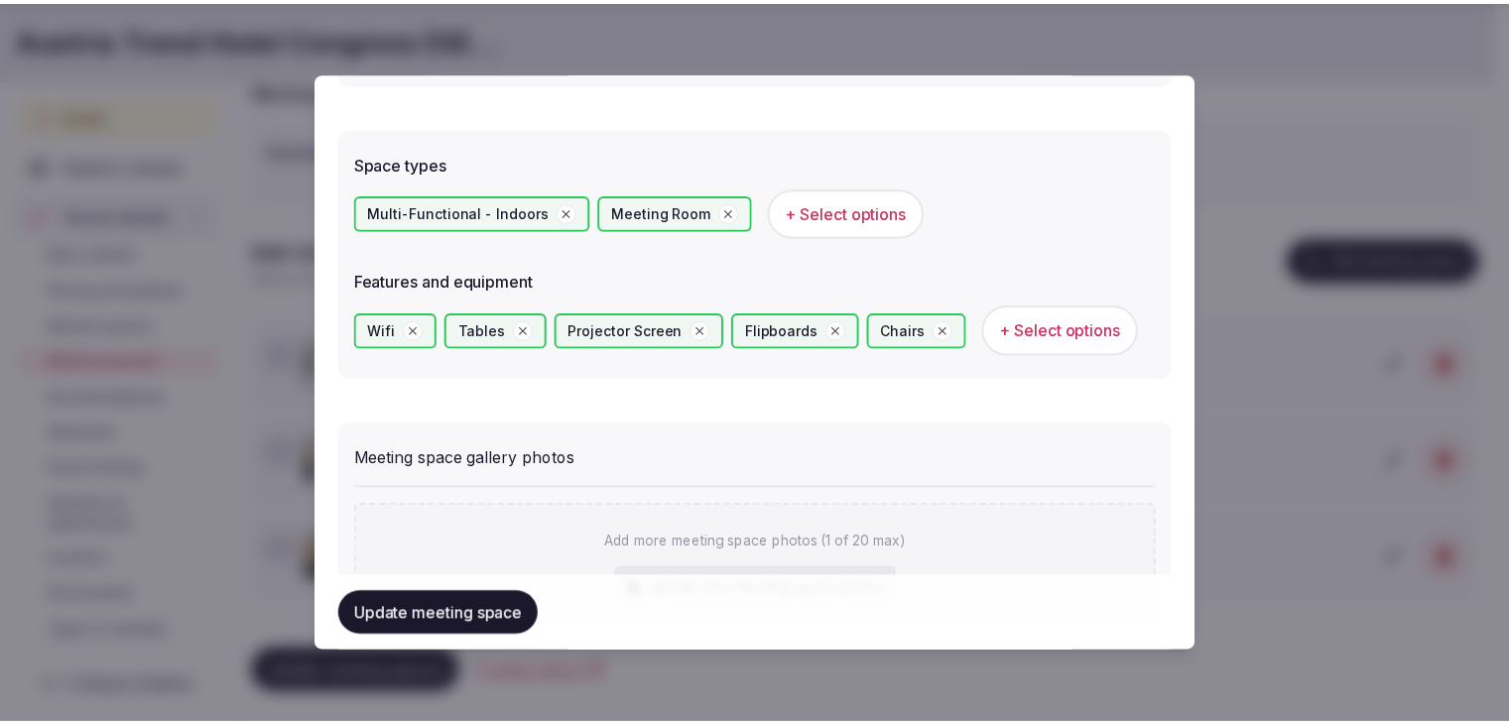
scroll to position [1290, 0]
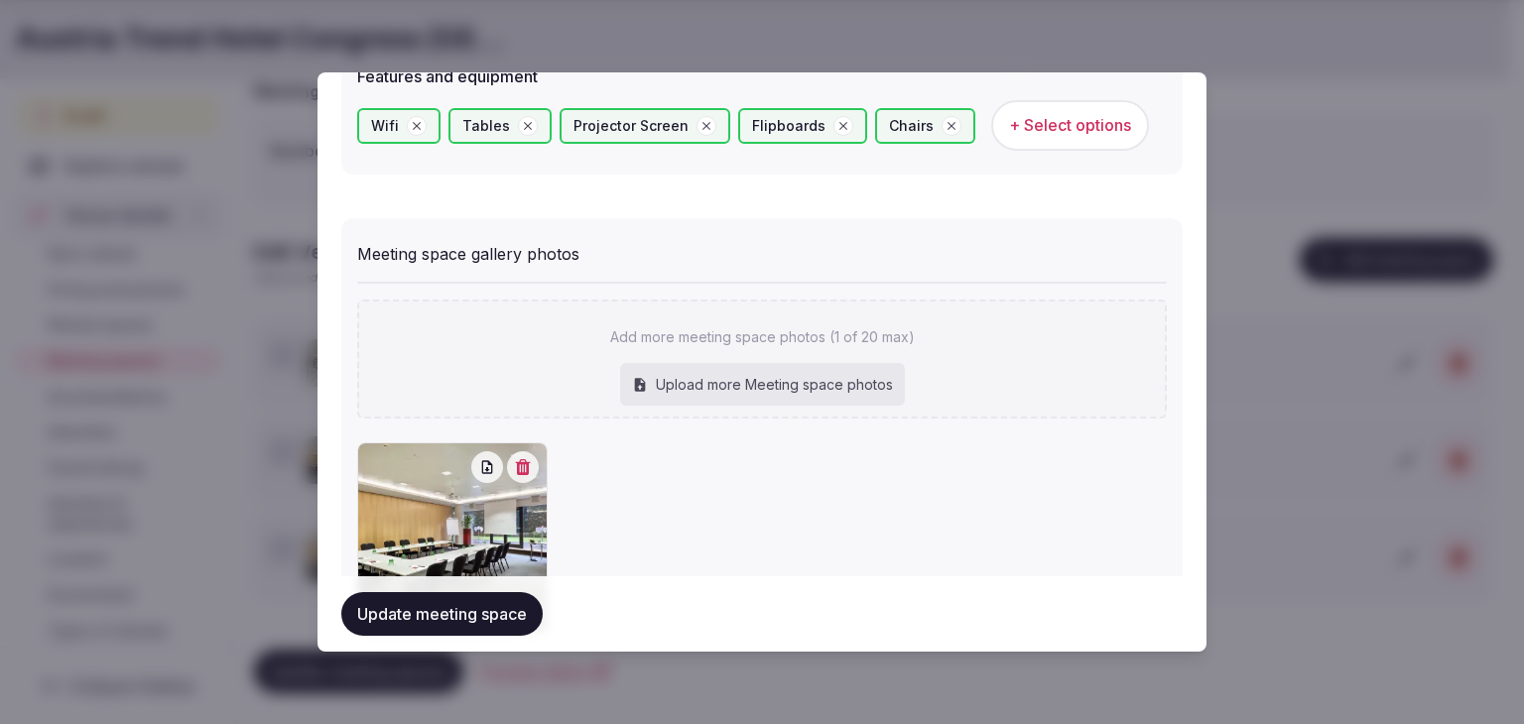
click at [480, 612] on button "Update meeting space" at bounding box center [441, 614] width 201 height 44
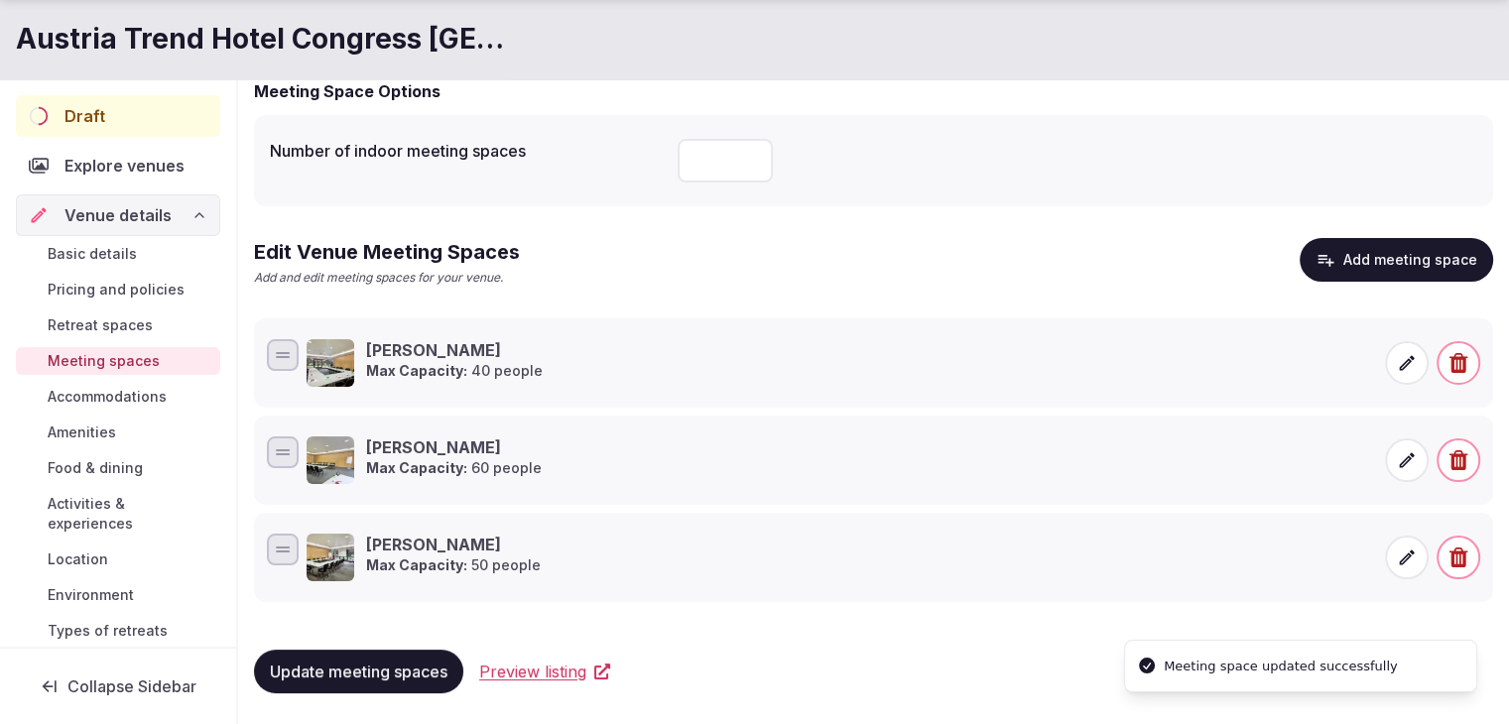
click at [113, 252] on span "Basic details" at bounding box center [92, 254] width 89 height 20
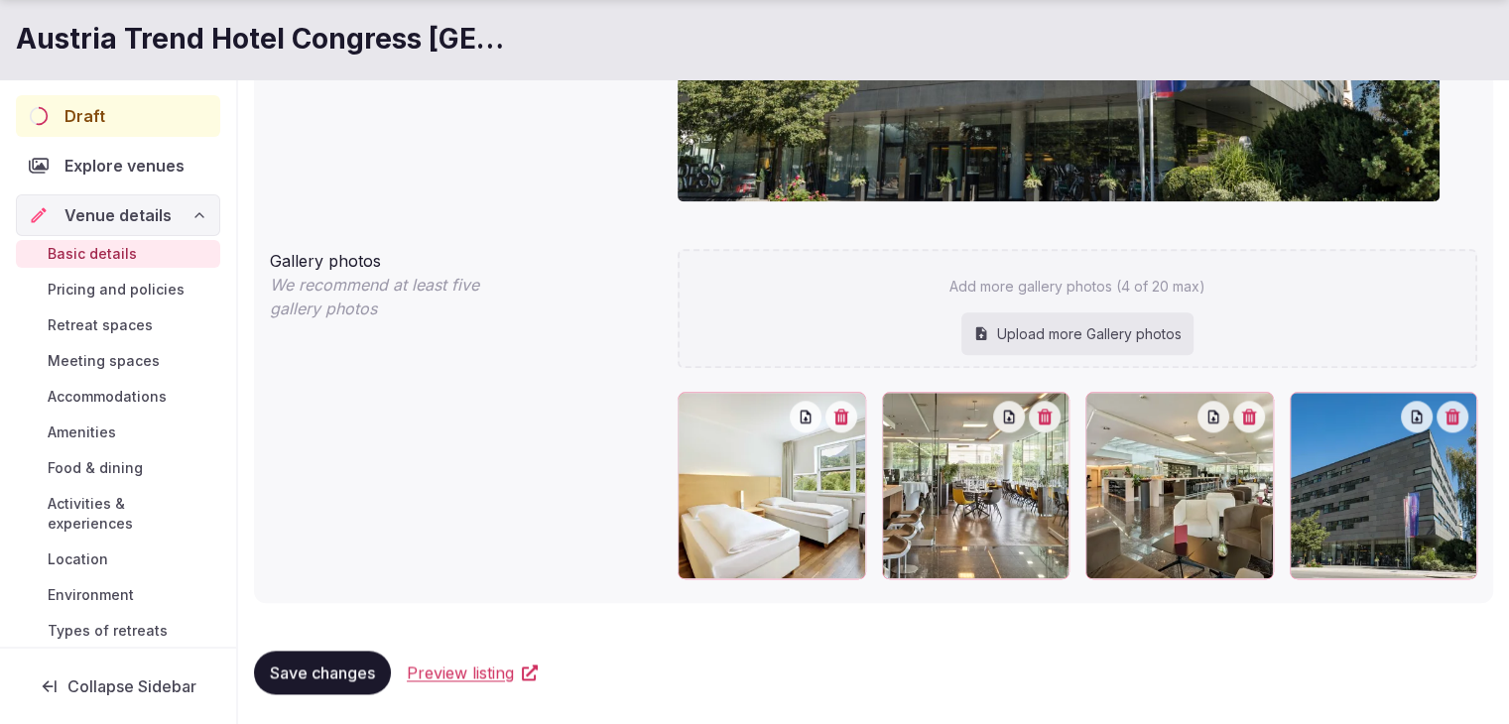
scroll to position [2215, 0]
click at [1086, 319] on div "Upload more Gallery photos" at bounding box center [1077, 334] width 232 height 44
type input "**********"
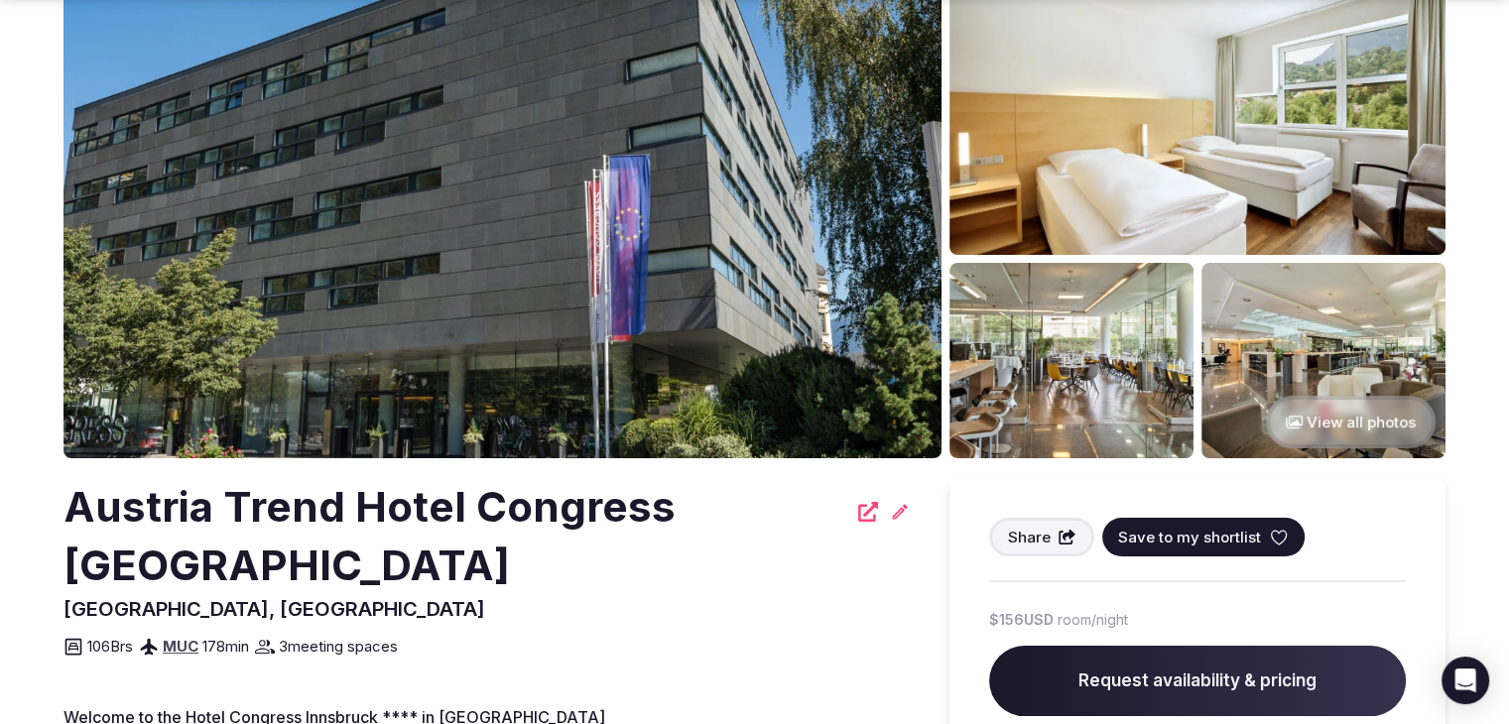
scroll to position [198, 0]
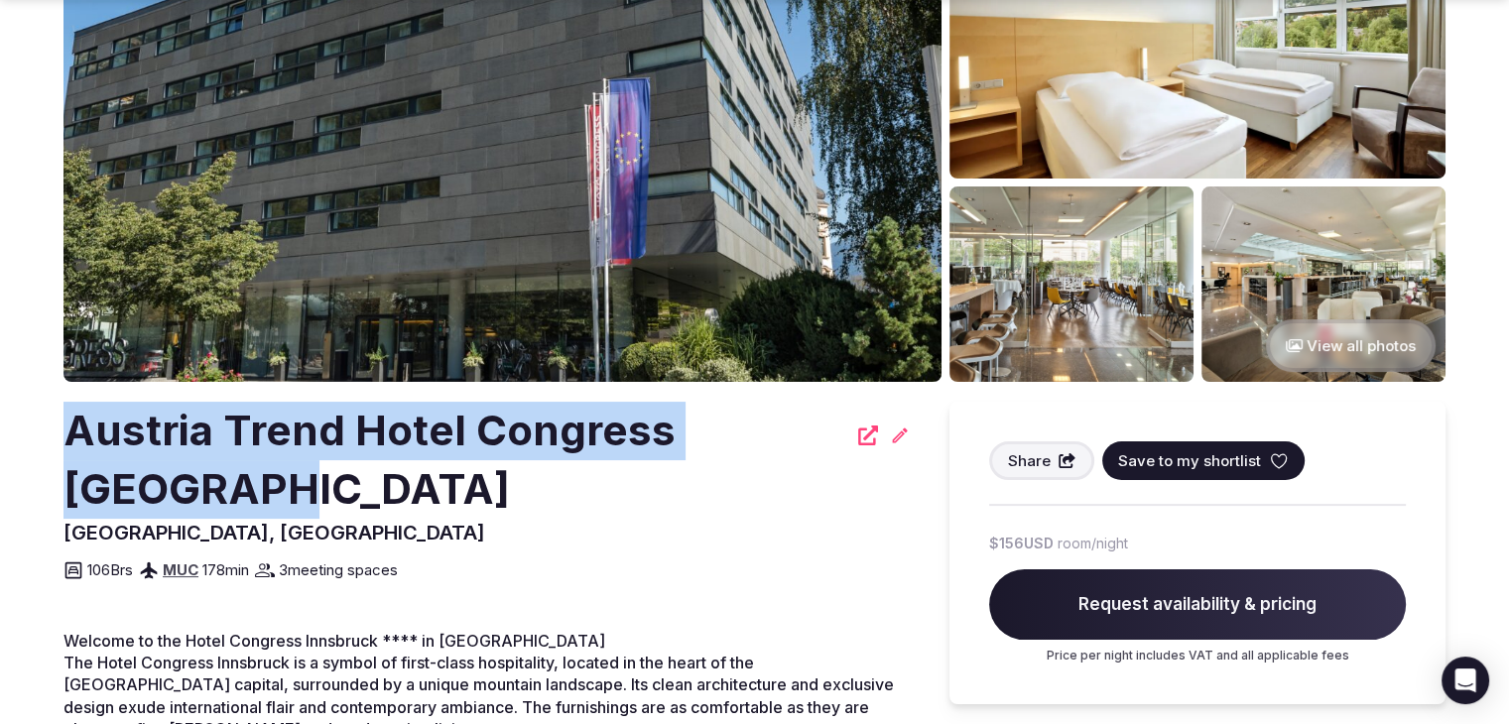
drag, startPoint x: 60, startPoint y: 416, endPoint x: 279, endPoint y: 501, distance: 235.3
click at [280, 501] on section "View all photos Austria Trend Hotel Congress Innsbruck Innsbruck, Austria Share…" at bounding box center [754, 445] width 1509 height 1168
copy h2 "Austria Trend Hotel Congress [GEOGRAPHIC_DATA]"
